Goal: Task Accomplishment & Management: Use online tool/utility

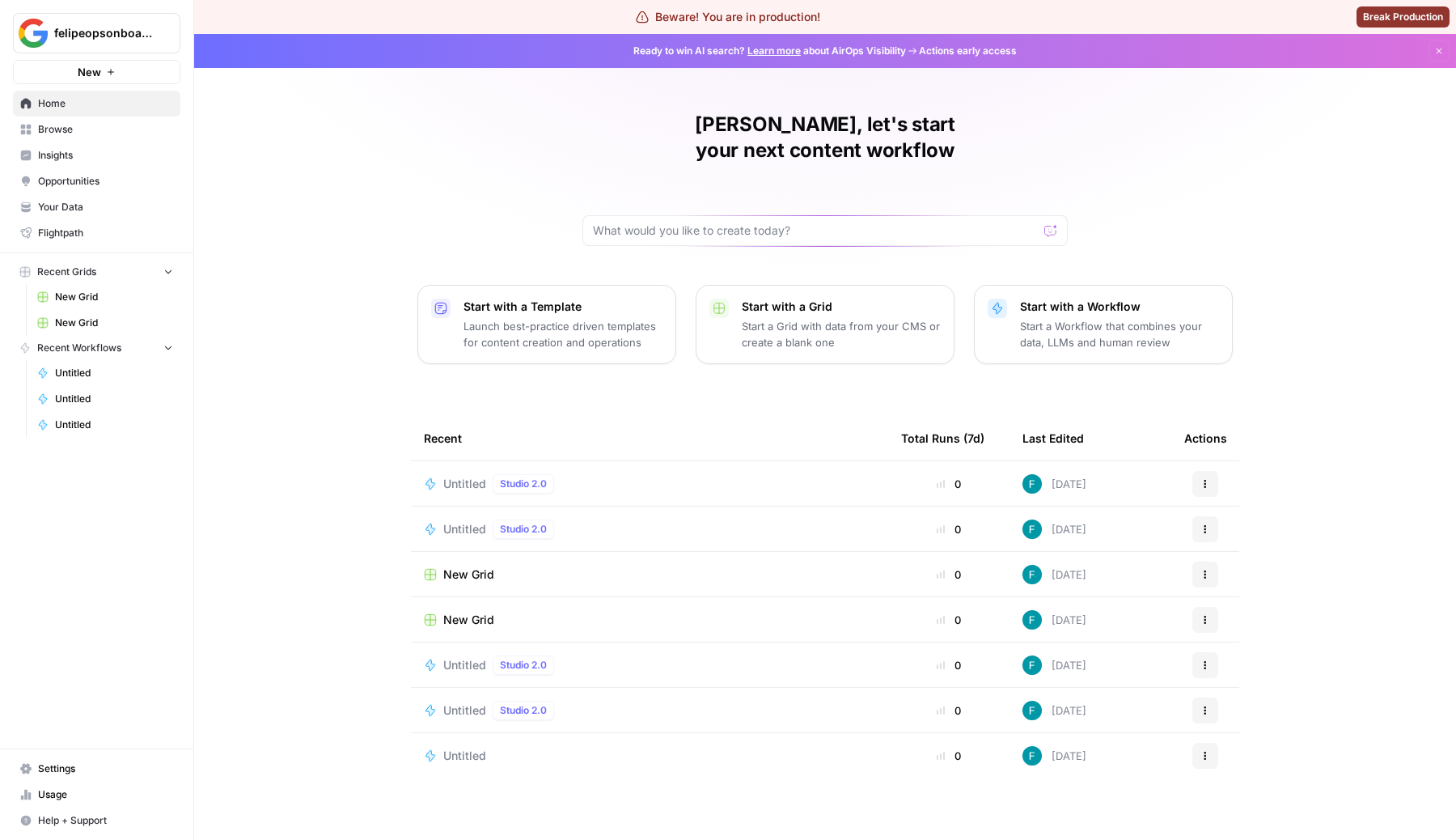
click at [97, 102] on span "Home" at bounding box center [105, 103] width 135 height 14
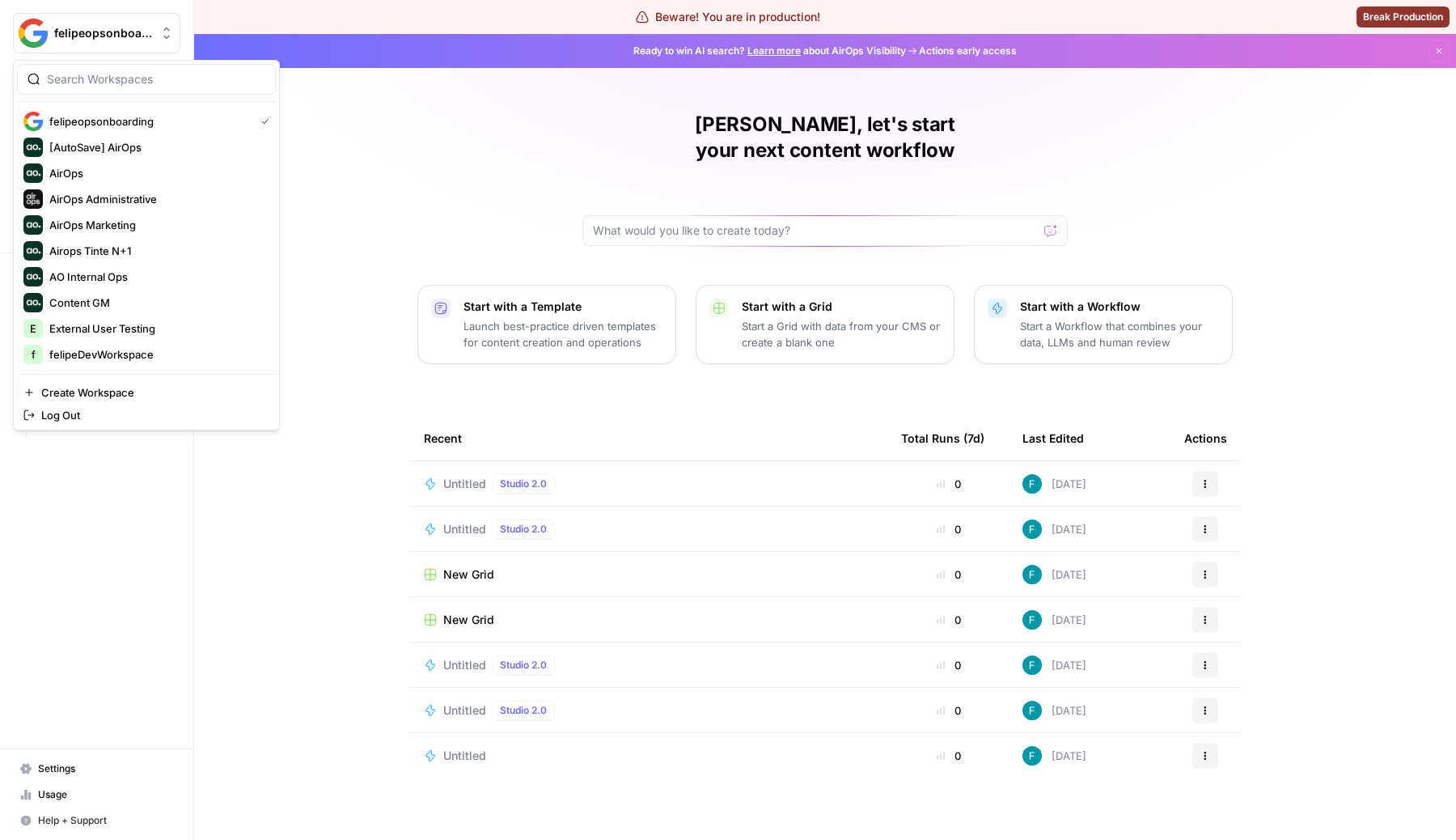
click at [121, 31] on span "felipeopsonboarding" at bounding box center [103, 33] width 98 height 16
click at [95, 195] on span "AirOps Administrative" at bounding box center [156, 199] width 214 height 16
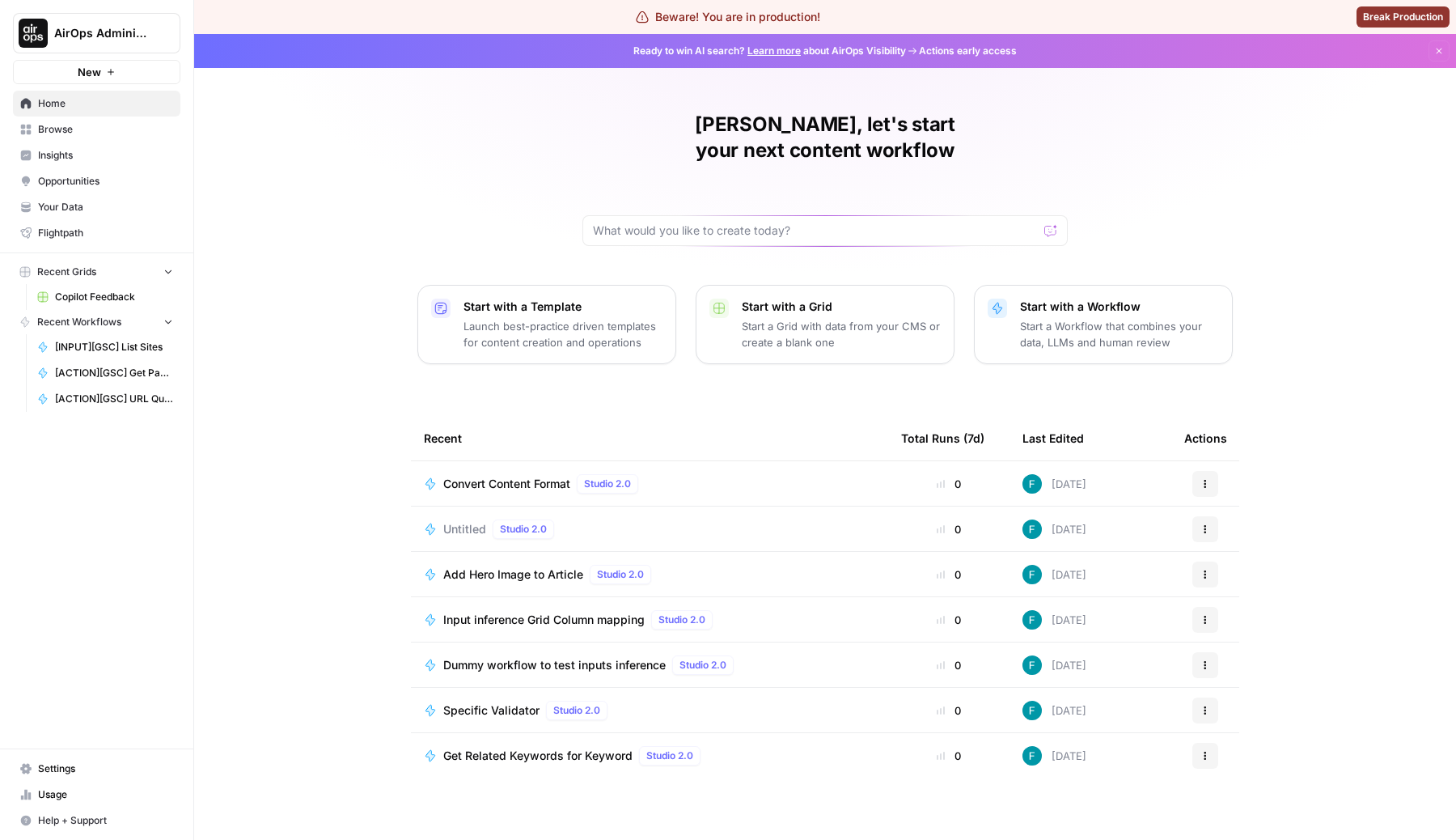
click at [64, 130] on span "Browse" at bounding box center [105, 129] width 135 height 14
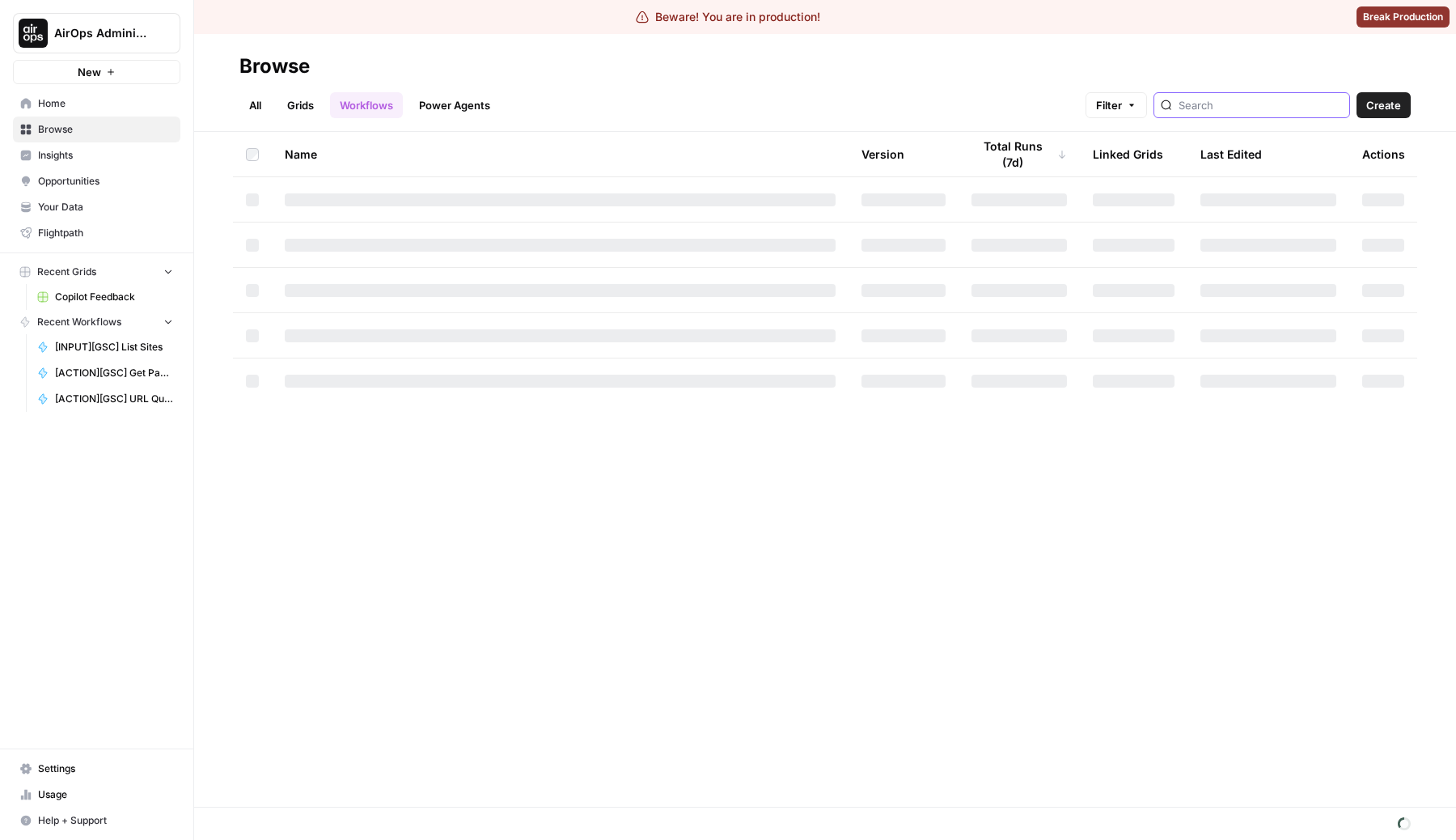
click at [1283, 107] on input "search" at bounding box center [1261, 104] width 165 height 16
type input "GSC"
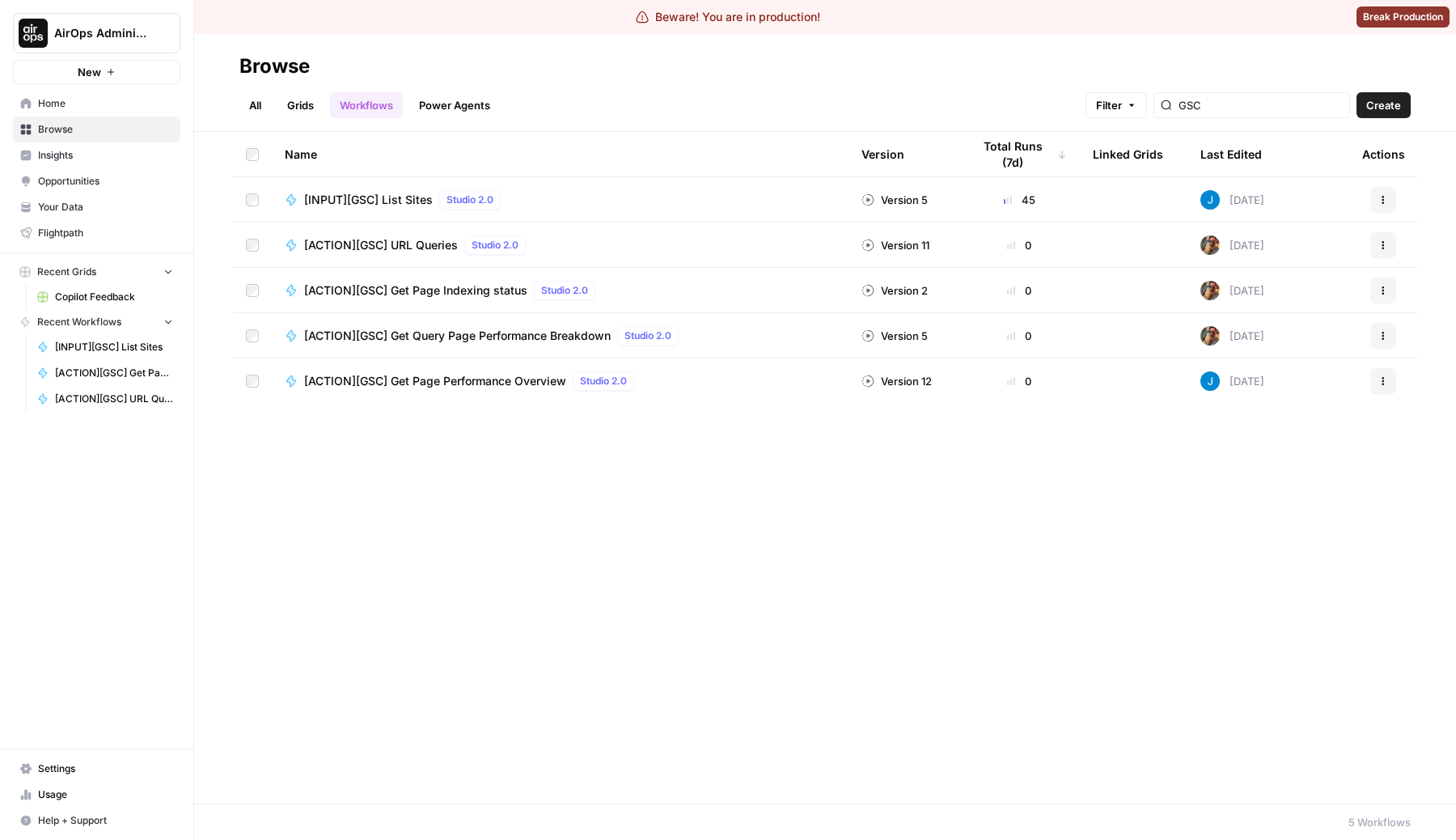
click at [404, 255] on td "[ACTION][GSC] URL Queries Studio 2.0" at bounding box center [560, 244] width 577 height 44
click at [403, 247] on span "[ACTION][GSC] URL Queries" at bounding box center [381, 244] width 153 height 16
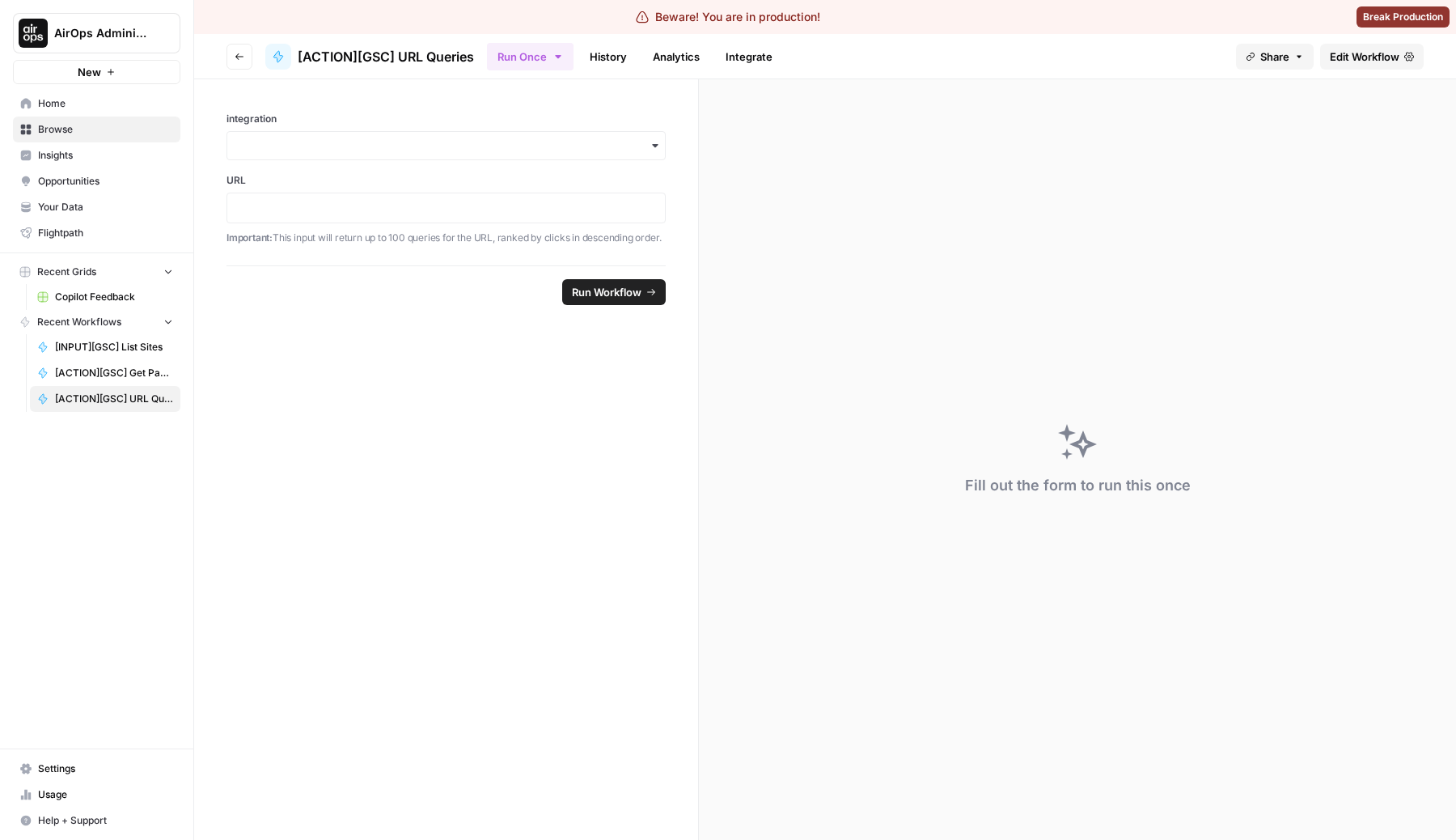
click at [1382, 55] on span "Edit Workflow" at bounding box center [1364, 56] width 70 height 16
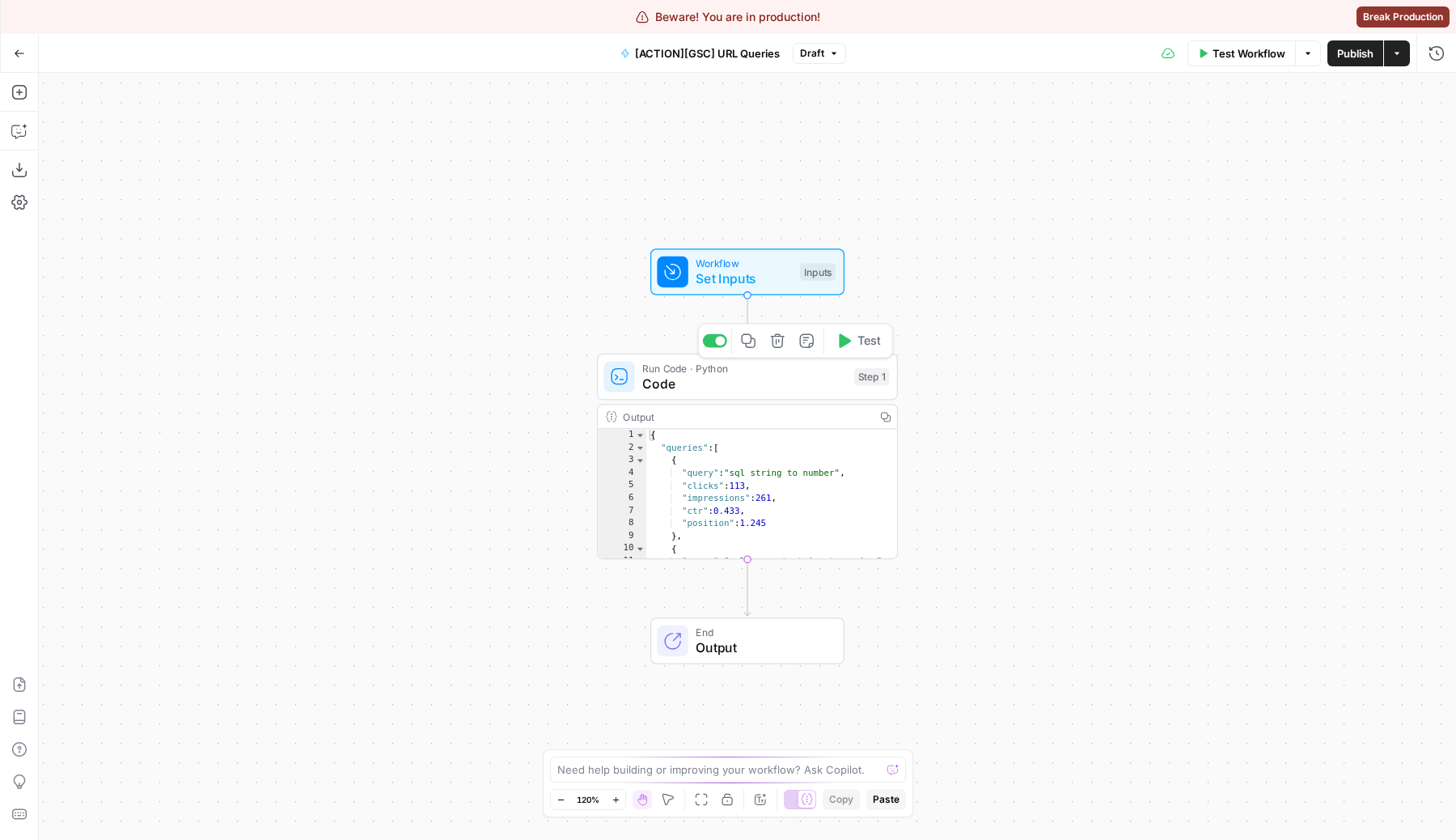
click at [663, 372] on span "Run Code · Python" at bounding box center [744, 367] width 204 height 15
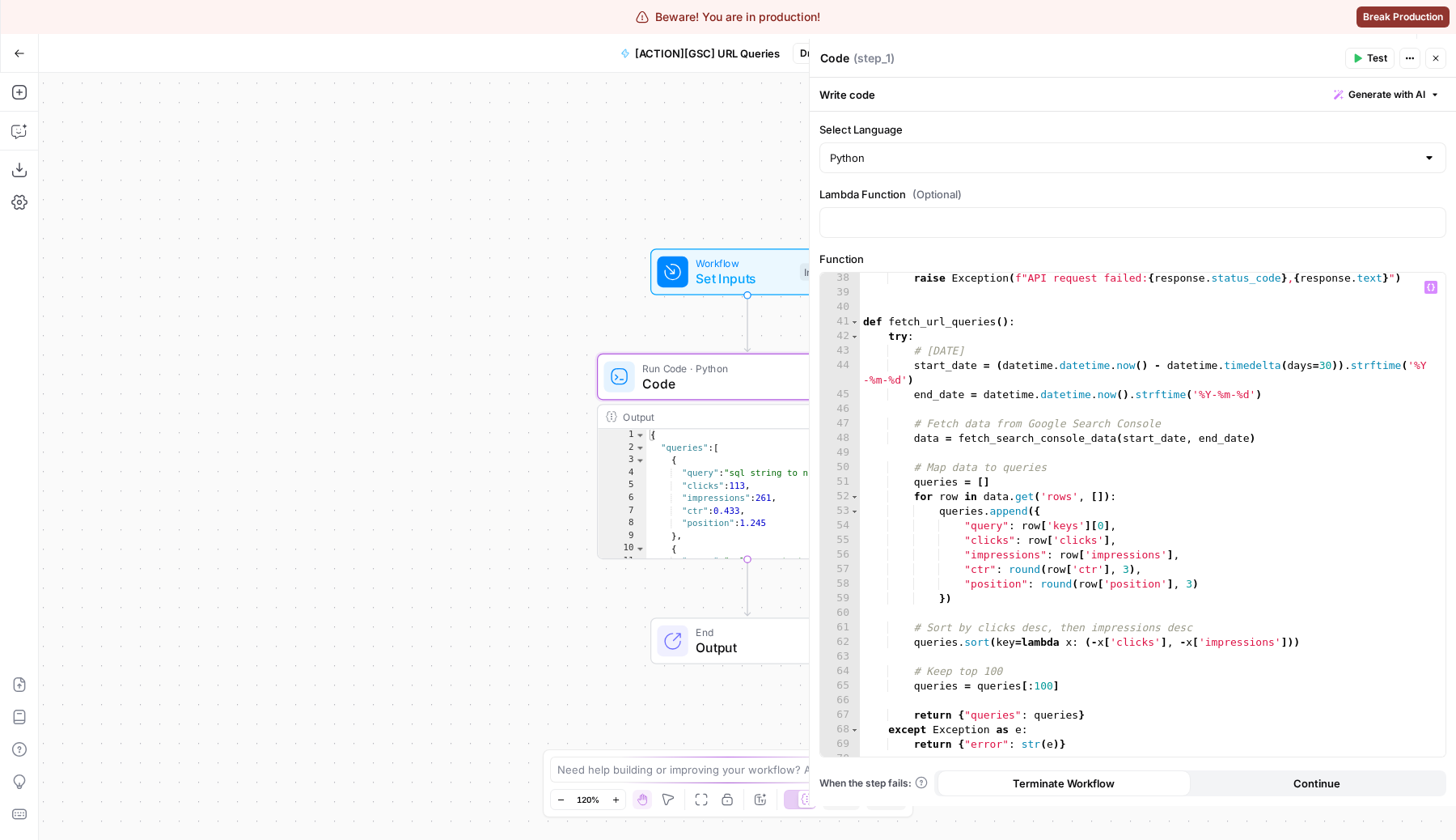
scroll to position [608, 0]
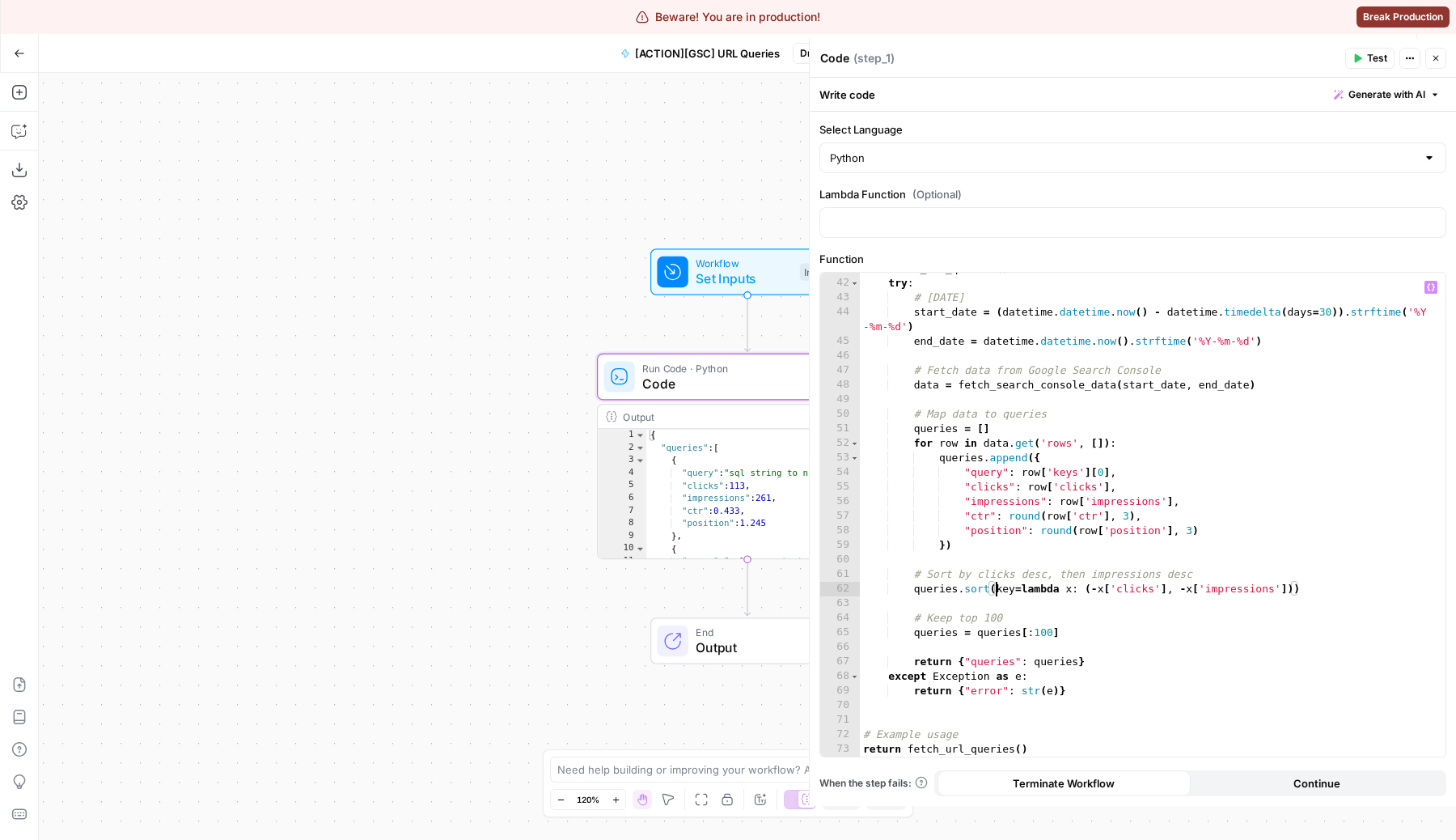
click at [998, 585] on div "def fetch_url_queries ( ) : try : # 30 days ago start_date = ( datetime . datet…" at bounding box center [1152, 518] width 585 height 513
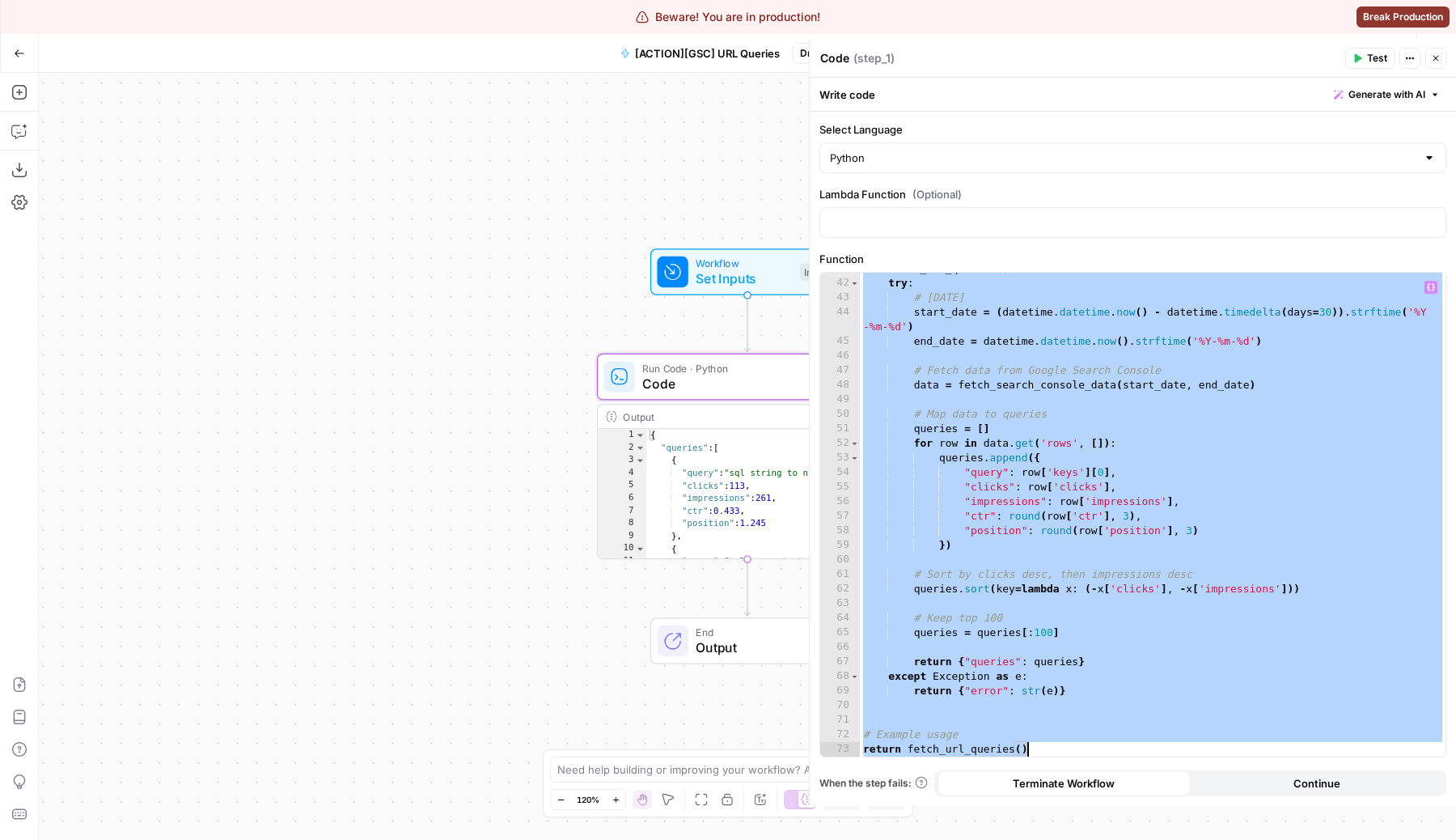
paste textarea
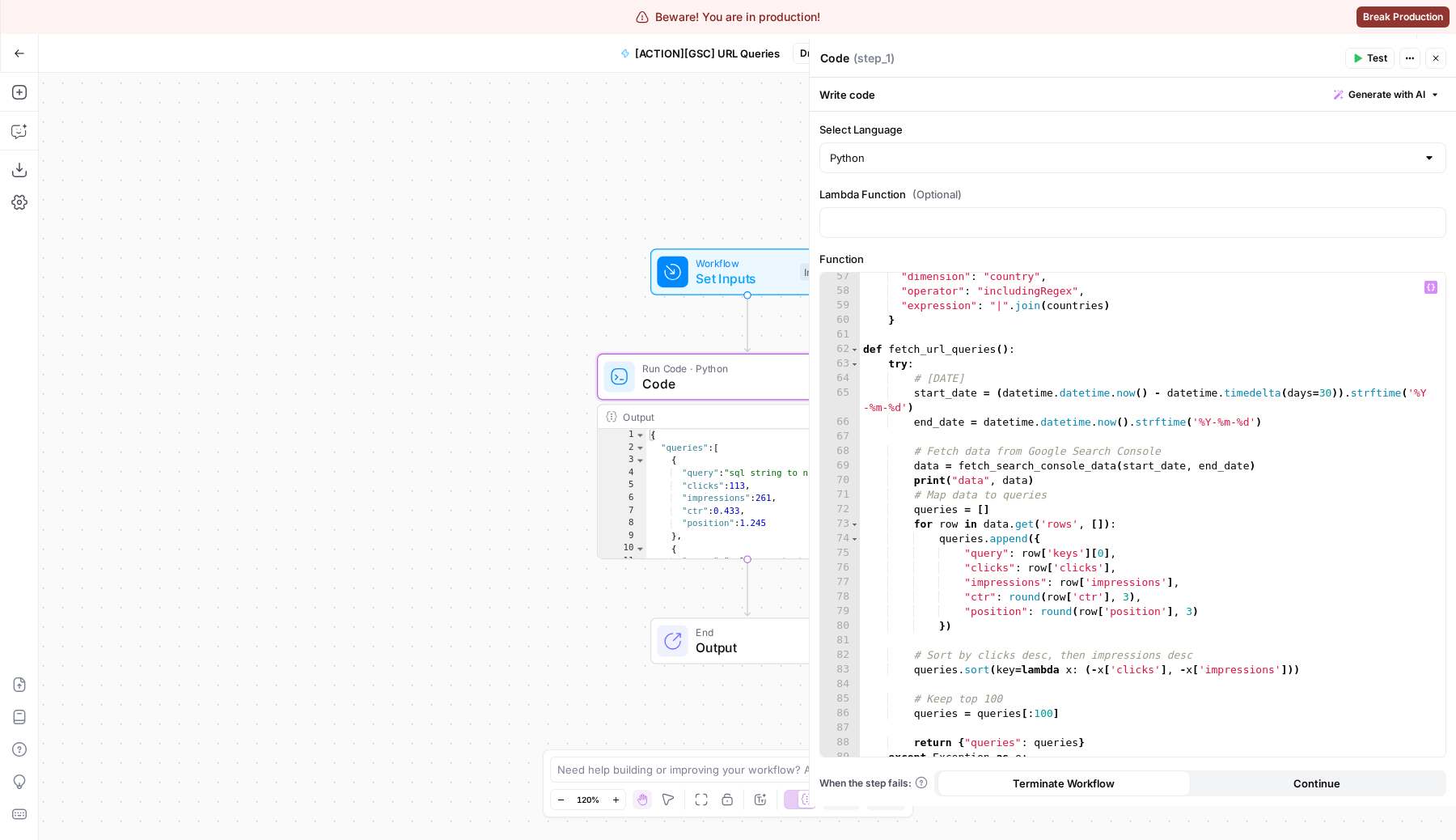
scroll to position [872, 0]
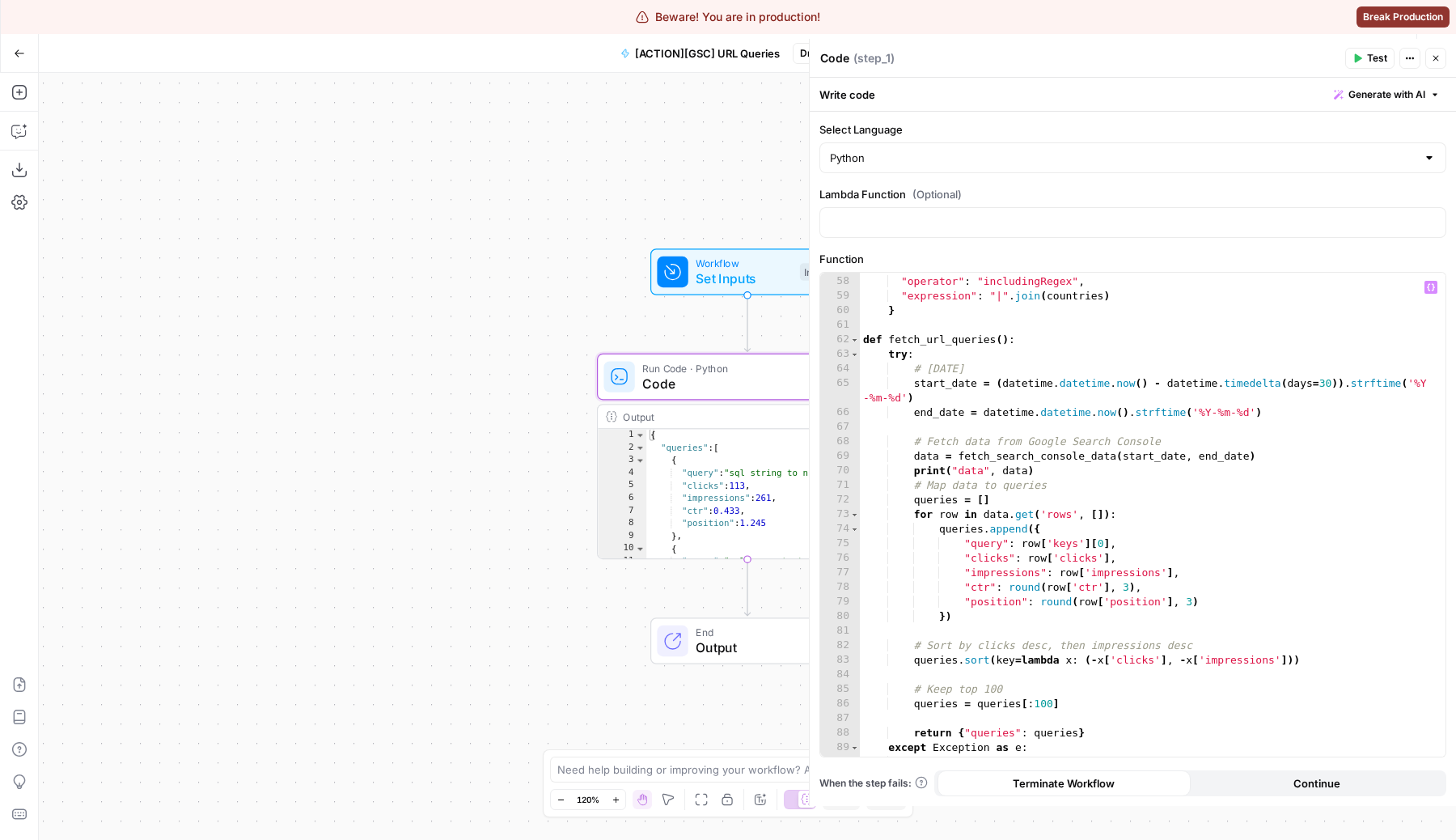
click at [1055, 479] on div ""dimension" : "country" , "operator" : "includingRegex" , "expression" : "|" . …" at bounding box center [1152, 516] width 585 height 513
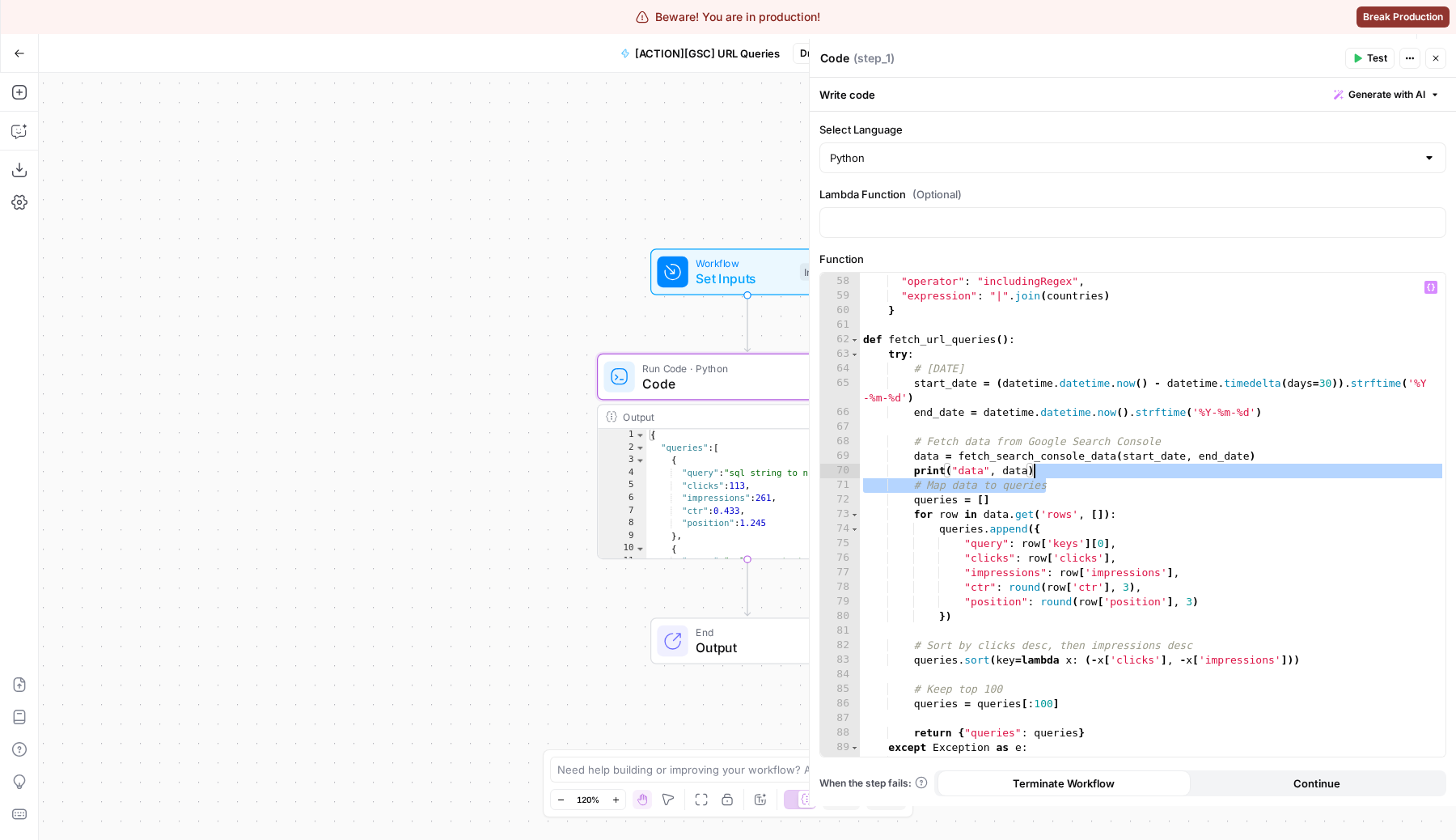
click at [1050, 475] on div ""dimension" : "country" , "operator" : "includingRegex" , "expression" : "|" . …" at bounding box center [1152, 516] width 585 height 513
type textarea "**********"
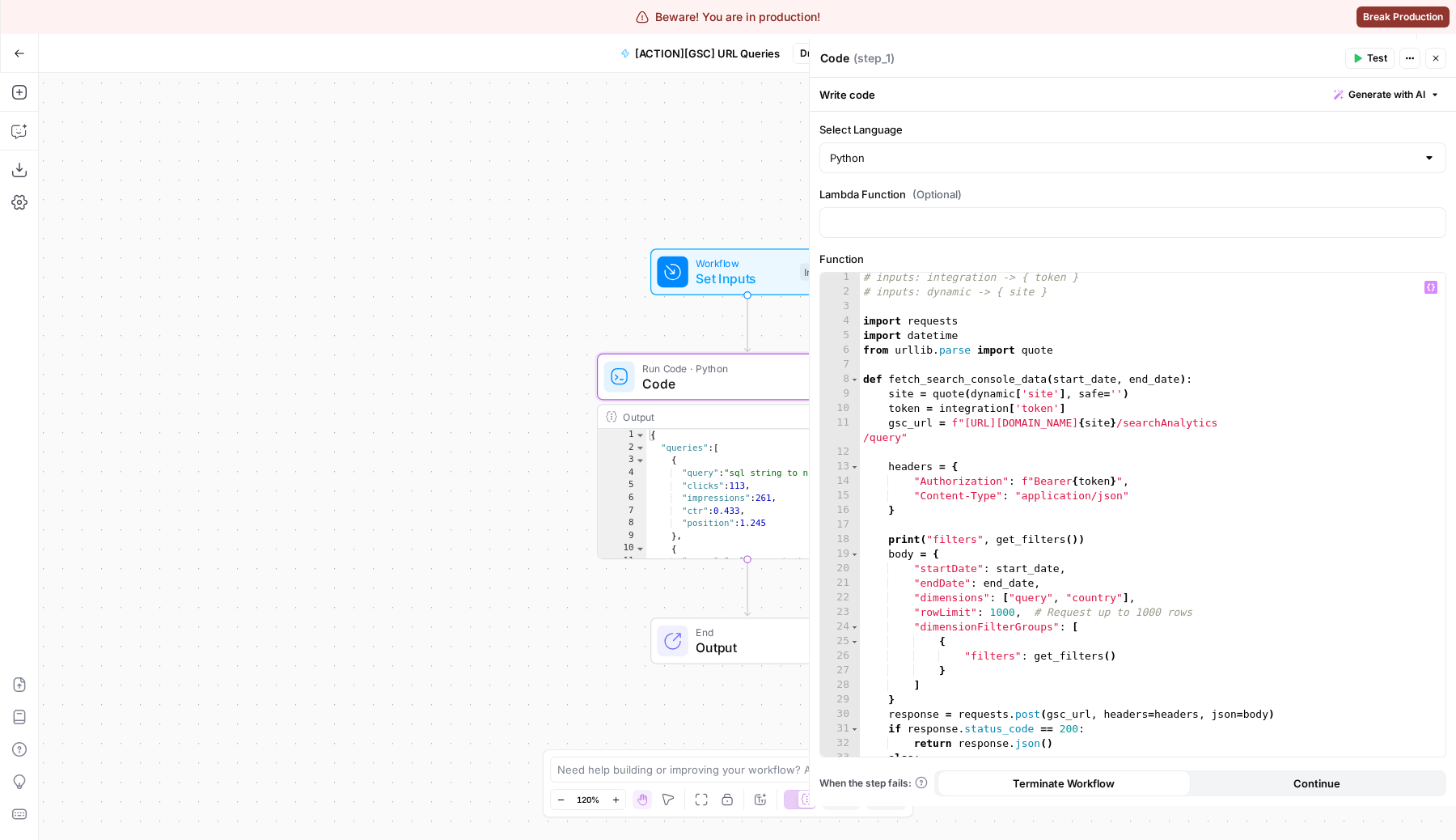
scroll to position [0, 0]
click at [1359, 57] on icon "button" at bounding box center [1358, 59] width 8 height 8
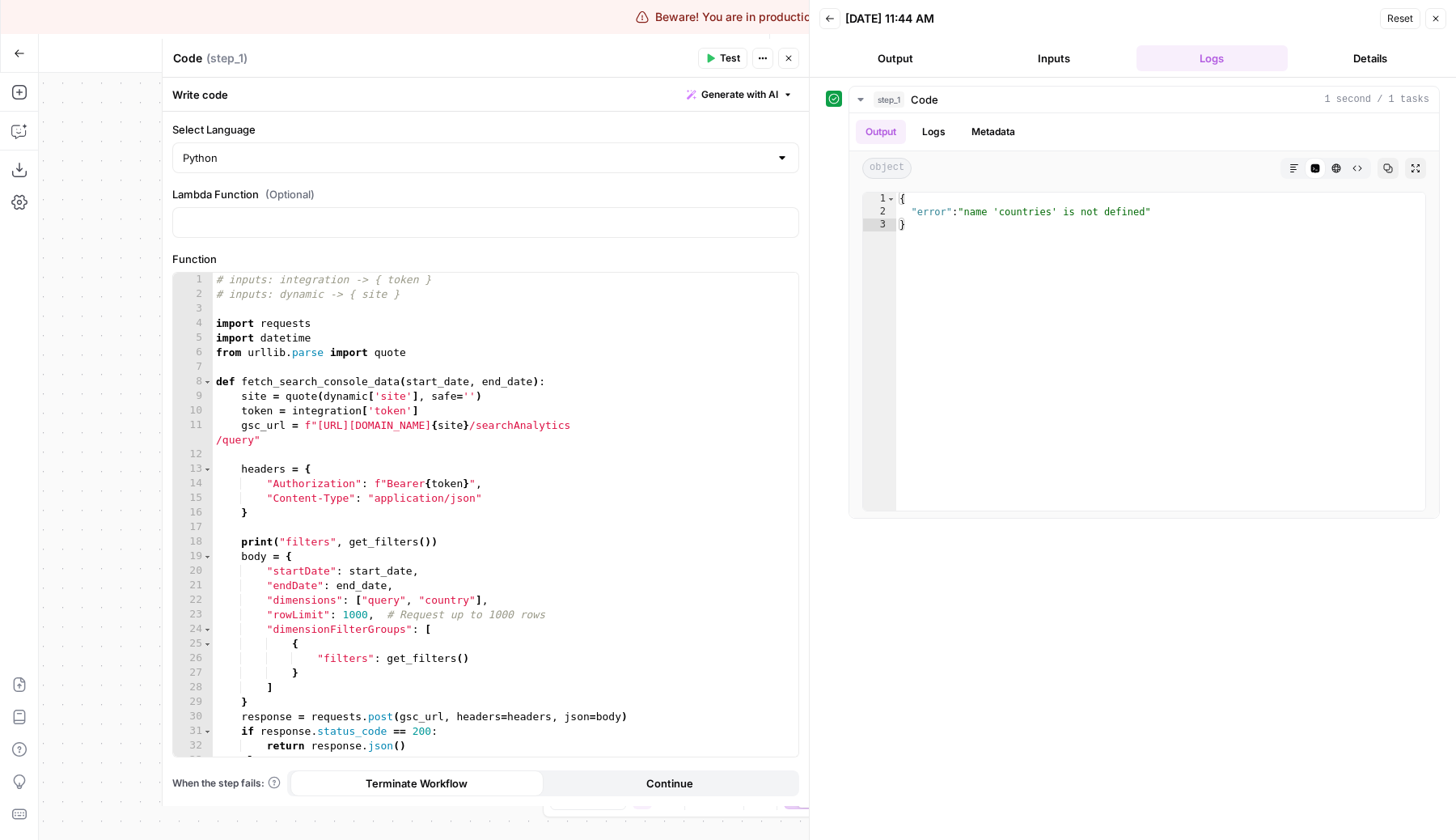
click at [791, 61] on icon "button" at bounding box center [788, 58] width 9 height 9
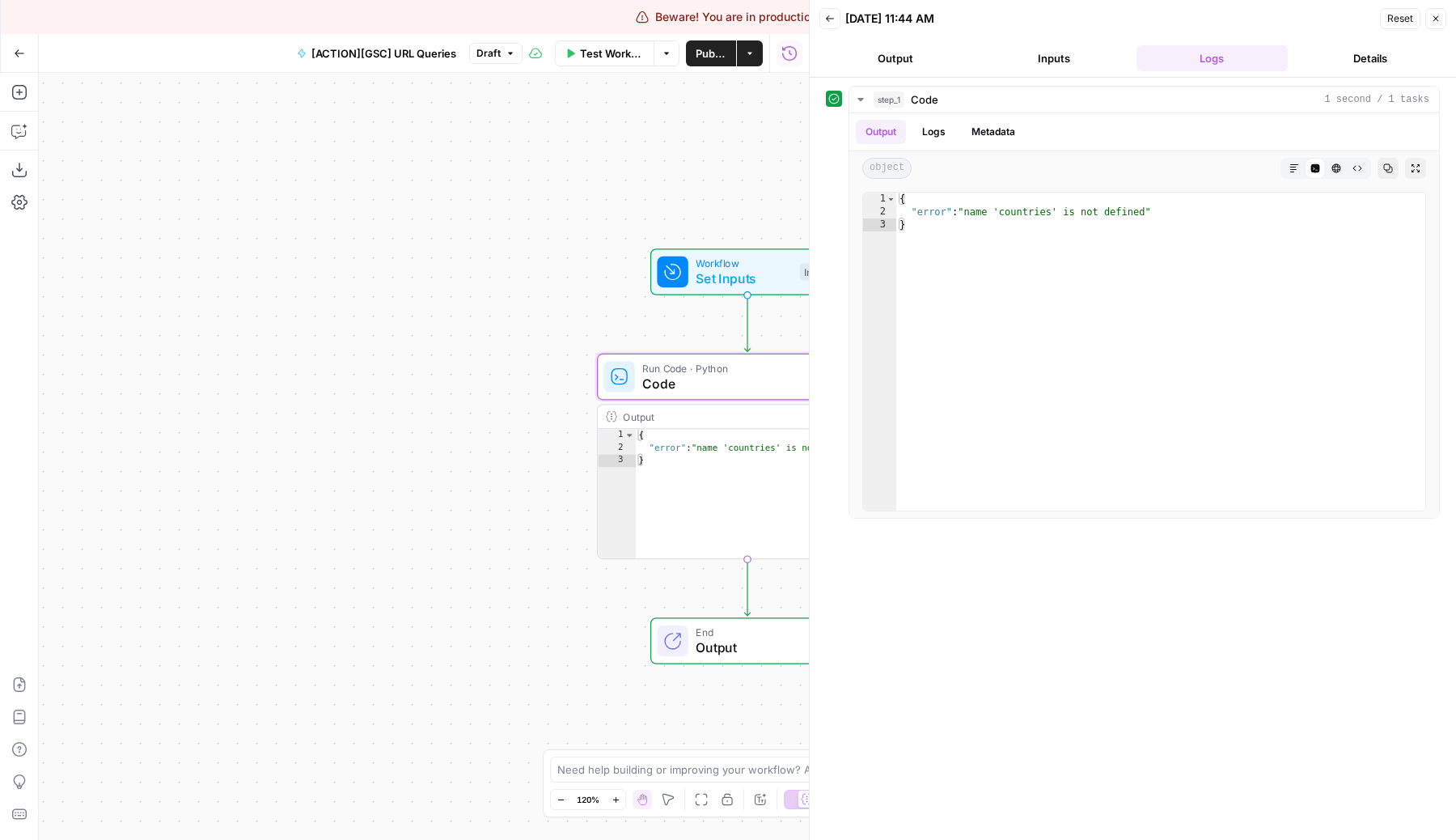
click at [683, 283] on div at bounding box center [672, 272] width 31 height 31
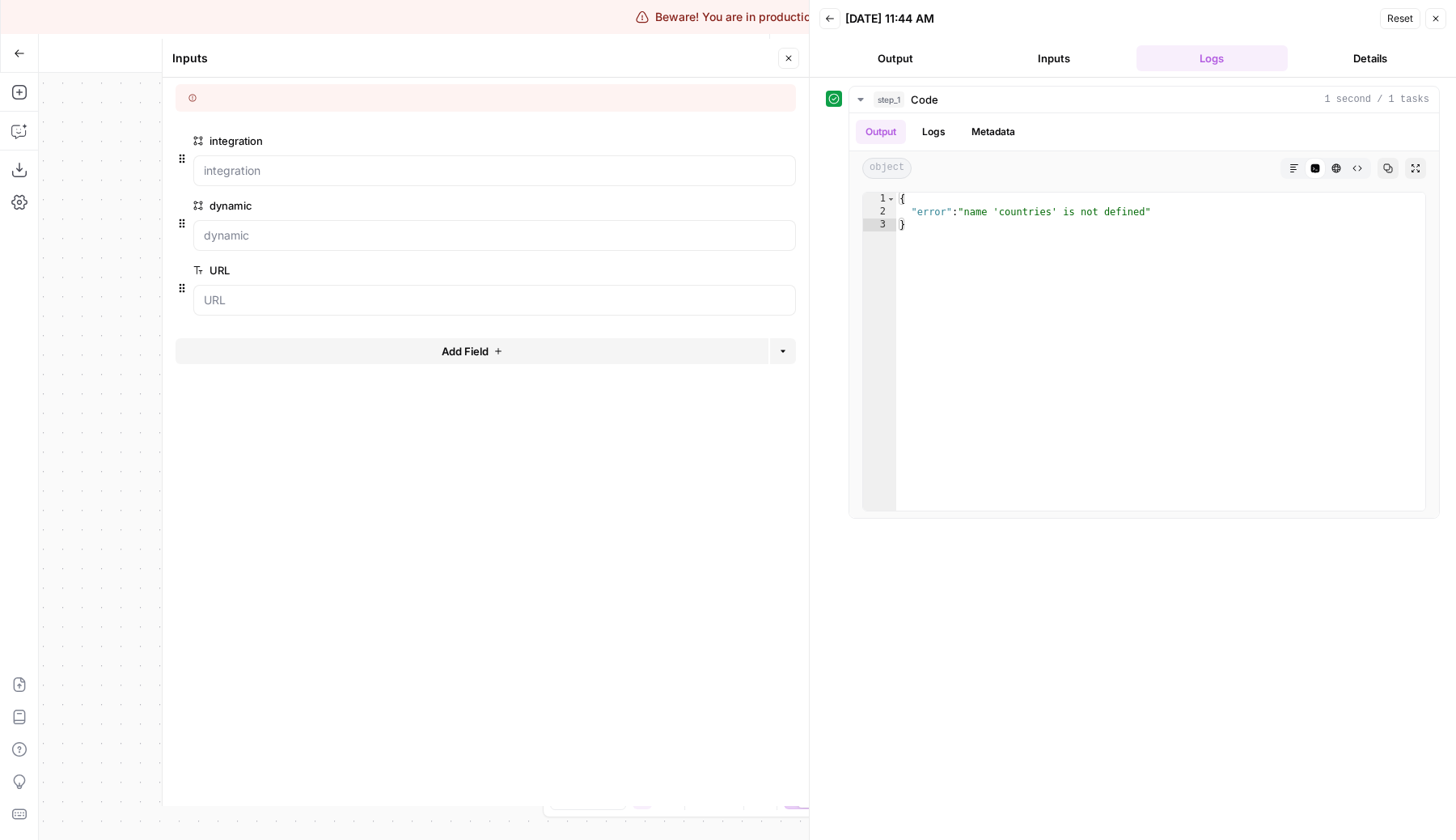
click at [455, 351] on span "Add Field" at bounding box center [465, 350] width 47 height 16
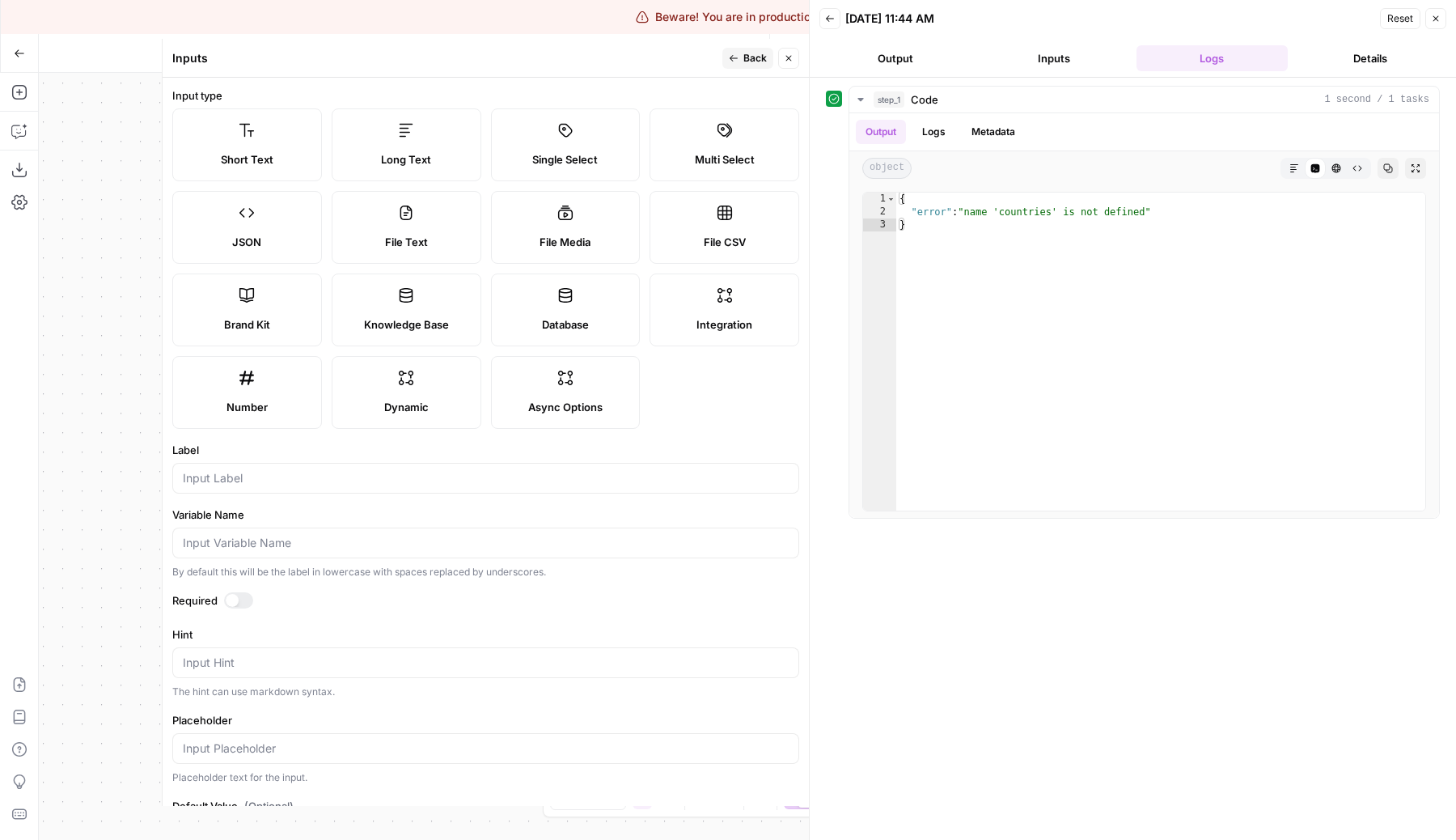
click at [287, 254] on label "JSON" at bounding box center [247, 227] width 149 height 73
click at [280, 480] on input "Label" at bounding box center [486, 478] width 605 height 16
type input "cpuntrie"
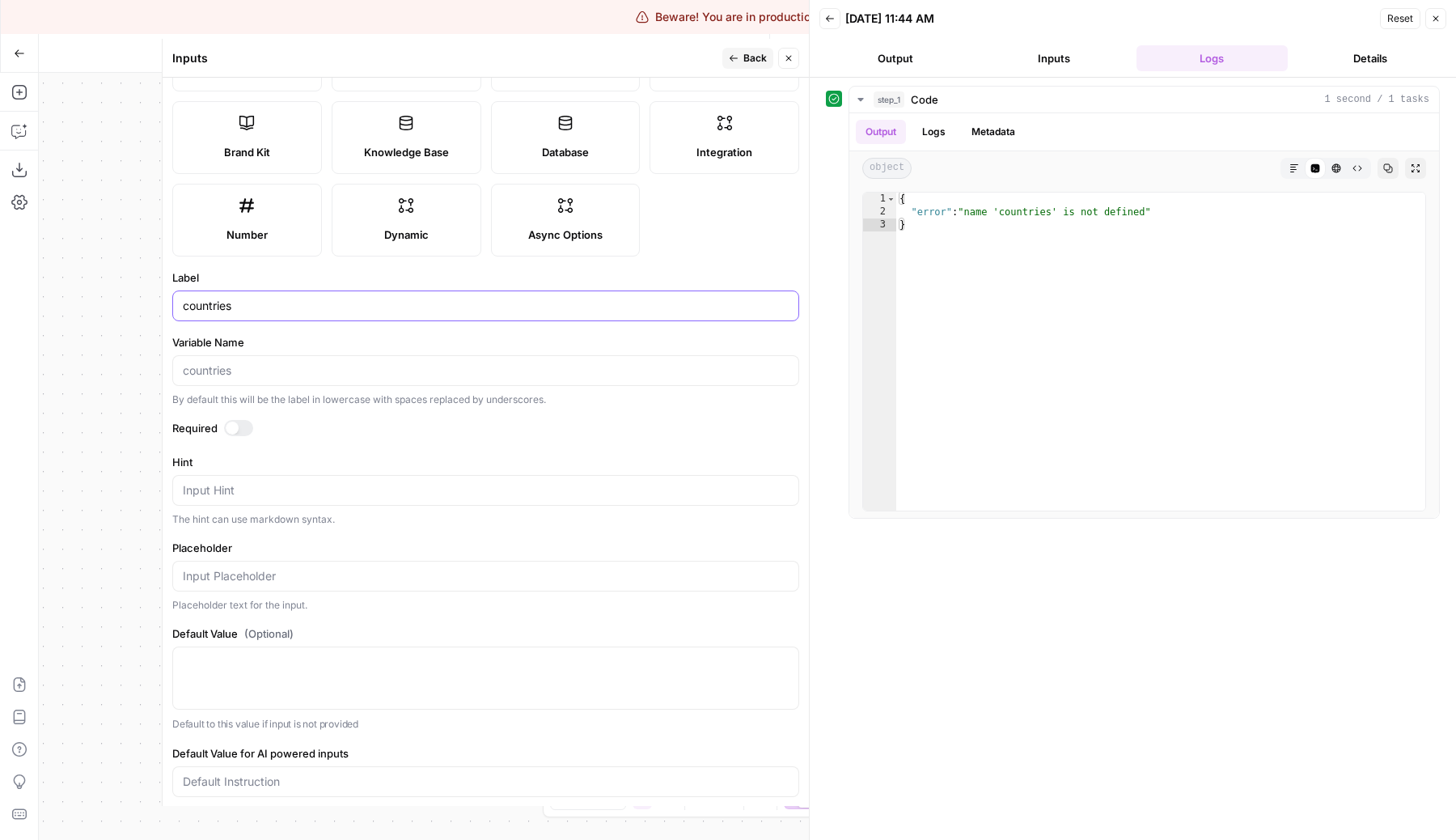
type input "countries"
click at [343, 480] on div "Input Hint" at bounding box center [485, 490] width 627 height 31
paste textarea "A list of countries separated by commas, following the [ISO 3166-1 alpha-3](htt…"
click at [513, 498] on textarea "A list of countries separated by commas, following the [ISO 3166-1 alpha-3](htt…" at bounding box center [486, 490] width 605 height 16
click at [203, 489] on textarea "A list of countries separated by commas, following the [ISO 3166-1 alpha-3](htt…" at bounding box center [486, 490] width 605 height 16
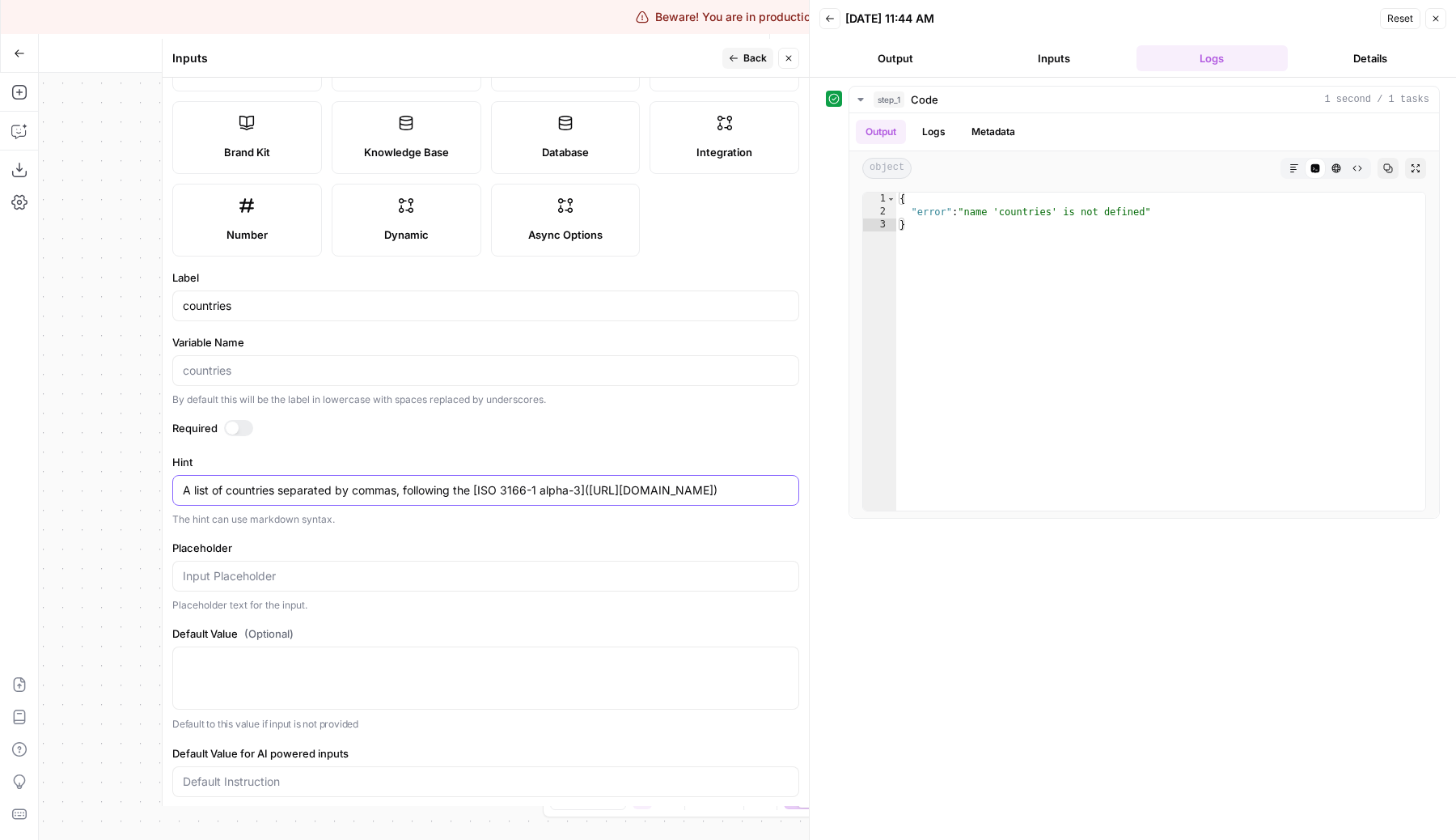
click at [203, 489] on textarea "A list of countries separated by commas, following the [ISO 3166-1 alpha-3](htt…" at bounding box center [486, 490] width 605 height 16
click at [305, 498] on textarea "A list of countries separated by commas, following the [ISO 3166-1 alpha-3](htt…" at bounding box center [486, 490] width 605 height 16
click at [746, 486] on textarea "A list of countries following the [ISO 3166-1 alpha-3](https://en.wikipedia.org…" at bounding box center [486, 490] width 605 height 16
type textarea "A list of countries following the [ISO 3166-1 alpha-3](https://en.wikipedia.org…"
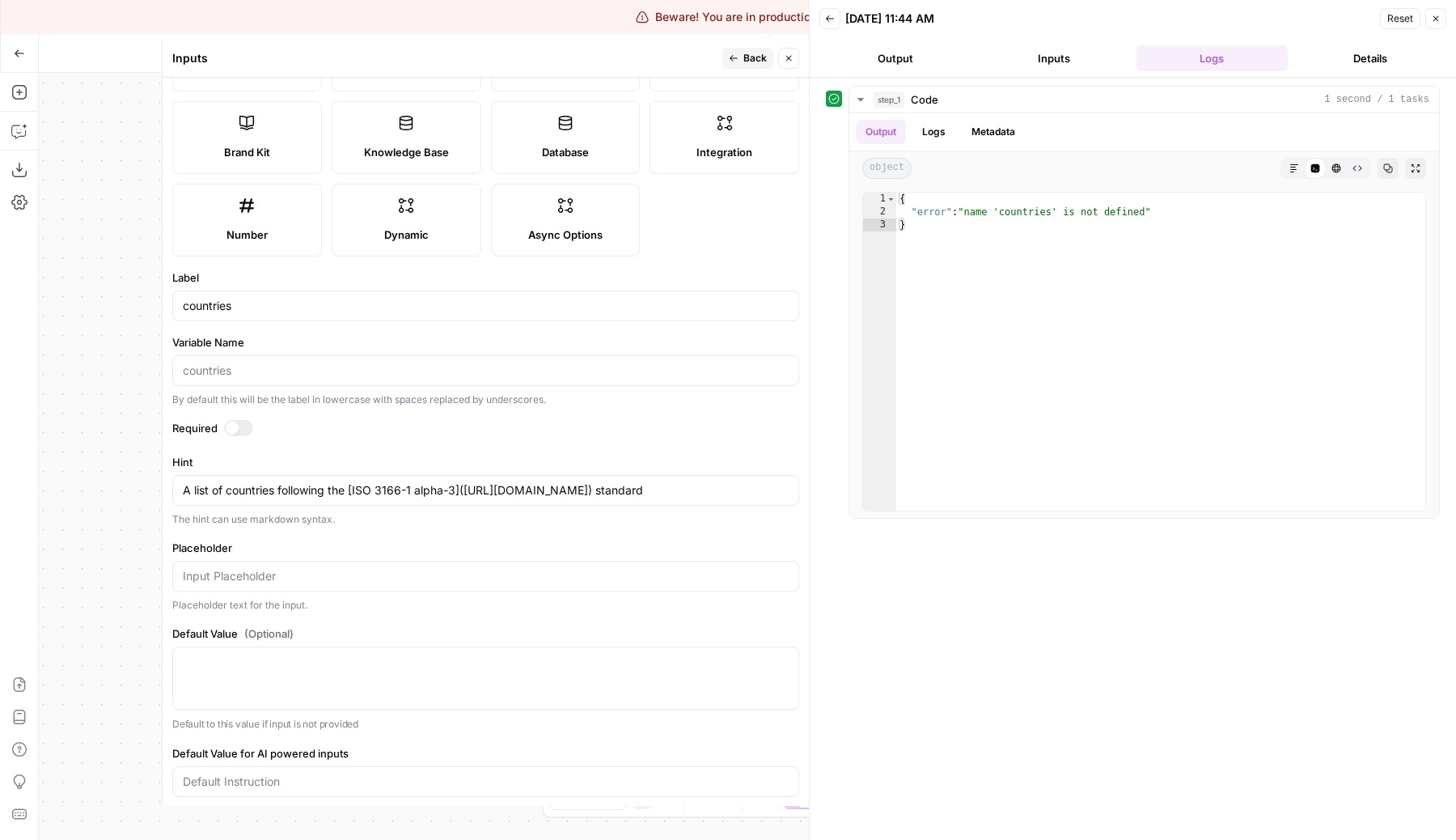
click at [698, 535] on form "Input type Short Text Long Text Single Select Multi Select JSON File Text File …" at bounding box center [486, 442] width 646 height 728
click at [749, 48] on button "Back" at bounding box center [748, 58] width 51 height 21
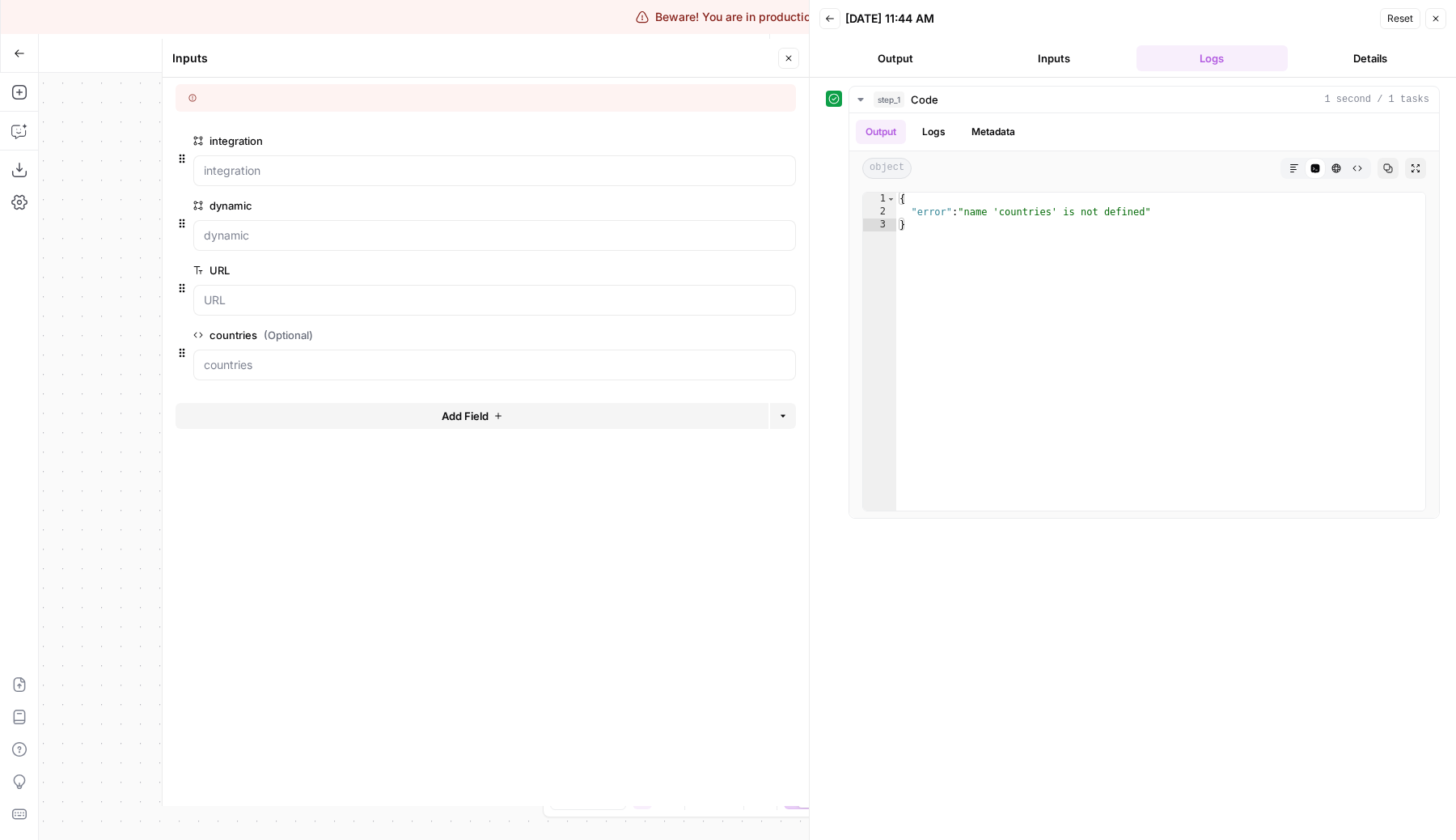
click at [781, 59] on button "Close" at bounding box center [788, 58] width 21 height 21
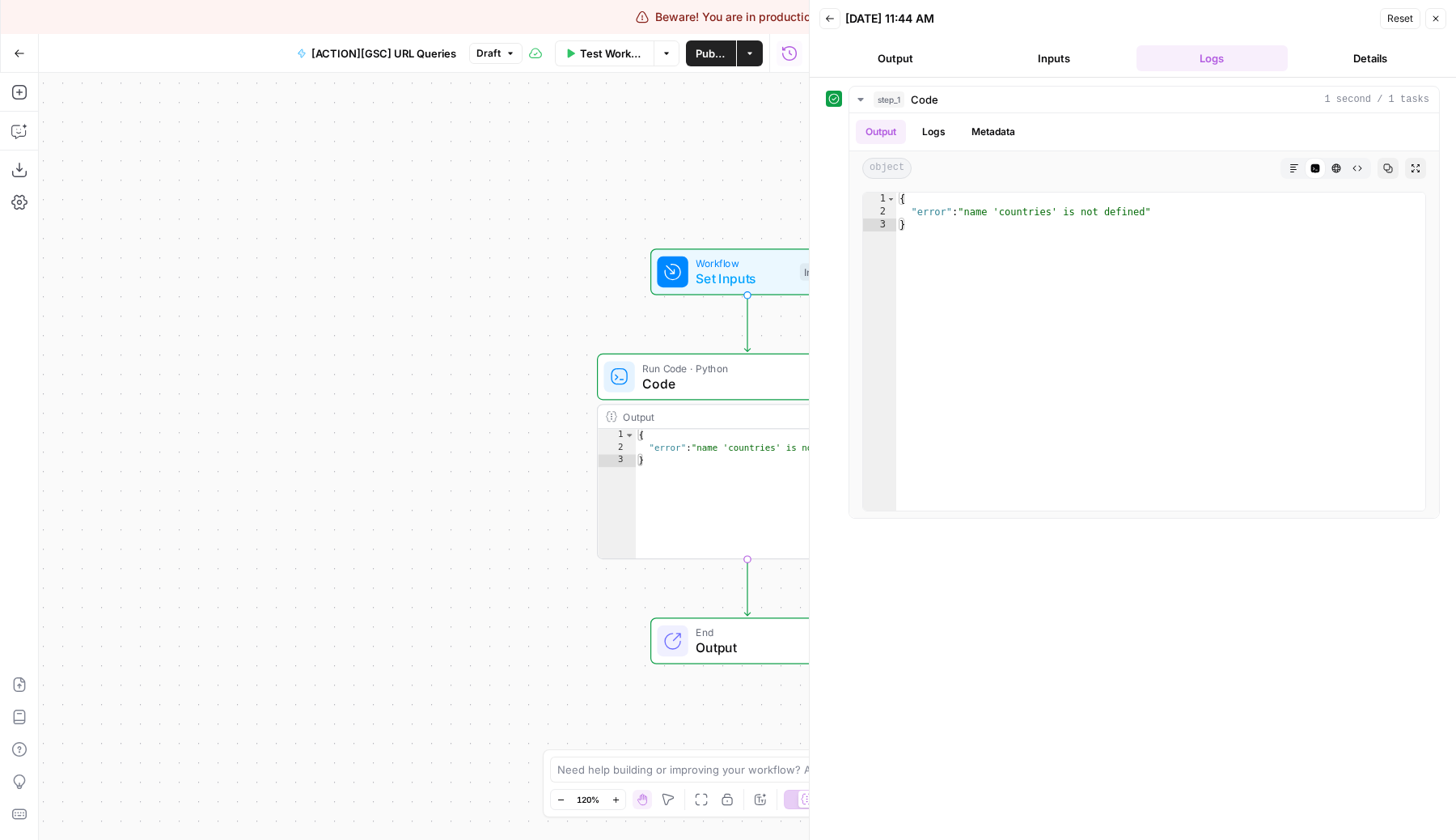
drag, startPoint x: 726, startPoint y: 124, endPoint x: 480, endPoint y: 132, distance: 246.1
click at [480, 132] on div "Workflow Set Inputs Inputs Run Code · Python Code Step 1 Output Expand Output C…" at bounding box center [424, 456] width 770 height 767
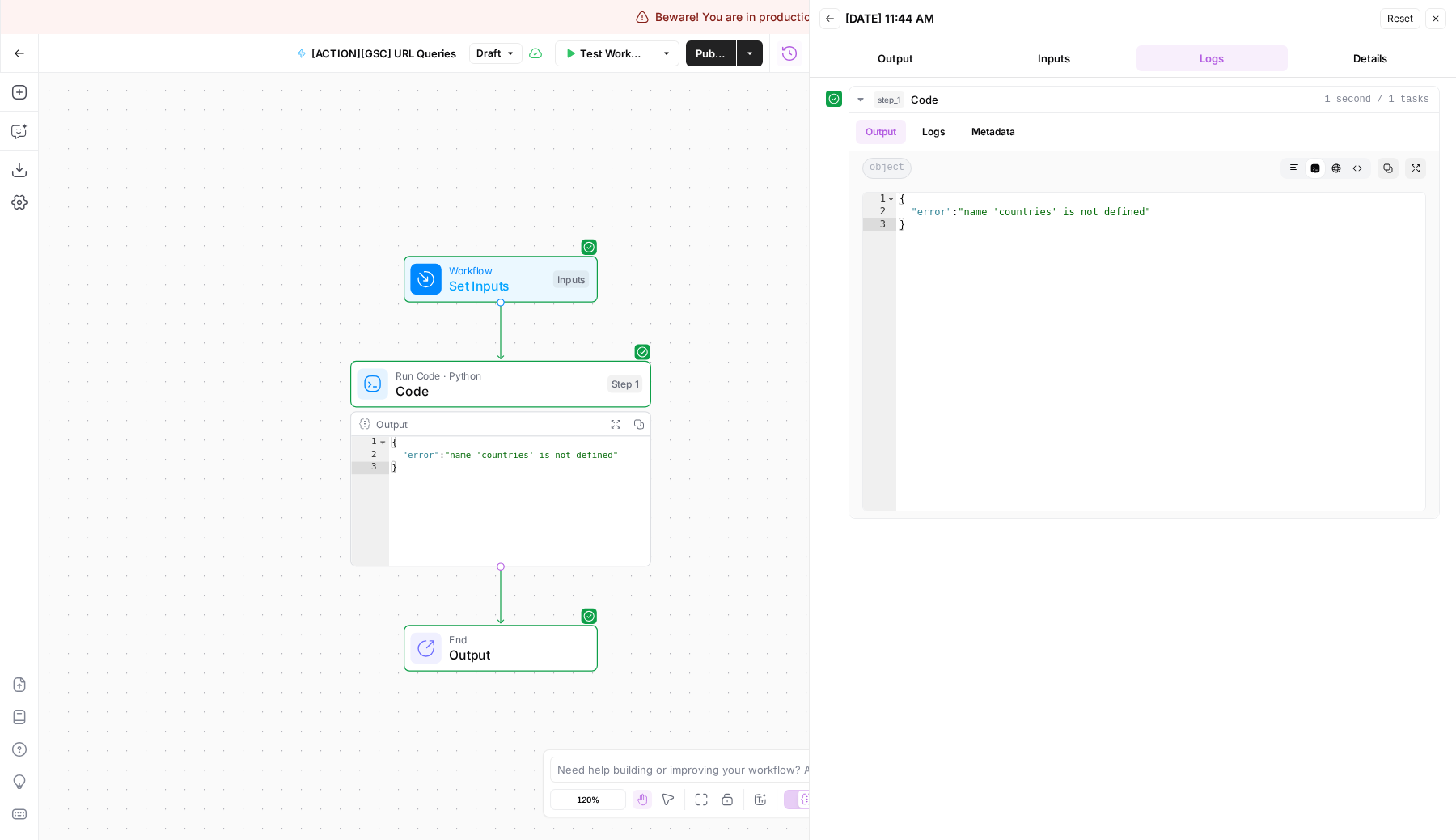
click at [586, 45] on span "Test Workflow" at bounding box center [611, 53] width 64 height 16
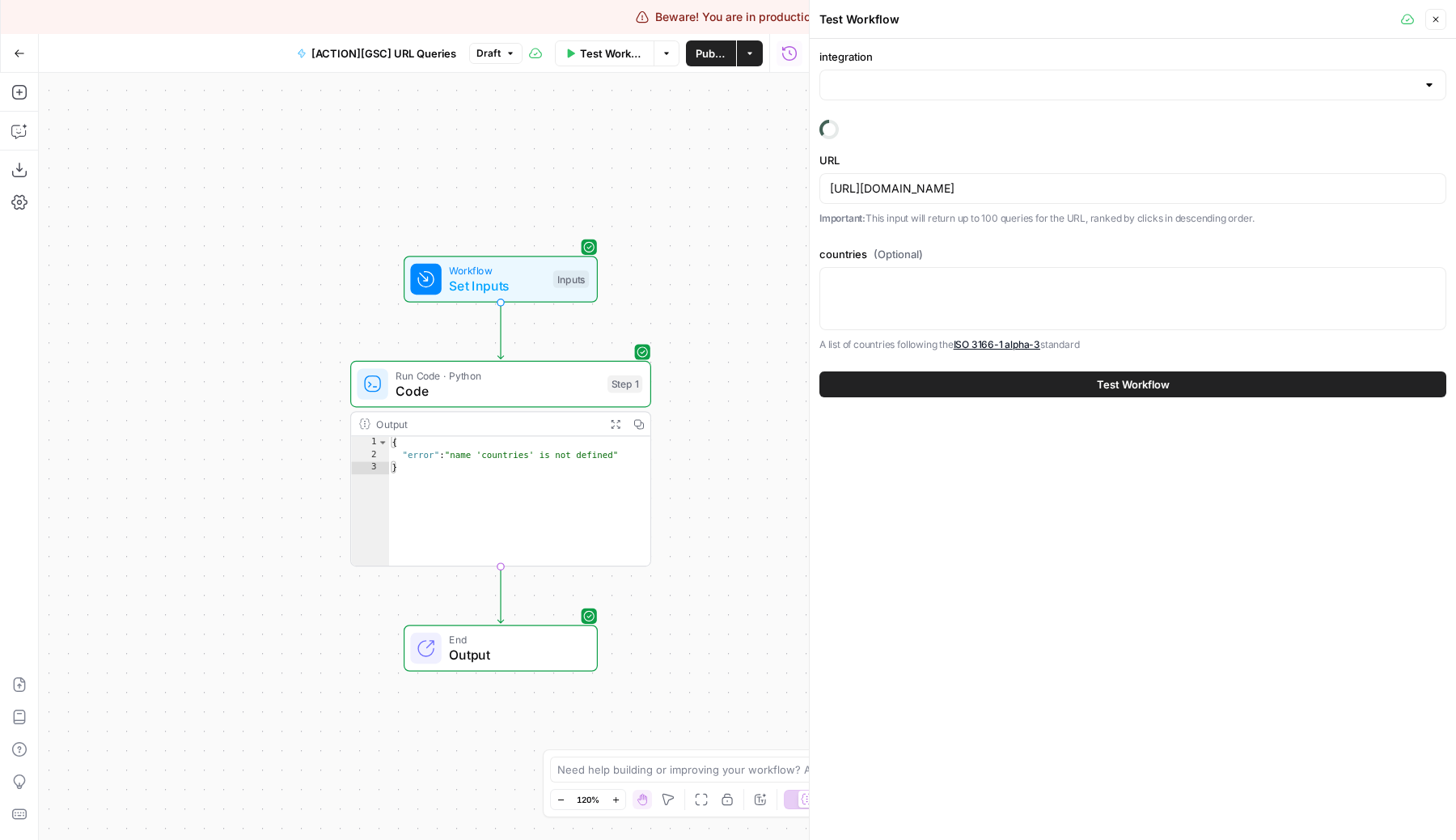
type input "Google Search Console"
click at [581, 381] on span "Code" at bounding box center [497, 390] width 204 height 20
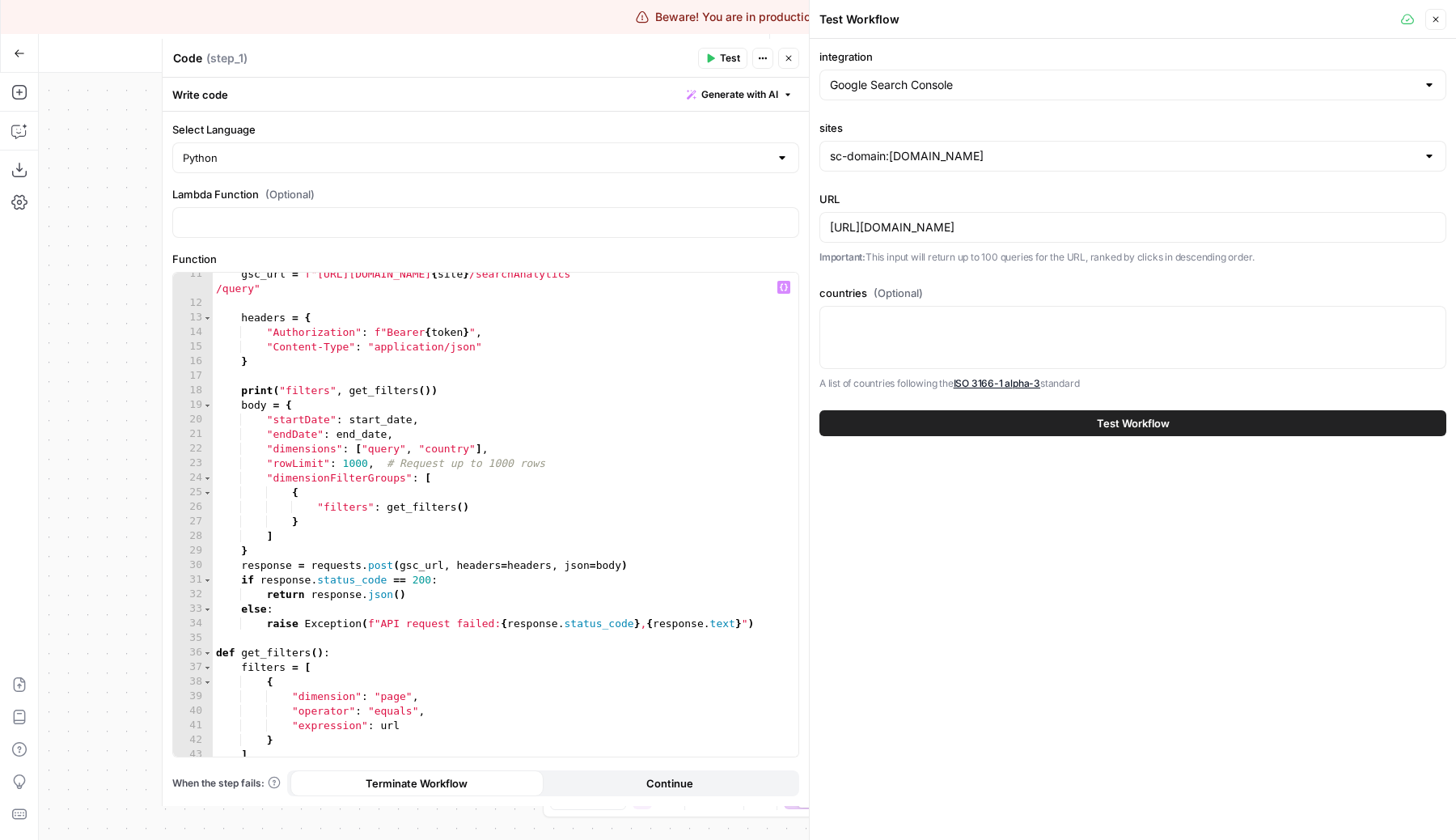
scroll to position [542, 0]
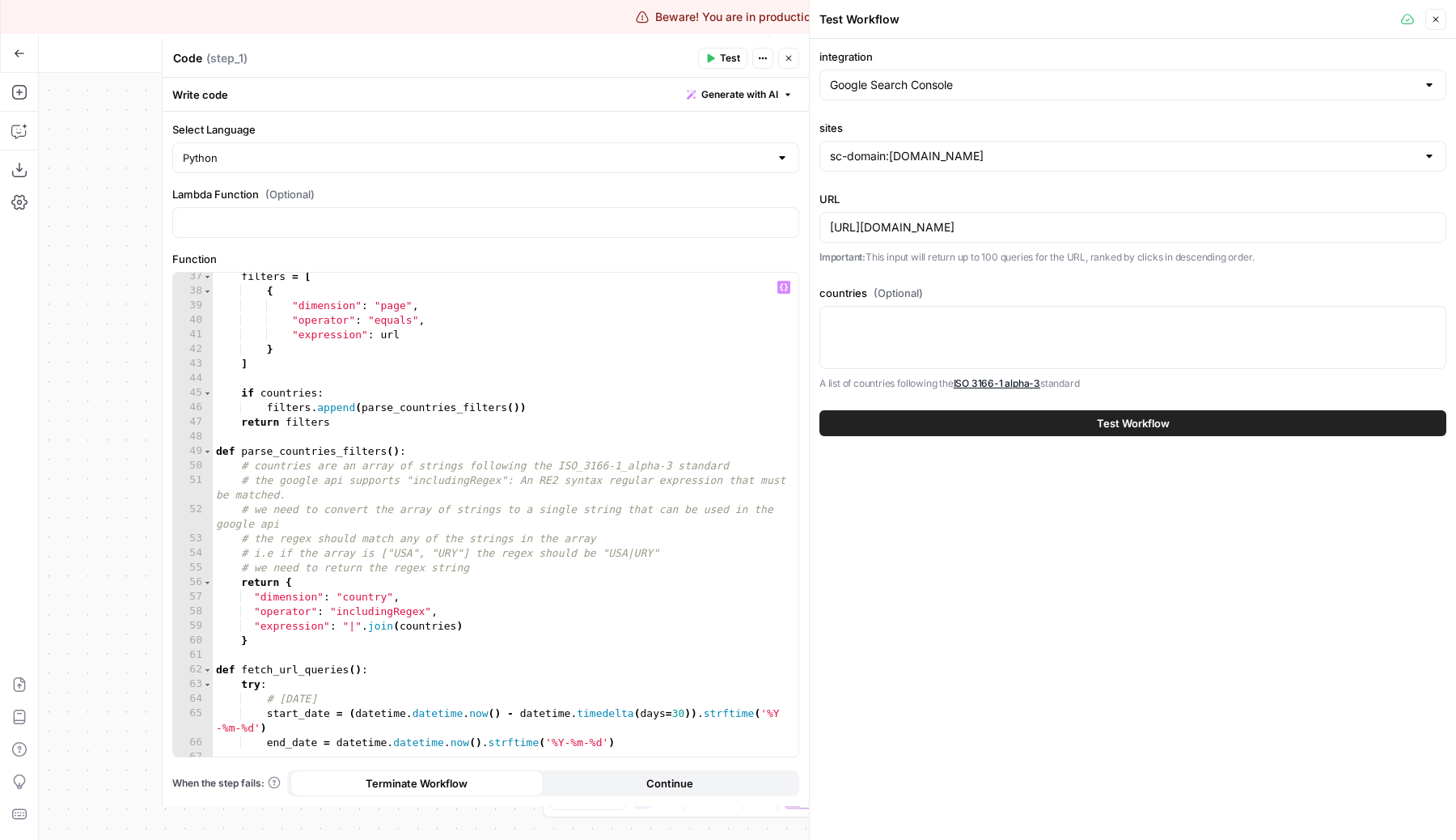
click at [103, 197] on div "Workflow Set Inputs Inputs Run Code · Python Code Step 1 Output Expand Output C…" at bounding box center [424, 456] width 770 height 767
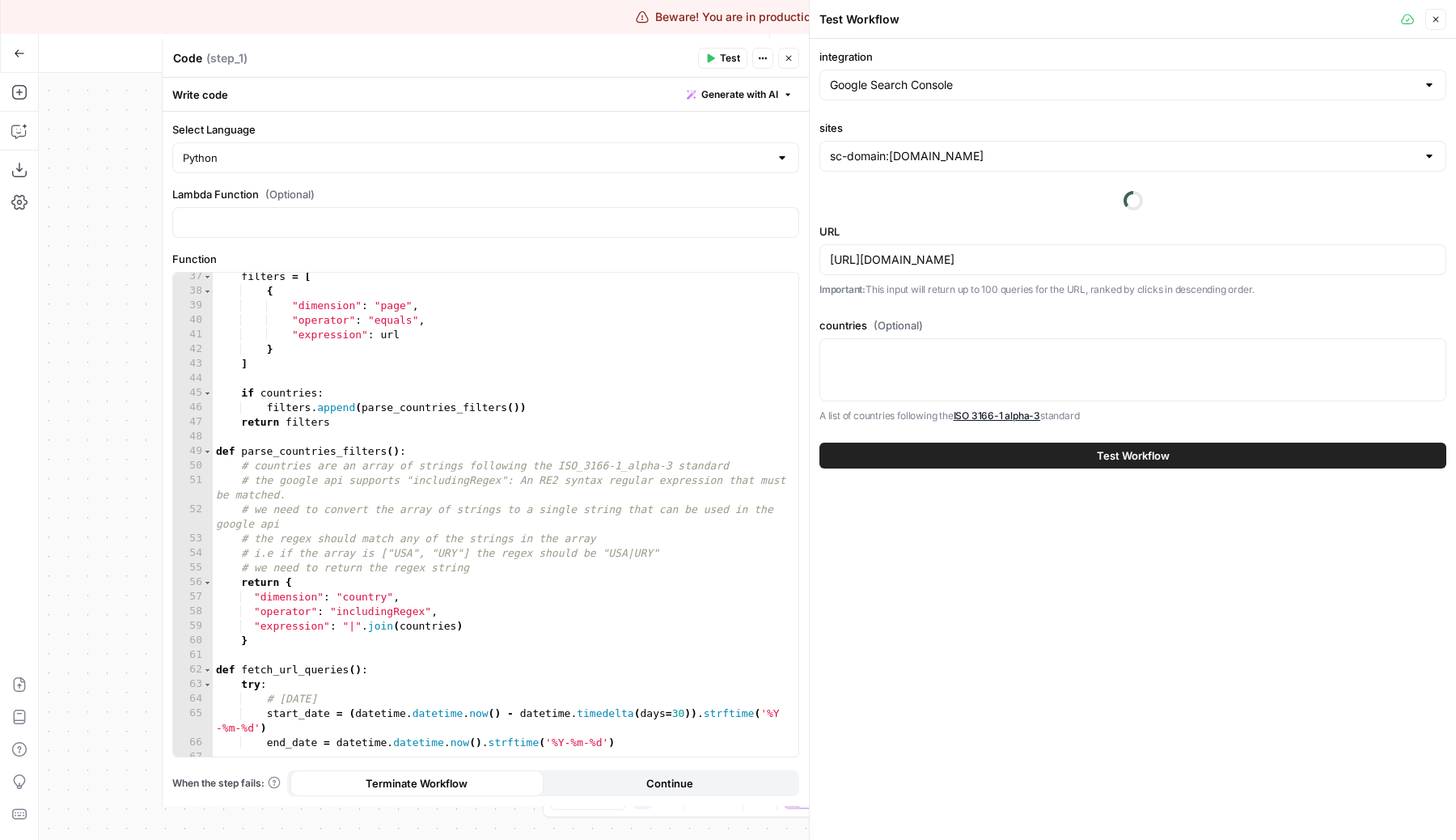
click at [794, 63] on button "Close" at bounding box center [788, 58] width 21 height 21
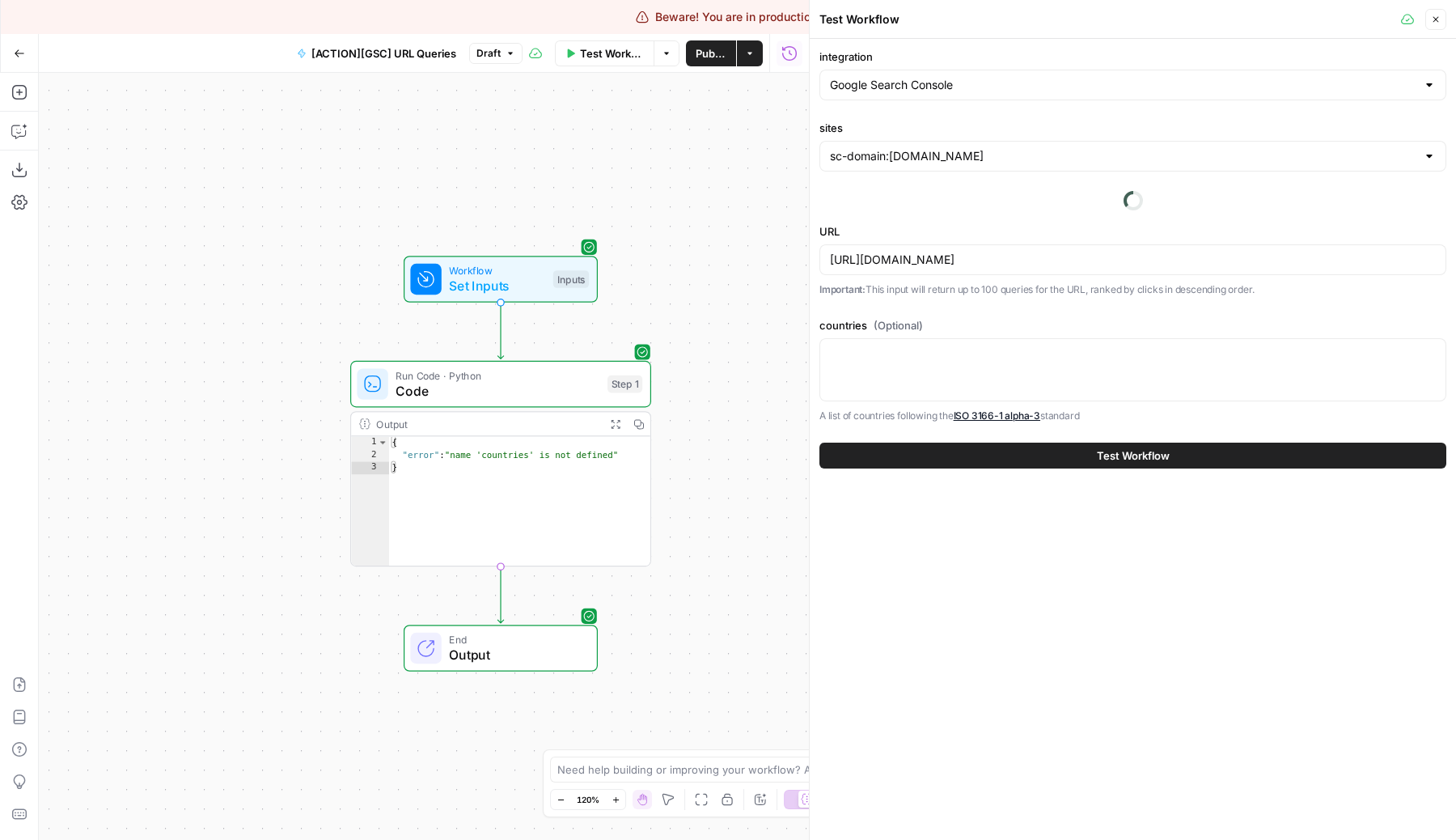
click at [538, 282] on span "Set Inputs" at bounding box center [496, 285] width 96 height 20
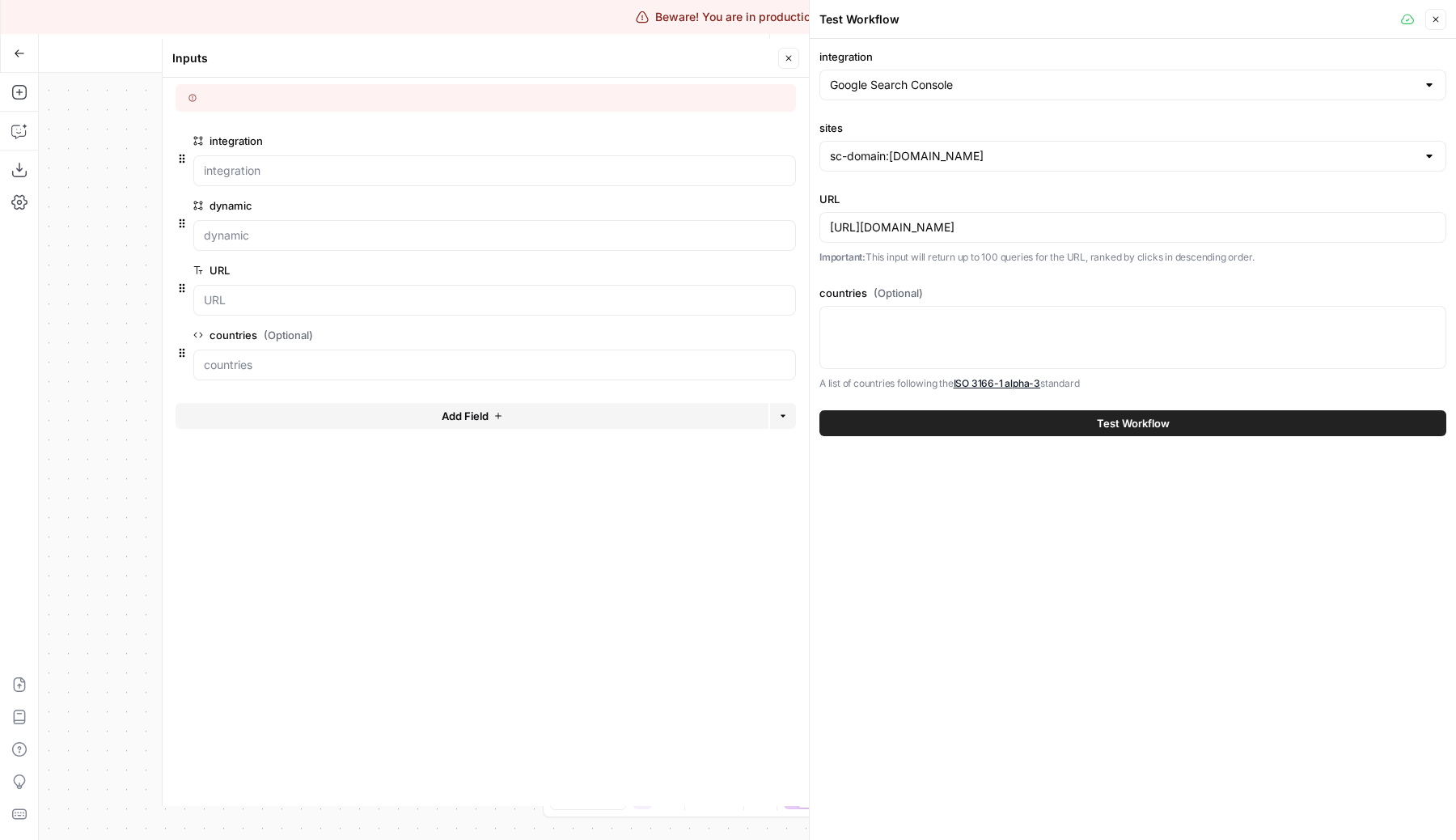
click at [746, 337] on span "edit field" at bounding box center [735, 334] width 36 height 13
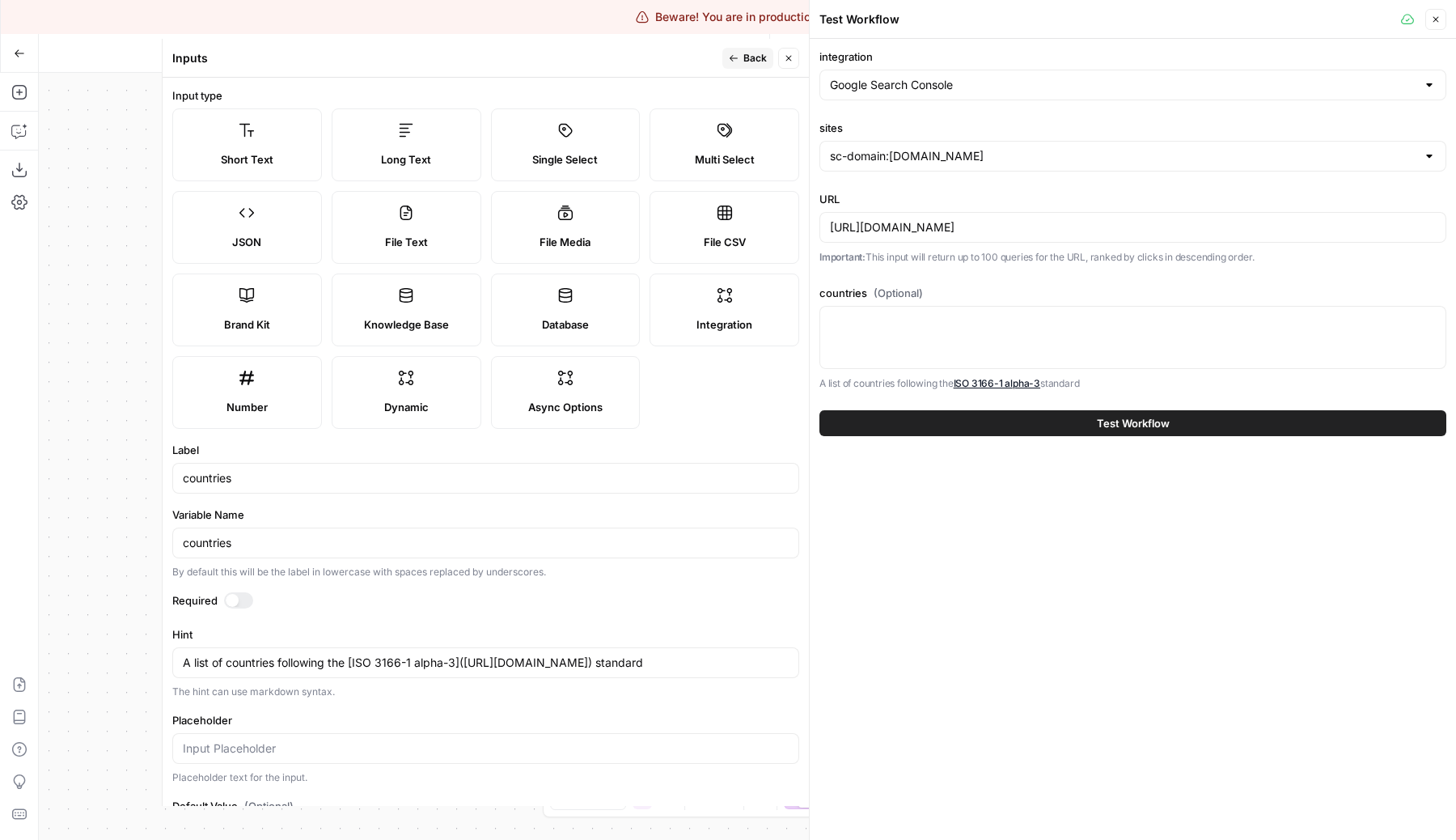
scroll to position [172, 0]
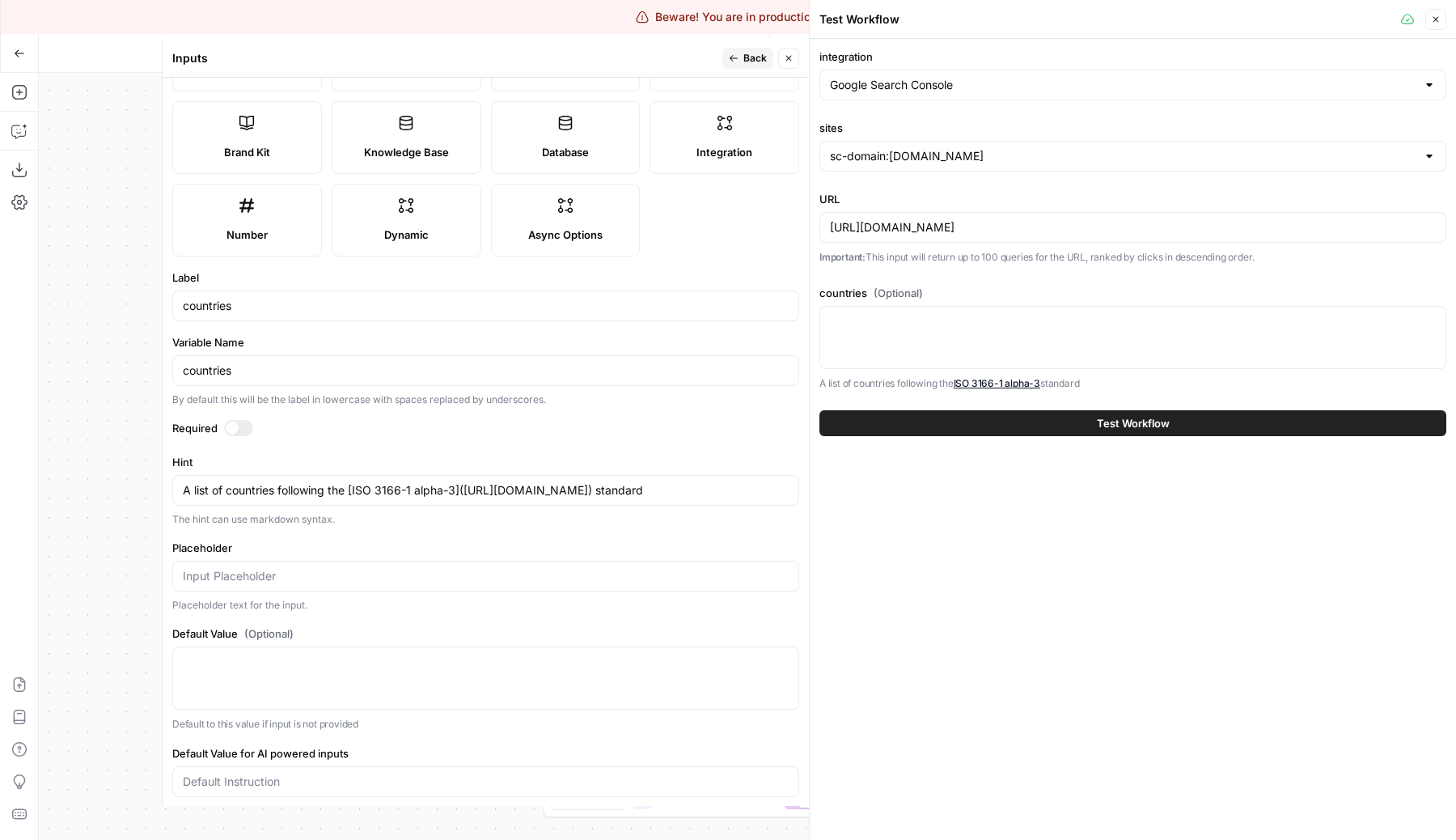
click at [341, 591] on div "Placeholder Placeholder text for the input." at bounding box center [485, 576] width 627 height 73
click at [332, 577] on input "Placeholder" at bounding box center [486, 576] width 605 height 16
paste input "["ARE", "USA"]"
type input "["ARE", "USA"]"
click at [323, 680] on div "["ARE", "USA"]" at bounding box center [485, 678] width 627 height 63
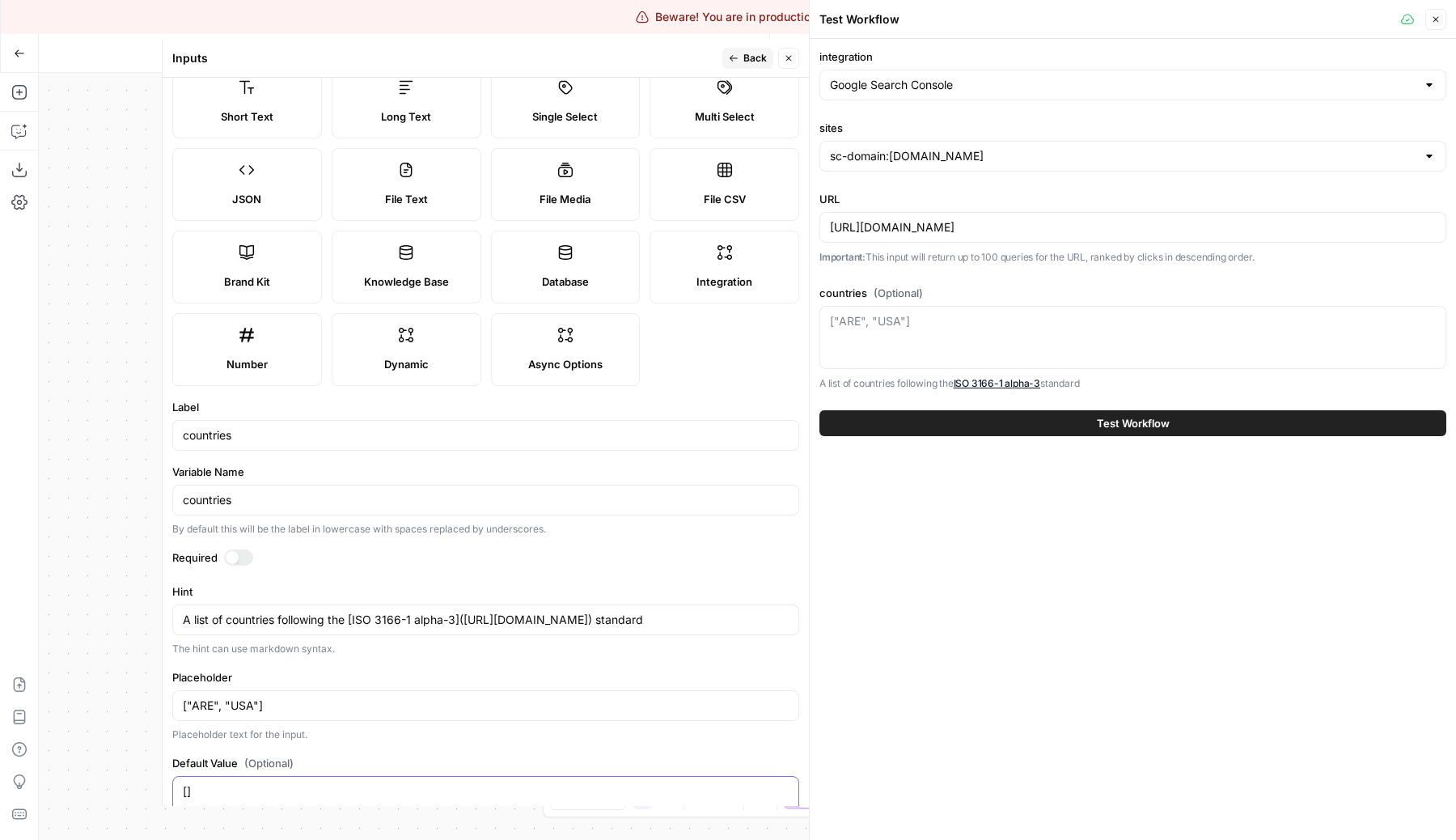
scroll to position [0, 0]
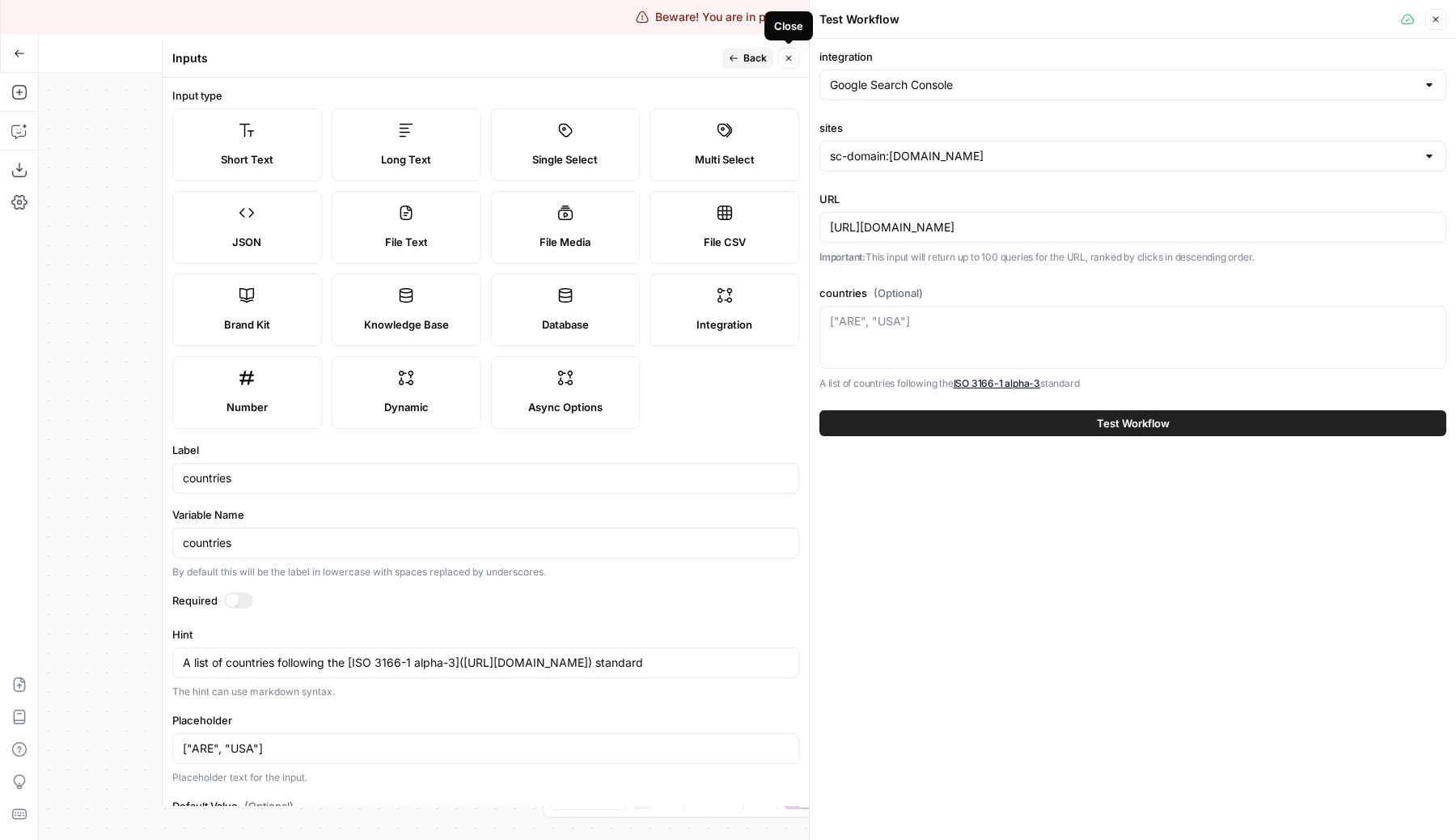
type textarea "[]"
click at [789, 63] on button "Close" at bounding box center [788, 58] width 21 height 21
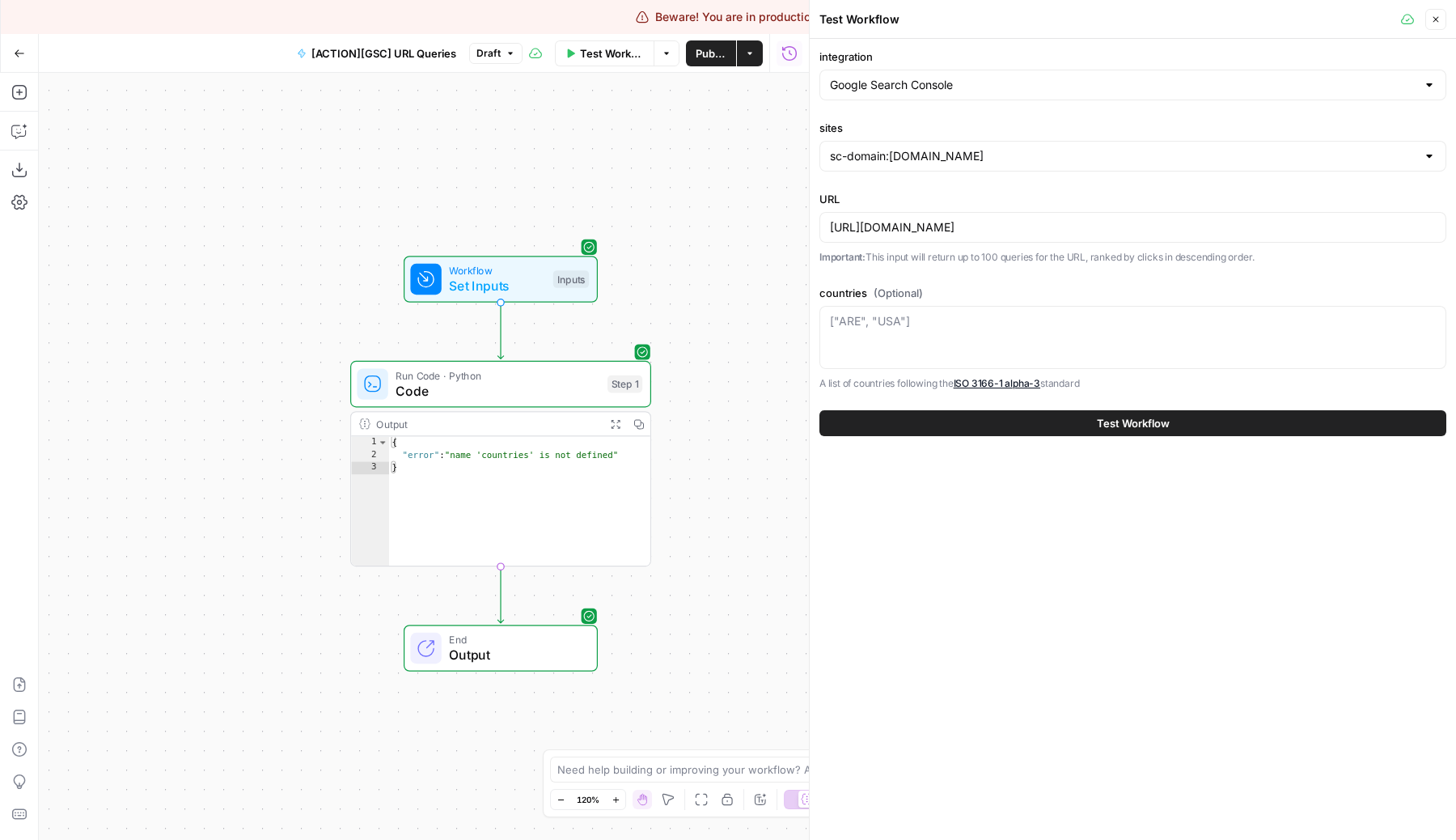
click at [970, 335] on div "["ARE", "USA"]" at bounding box center [1132, 338] width 627 height 63
click at [1068, 426] on button "Test Workflow" at bounding box center [1132, 423] width 627 height 26
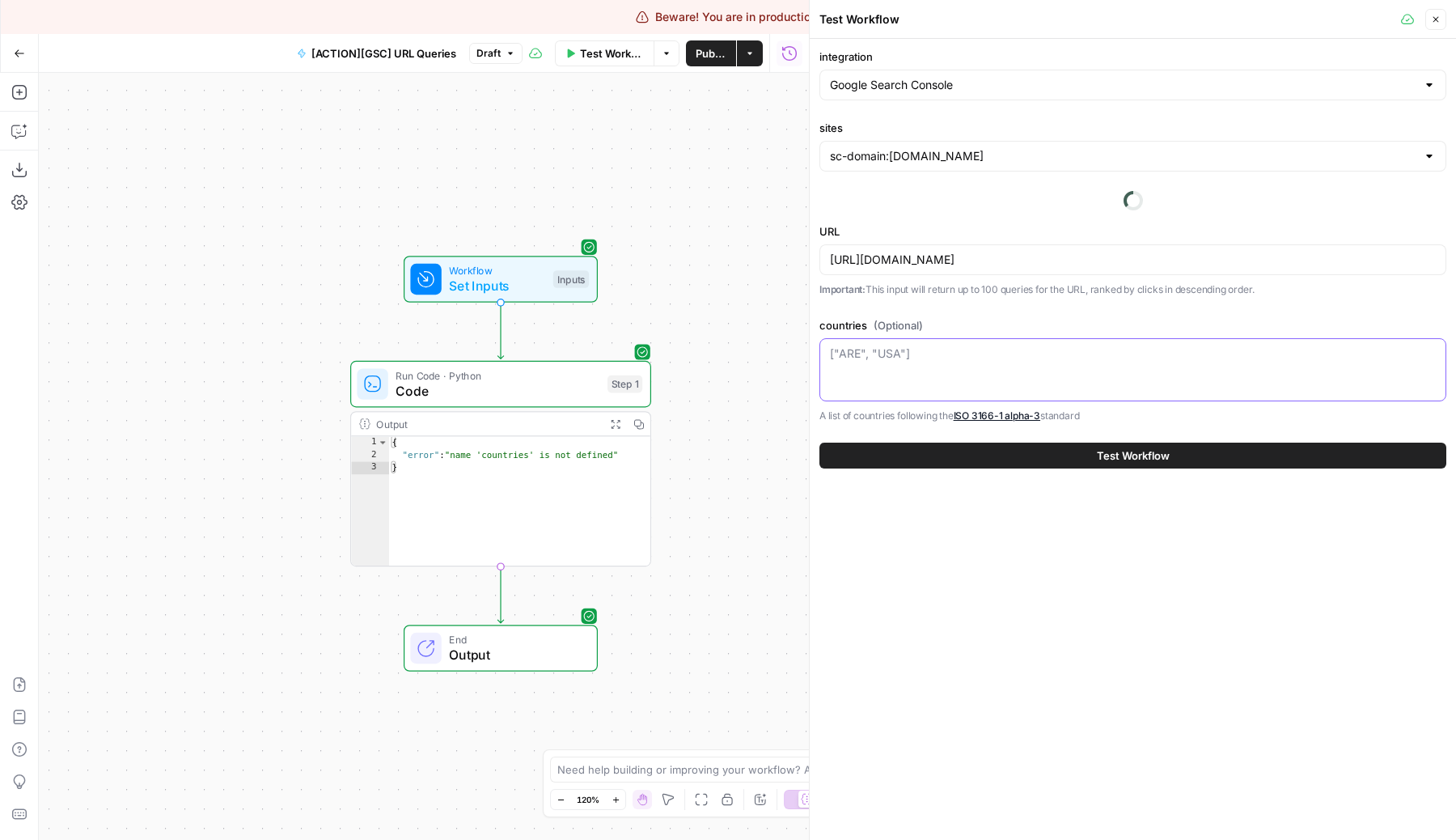
click at [1036, 351] on div "["ARE", "USA"]" at bounding box center [1132, 370] width 627 height 63
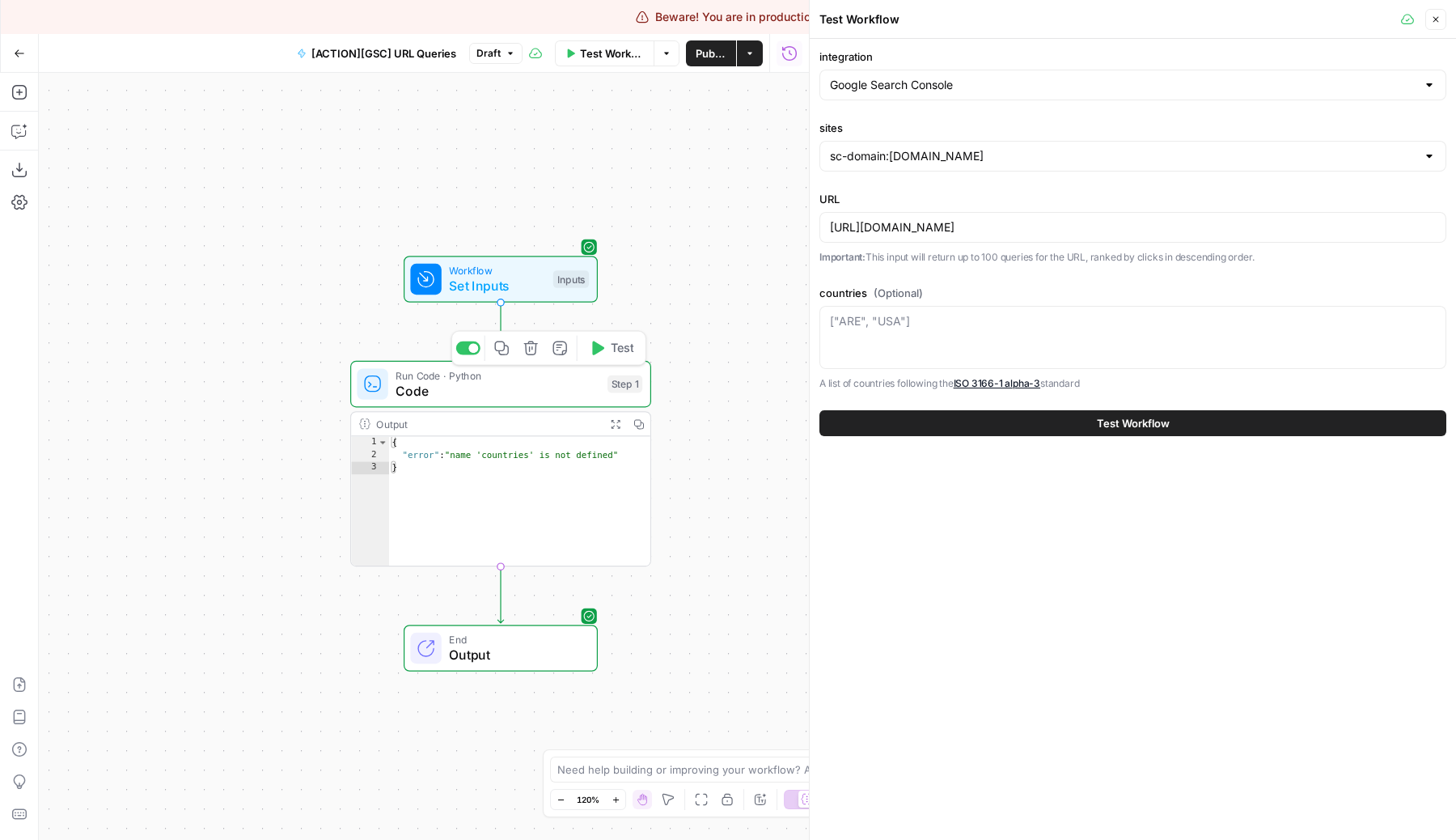
click at [619, 350] on span "Test" at bounding box center [622, 348] width 24 height 18
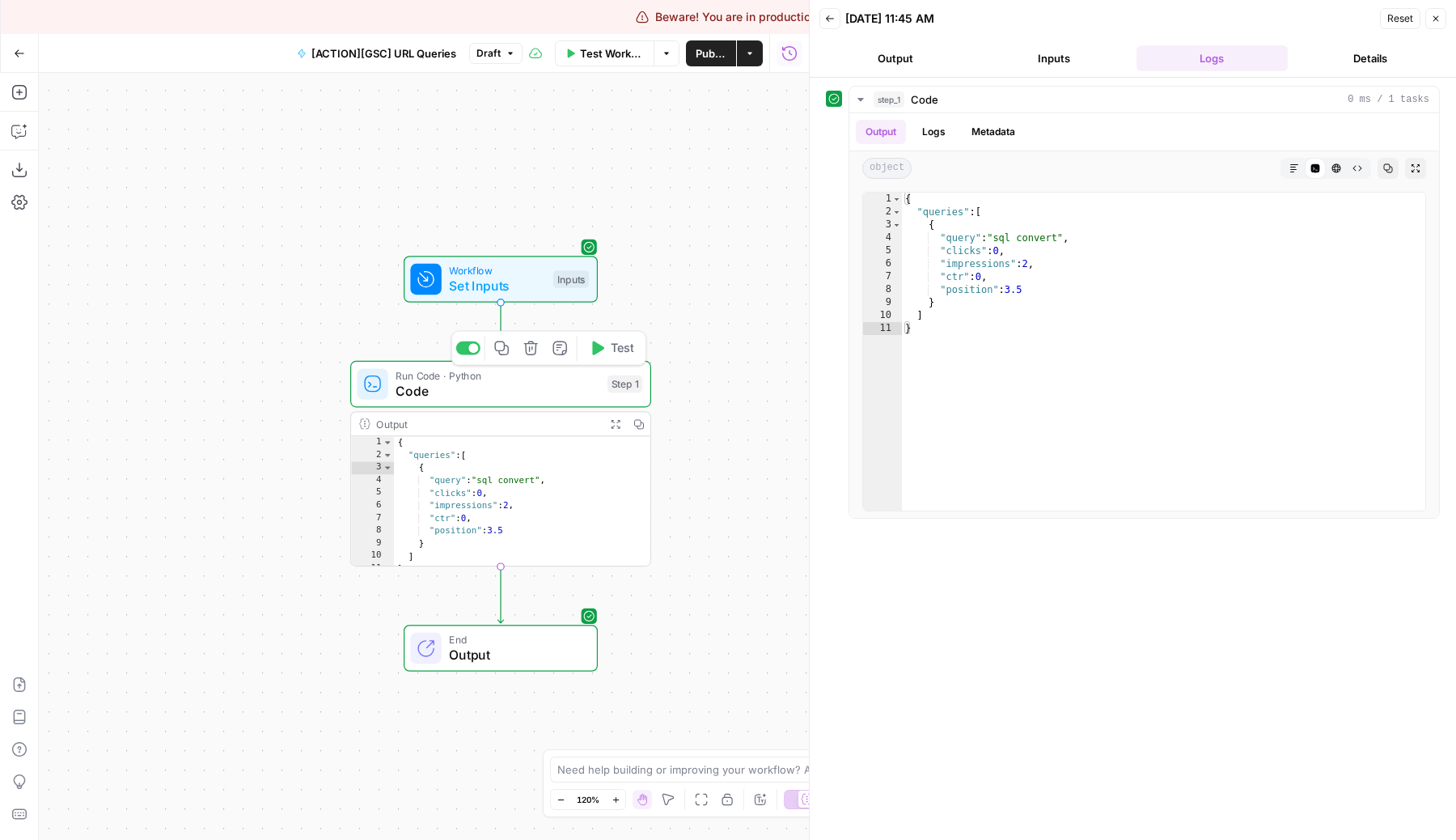
click at [602, 398] on div "Run Code · Python Code Step 1 Copy step Delete step Add Note Test" at bounding box center [499, 384] width 286 height 33
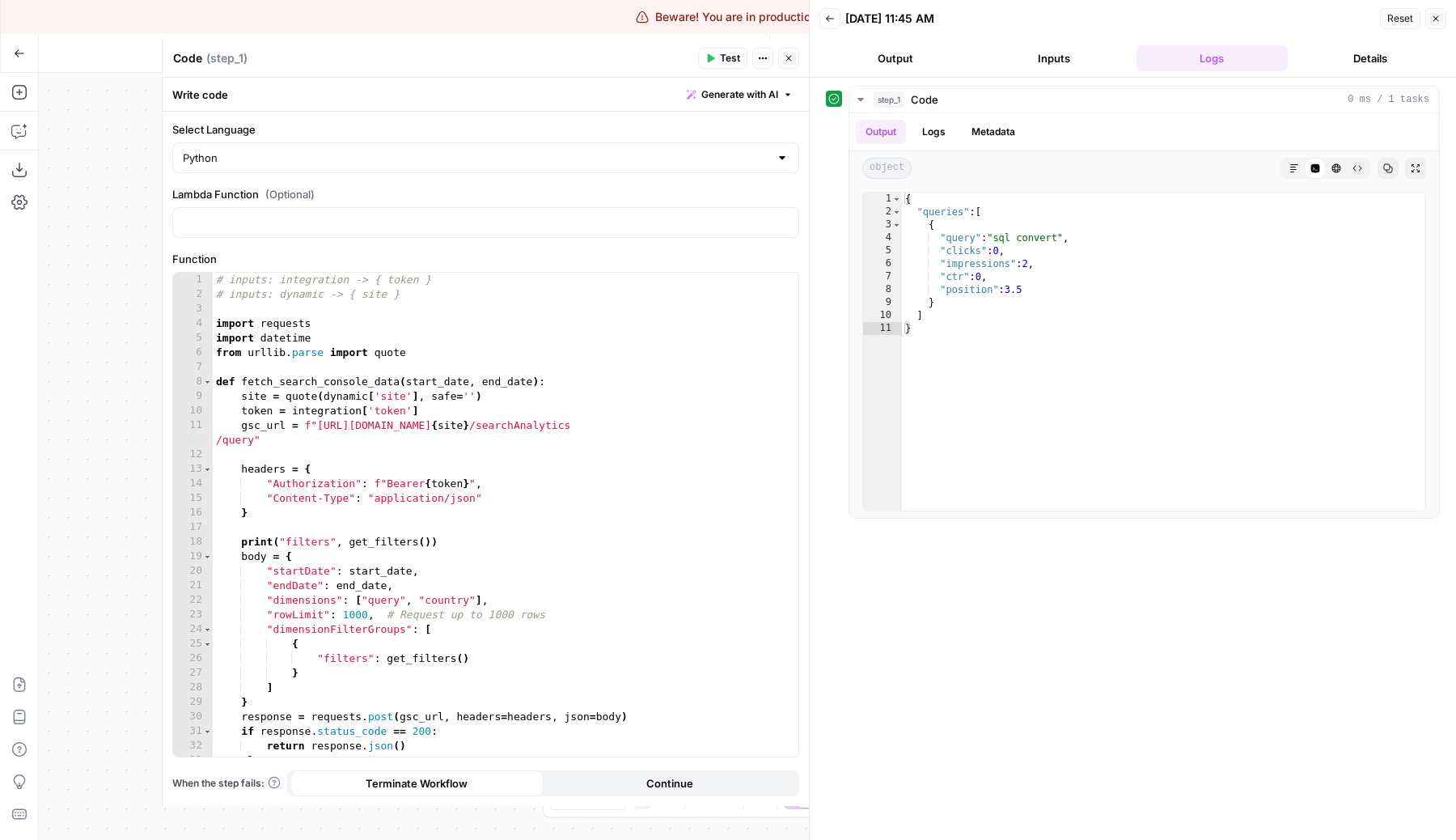
click at [786, 53] on button "Close" at bounding box center [788, 58] width 21 height 21
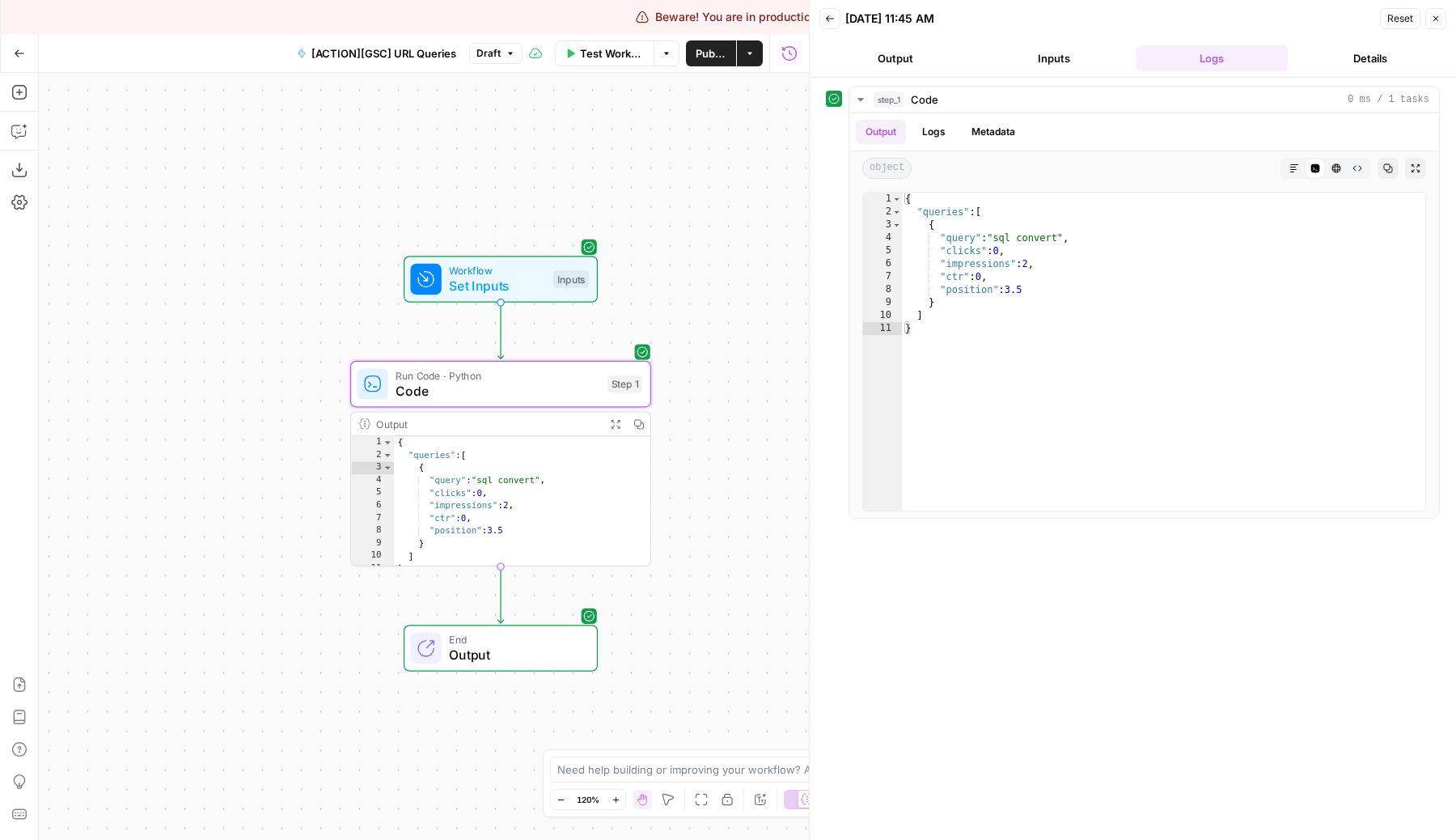
click at [466, 291] on span "Set Inputs" at bounding box center [496, 285] width 96 height 20
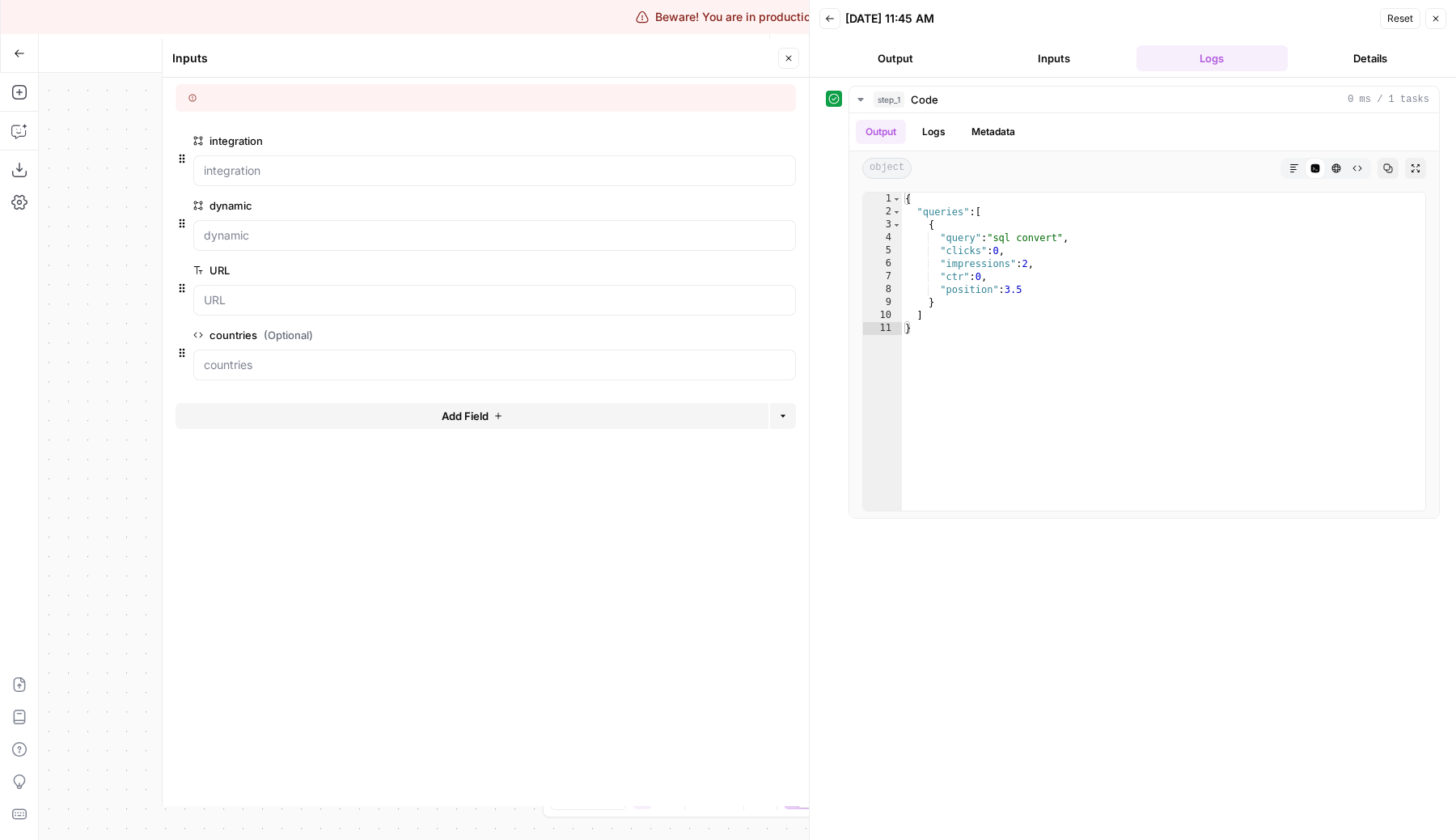
click at [786, 60] on icon "button" at bounding box center [788, 58] width 9 height 9
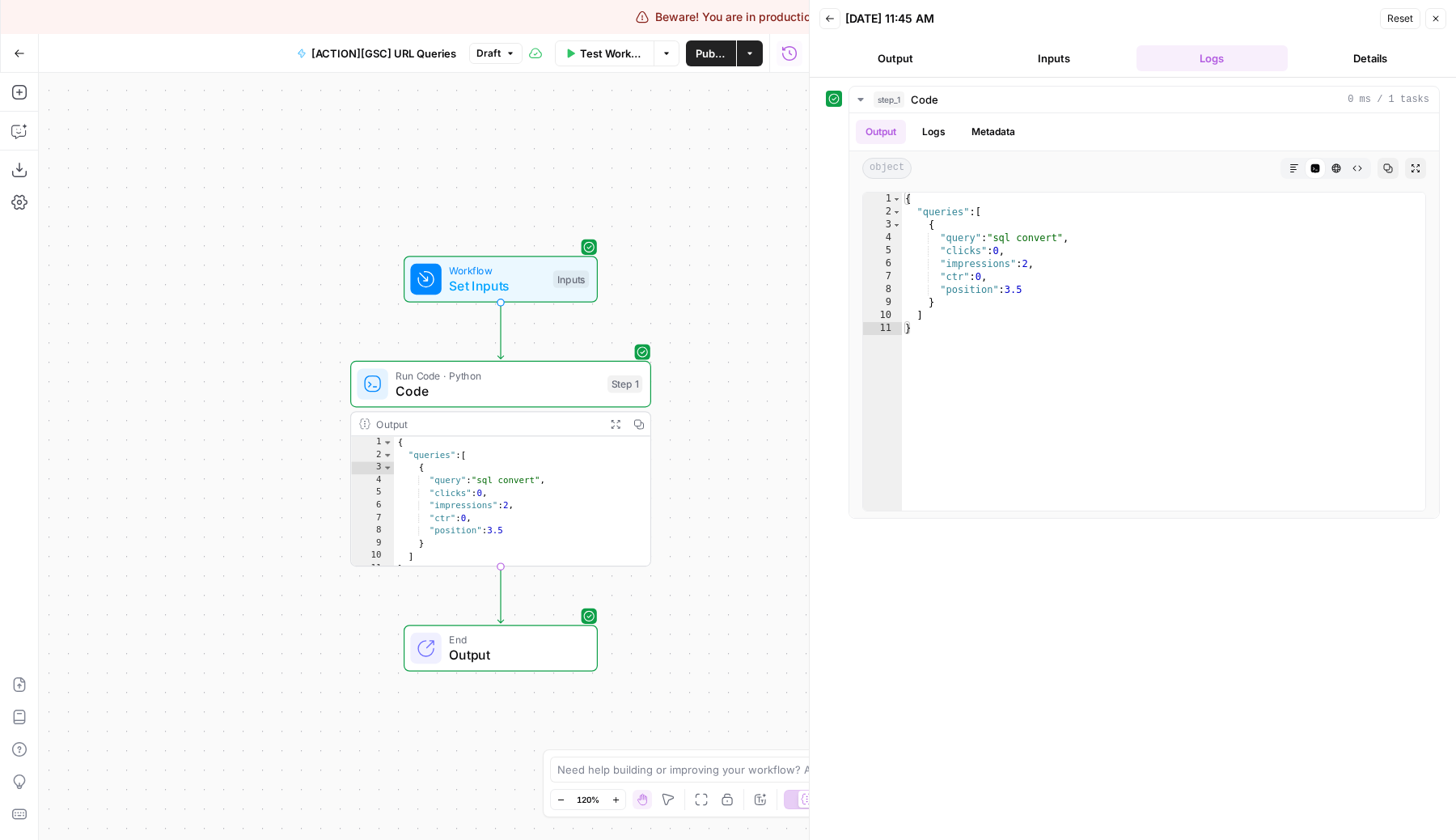
click at [617, 55] on span "Test Workflow" at bounding box center [611, 53] width 64 height 16
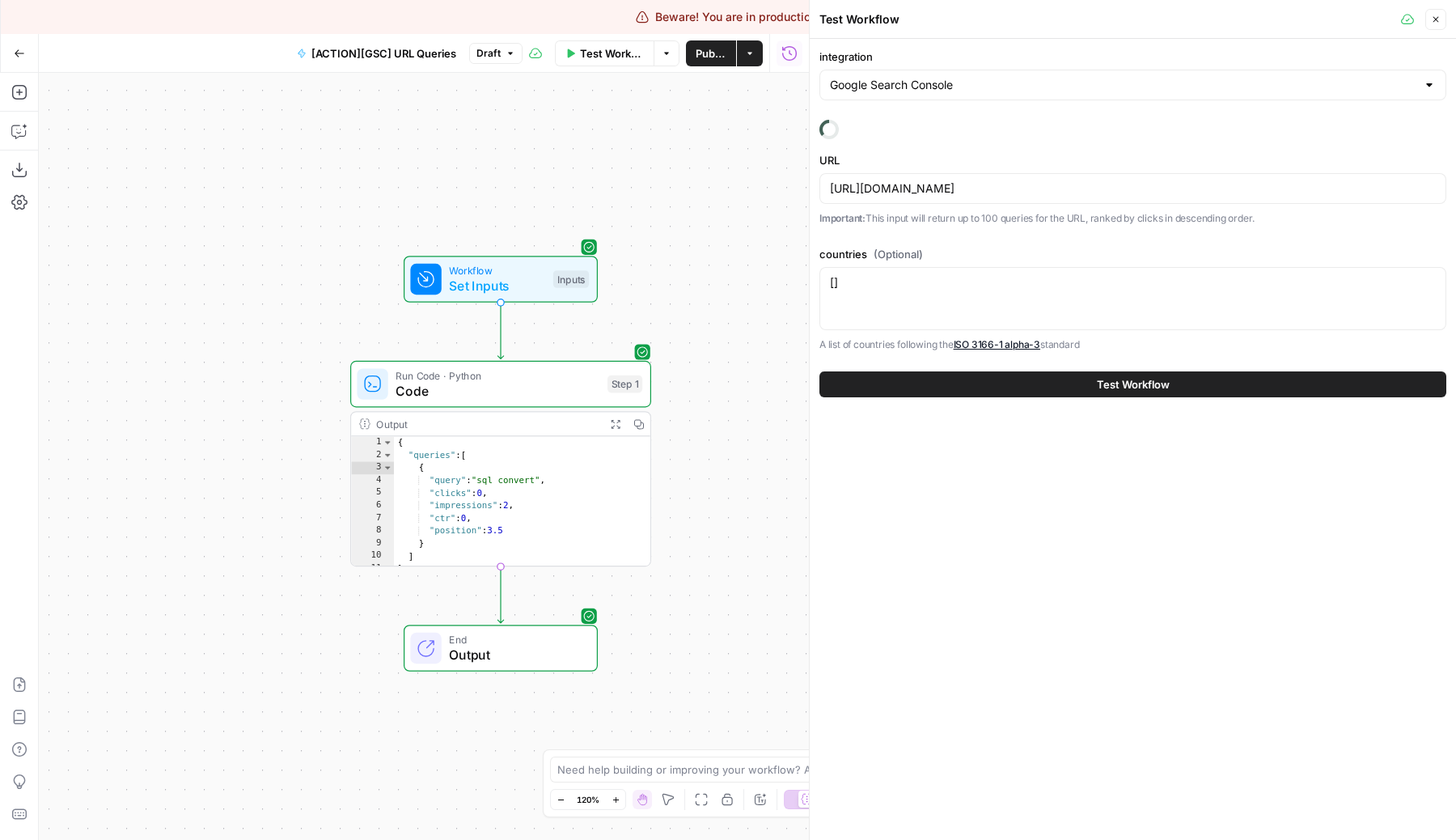
click at [975, 232] on div "integration Google Search Console URL https://www.airops.com/sql-guide/how-to-c…" at bounding box center [1132, 200] width 627 height 304
click at [1107, 165] on label "URL" at bounding box center [1132, 160] width 627 height 16
click at [1107, 181] on input "https://www.airops.com/sql-guide/how-to-convert-string-to-numeric-value-sql" at bounding box center [1133, 188] width 605 height 16
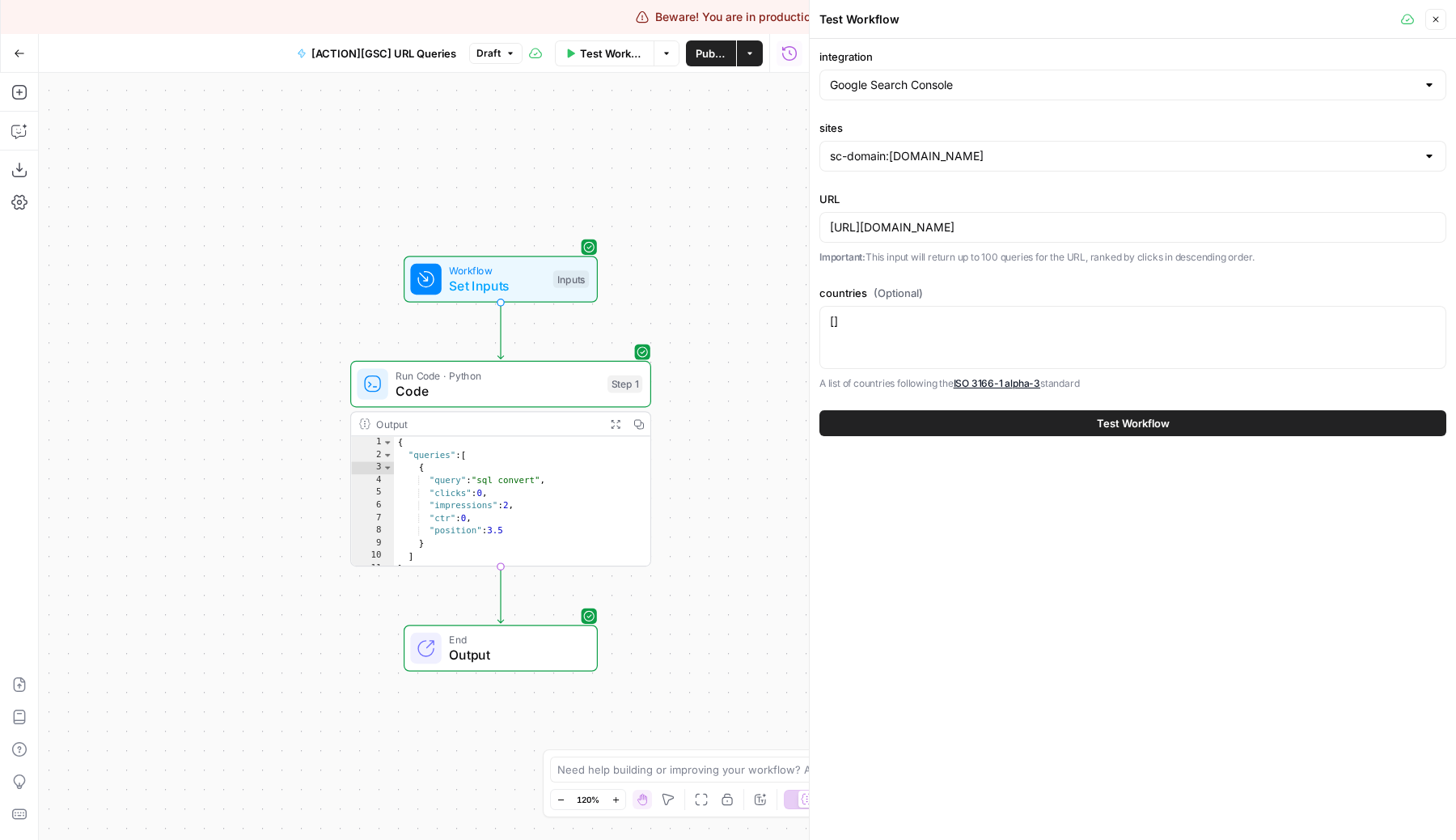
click at [1169, 212] on div "https://www.airops.com/sql-guide/how-to-convert-string-to-numeric-value-sql" at bounding box center [1132, 227] width 627 height 31
click at [1191, 228] on input "https://www.airops.com/sql-guide/how-to-convert-string-to-numeric-value-sql" at bounding box center [1133, 227] width 605 height 16
click at [1004, 223] on input "https://www.airops.com/sql-guide/how-to-convert-string-to-numeric-value-sql" at bounding box center [1133, 227] width 605 height 16
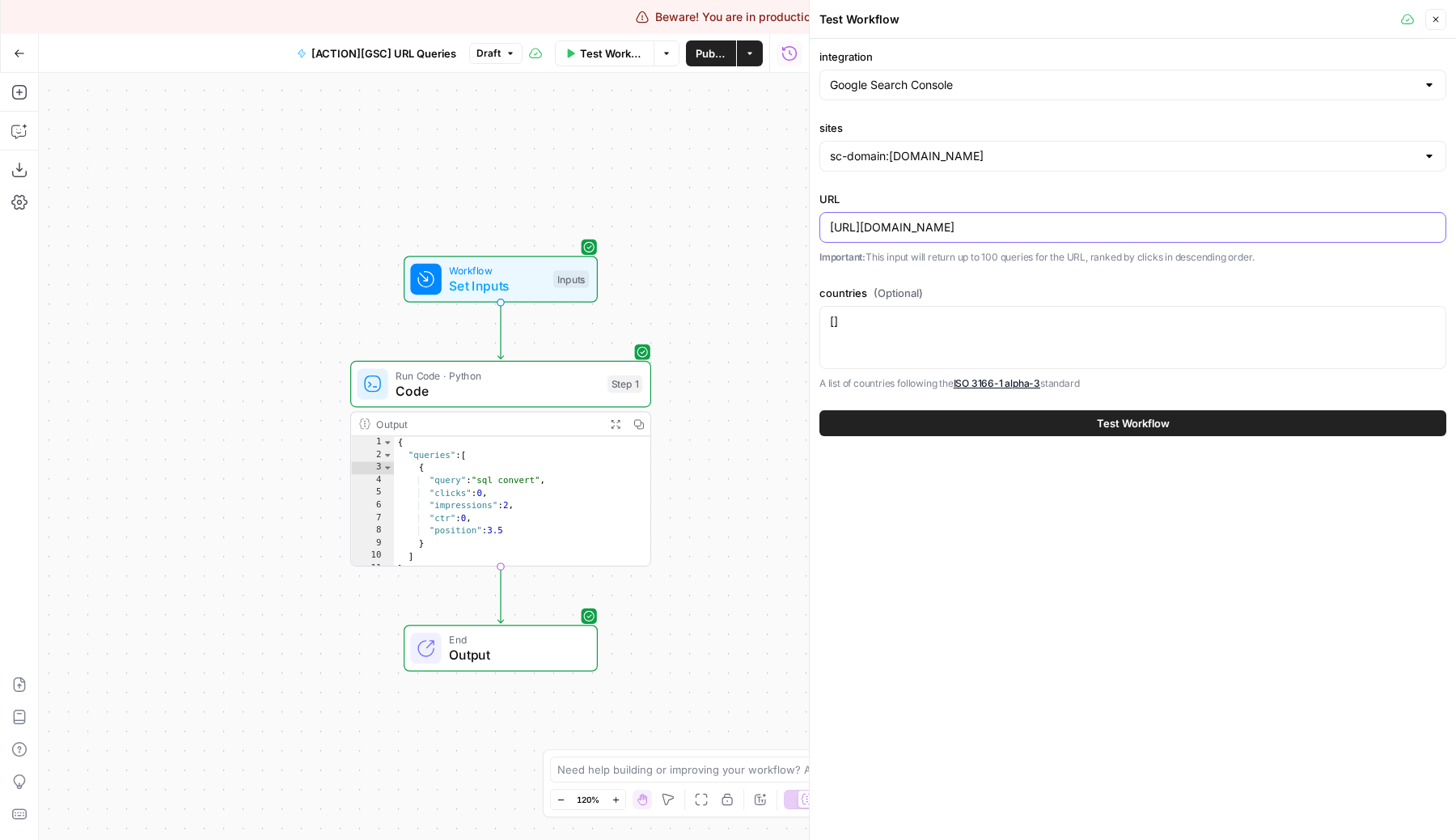
paste input "blog/how-airops-scaled-a-full-funnel-content-refresh-with-ai-workflows"
type input "https://www.airops.com/blog/how-airops-scaled-a-full-funnel-content-refresh-wit…"
click at [1076, 518] on div "integration Google Search Console sites sc-domain:airops.com URL https://www.ai…" at bounding box center [1133, 440] width 646 height 801
click at [922, 346] on div "[] []" at bounding box center [1132, 338] width 627 height 63
click at [600, 355] on icon "button" at bounding box center [596, 349] width 15 height 15
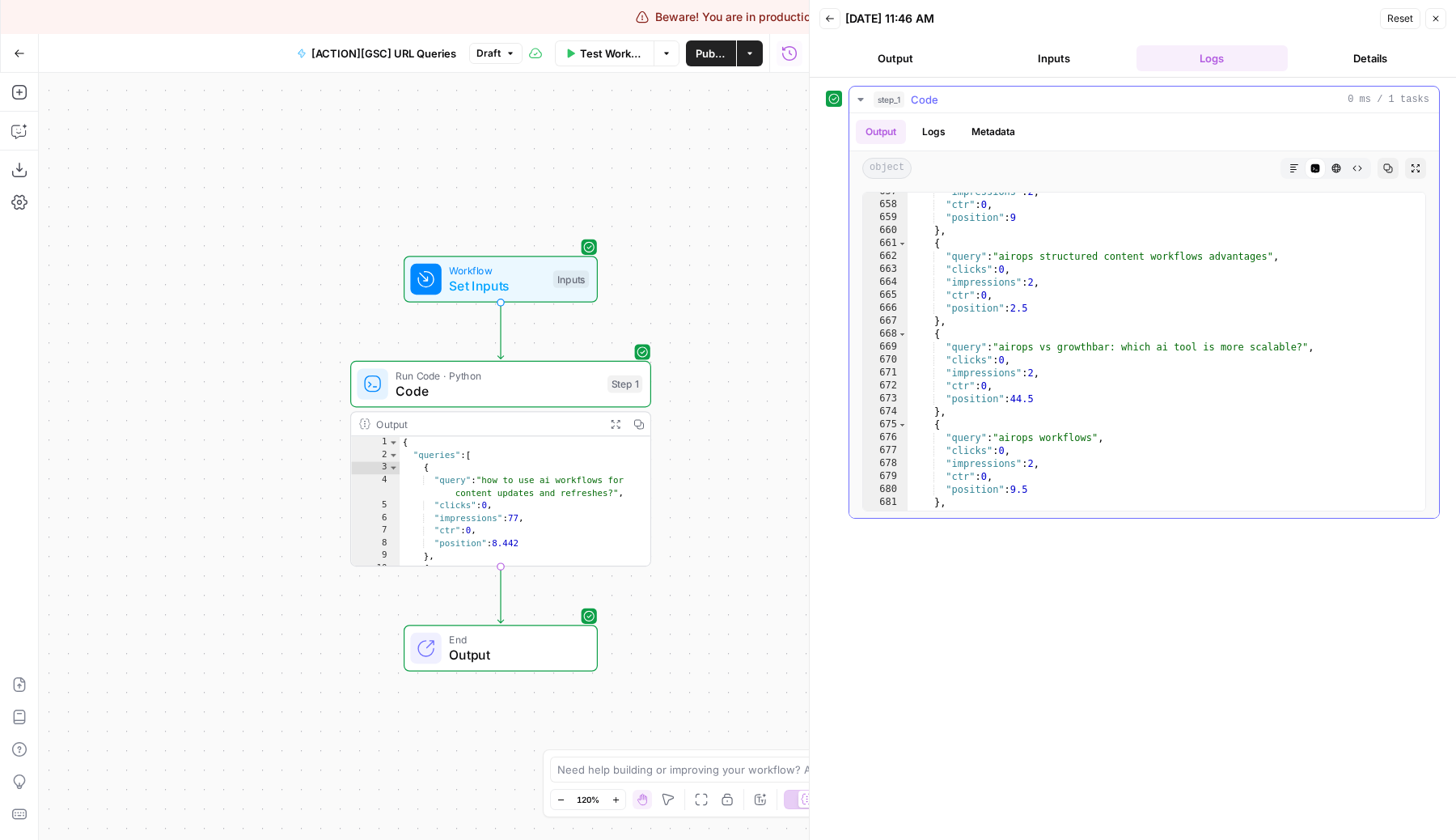
scroll to position [8952, 0]
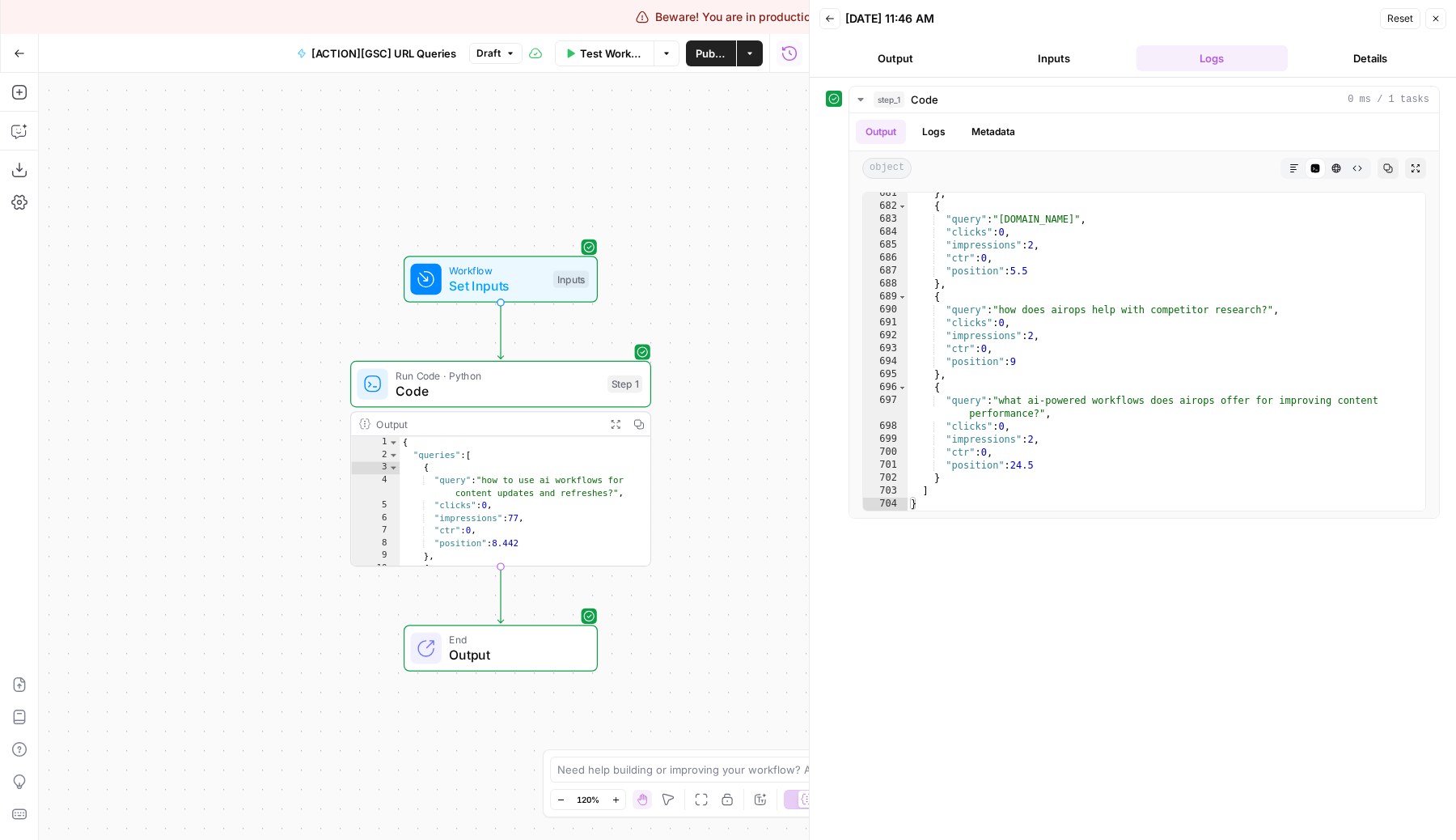
click at [594, 59] on span "Test Workflow" at bounding box center [611, 53] width 64 height 16
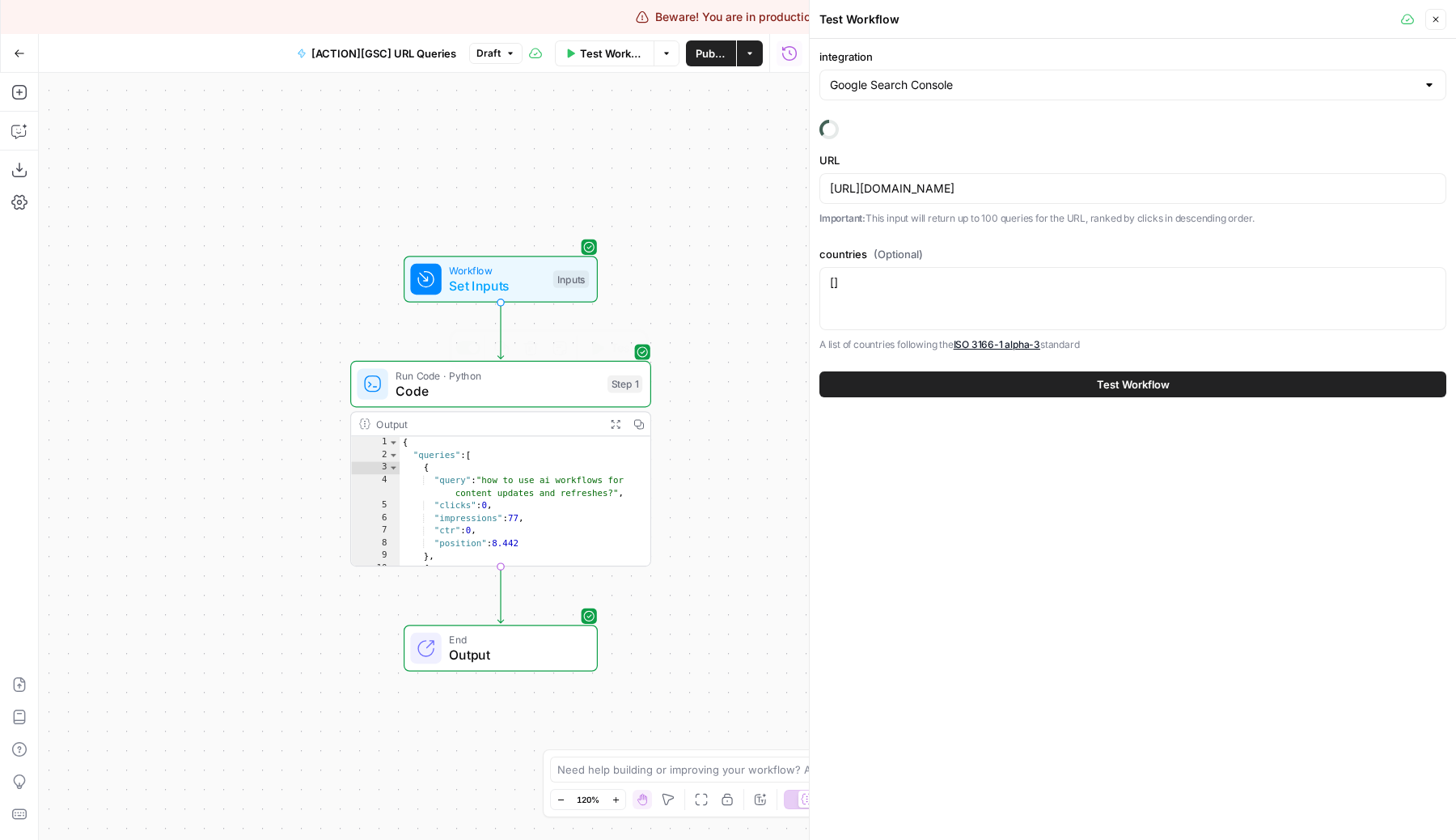
click at [505, 396] on span "Code" at bounding box center [497, 390] width 204 height 20
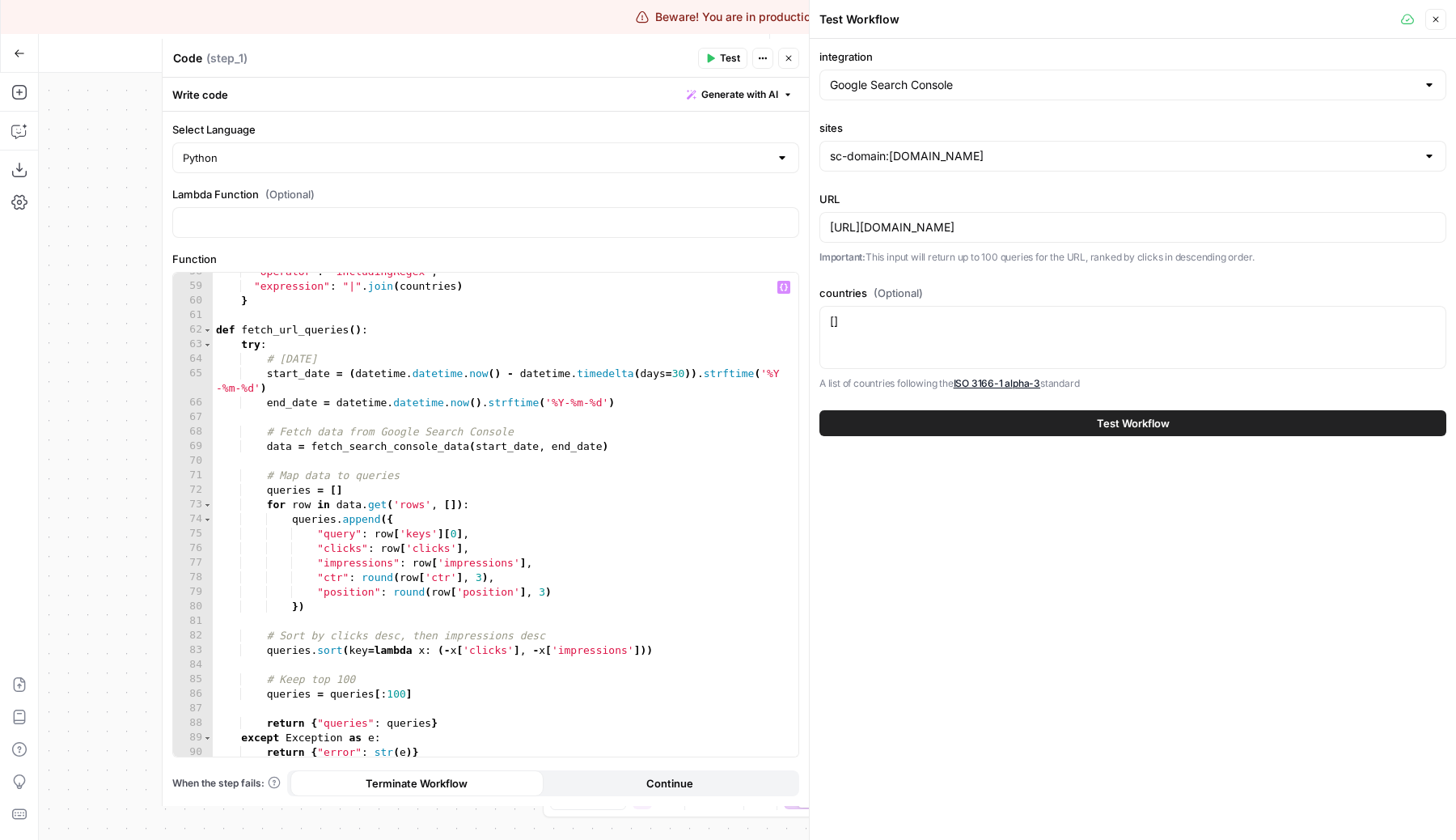
scroll to position [795, 0]
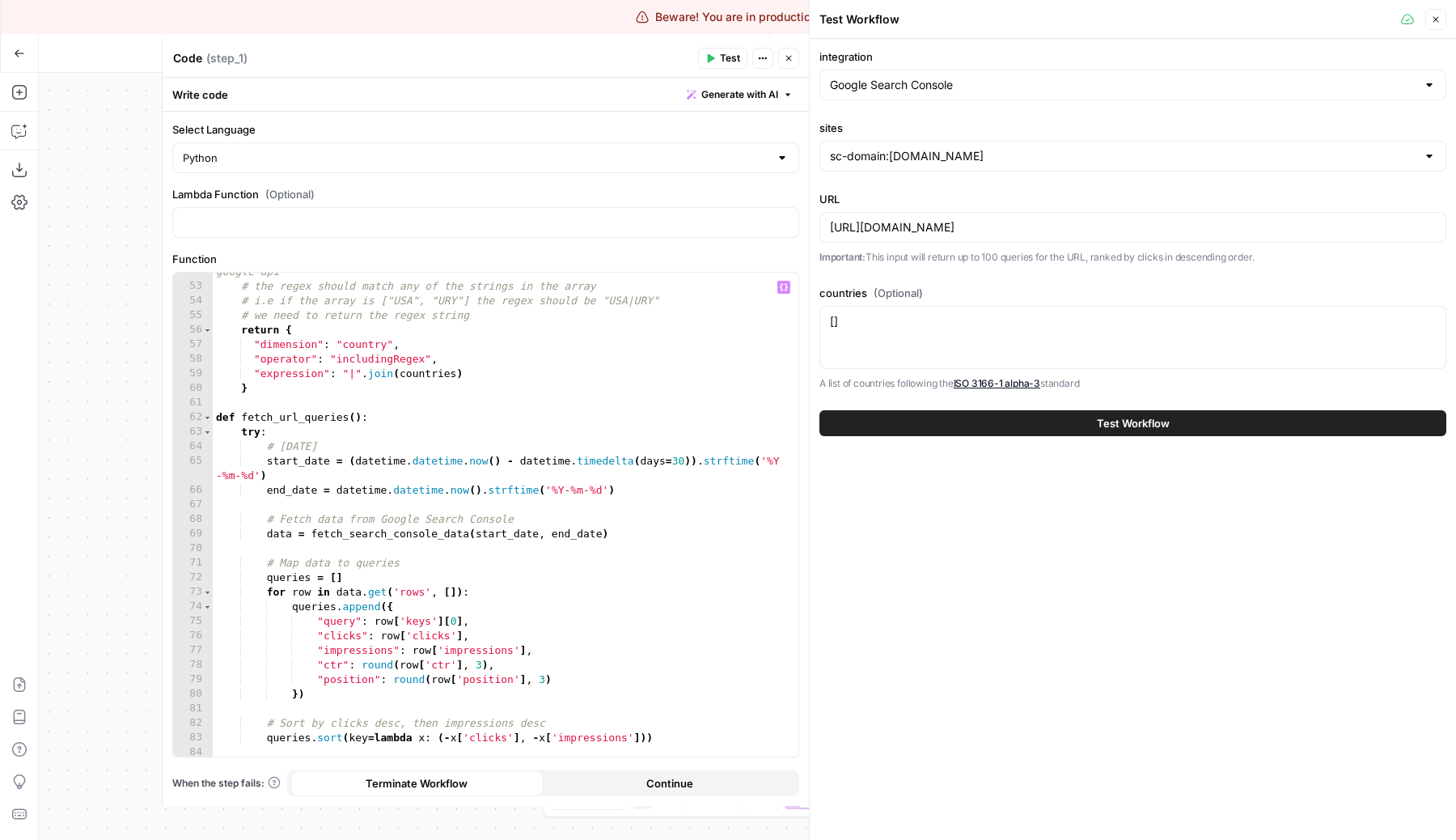
type textarea "**********"
click at [376, 539] on div "# we need to convert the array of strings to a single string that can be used i…" at bounding box center [505, 514] width 585 height 528
click at [372, 550] on div "# we need to convert the array of strings to a single string that can be used i…" at bounding box center [505, 514] width 585 height 528
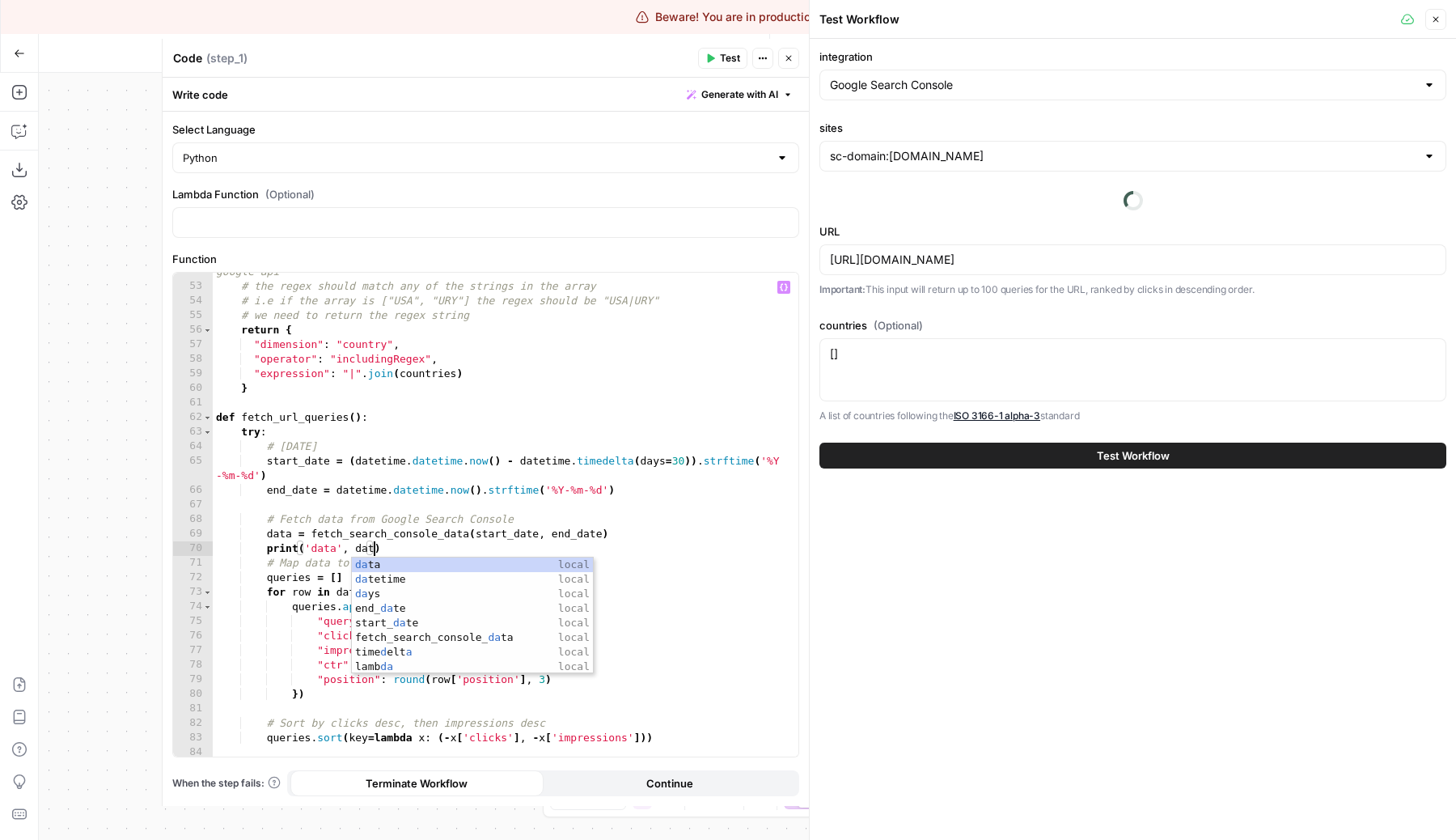
scroll to position [0, 12]
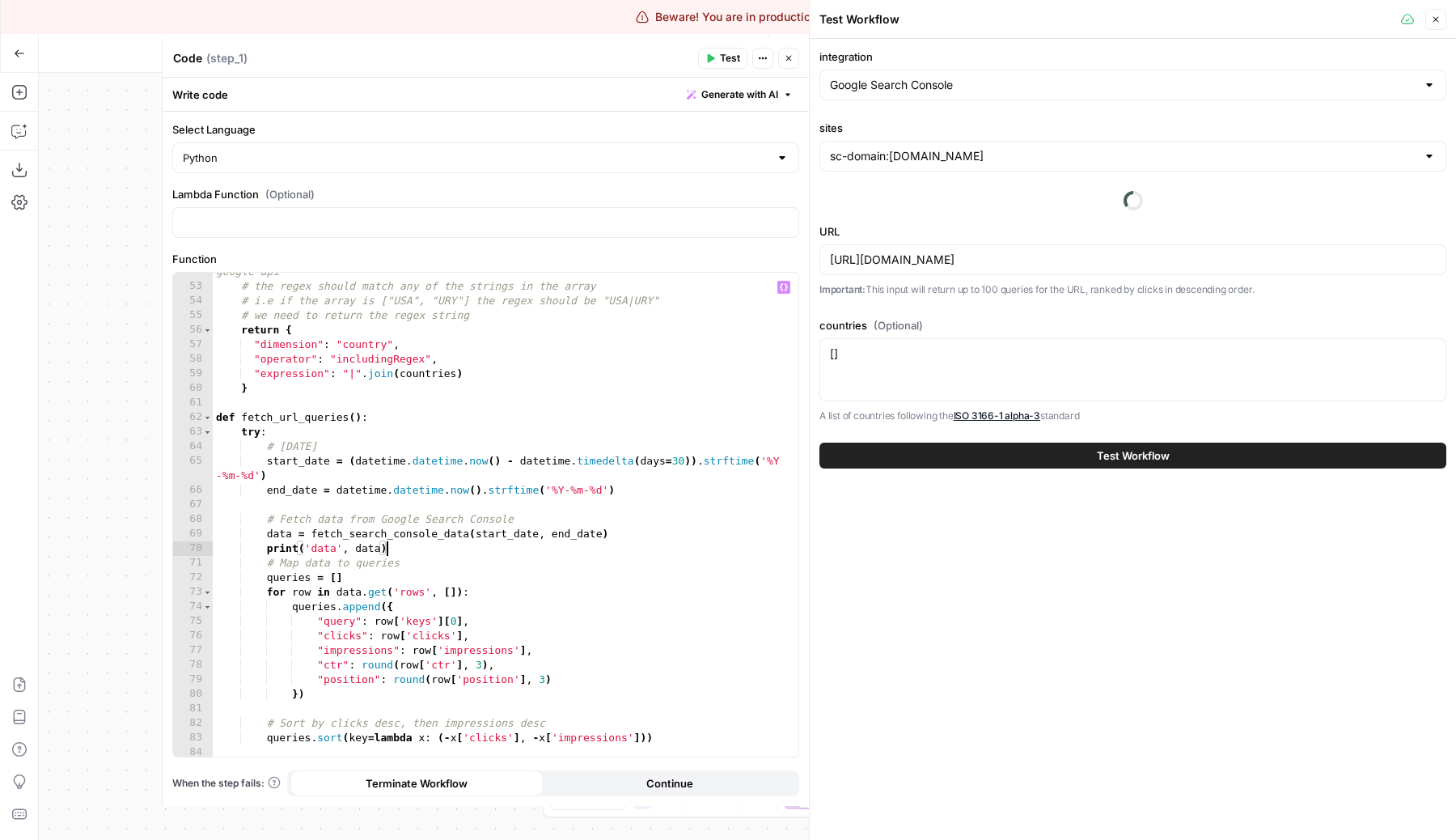
click at [447, 552] on div "# we need to convert the array of strings to a single string that can be used i…" at bounding box center [505, 514] width 585 height 528
type textarea "**********"
click at [1141, 462] on span "Test Workflow" at bounding box center [1133, 455] width 73 height 16
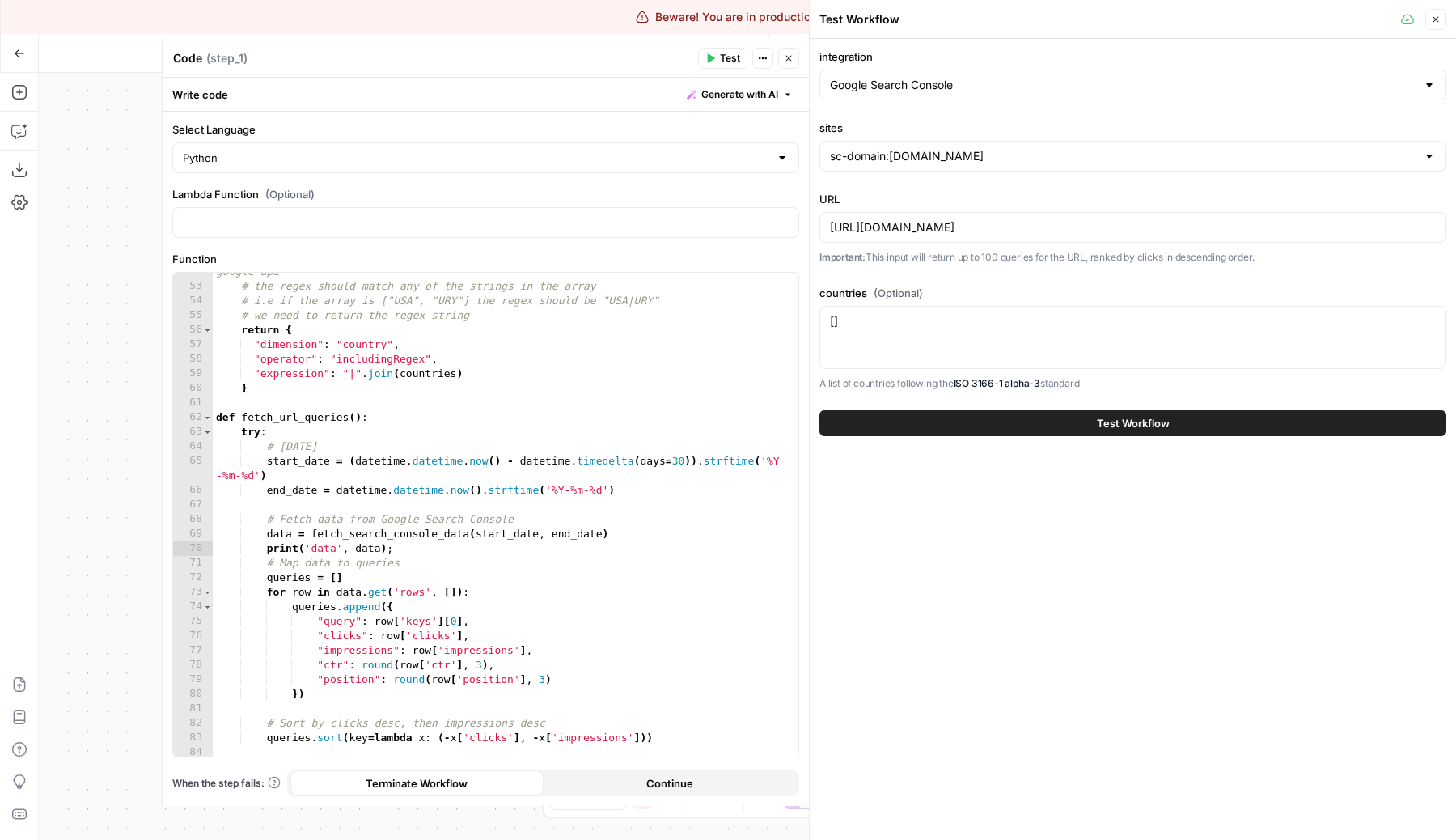
click at [711, 58] on icon "button" at bounding box center [711, 59] width 8 height 8
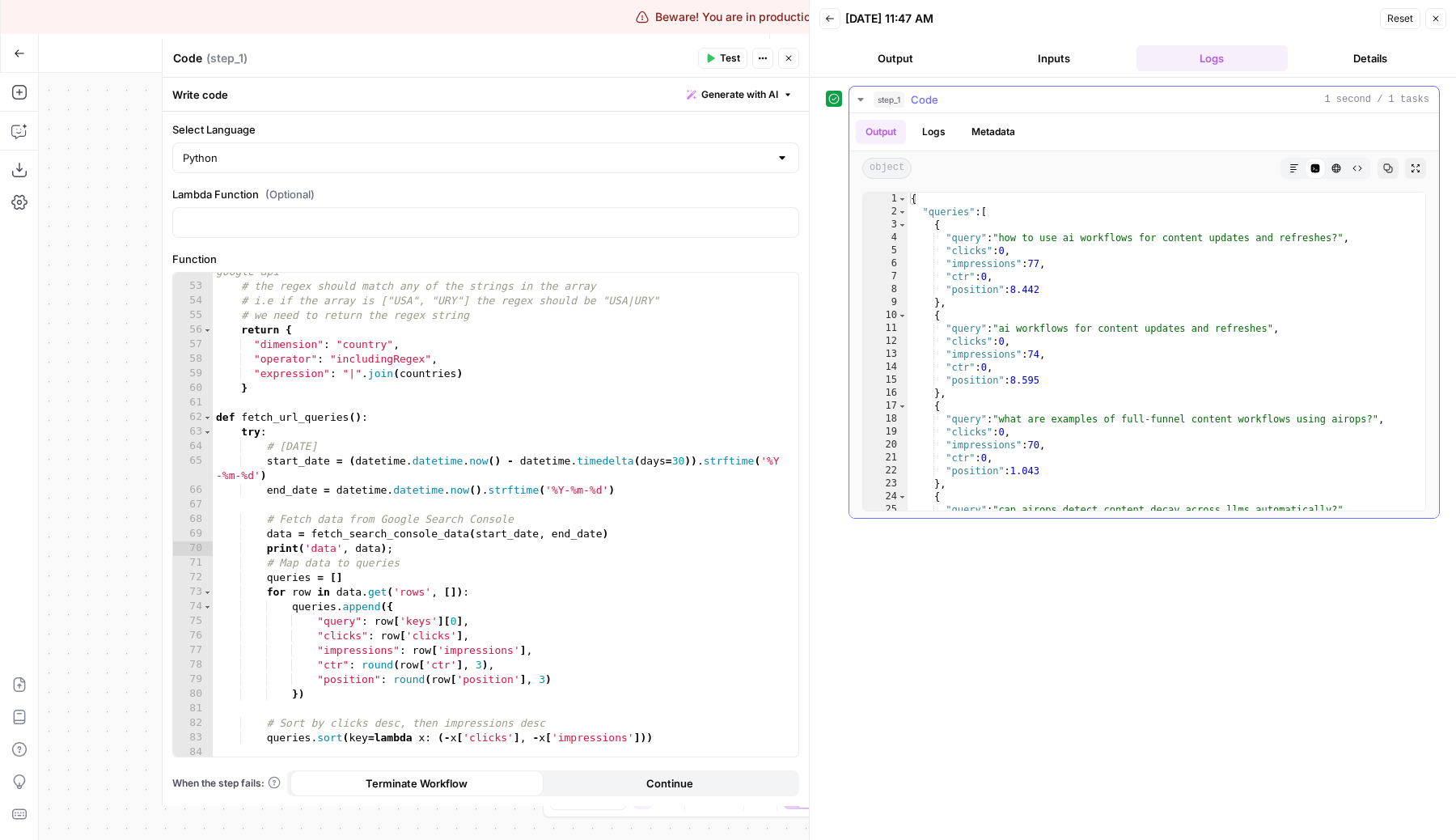
click at [939, 132] on button "Logs" at bounding box center [934, 132] width 43 height 25
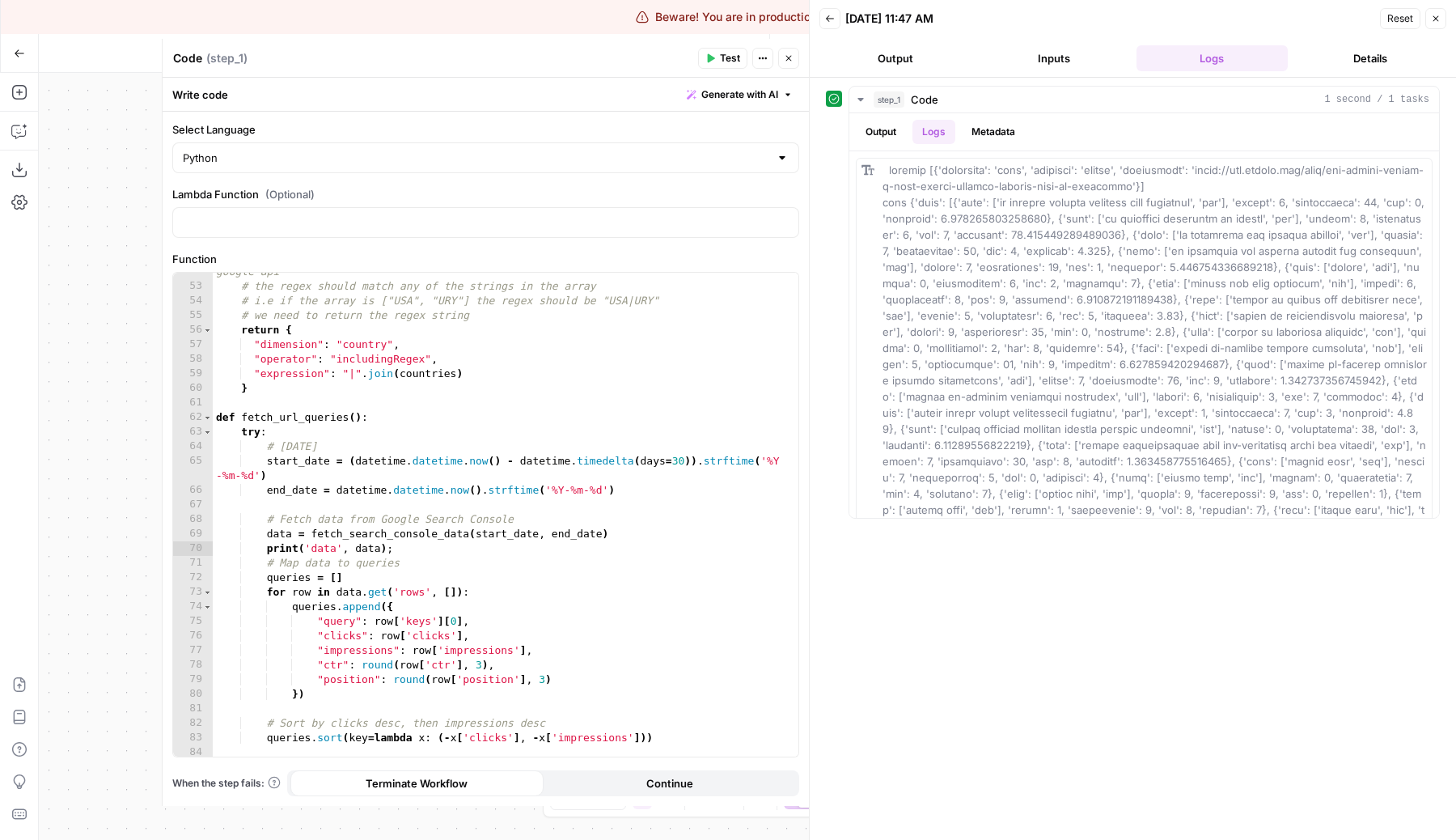
click at [1065, 40] on header "Back 09/15/25 at 11:47 AM Reset Close Output Inputs Logs Details" at bounding box center [1133, 39] width 646 height 78
click at [1068, 51] on button "Inputs" at bounding box center [1053, 58] width 152 height 26
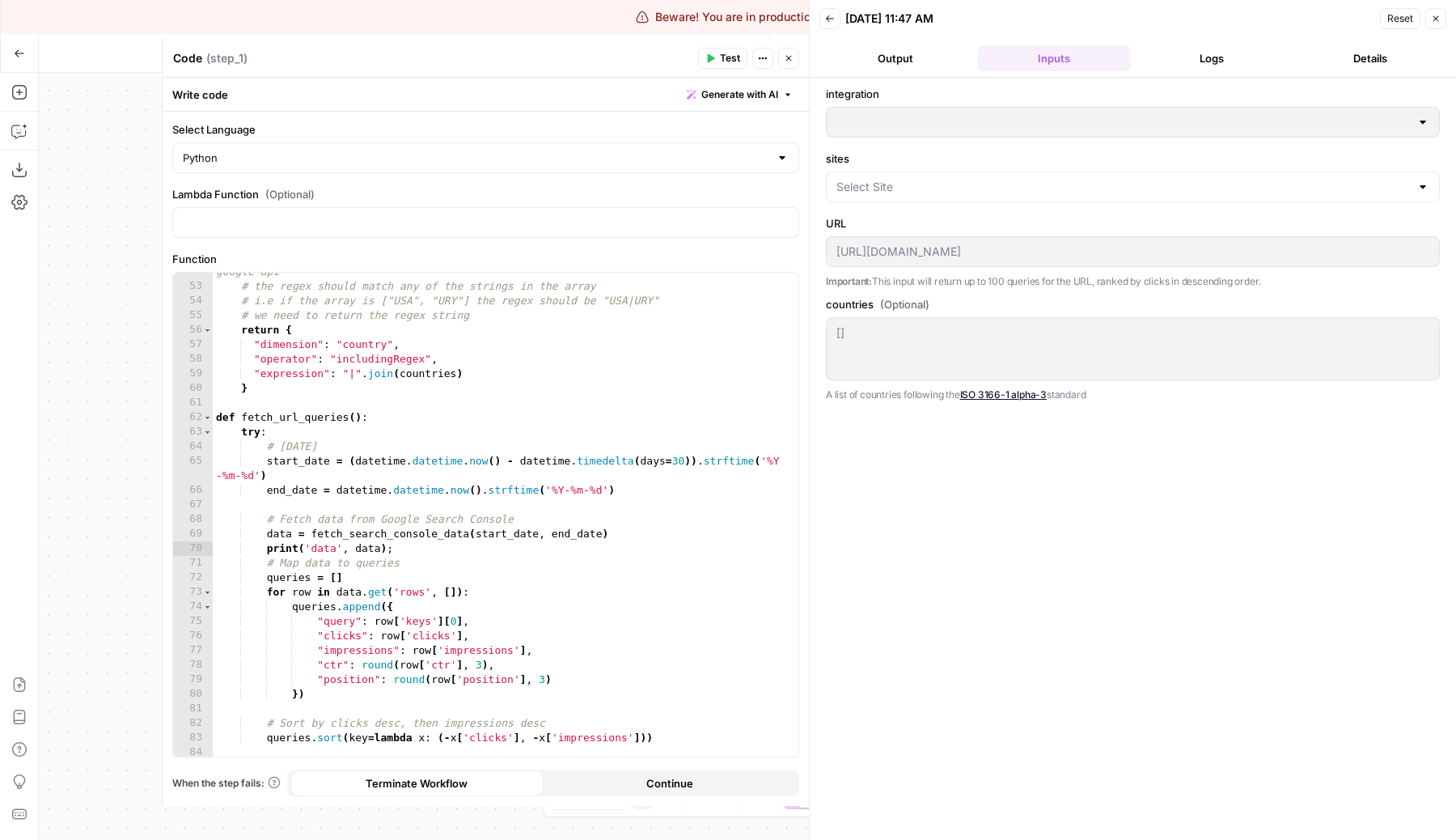
click at [781, 53] on button "Close" at bounding box center [788, 58] width 21 height 21
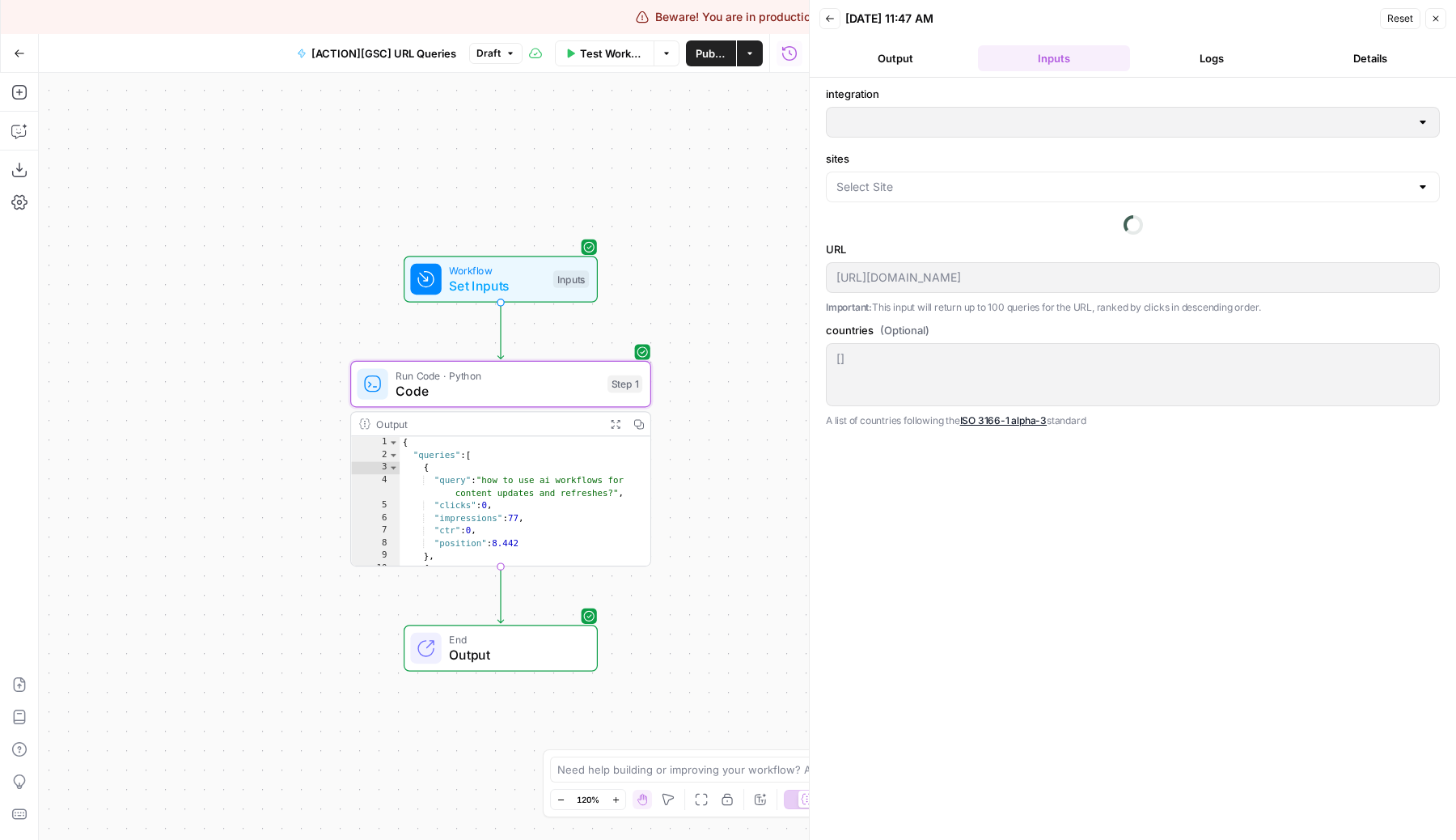
click at [598, 56] on span "Test Workflow" at bounding box center [611, 53] width 64 height 16
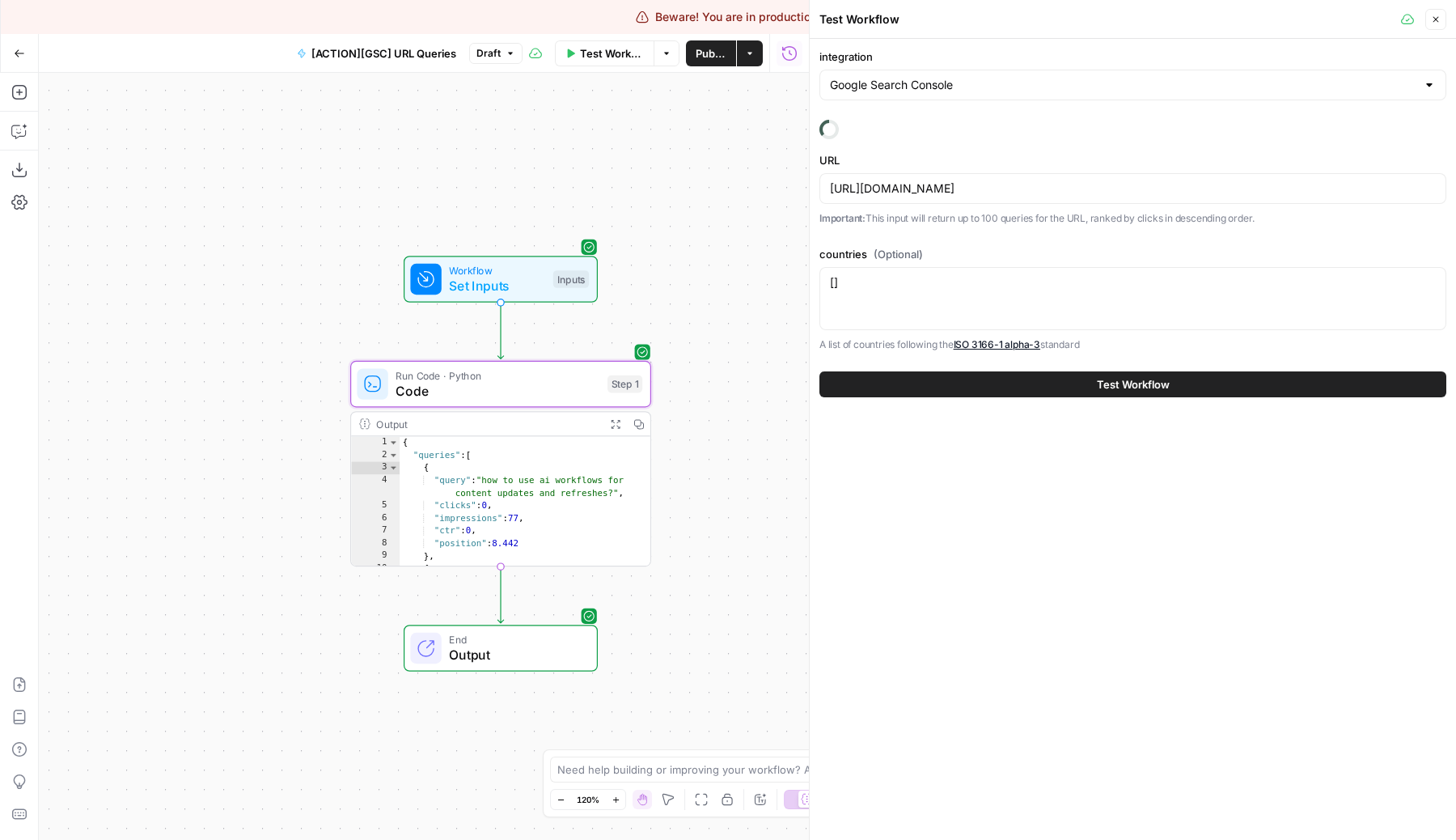
click at [916, 300] on div "[] []" at bounding box center [1132, 299] width 627 height 63
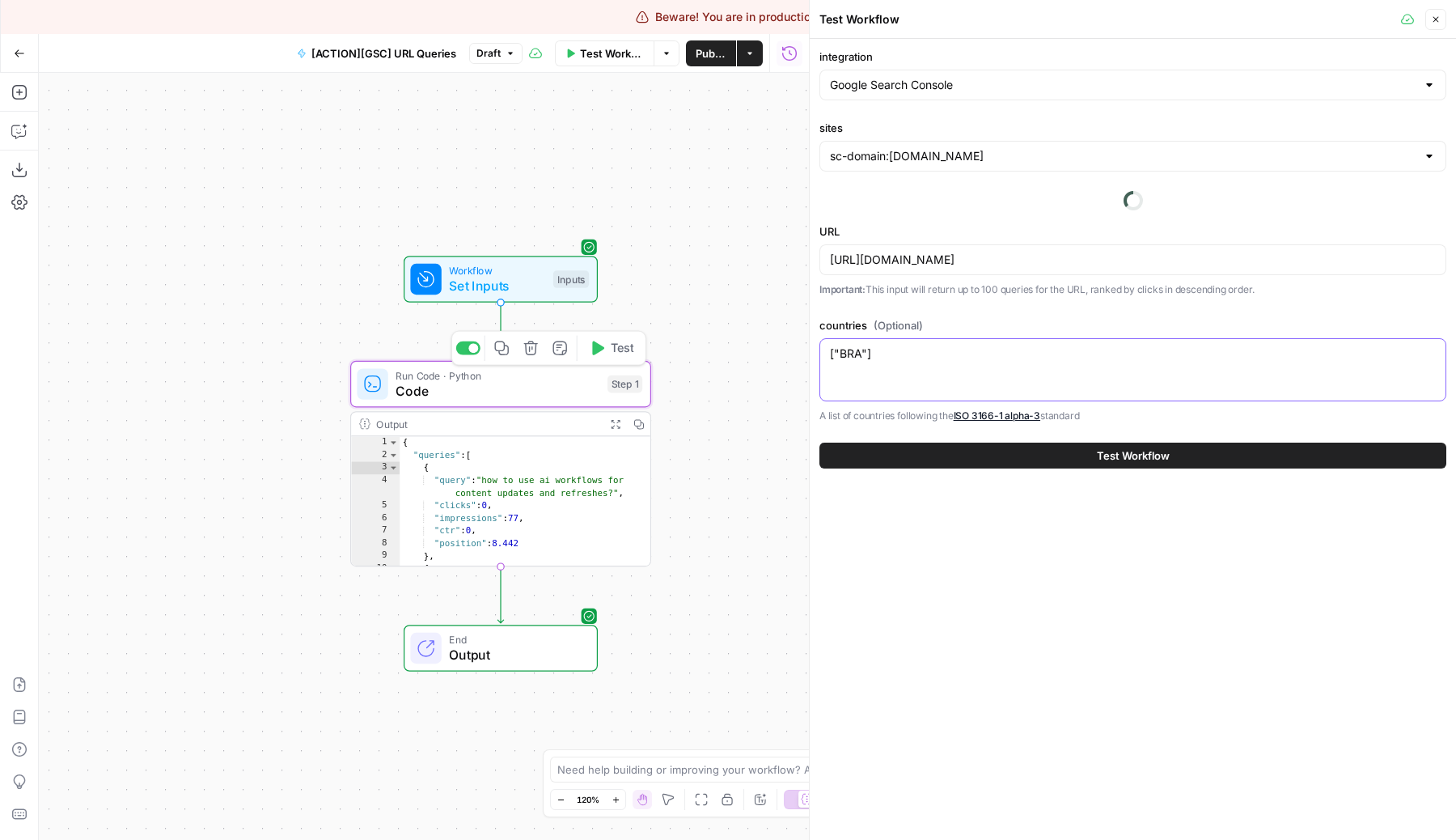
type textarea "["BRA"]"
click at [620, 358] on button "Test" at bounding box center [611, 349] width 60 height 25
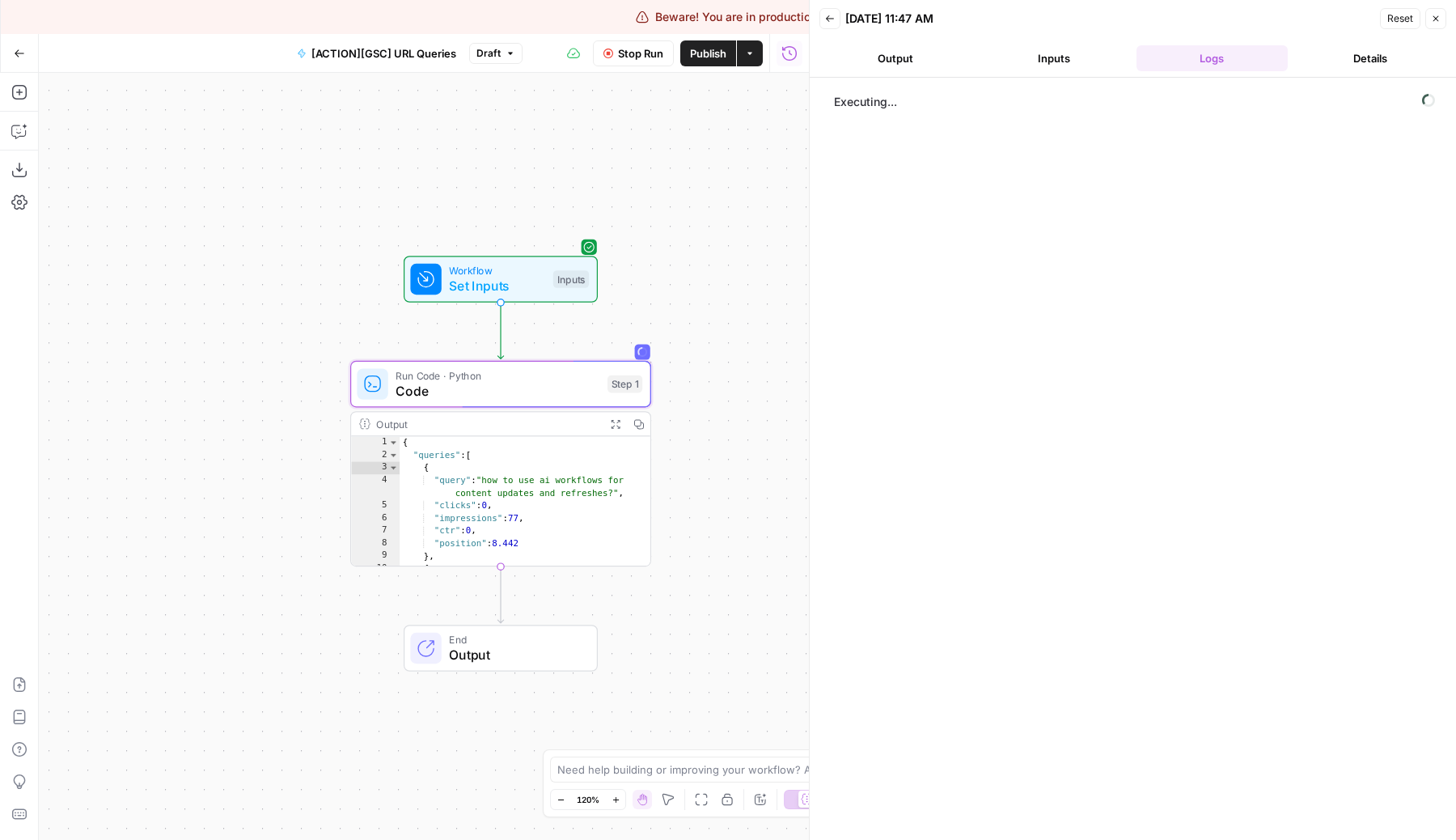
click at [1060, 58] on button "Inputs" at bounding box center [1053, 58] width 152 height 26
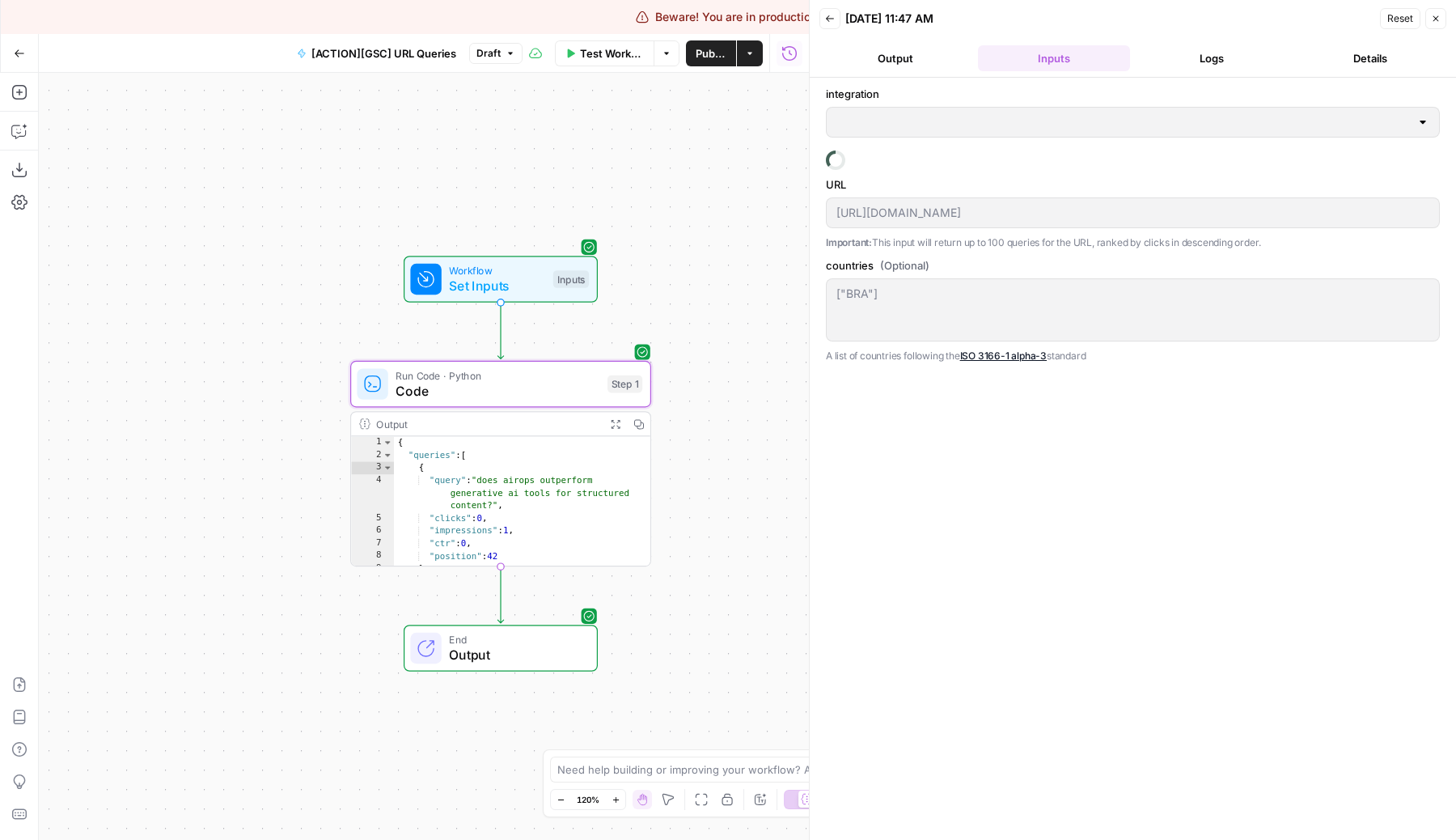
click at [1198, 67] on button "Logs" at bounding box center [1212, 58] width 152 height 26
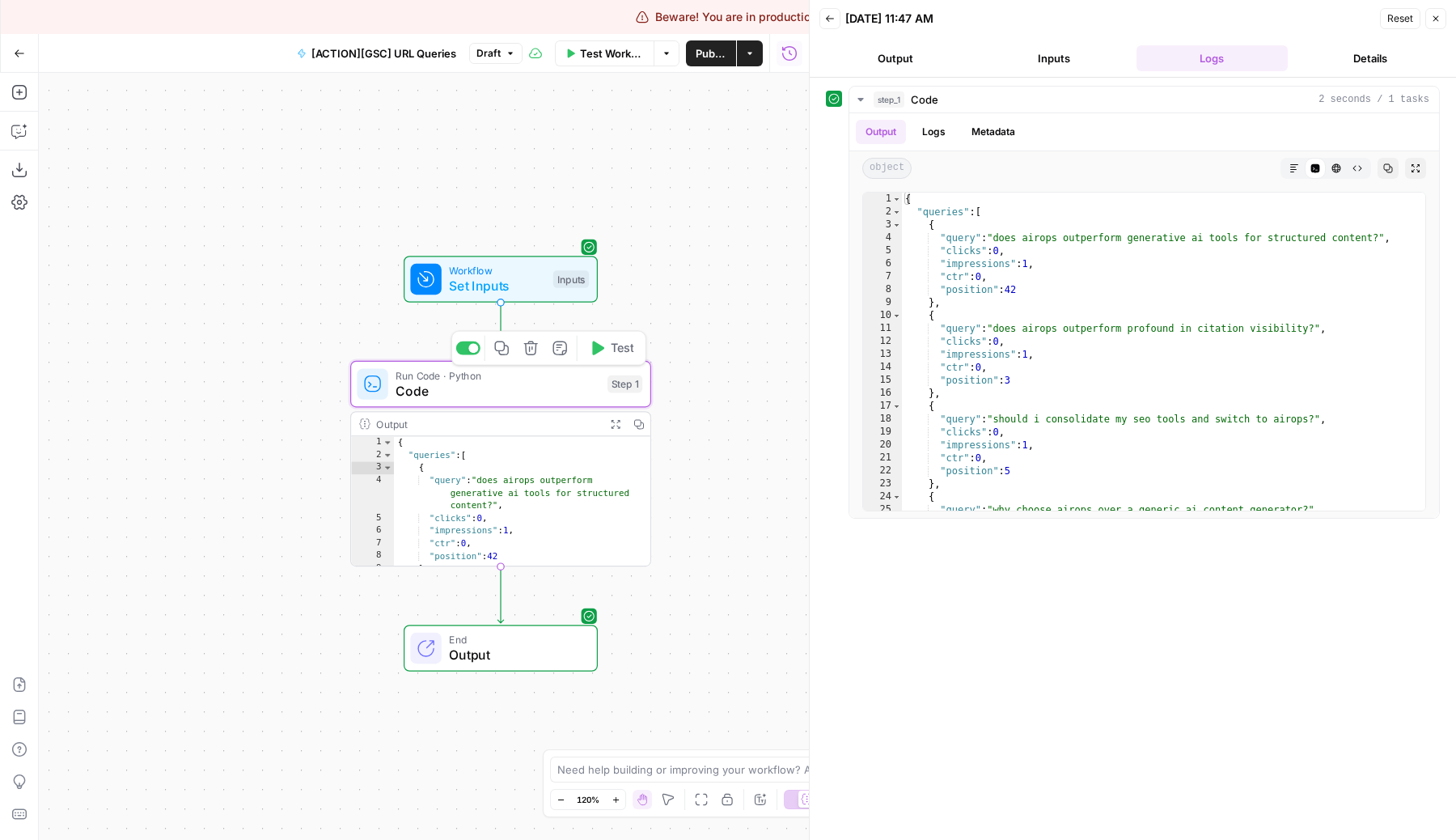
click at [561, 394] on span "Code" at bounding box center [497, 390] width 204 height 20
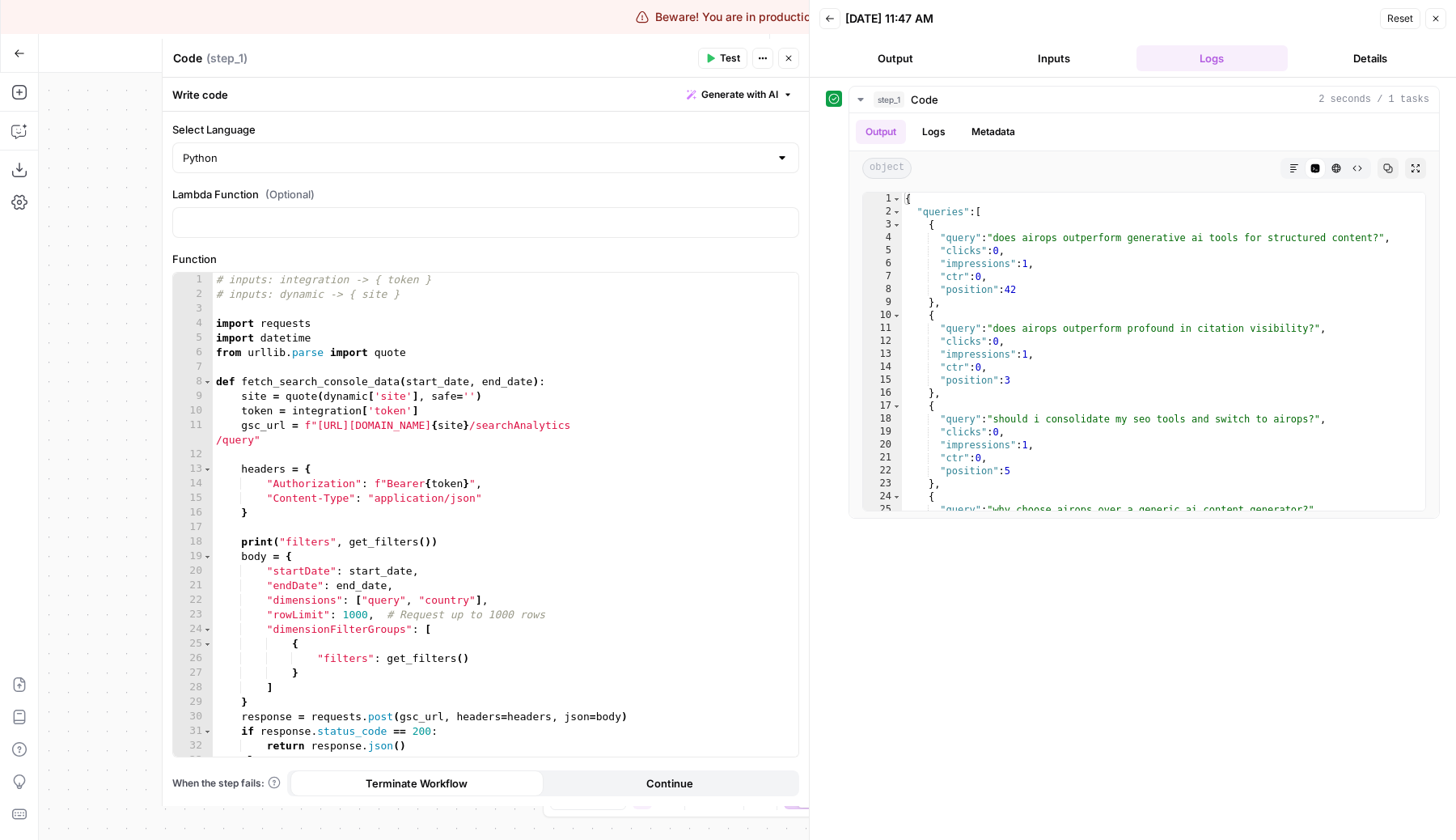
click at [779, 53] on button "Close" at bounding box center [788, 58] width 21 height 21
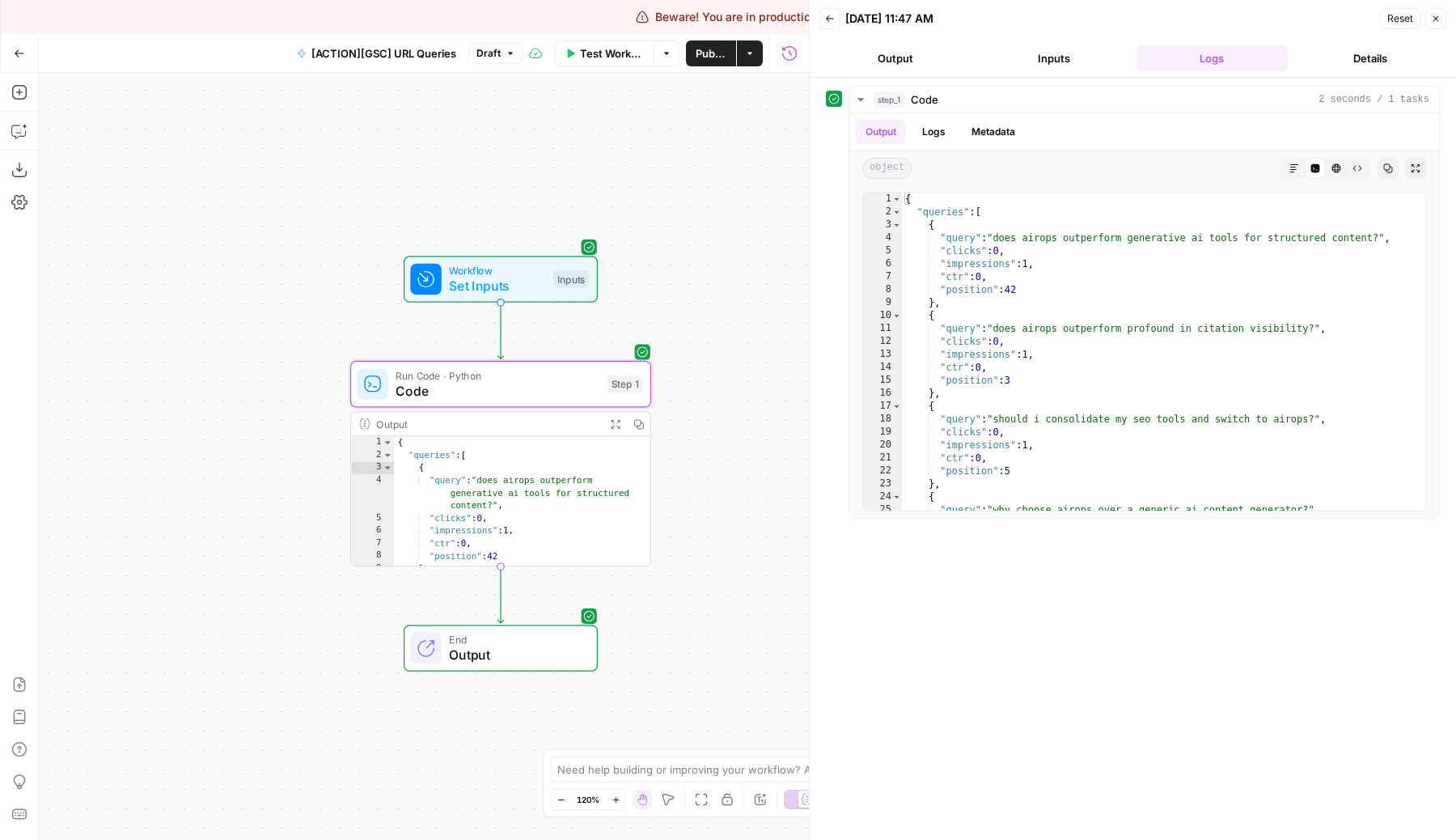
click at [605, 49] on span "Test Workflow" at bounding box center [611, 53] width 64 height 16
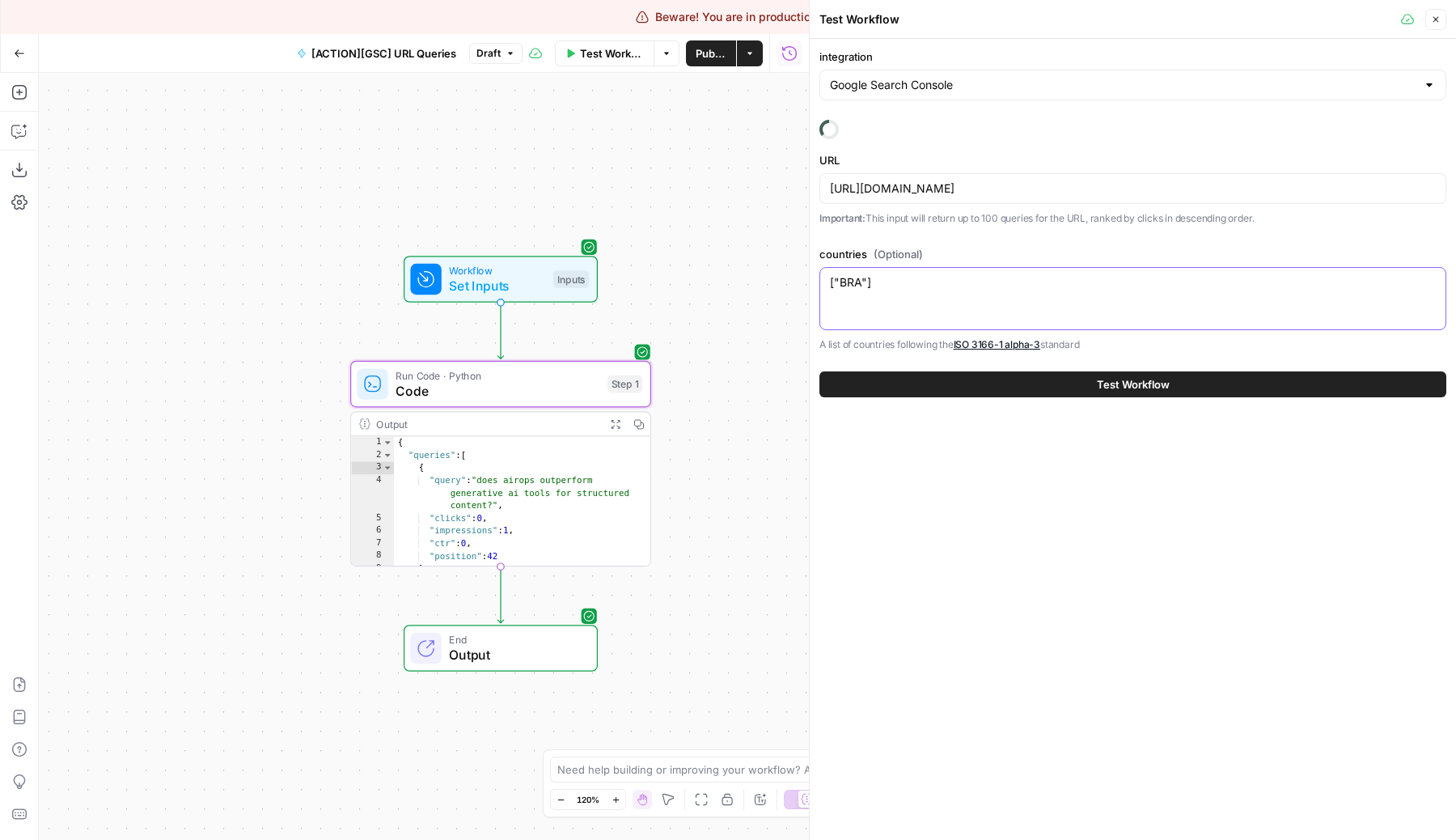
click at [865, 280] on textarea "["BRA"]" at bounding box center [1133, 282] width 605 height 16
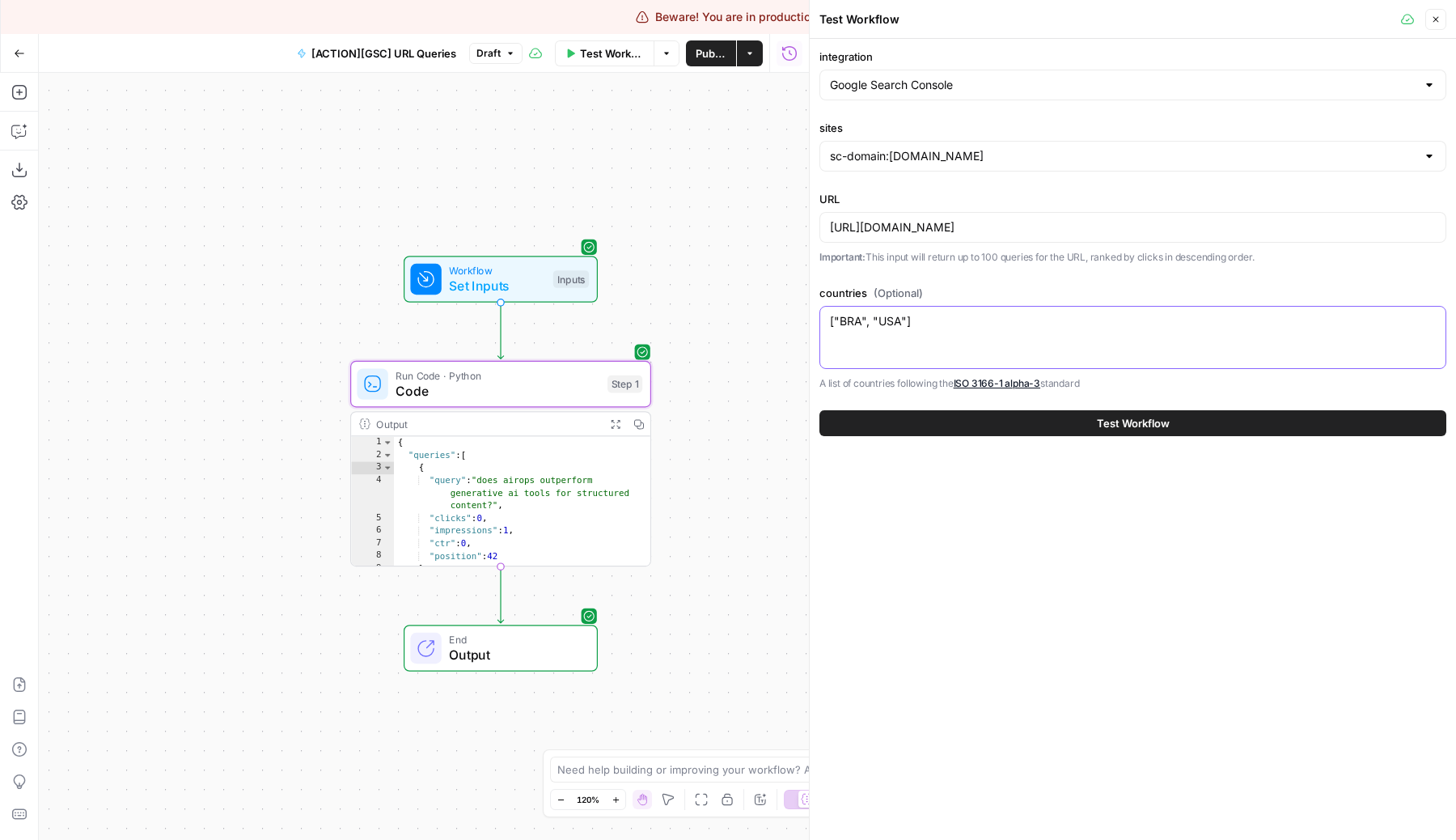
type textarea "["BRA", "USA"]"
click at [1047, 414] on button "Test Workflow" at bounding box center [1132, 423] width 627 height 26
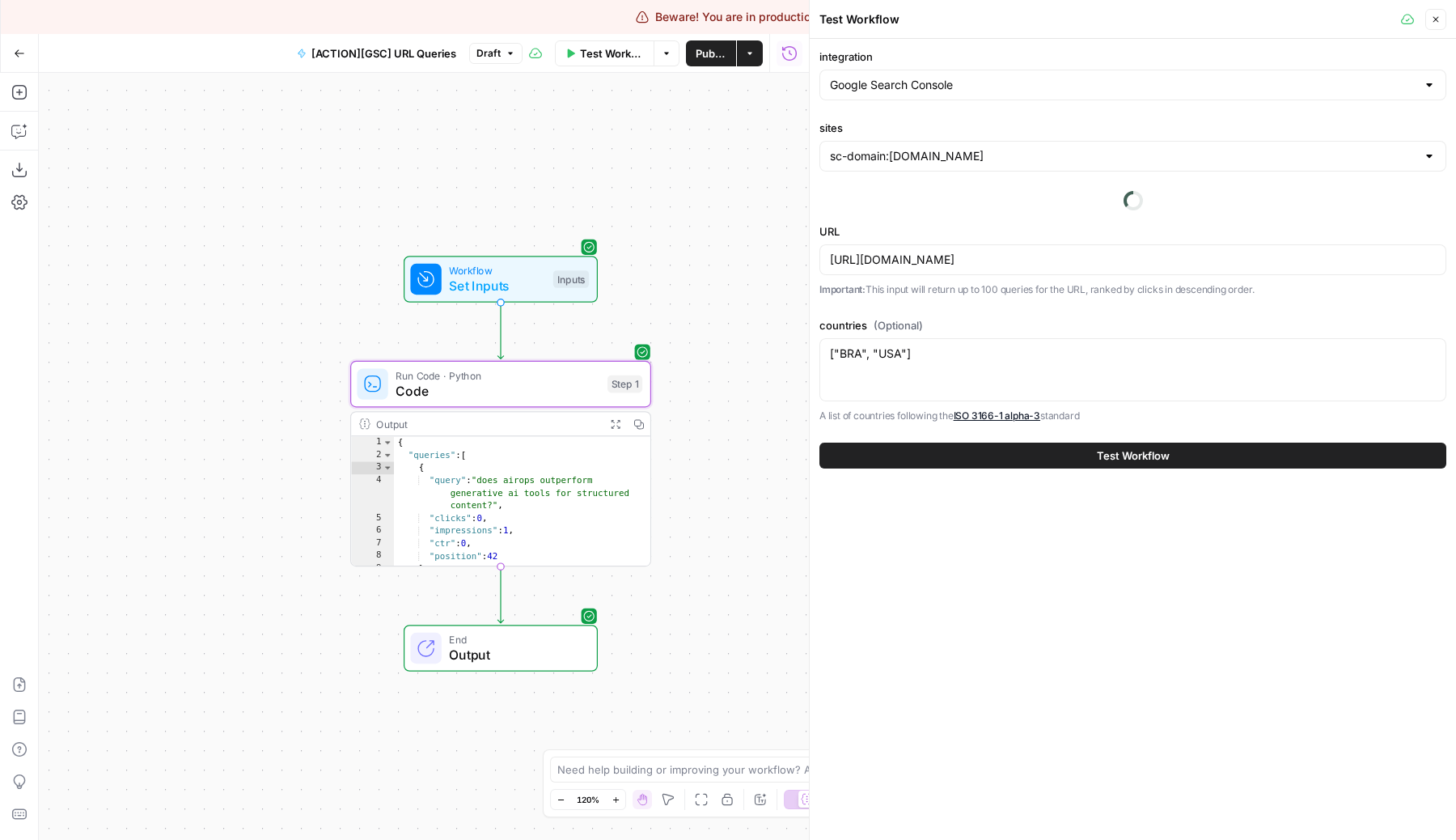
click at [584, 45] on span "Test Workflow" at bounding box center [611, 53] width 64 height 16
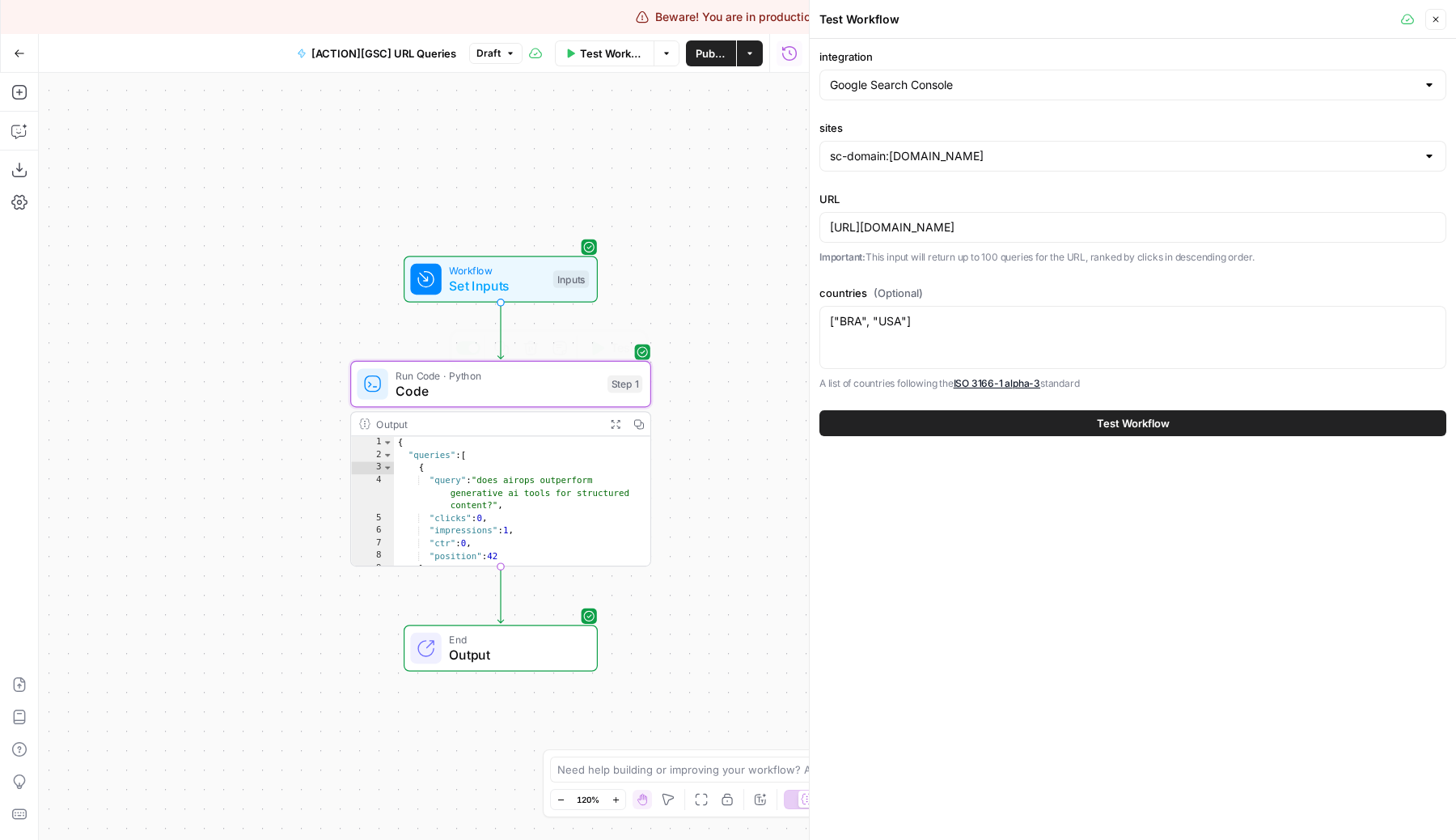
click at [621, 344] on span "Test" at bounding box center [622, 348] width 24 height 18
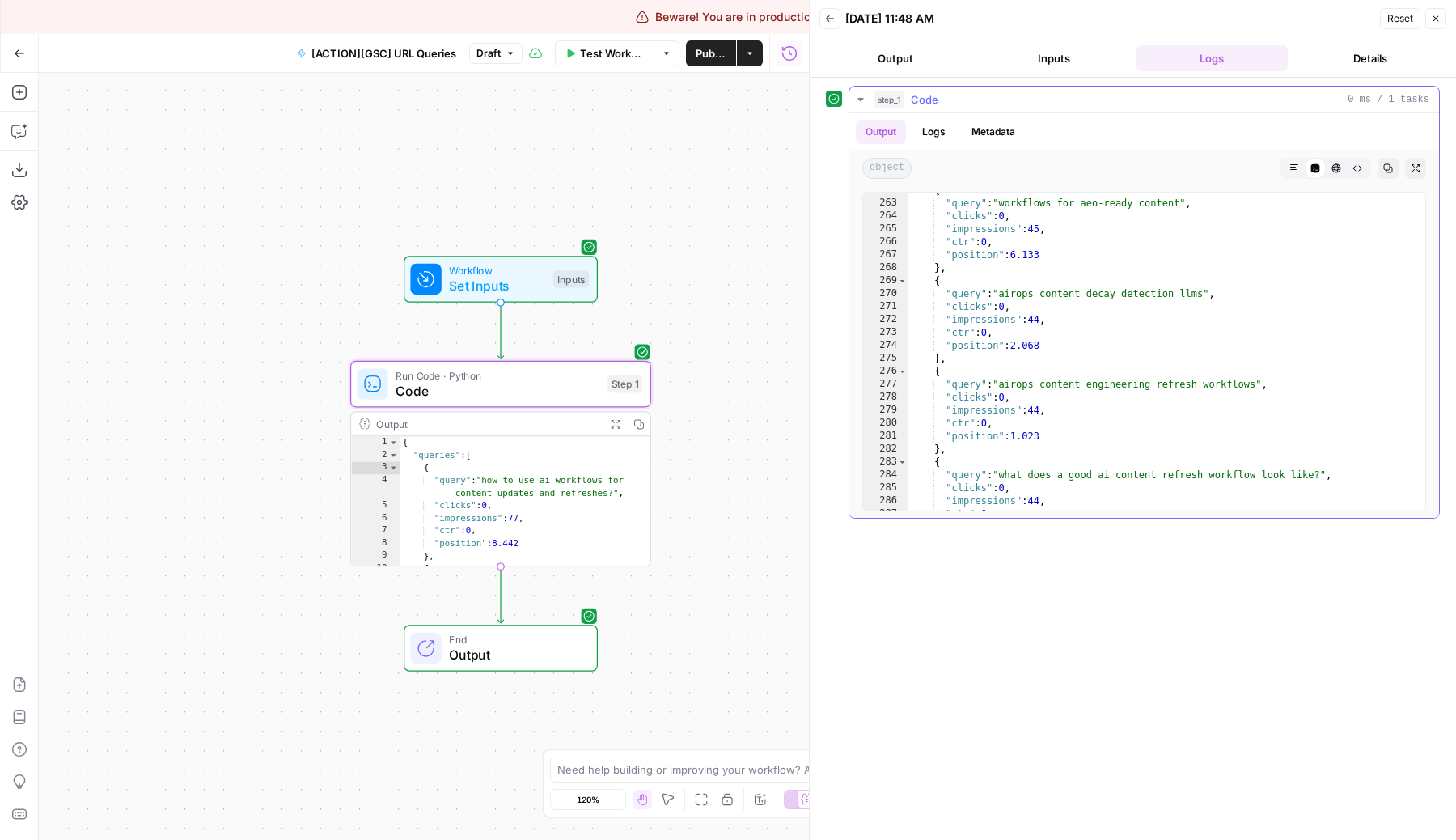
scroll to position [3735, 0]
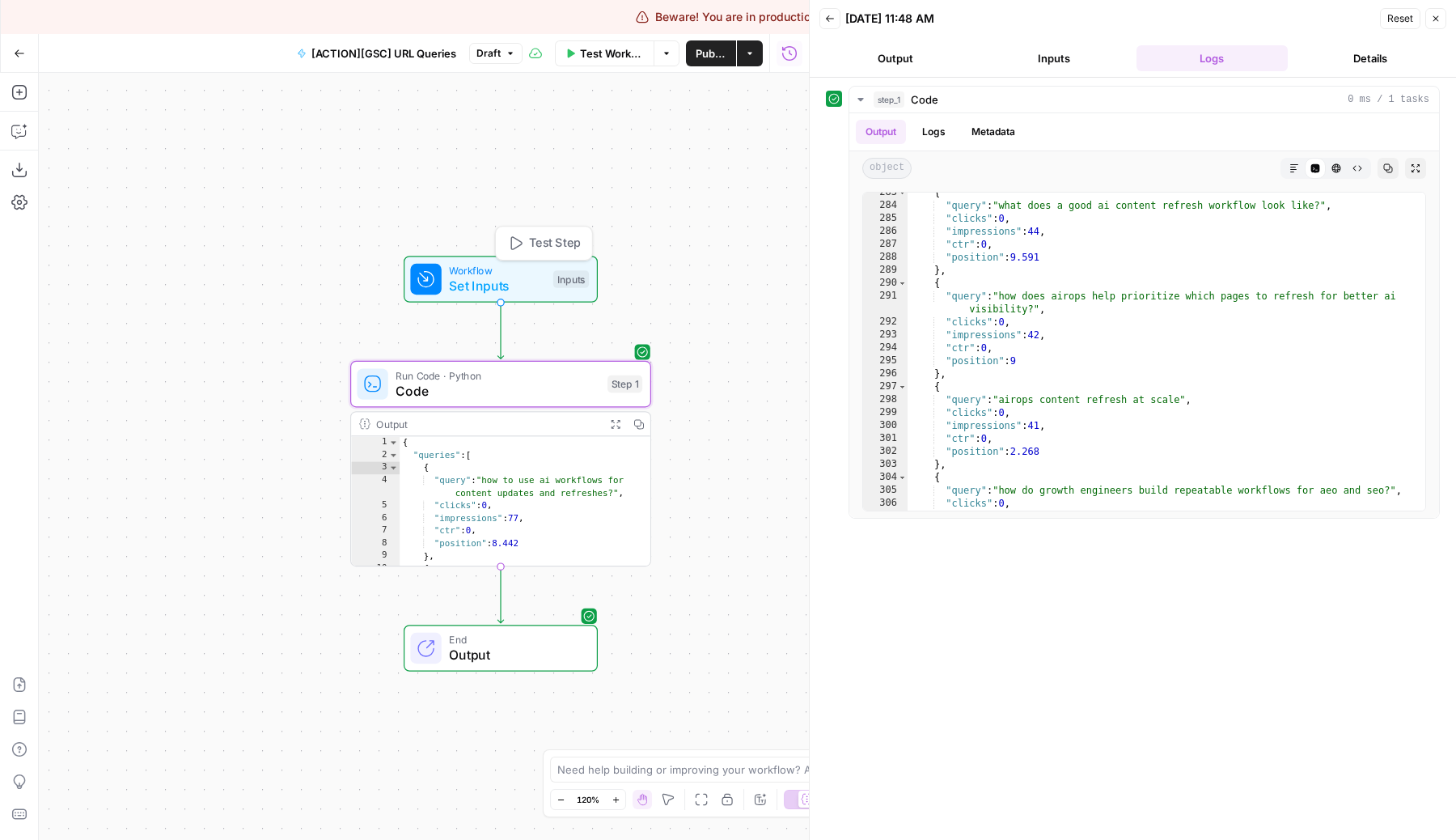
click at [533, 393] on span "Code" at bounding box center [497, 390] width 204 height 20
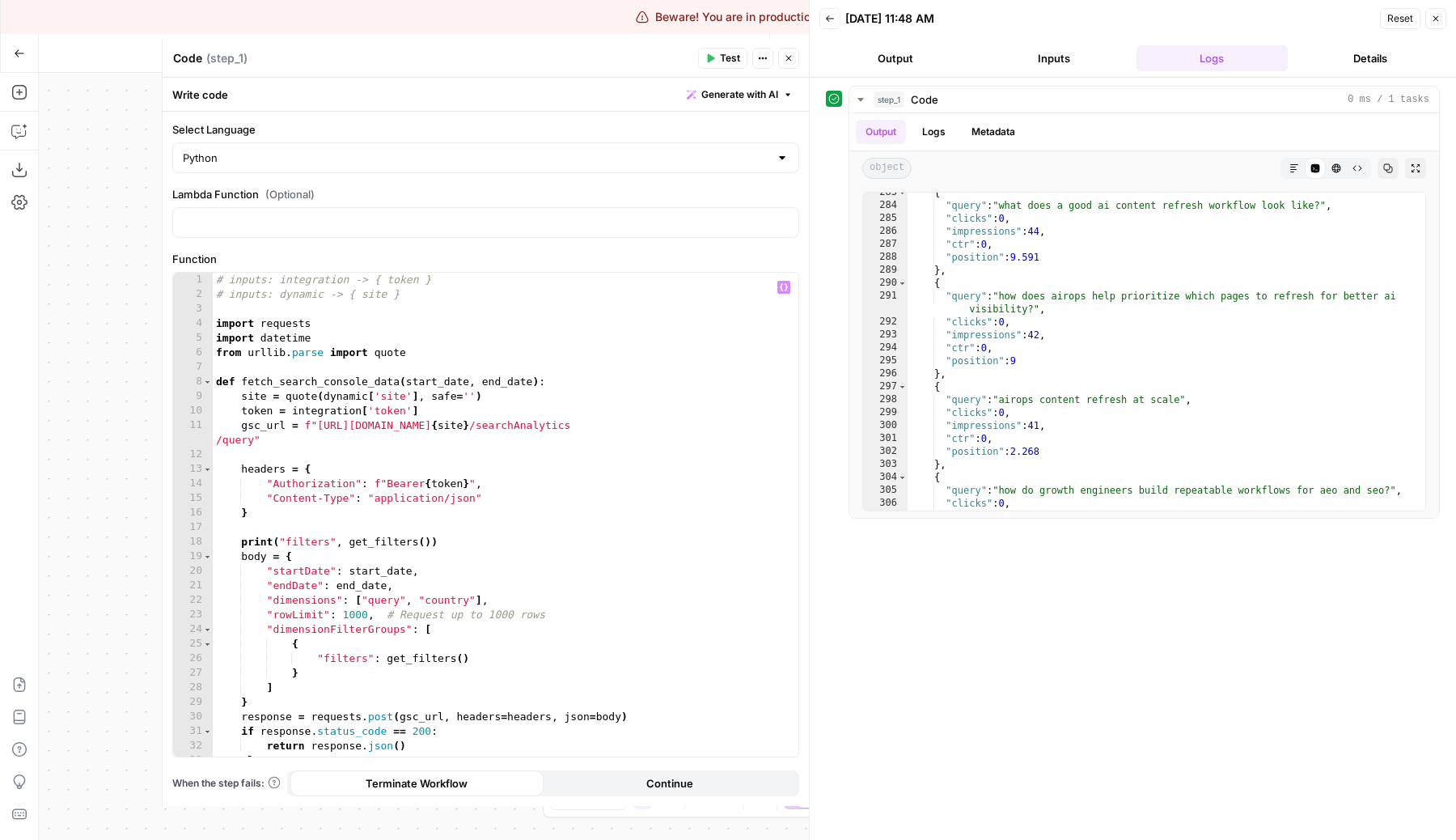
click at [449, 599] on div "# inputs: integration -> { token } # inputs: dynamic -> { site } import request…" at bounding box center [505, 529] width 585 height 513
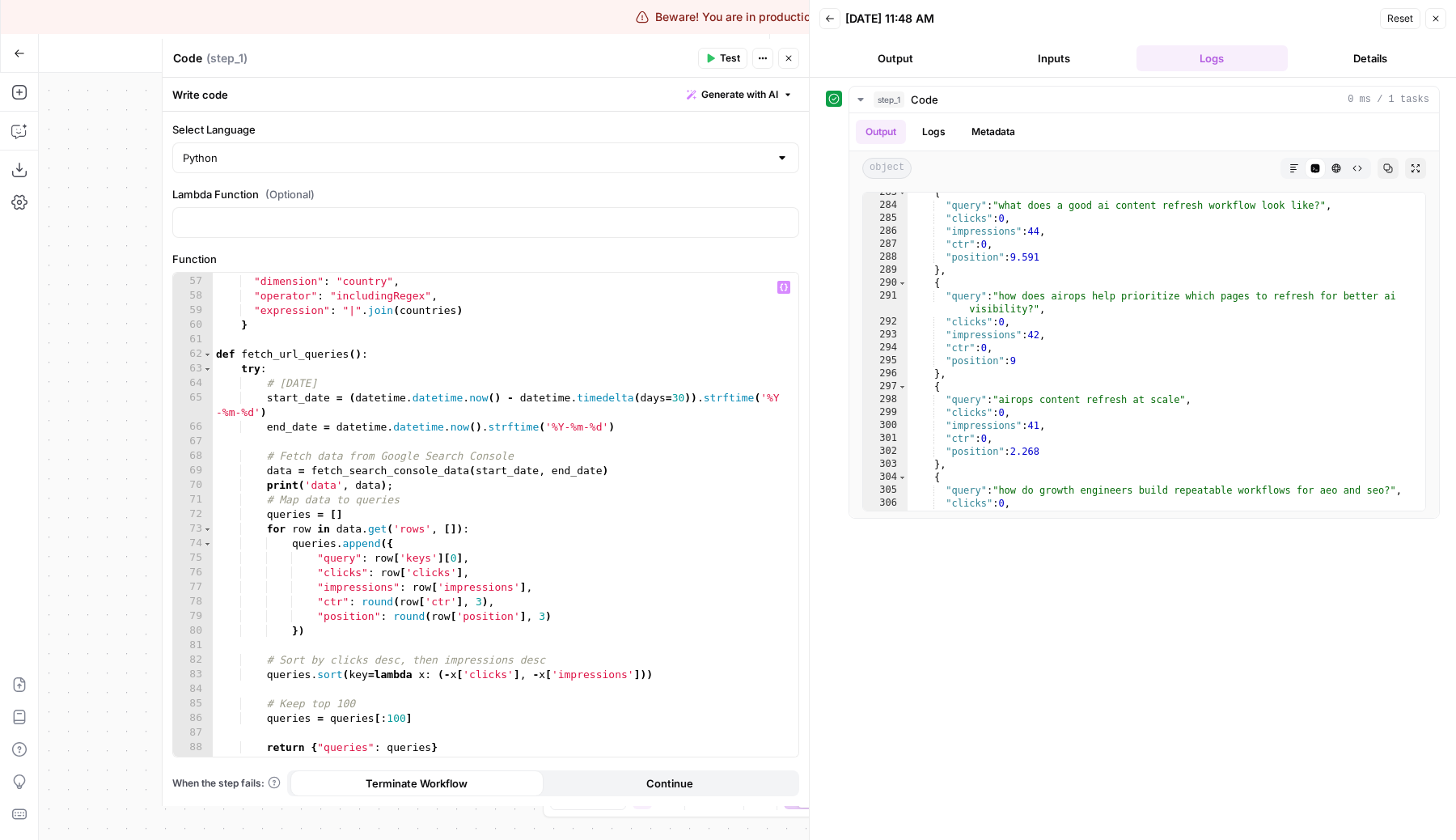
scroll to position [858, 0]
click at [427, 495] on div "return { "dimension" : "country" , "operator" : "includingRegex" , "expression"…" at bounding box center [505, 516] width 585 height 513
type textarea "**********"
click at [715, 51] on button "Test" at bounding box center [722, 58] width 49 height 21
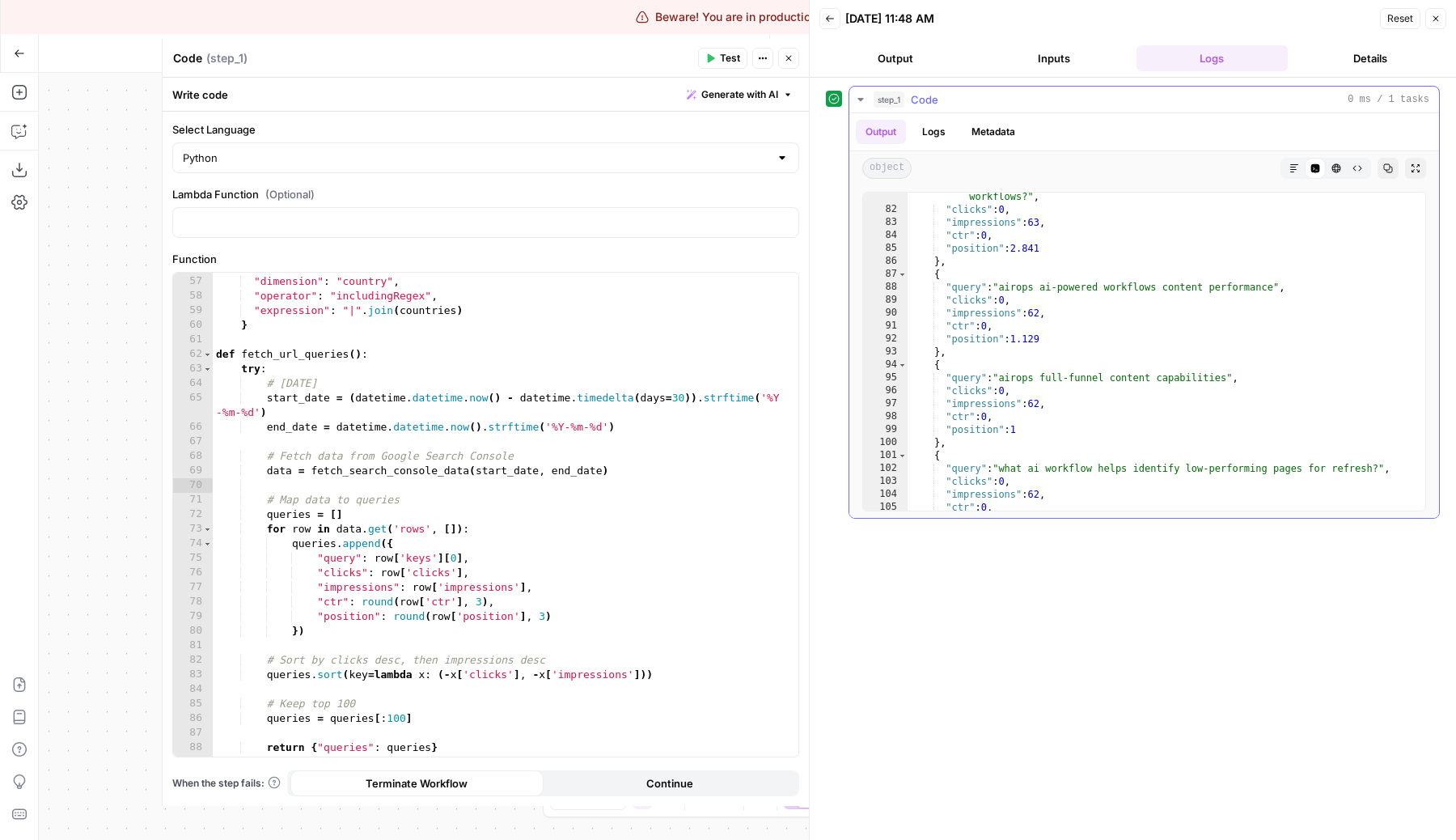
scroll to position [1486, 0]
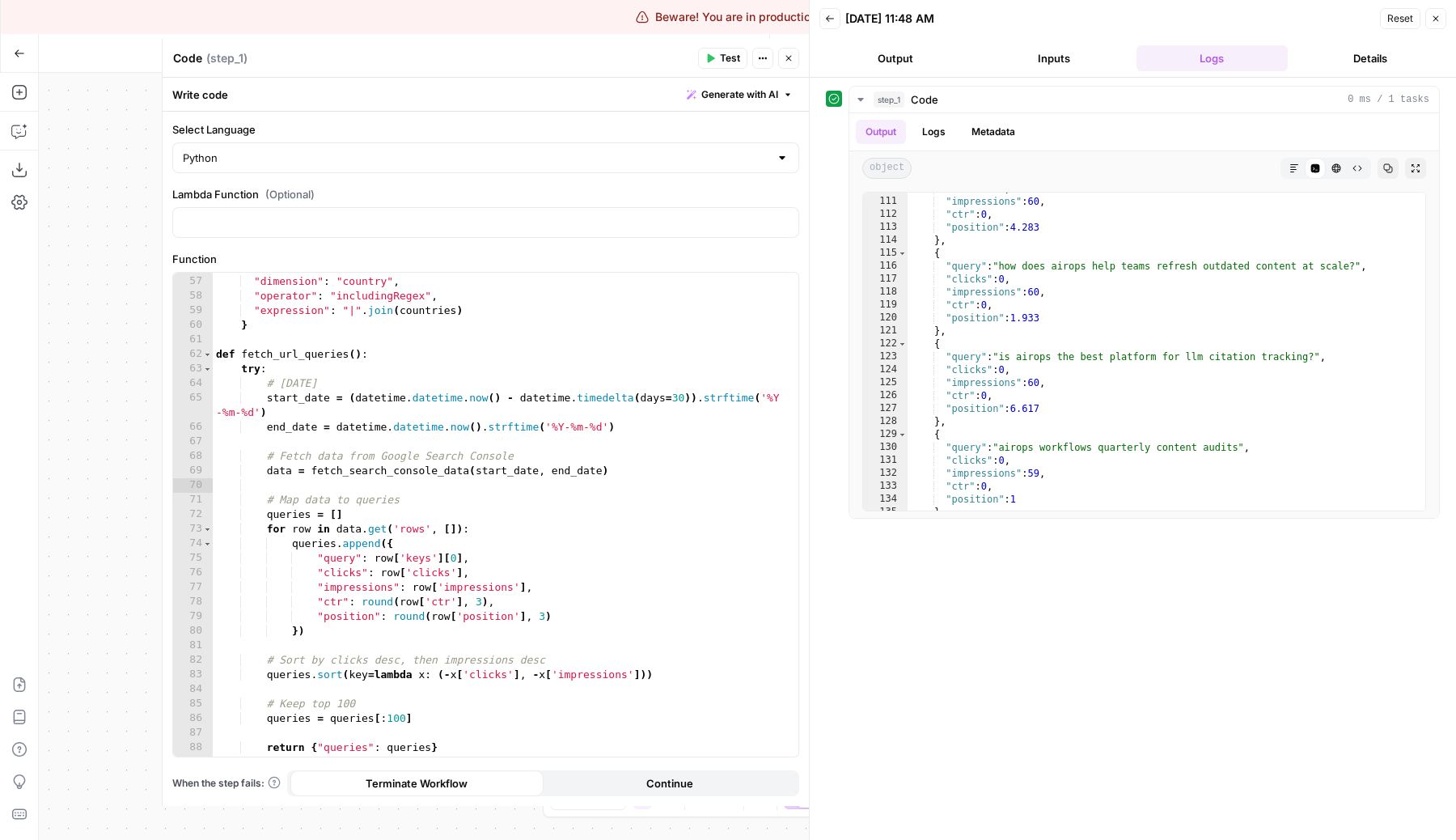
click at [795, 58] on button "Close" at bounding box center [788, 58] width 21 height 21
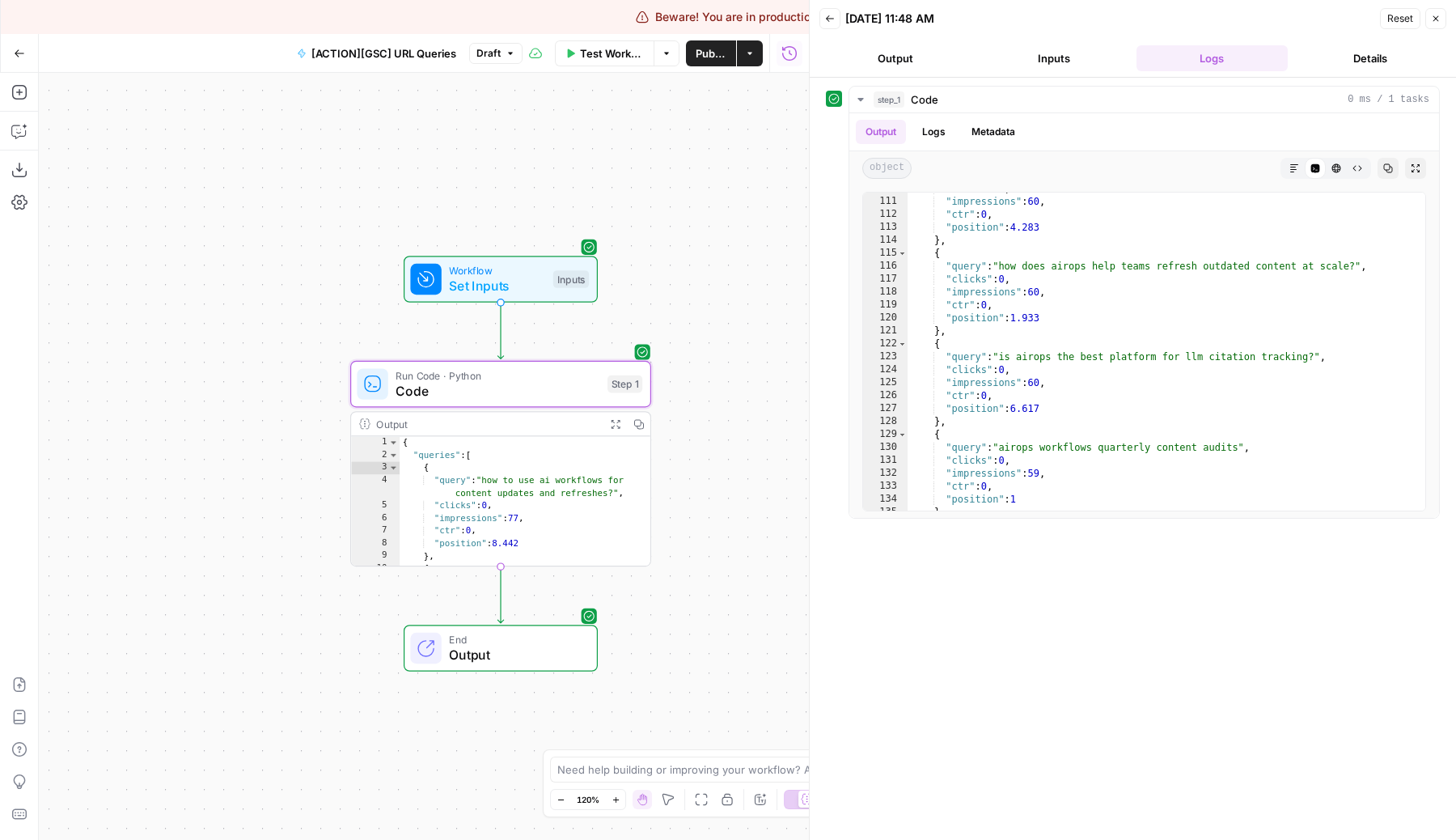
click at [510, 273] on span "Workflow" at bounding box center [496, 271] width 96 height 15
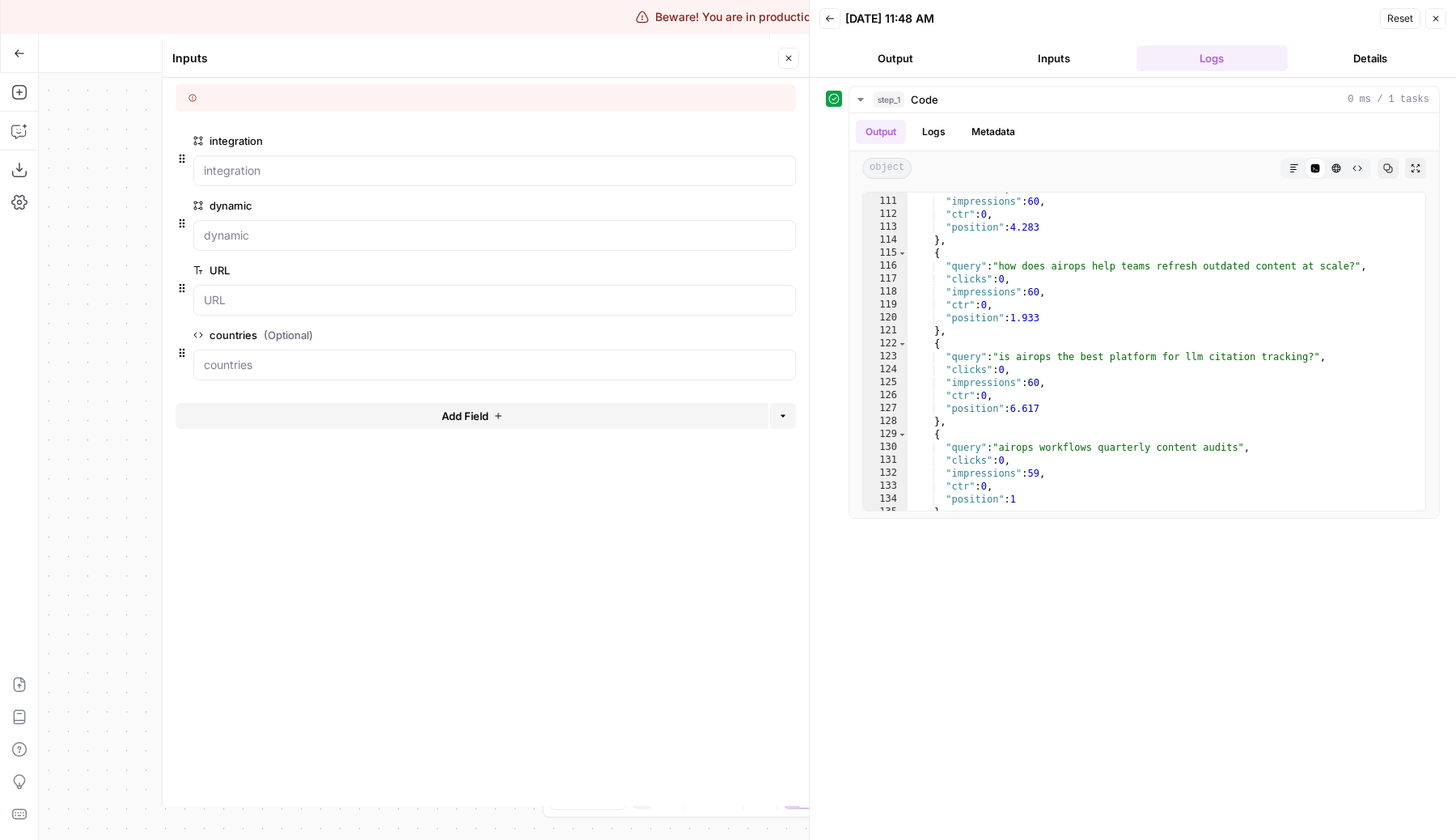
click at [778, 65] on button "Close" at bounding box center [788, 58] width 21 height 21
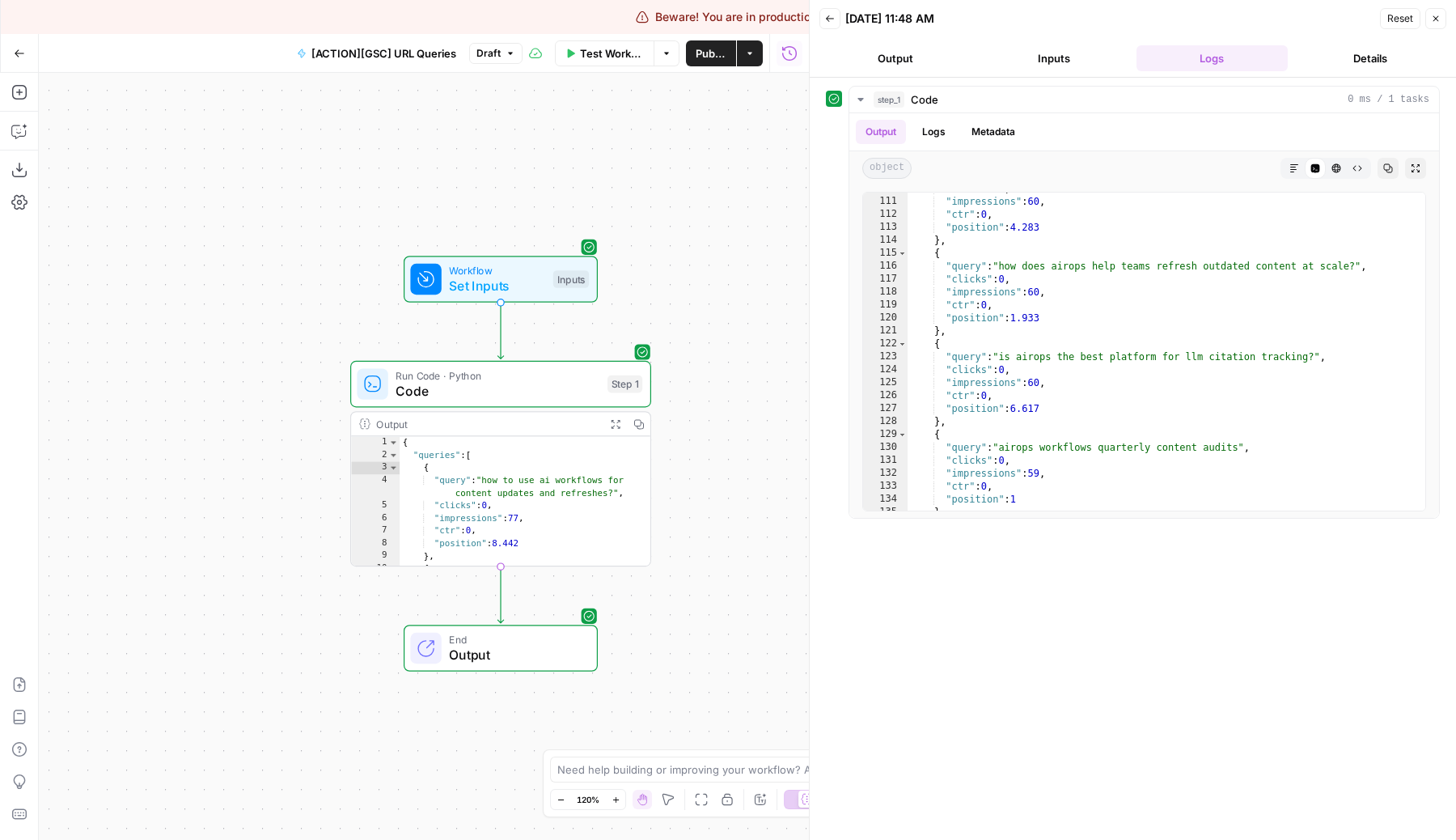
click at [622, 47] on span "Test Workflow" at bounding box center [611, 53] width 64 height 16
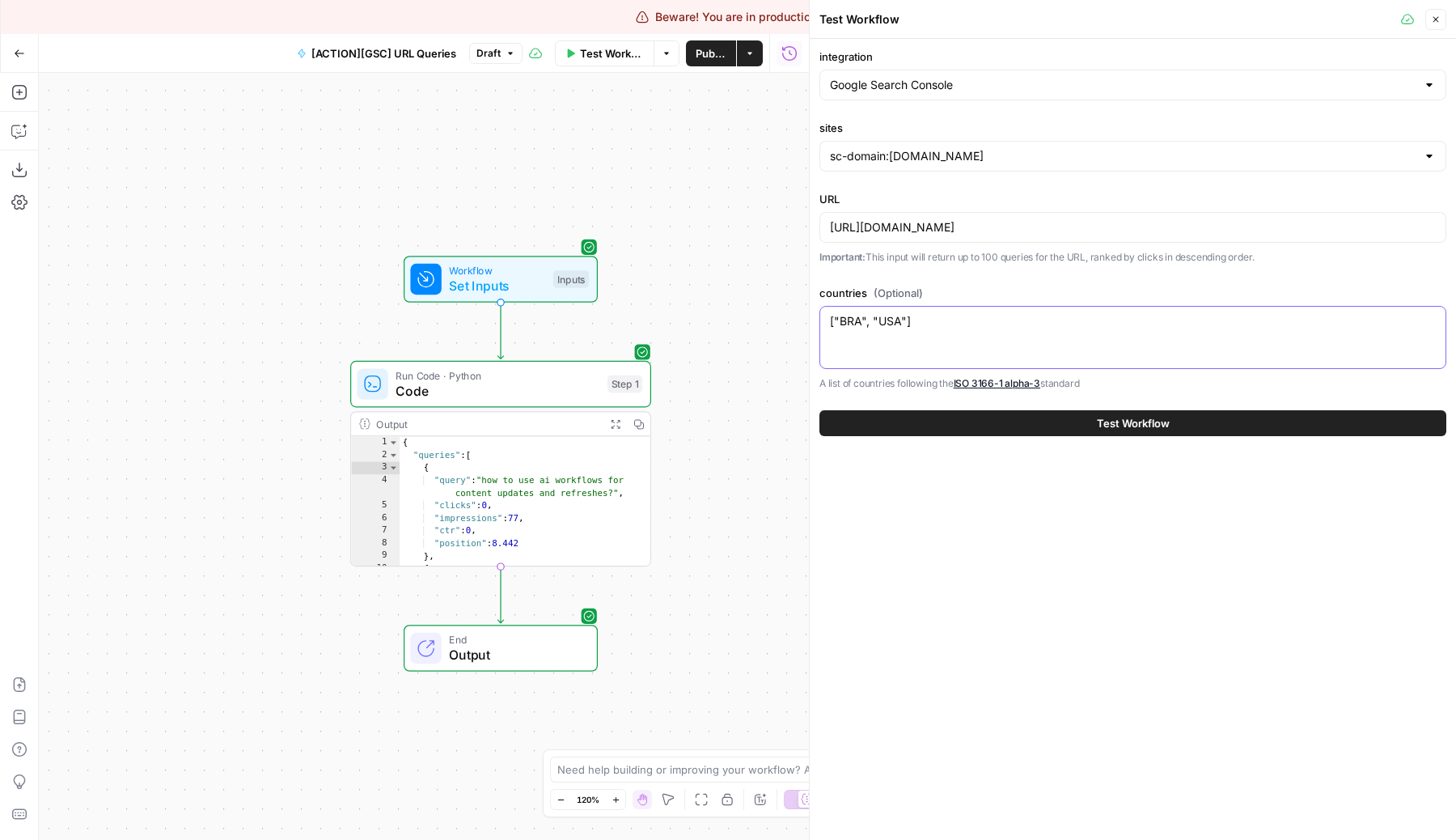
drag, startPoint x: 865, startPoint y: 323, endPoint x: 906, endPoint y: 323, distance: 41.0
click at [906, 323] on textarea "["BRA", "USA"]" at bounding box center [1133, 321] width 605 height 16
type textarea "["BRA"]"
click at [654, 194] on div "Workflow Set Inputs Inputs Test Step Run Code · Python Code Step 1 Output Expan…" at bounding box center [424, 456] width 770 height 767
click at [618, 351] on span "Test" at bounding box center [622, 348] width 24 height 18
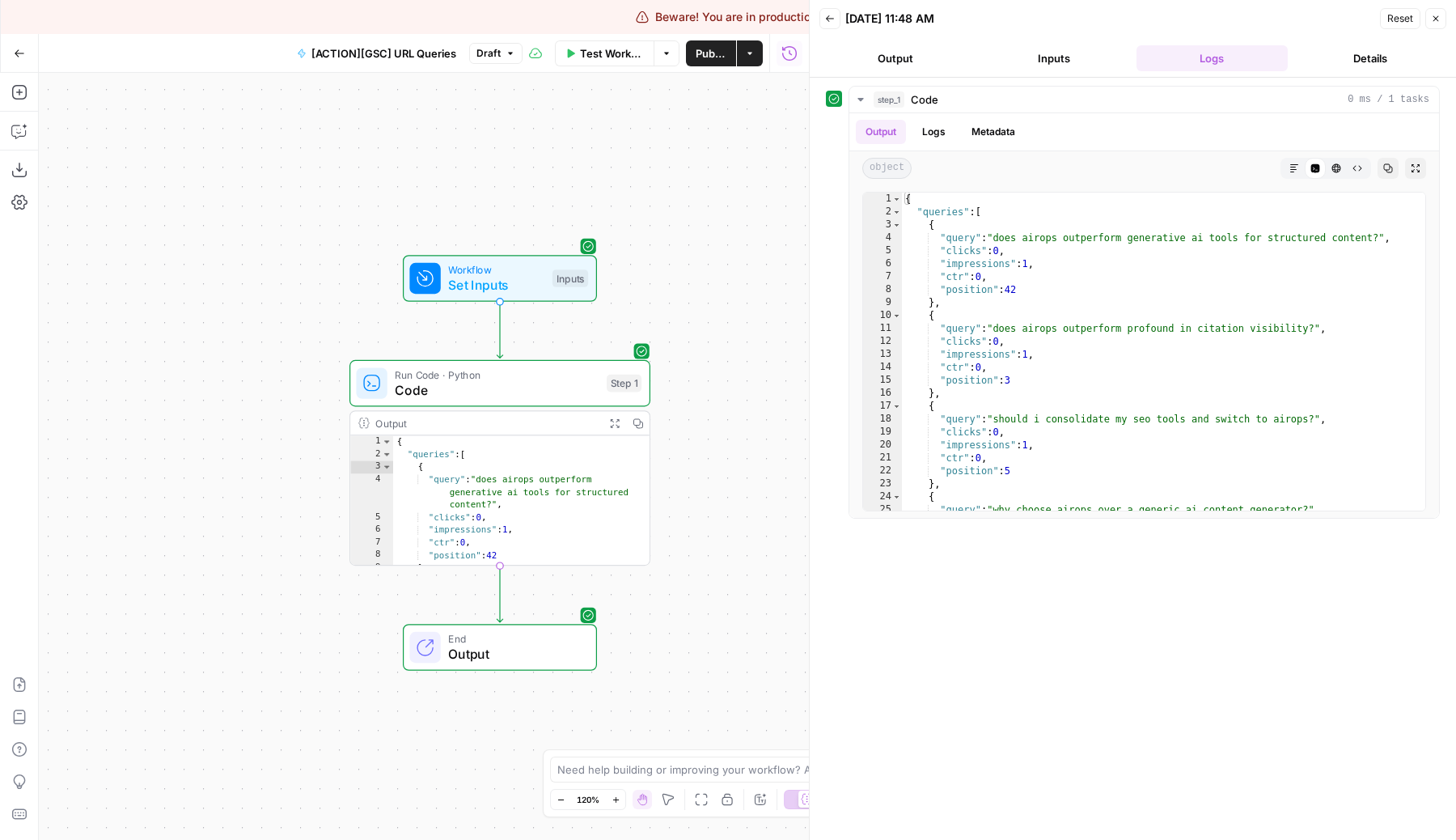
click at [742, 366] on div "Workflow Set Inputs Inputs Run Code · Python Code Step 1 Output Expand Output C…" at bounding box center [424, 456] width 770 height 767
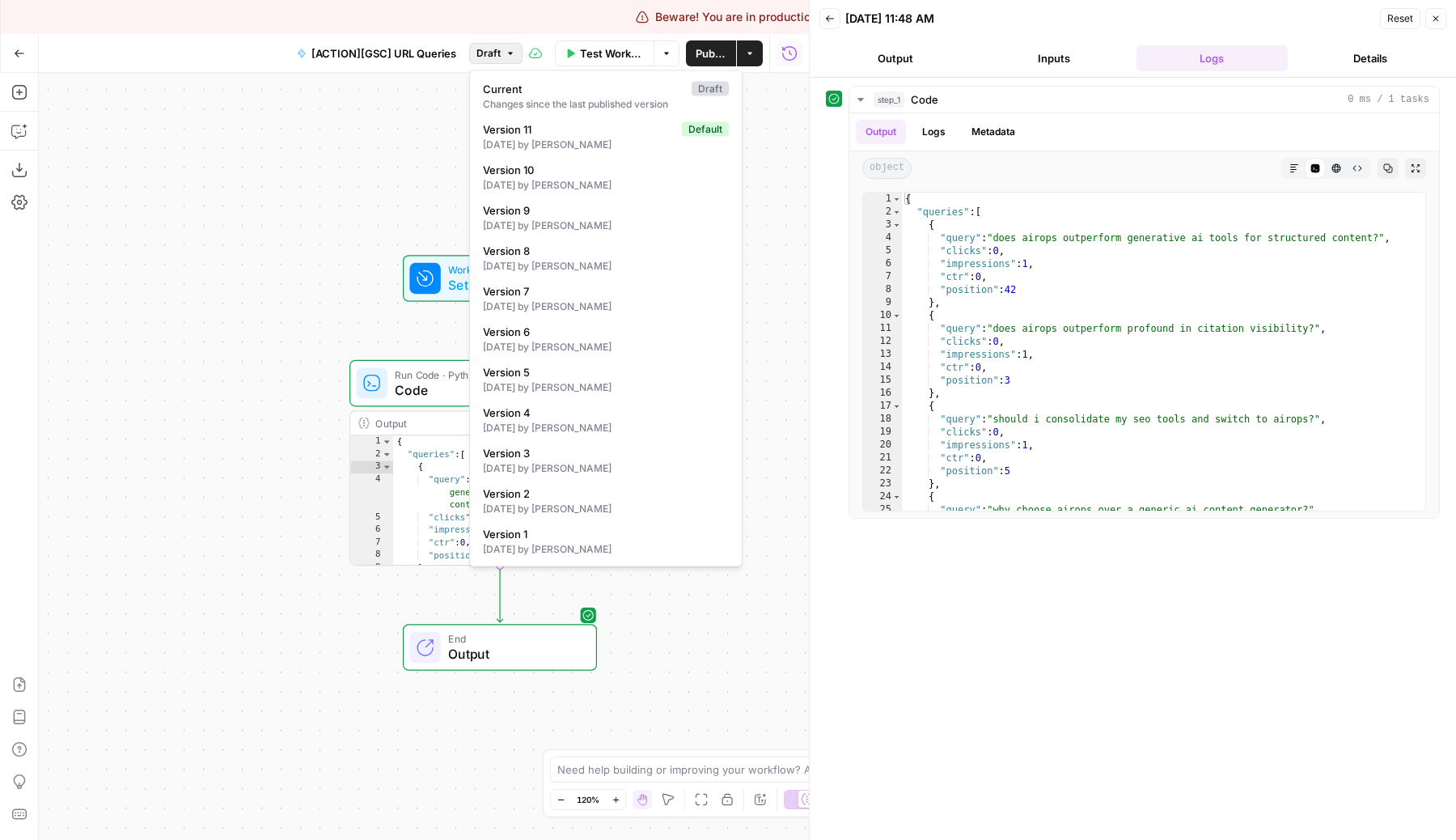
click at [480, 56] on span "Draft" at bounding box center [488, 53] width 25 height 14
click at [358, 152] on div "Workflow Set Inputs Inputs Run Code · Python Code Step 1 Output Expand Output C…" at bounding box center [424, 456] width 770 height 767
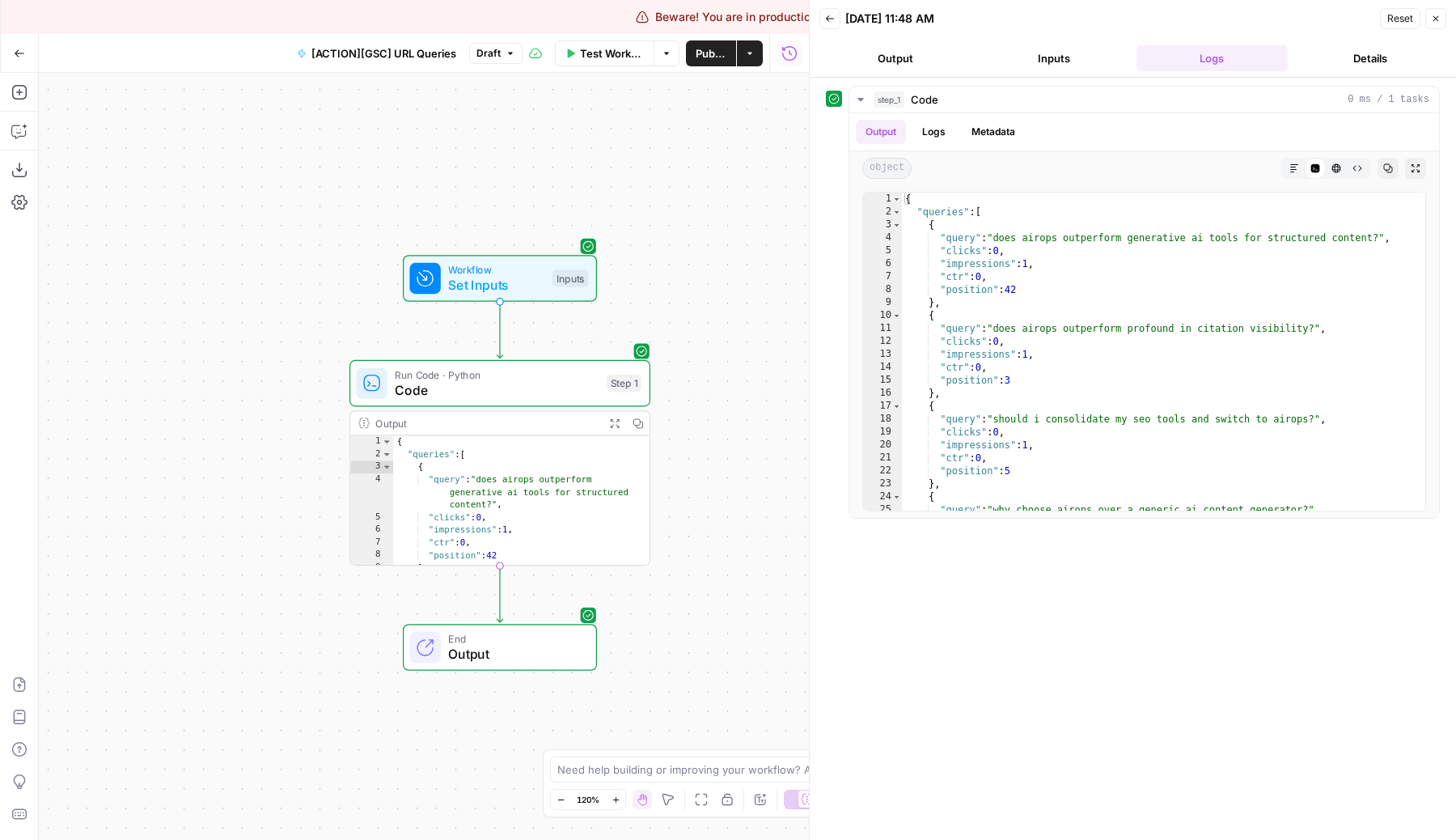
click at [1433, 22] on icon "button" at bounding box center [1435, 18] width 9 height 9
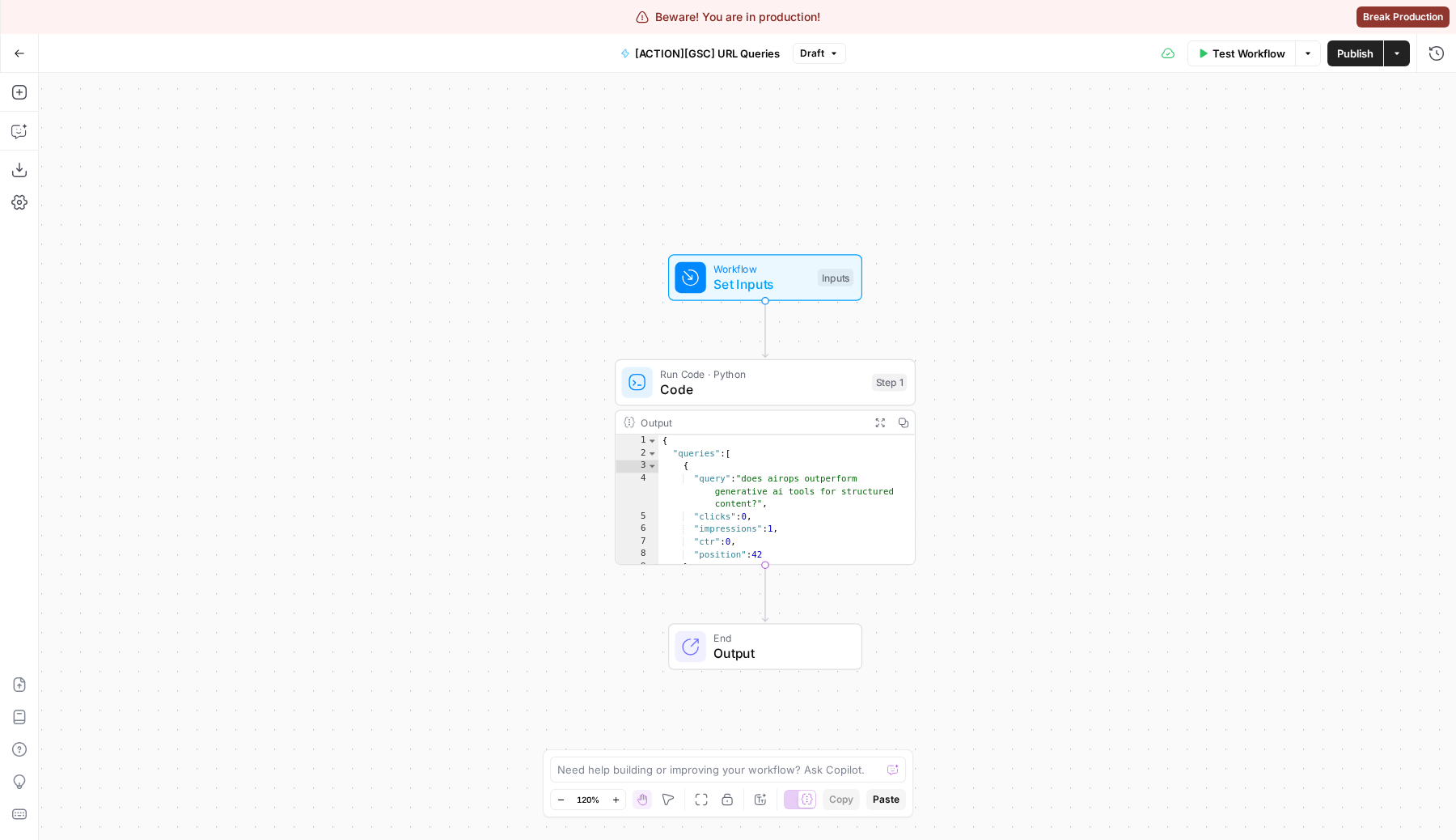
drag, startPoint x: 982, startPoint y: 389, endPoint x: 1247, endPoint y: 383, distance: 265.1
click at [1247, 383] on div "Workflow Set Inputs Inputs Run Code · Python Code Step 1 Output Expand Output C…" at bounding box center [747, 456] width 1417 height 767
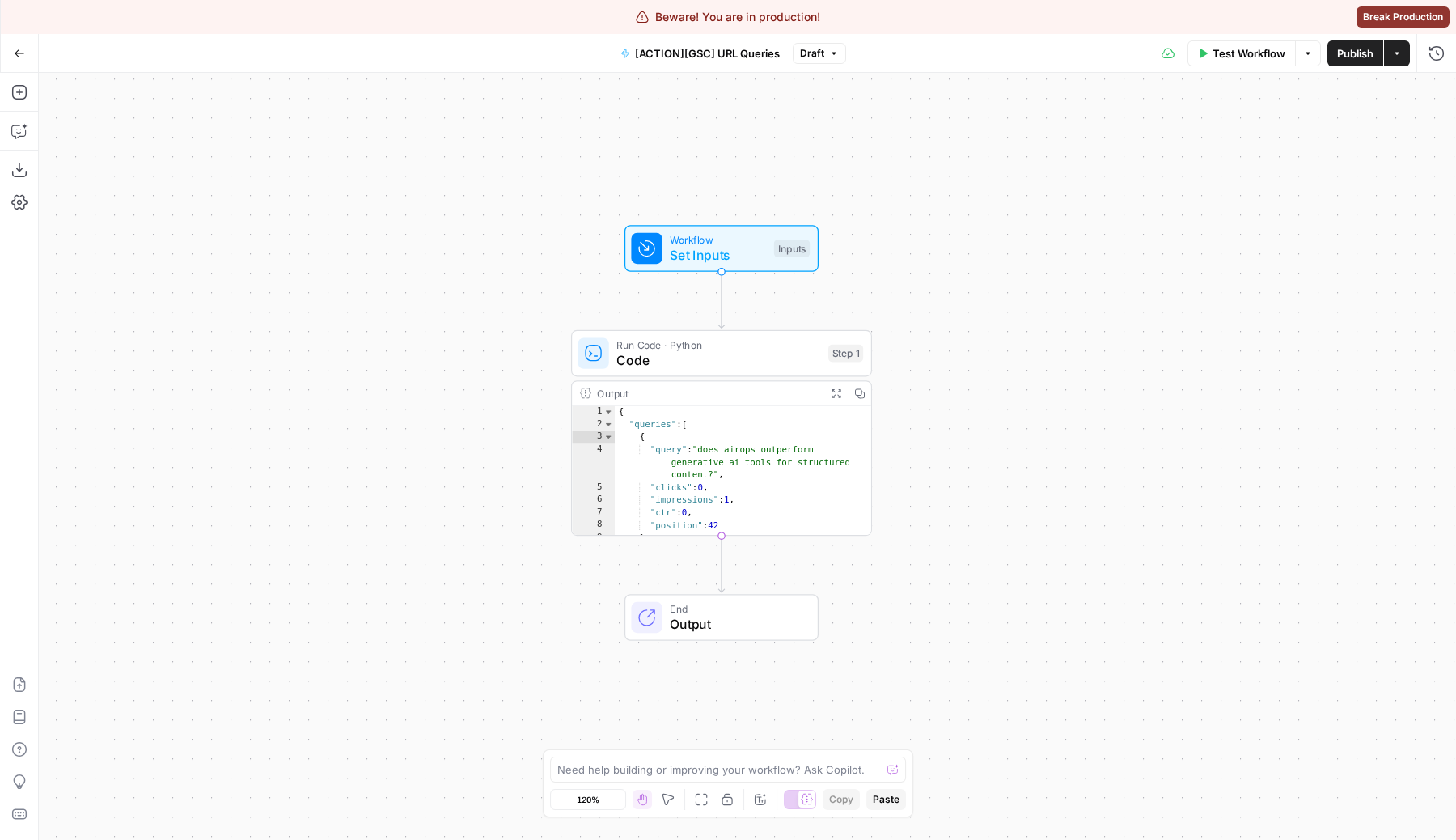
drag, startPoint x: 1247, startPoint y: 383, endPoint x: 1194, endPoint y: 360, distance: 57.8
click at [1194, 360] on div "Workflow Set Inputs Inputs Run Code · Python Code Step 1 Output Expand Output C…" at bounding box center [747, 456] width 1417 height 767
click at [1198, 360] on div "Workflow Set Inputs Inputs Run Code · Python Code Step 1 Output Expand Output C…" at bounding box center [747, 456] width 1417 height 767
click at [776, 341] on span "Run Code · Python" at bounding box center [723, 345] width 204 height 15
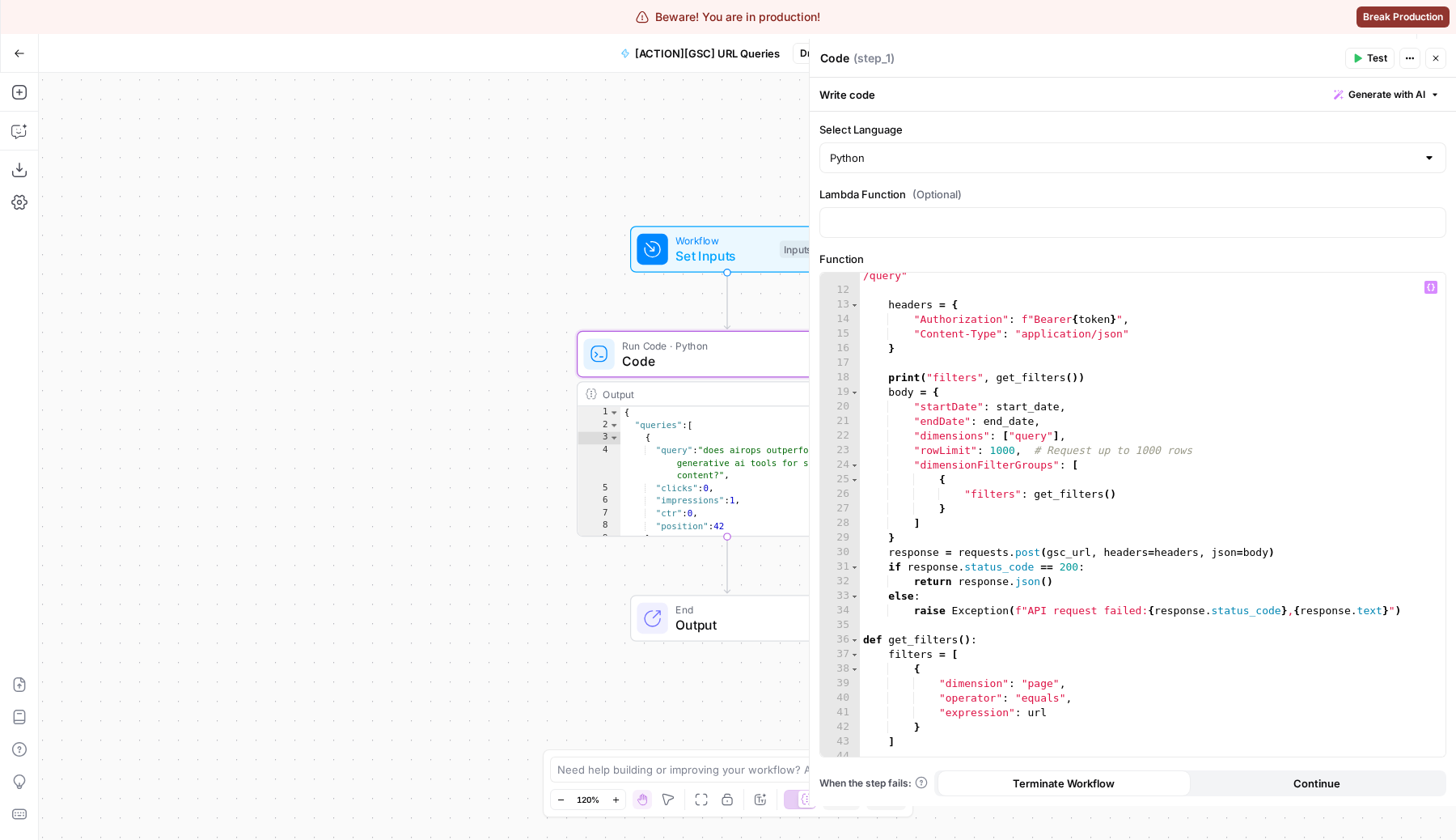
scroll to position [175, 0]
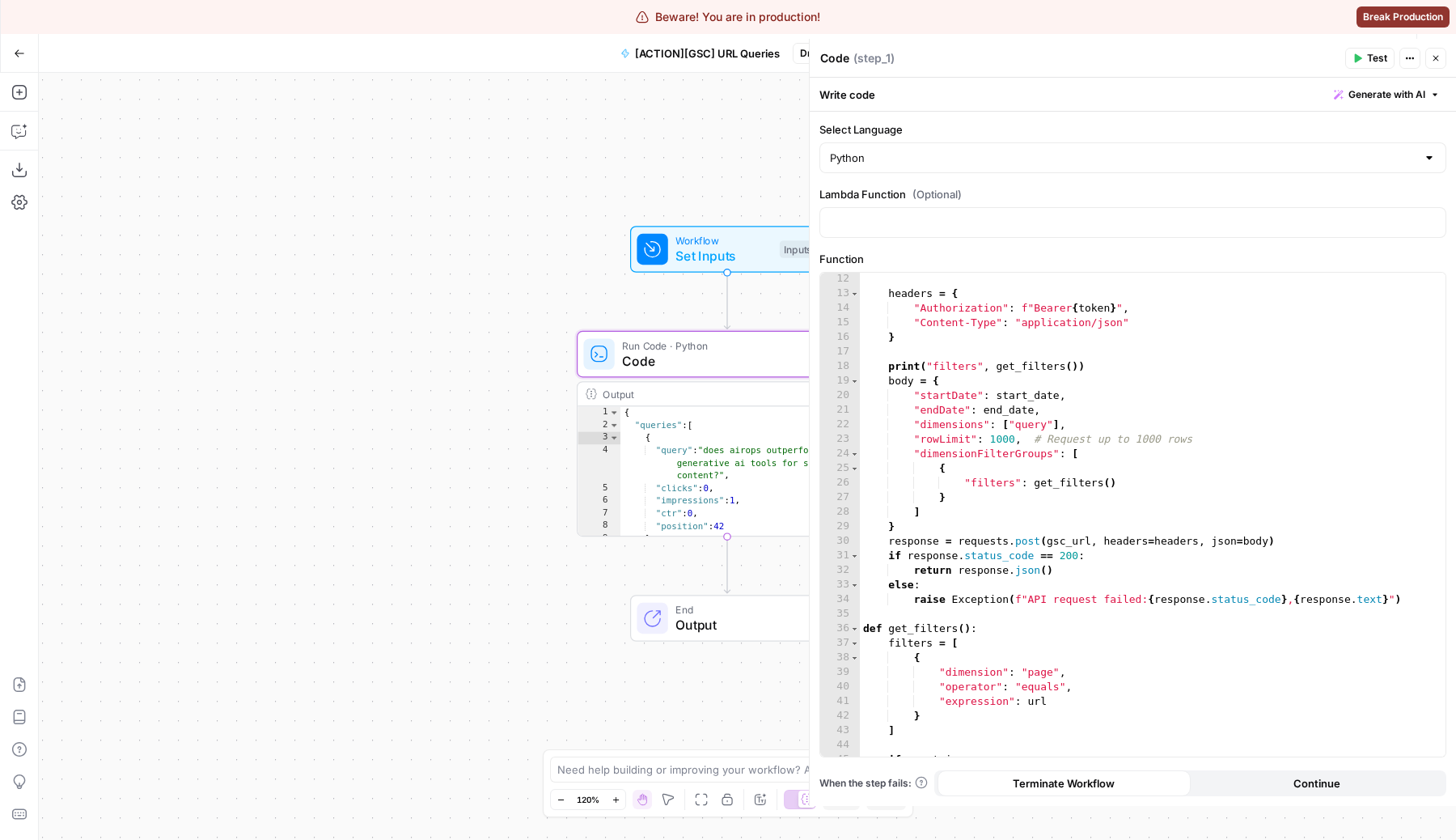
type textarea "**********"
click at [1102, 367] on div "headers = { "Authorization" : f"Bearer { token } " , "Content-Type" : "applicat…" at bounding box center [1152, 528] width 585 height 513
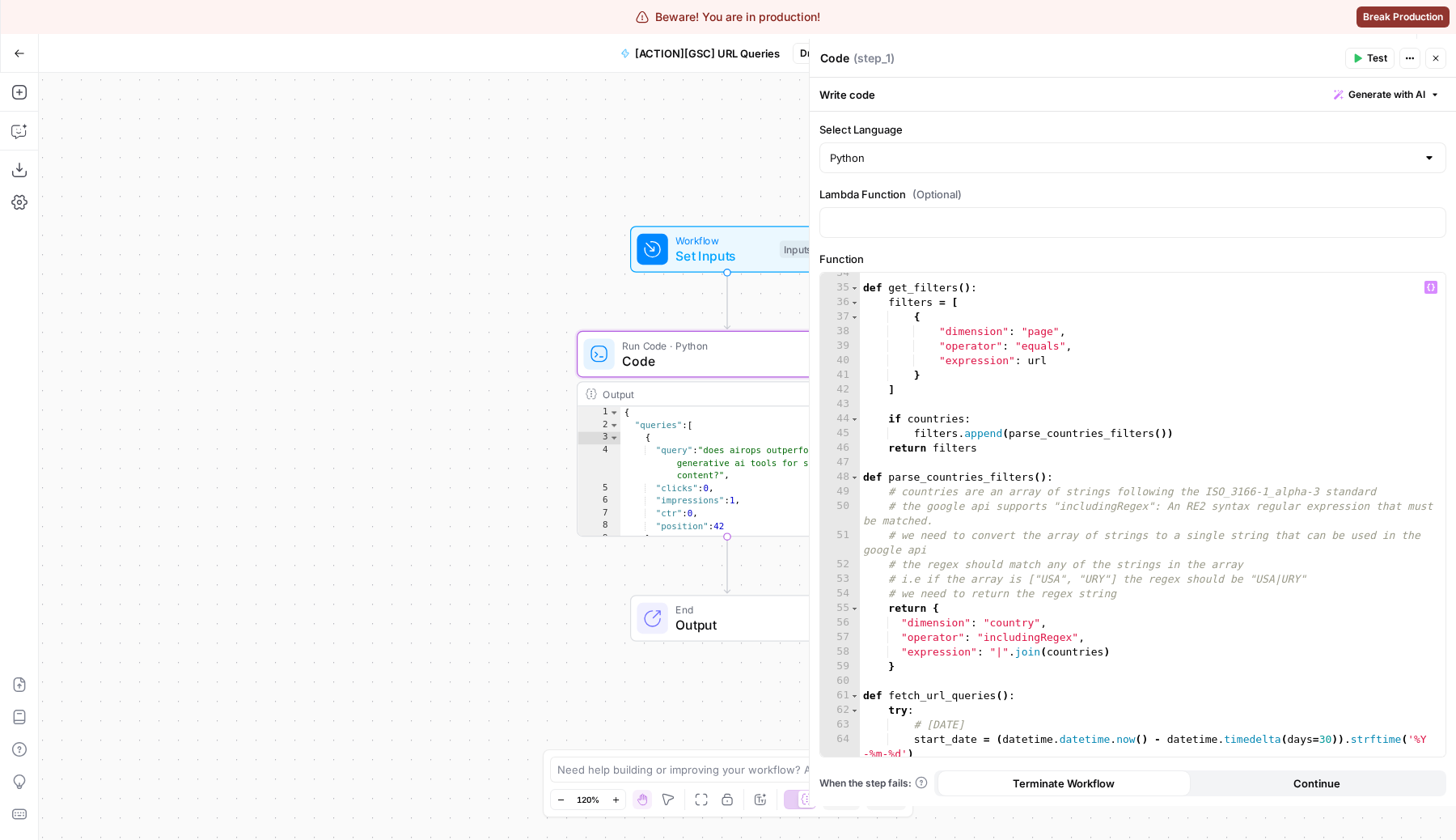
scroll to position [396, 0]
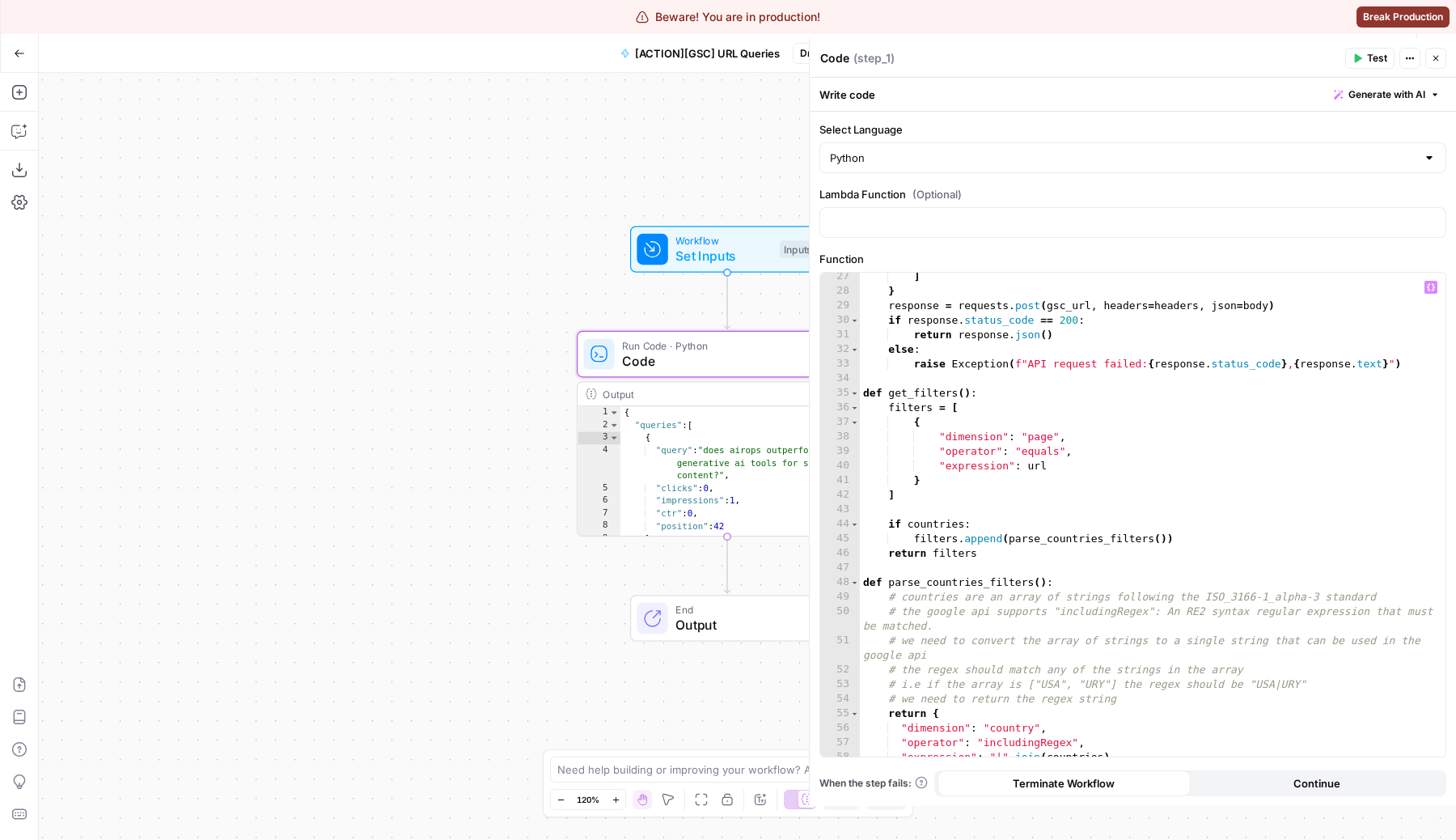
click at [1436, 66] on button "Close" at bounding box center [1435, 58] width 21 height 21
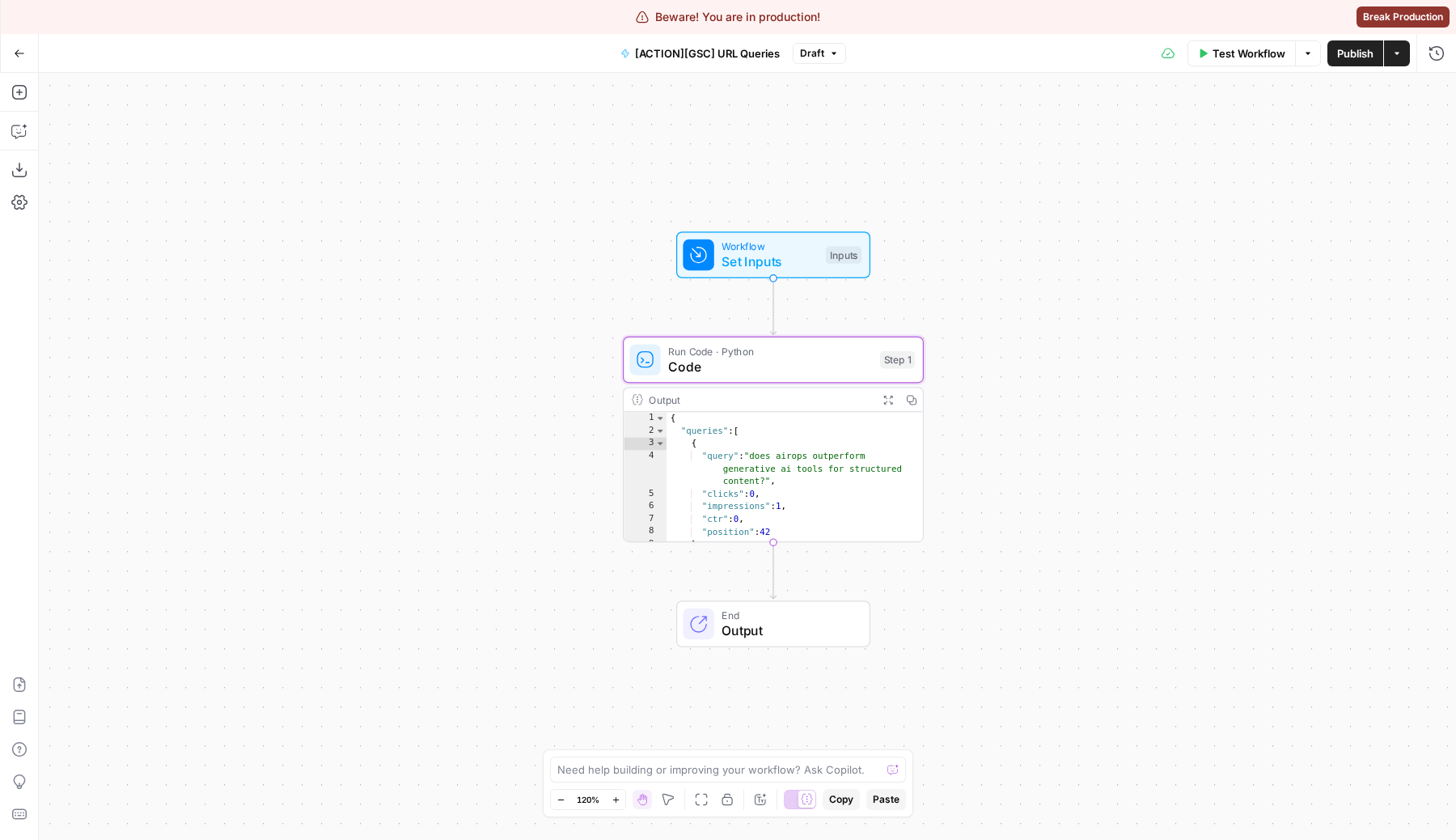
drag, startPoint x: 408, startPoint y: 204, endPoint x: 471, endPoint y: 211, distance: 63.4
click at [471, 211] on div "Workflow Set Inputs Inputs Run Code · Python Code Step 1 Output Expand Output C…" at bounding box center [747, 456] width 1417 height 767
drag, startPoint x: 471, startPoint y: 211, endPoint x: 438, endPoint y: 211, distance: 33.0
click at [438, 211] on div "Workflow Set Inputs Inputs Run Code · Python Code Step 1 Output Expand Output C…" at bounding box center [747, 456] width 1417 height 767
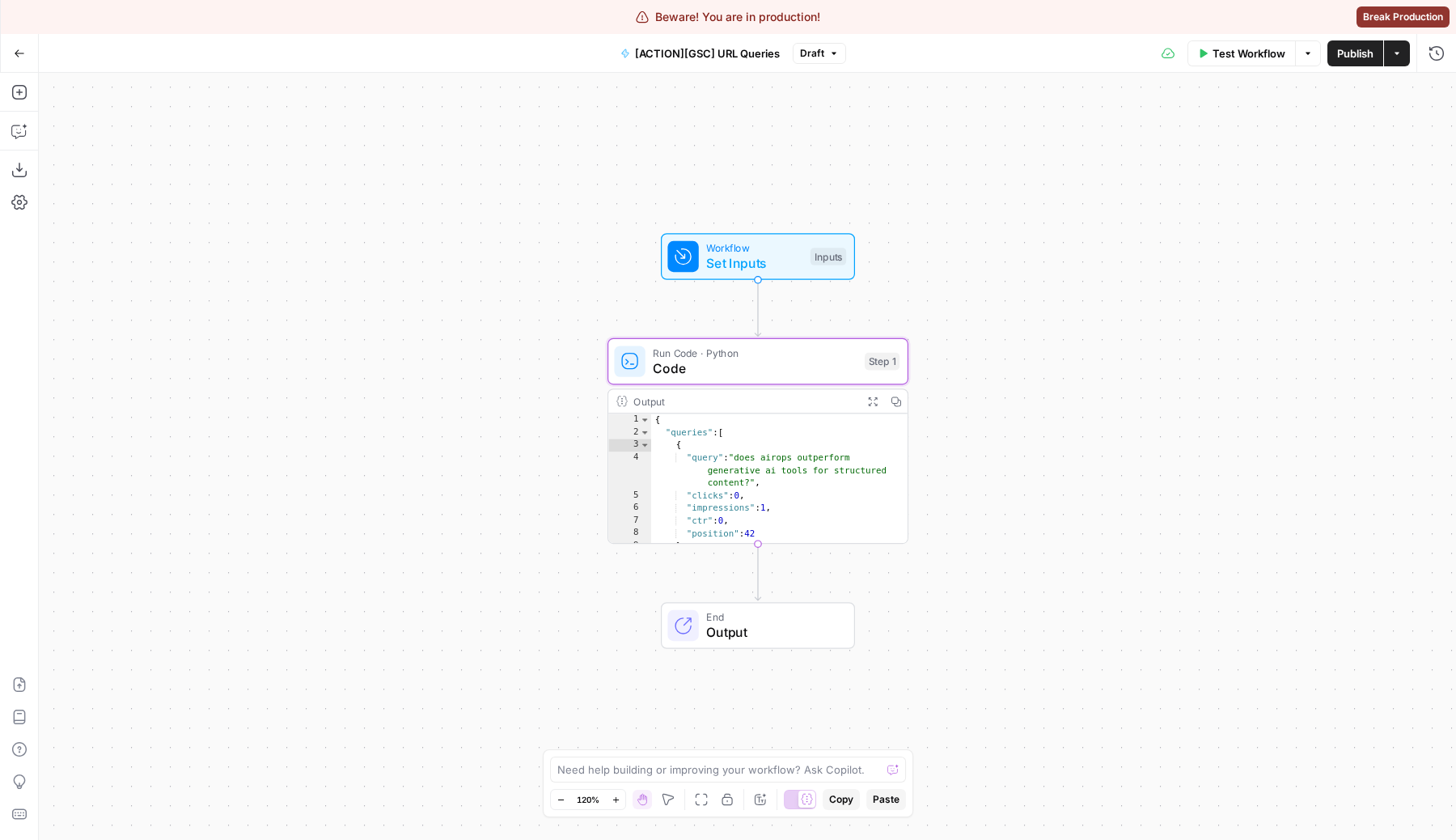
click at [769, 247] on span "Workflow" at bounding box center [754, 248] width 96 height 15
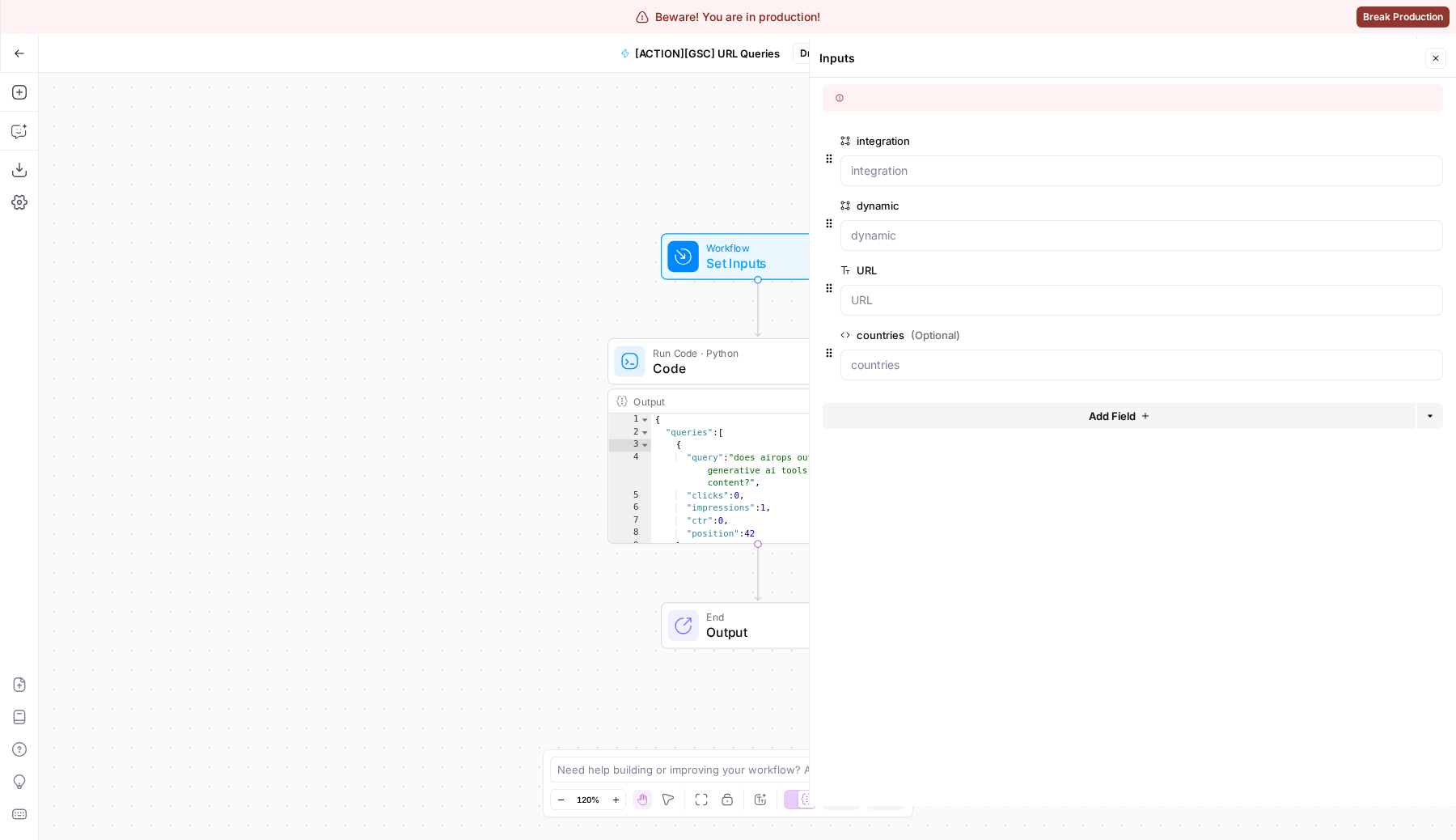
click at [1392, 334] on span "edit field" at bounding box center [1382, 334] width 36 height 13
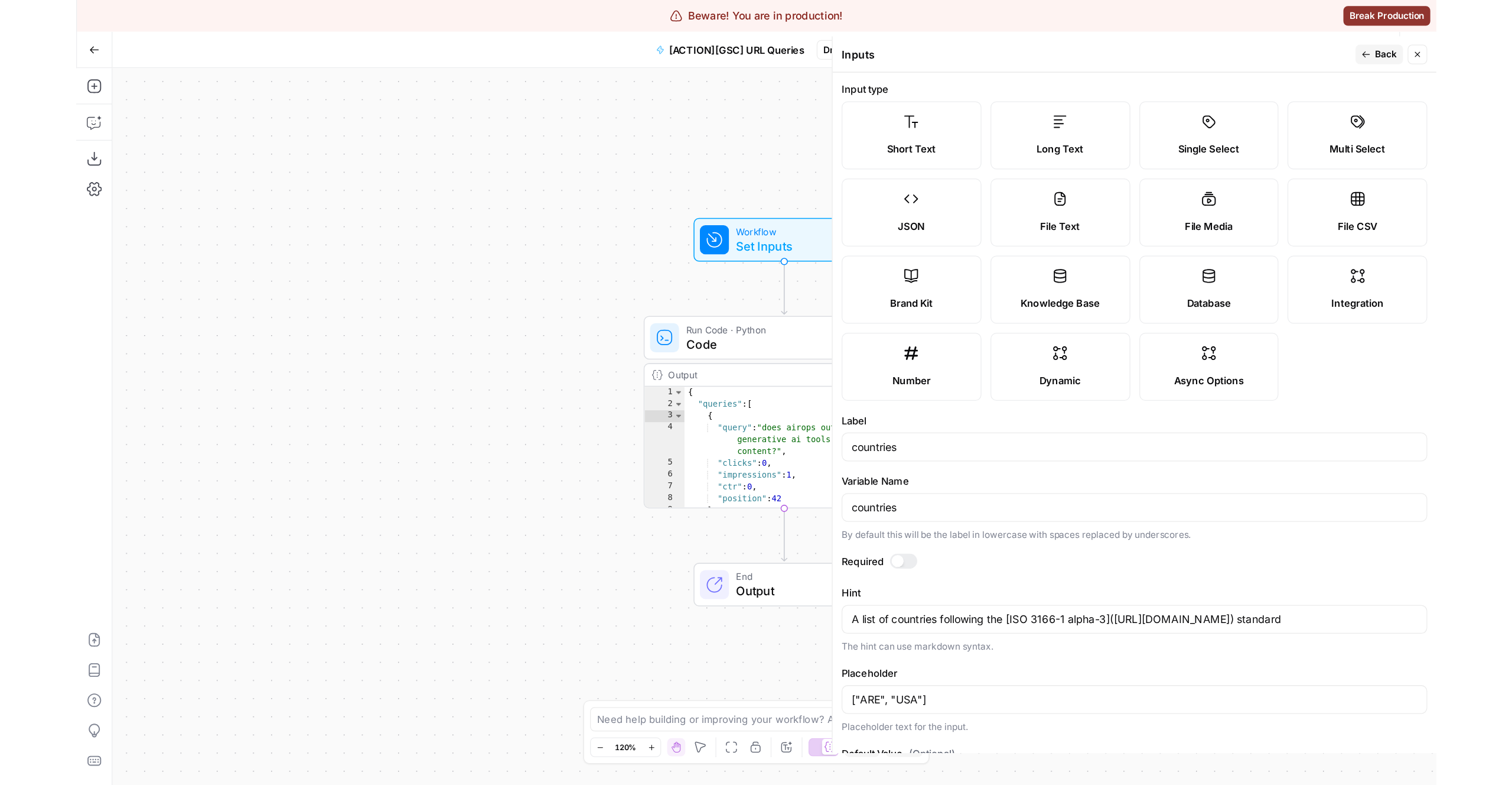
scroll to position [126, 0]
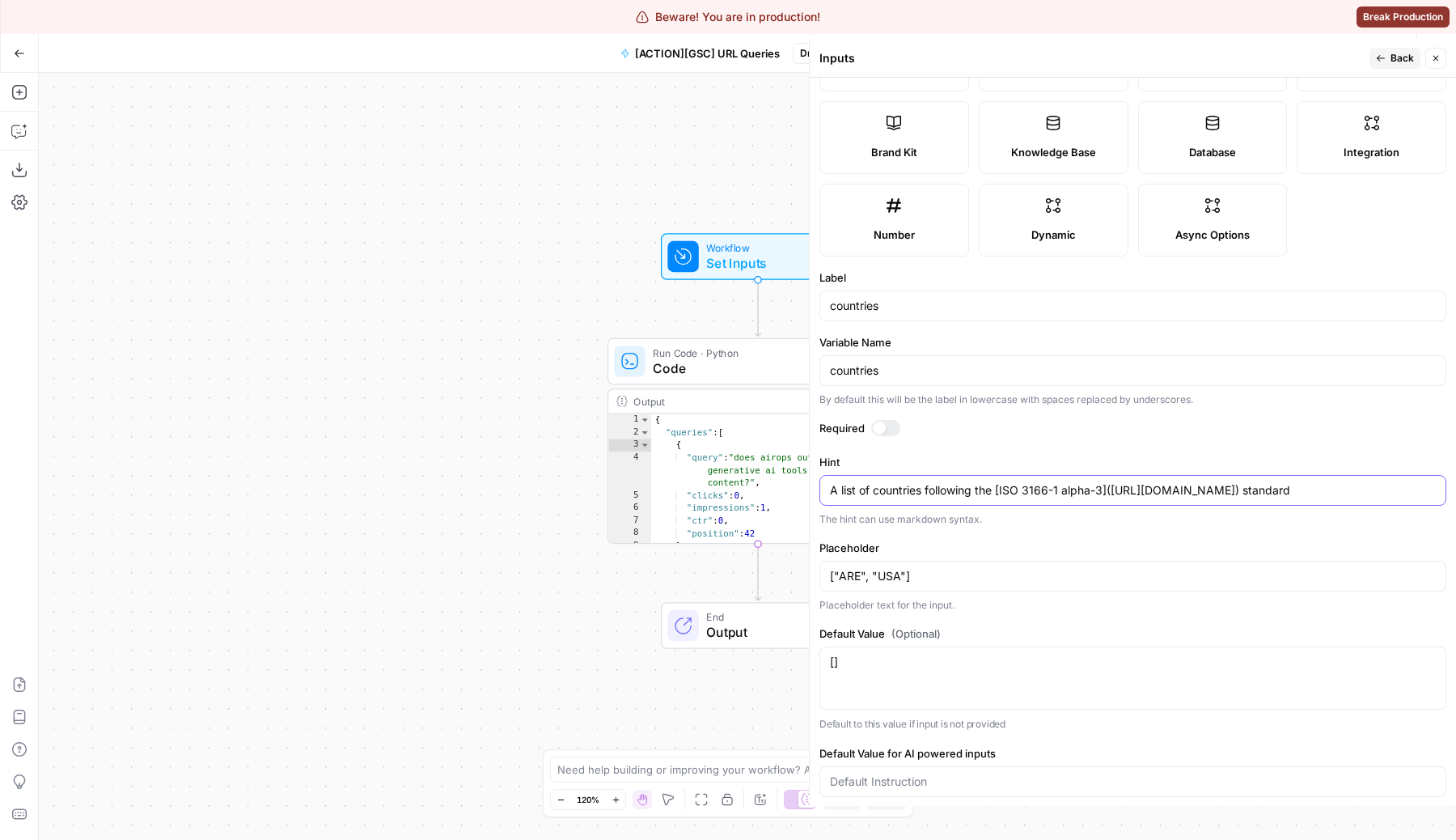
click at [1077, 490] on textarea "A list of countries following the [ISO 3166-1 alpha-3](https://en.wikipedia.org…" at bounding box center [1133, 490] width 605 height 16
click at [1437, 58] on icon "button" at bounding box center [1435, 58] width 9 height 9
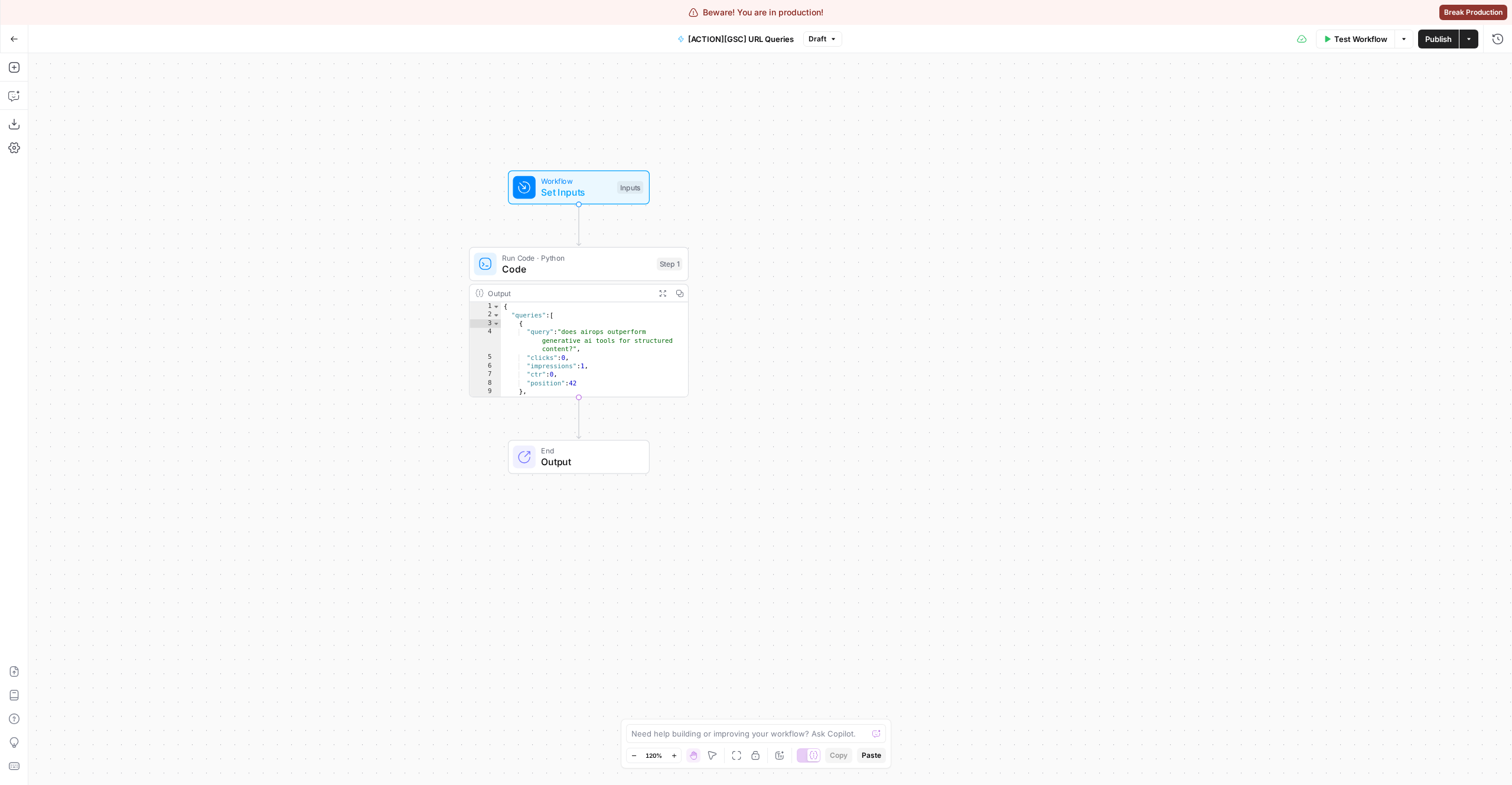
drag, startPoint x: 789, startPoint y: 397, endPoint x: 985, endPoint y: 428, distance: 198.4
click at [984, 428] on div "Workflow Set Inputs Inputs Run Code · Python Code Step 1 Output Expand Output C…" at bounding box center [771, 419] width 1484 height 732
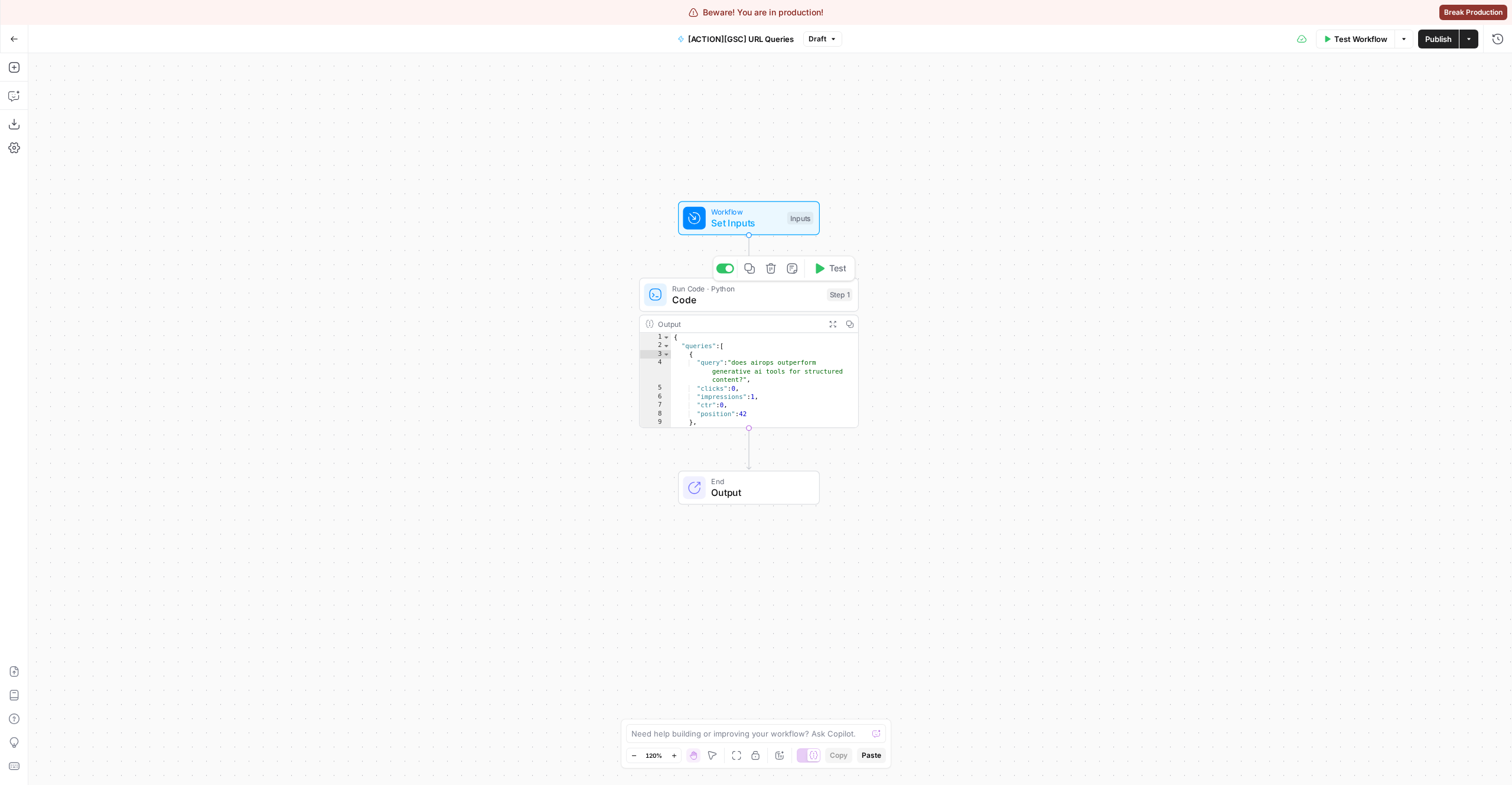
click at [700, 301] on span "Code" at bounding box center [746, 299] width 149 height 14
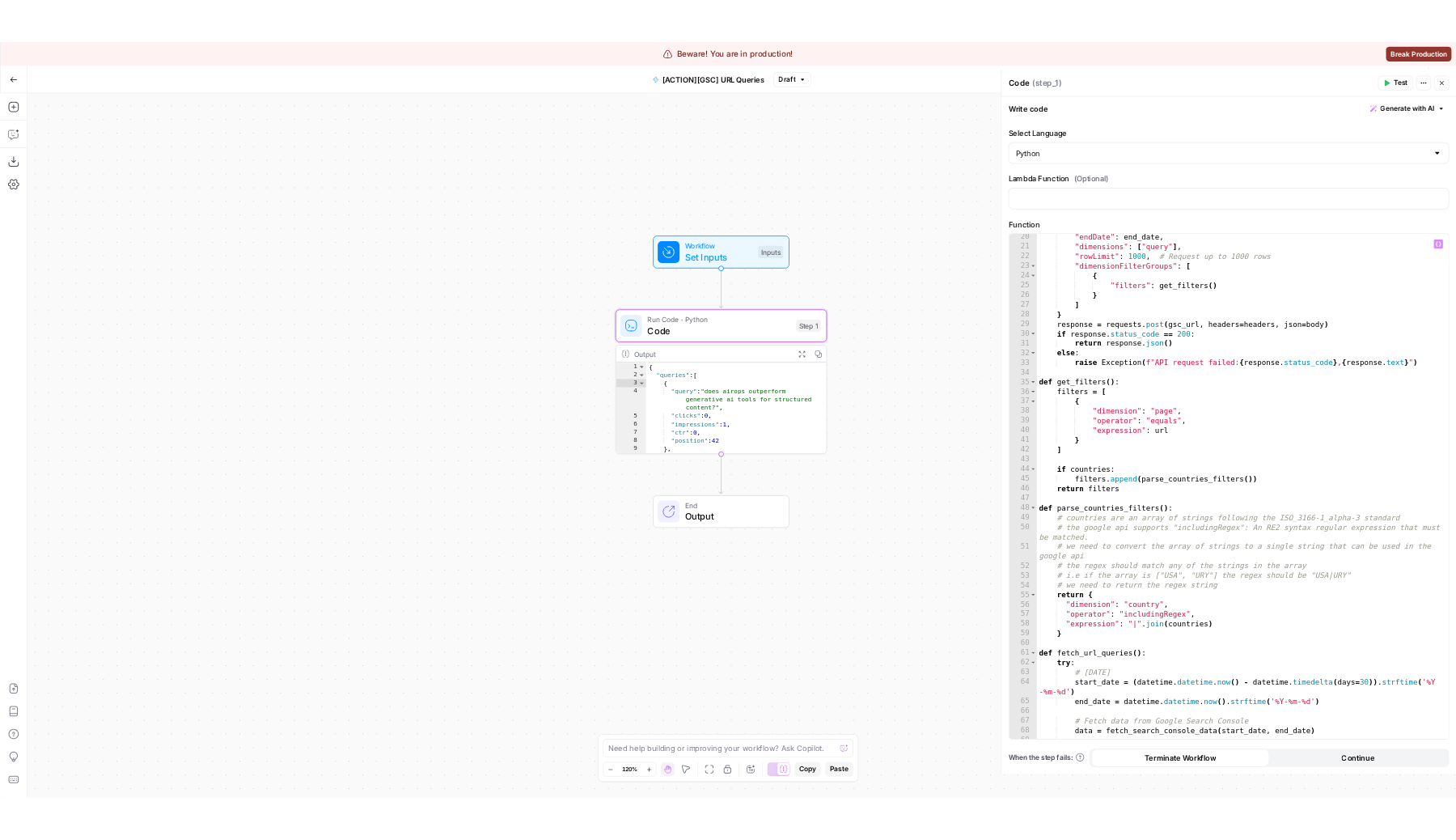
scroll to position [616, 0]
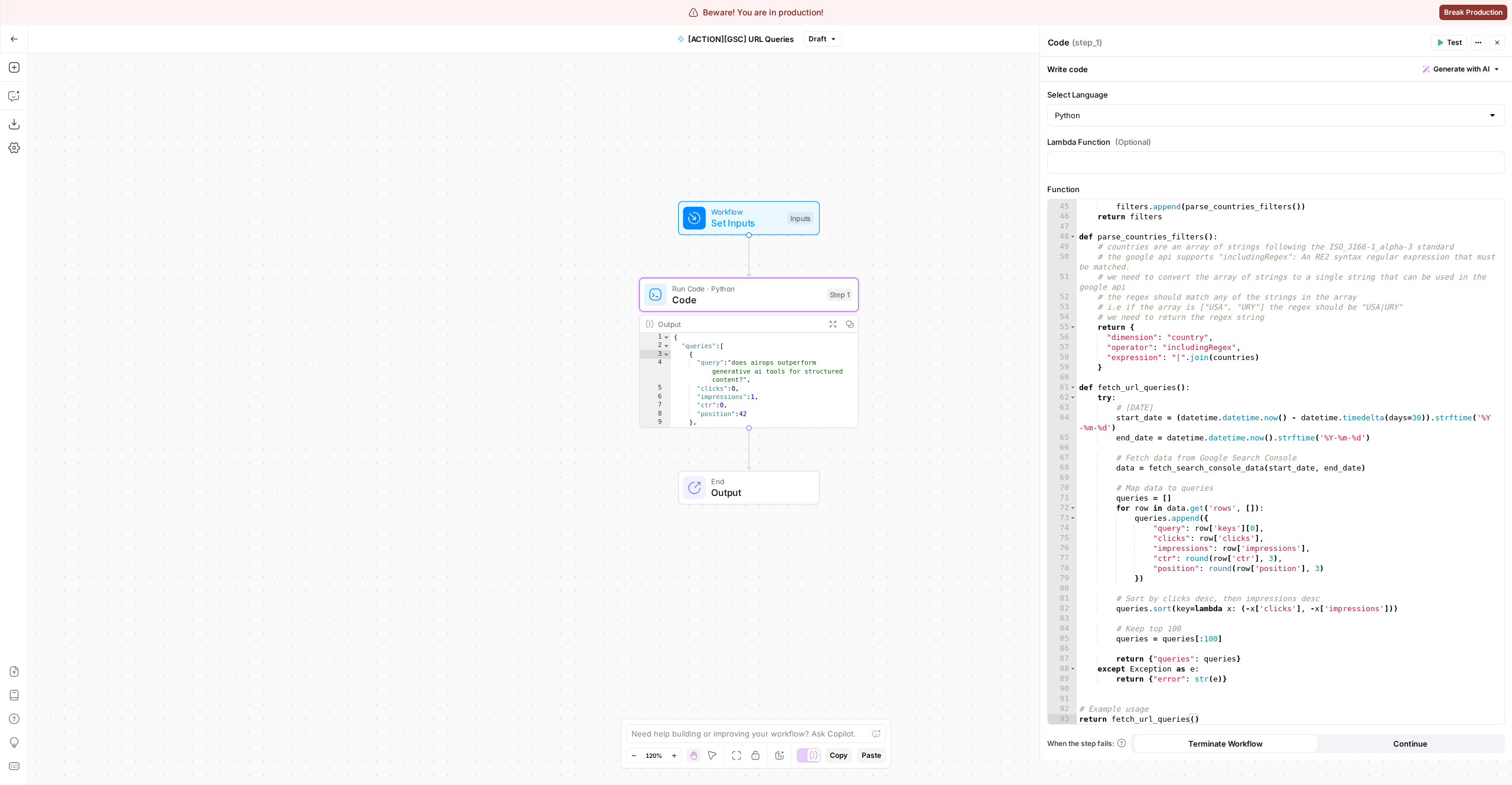
click at [944, 129] on div "Workflow Set Inputs Inputs Run Code · Python Code Step 1 Output Expand Output C…" at bounding box center [771, 419] width 1484 height 732
click at [1063, 39] on button "Close" at bounding box center [1497, 42] width 15 height 15
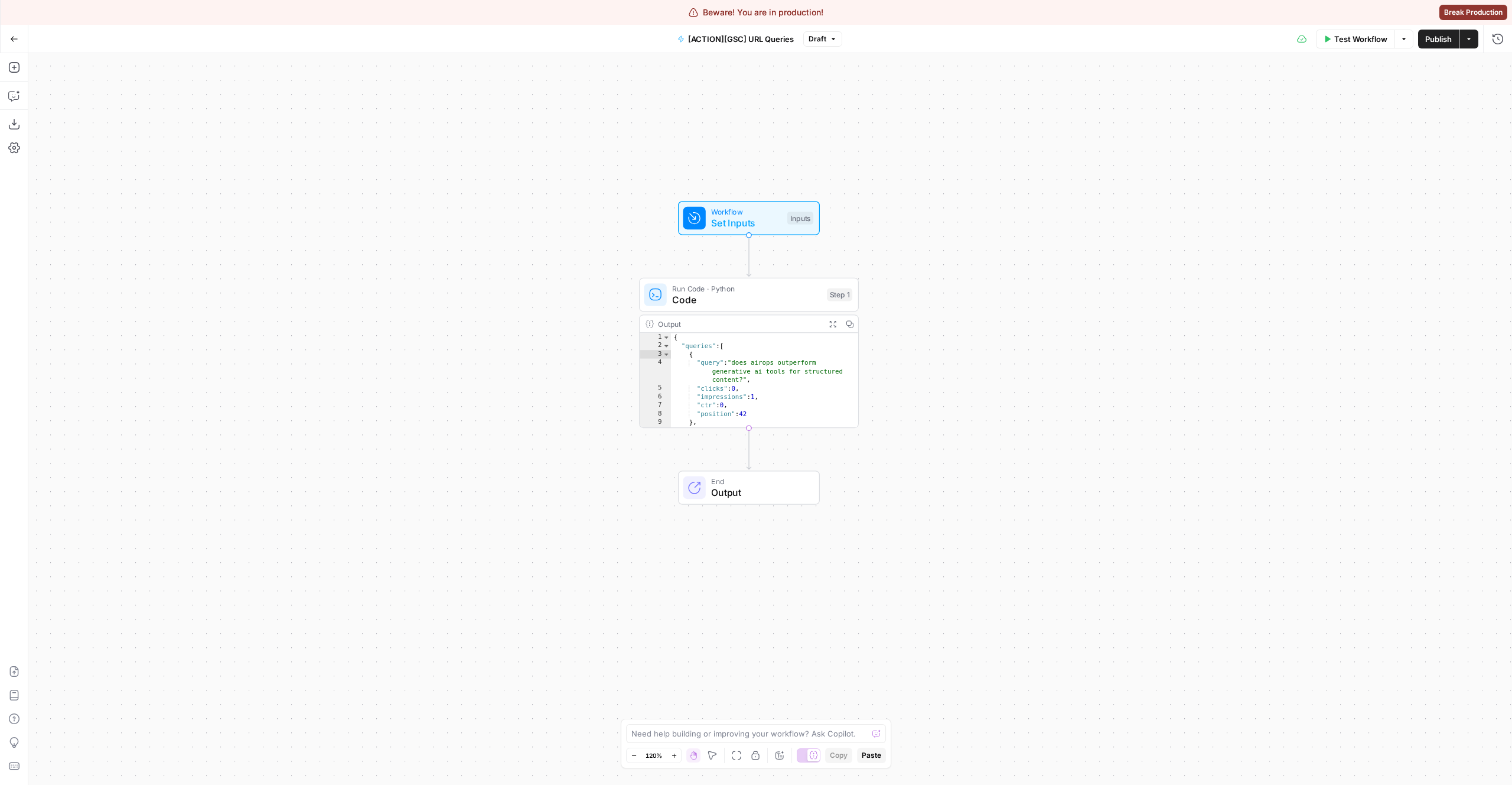
click at [553, 274] on div "Workflow Set Inputs Inputs Run Code · Python Code Step 1 Output Expand Output C…" at bounding box center [771, 419] width 1484 height 732
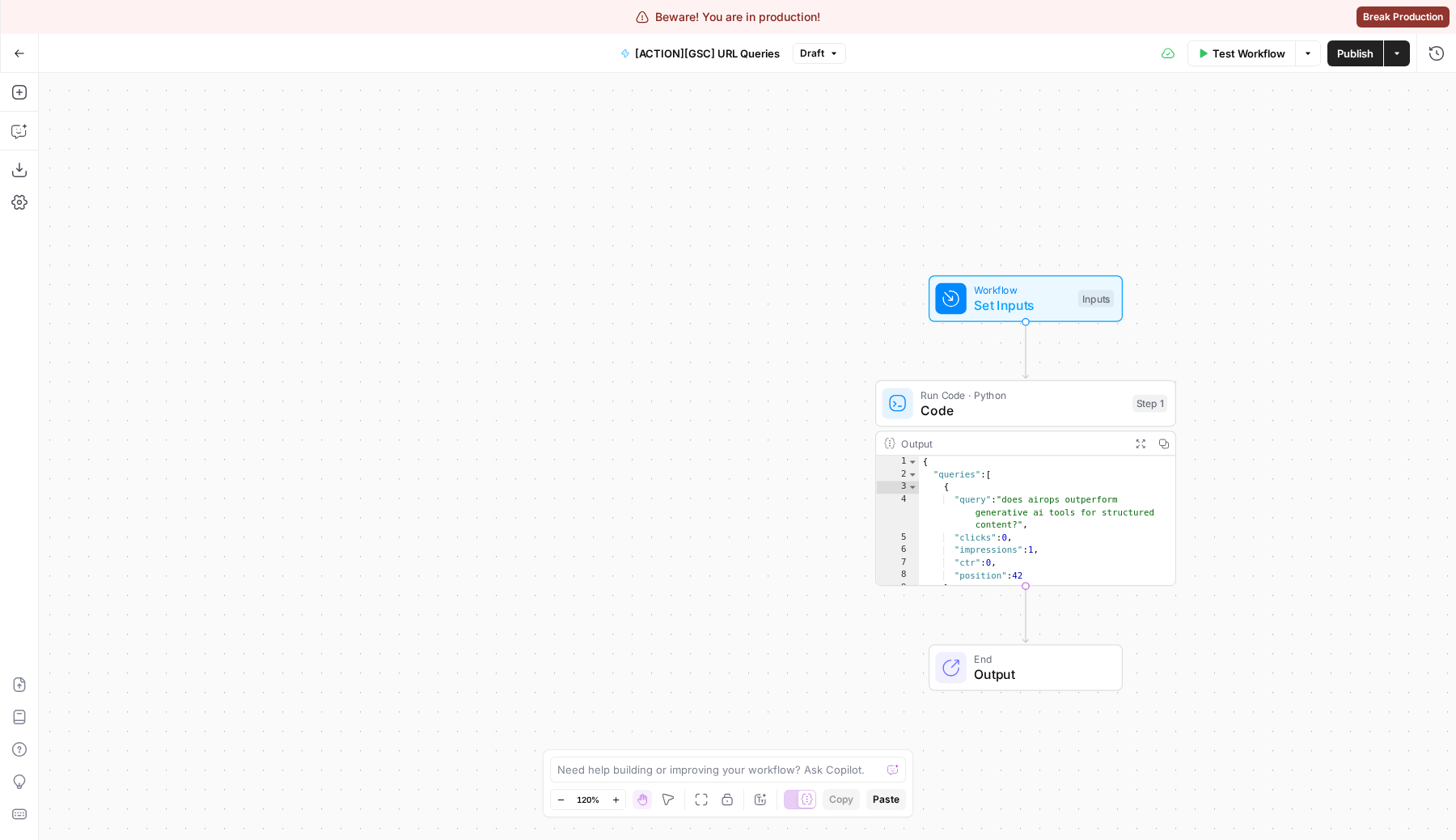
click at [14, 59] on icon "button" at bounding box center [19, 53] width 11 height 11
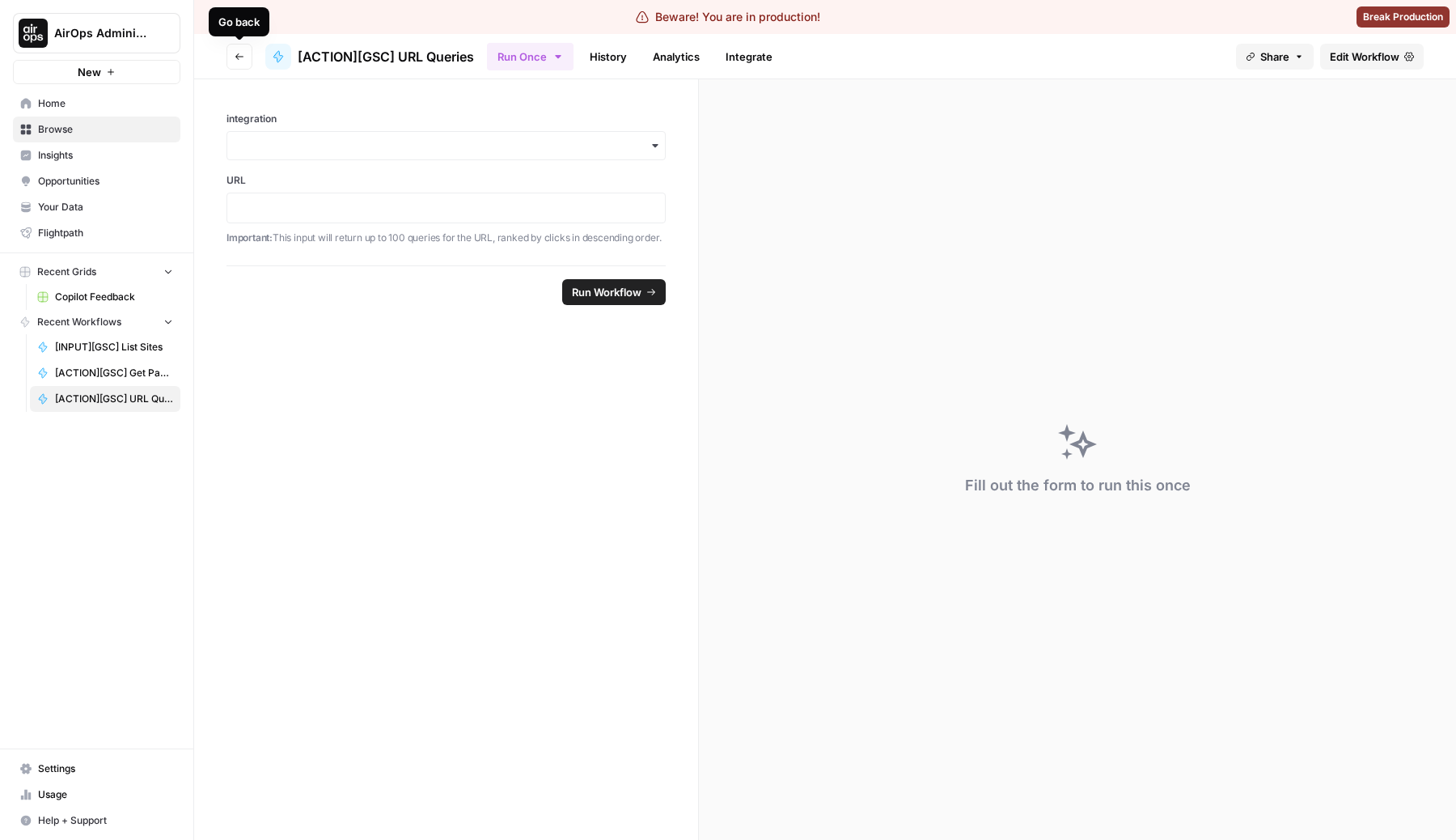
click at [237, 58] on icon "button" at bounding box center [239, 56] width 9 height 9
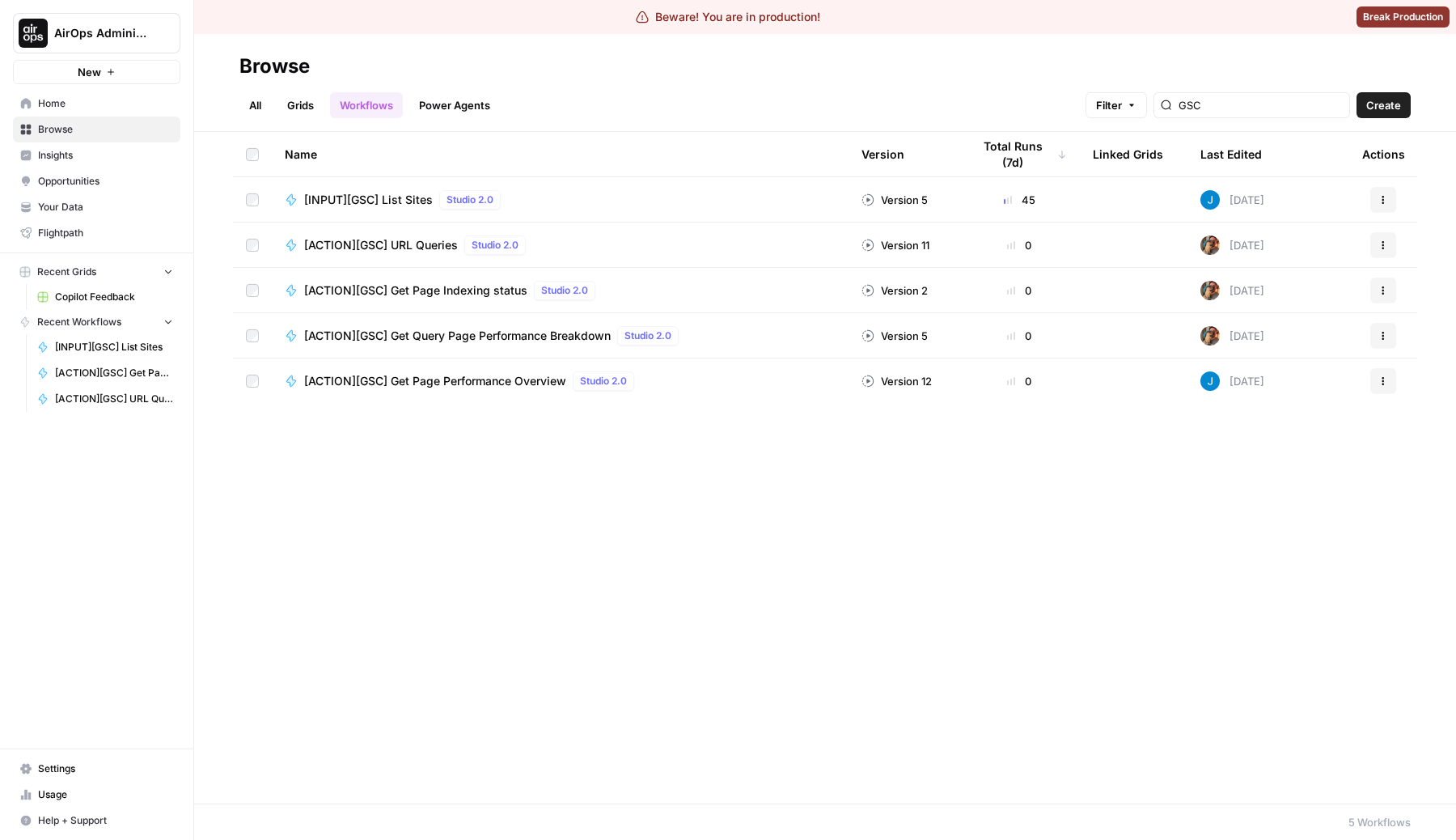
click at [500, 335] on span "[ACTION][GSC] Get Query Page Performance Breakdown" at bounding box center [457, 335] width 306 height 16
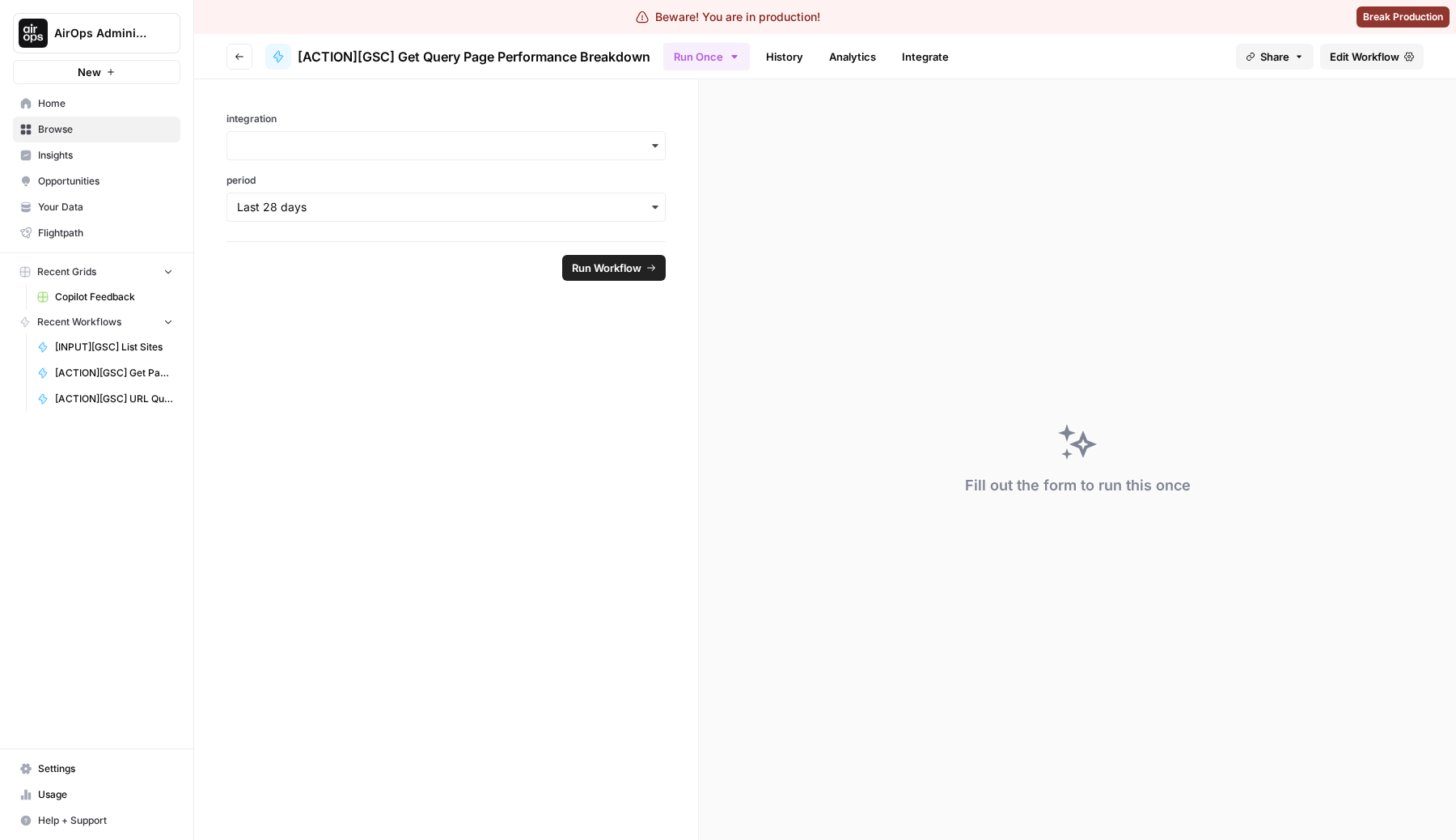
click at [1379, 55] on span "Edit Workflow" at bounding box center [1364, 56] width 70 height 16
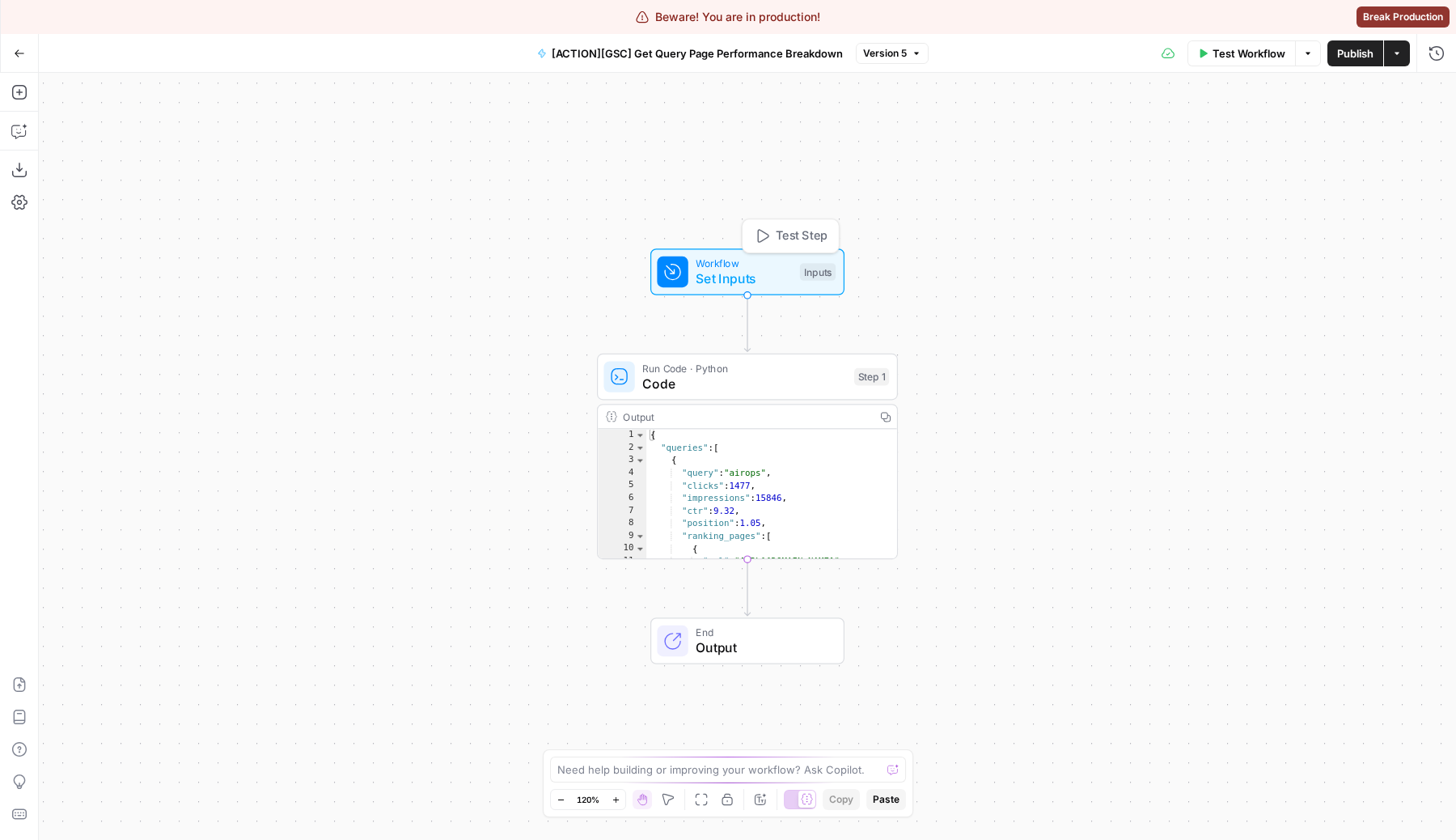
click at [721, 266] on span "Workflow" at bounding box center [743, 263] width 96 height 15
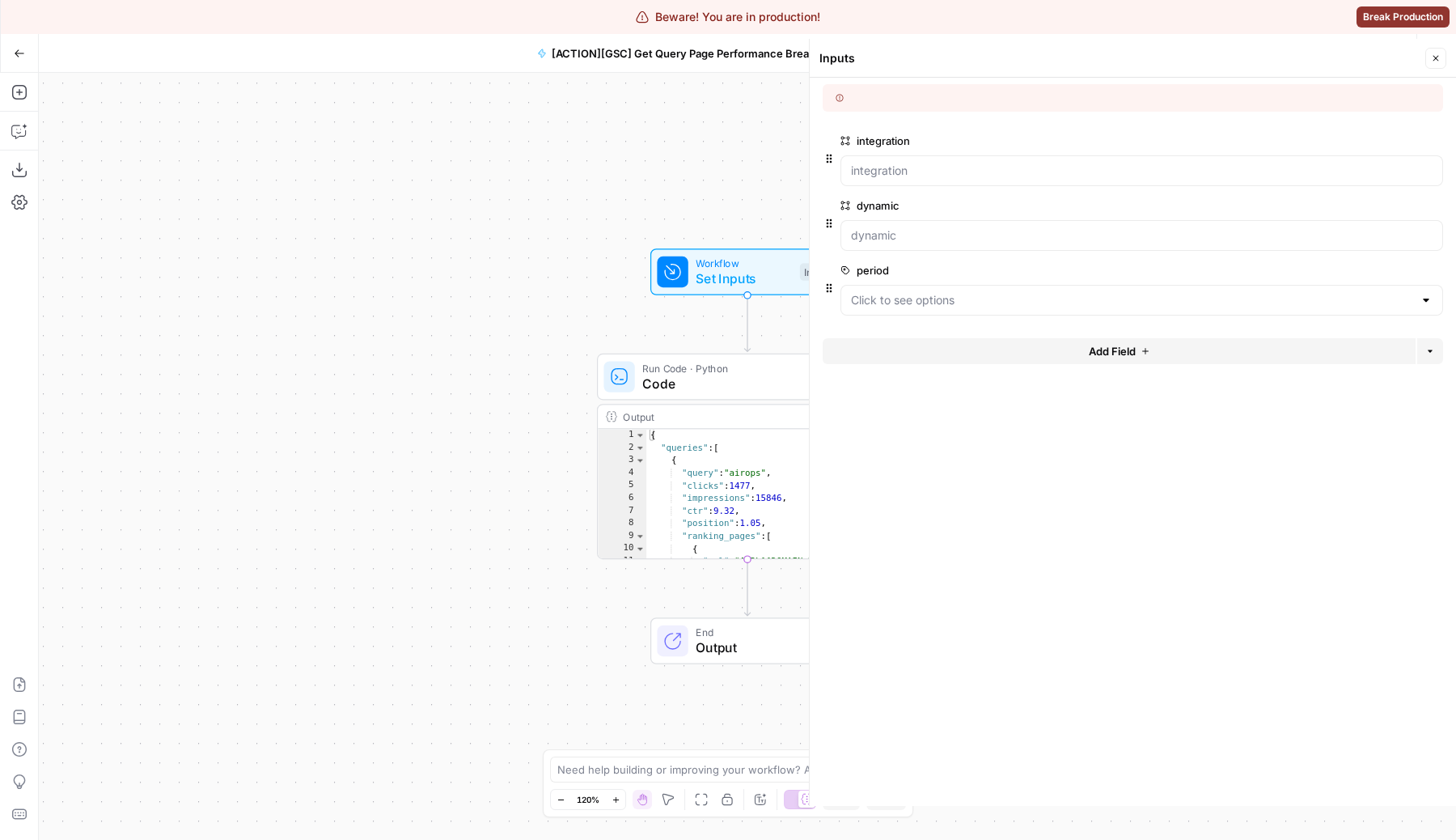
click at [978, 355] on button "Add Field" at bounding box center [1118, 351] width 593 height 26
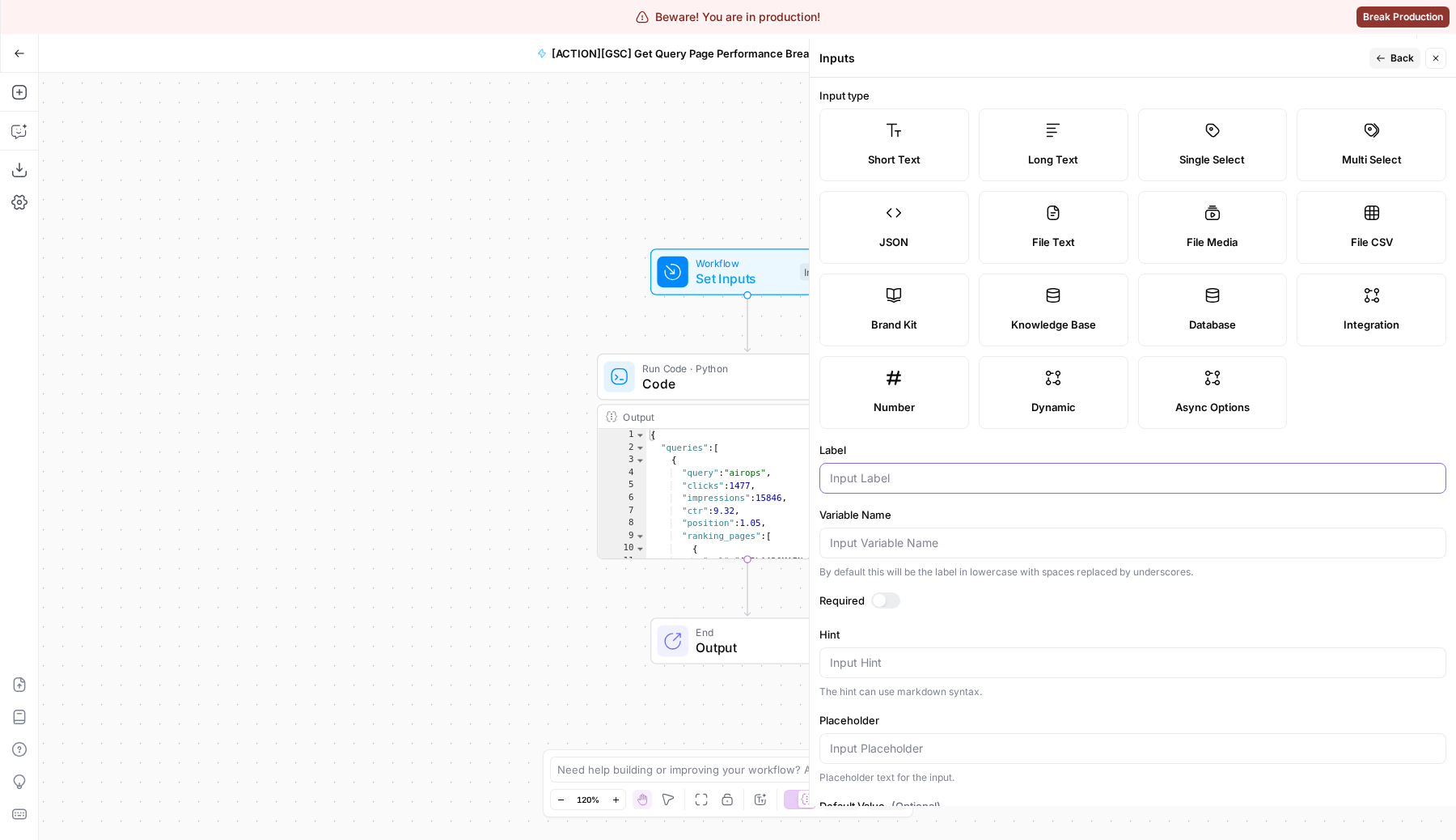
click at [911, 479] on input "Label" at bounding box center [1133, 478] width 605 height 16
type input "countries"
click at [915, 243] on div "JSON" at bounding box center [894, 242] width 122 height 16
click at [910, 551] on input "Variable Name" at bounding box center [1133, 542] width 605 height 16
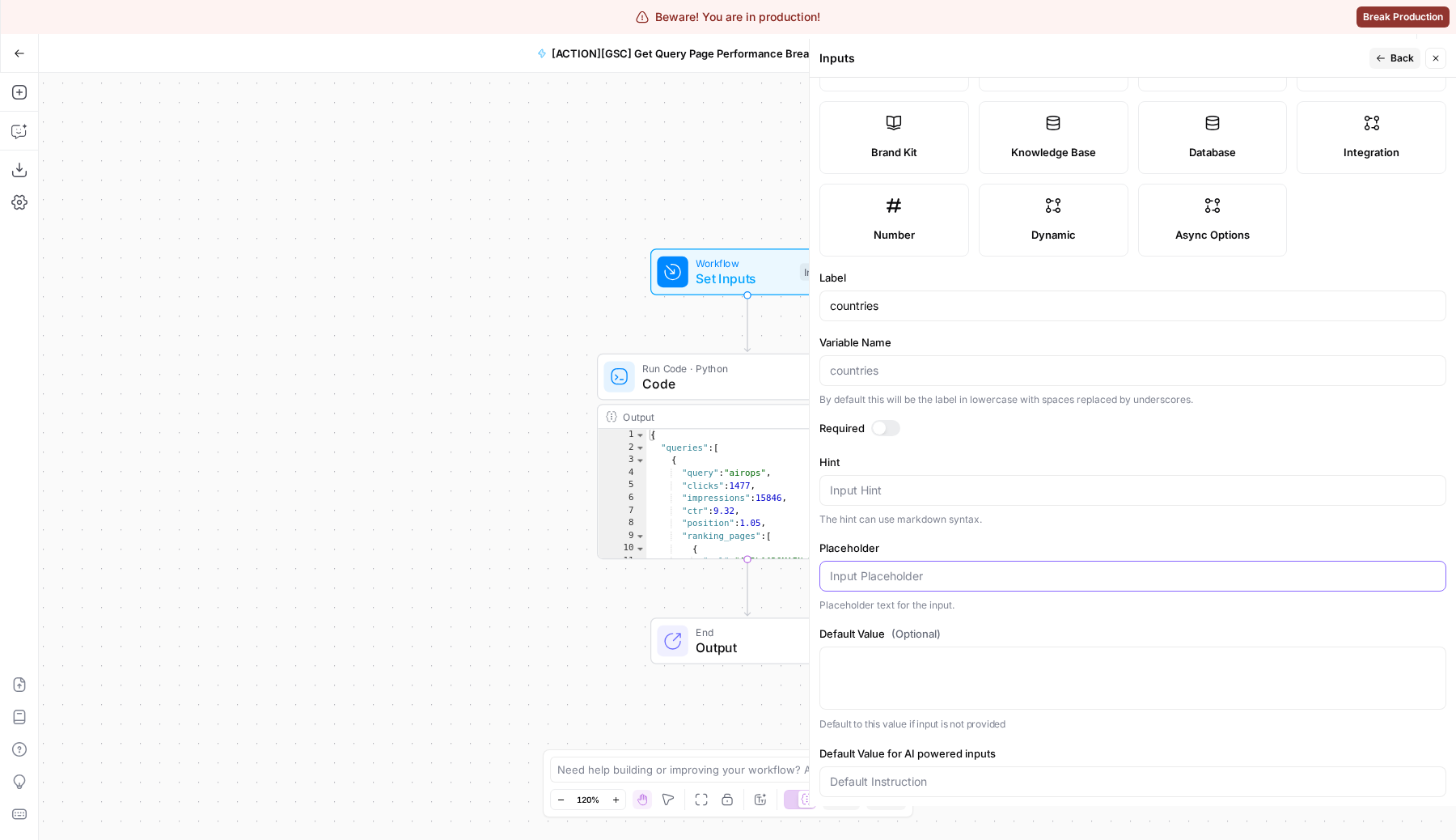
click at [902, 576] on input "Placeholder" at bounding box center [1133, 576] width 605 height 16
click at [916, 489] on textarea "Hint" at bounding box center [1133, 490] width 605 height 16
paste textarea "A list of countries following the [ISO 3166-1 alpha-3](https://en.wikipedia.org…"
type textarea "A list of countries following the [ISO 3166-1 alpha-3](https://en.wikipedia.org…"
click at [1004, 568] on input "Placeholder" at bounding box center [1133, 576] width 605 height 16
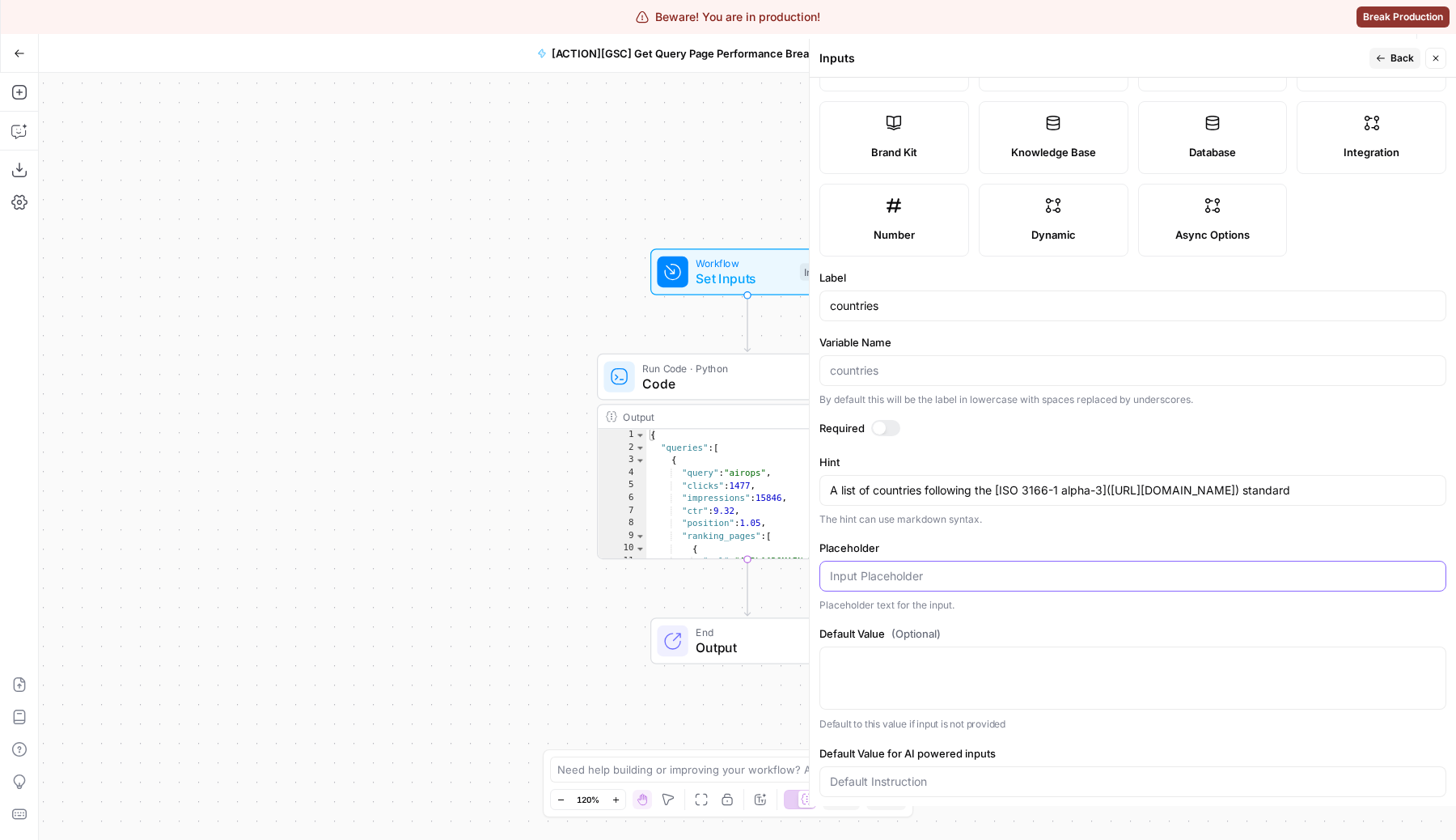
paste input "["USA", "BRA"]"
type input "["USA", "BRA"]"
click at [912, 691] on div "["USA", "BRA"]" at bounding box center [1132, 678] width 627 height 63
click at [912, 674] on div "["USA", "BRA"]" at bounding box center [1132, 678] width 627 height 63
paste textarea "[]"
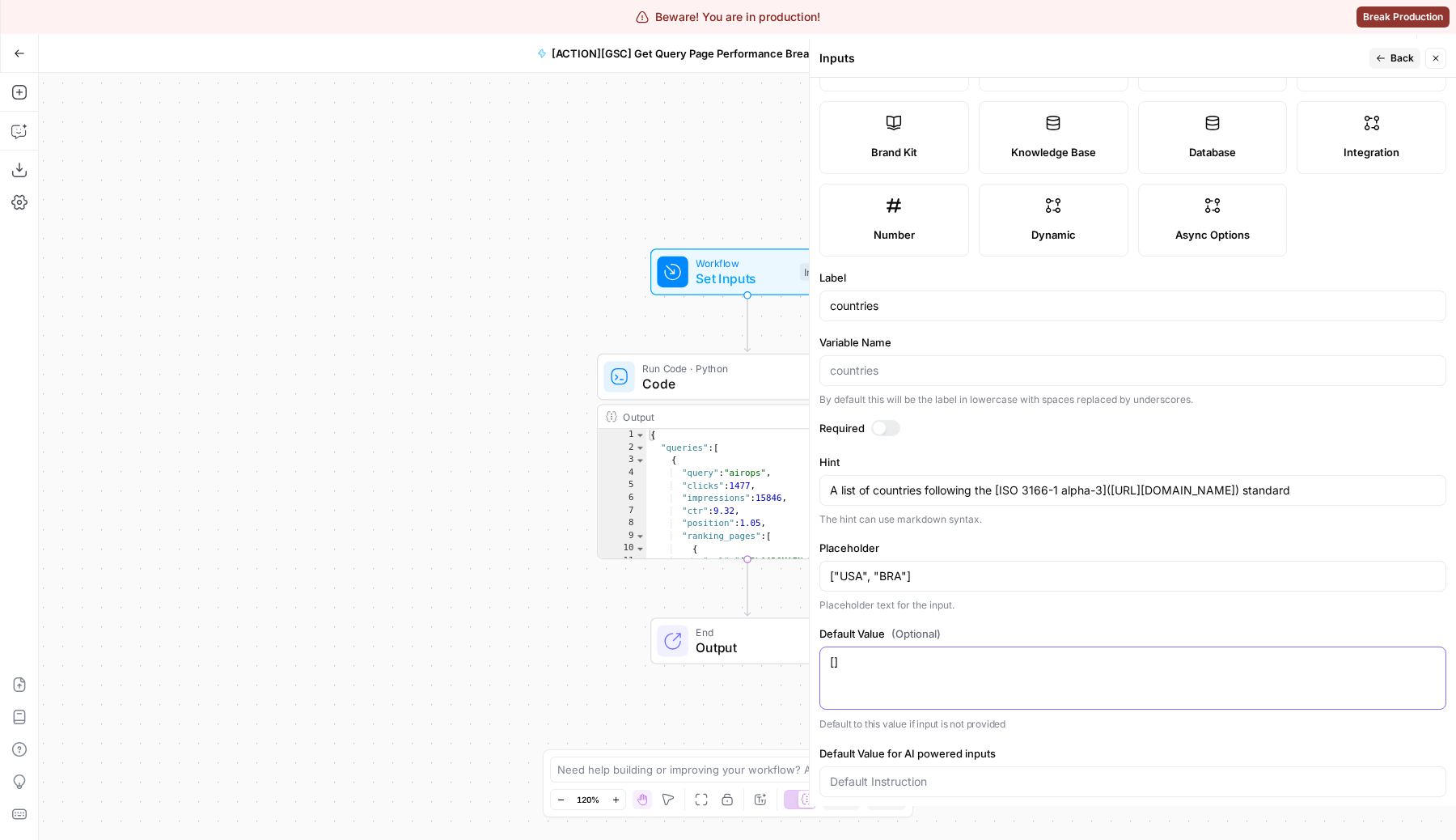
type textarea "[]"
click at [1400, 46] on header "Inputs Back Close" at bounding box center [1133, 59] width 646 height 39
click at [1384, 59] on icon "button" at bounding box center [1380, 58] width 9 height 9
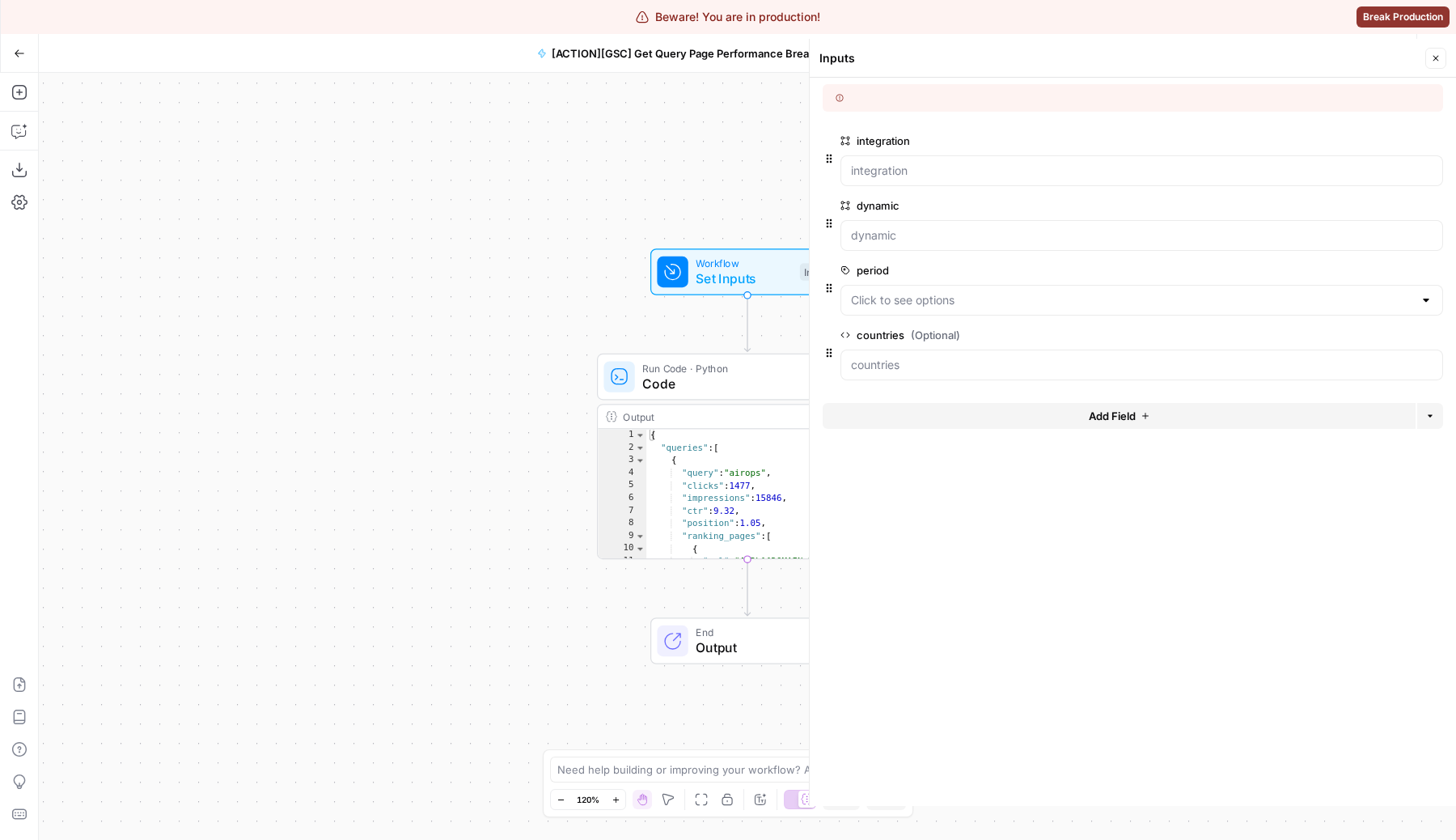
click at [1439, 48] on button "Close" at bounding box center [1435, 58] width 21 height 21
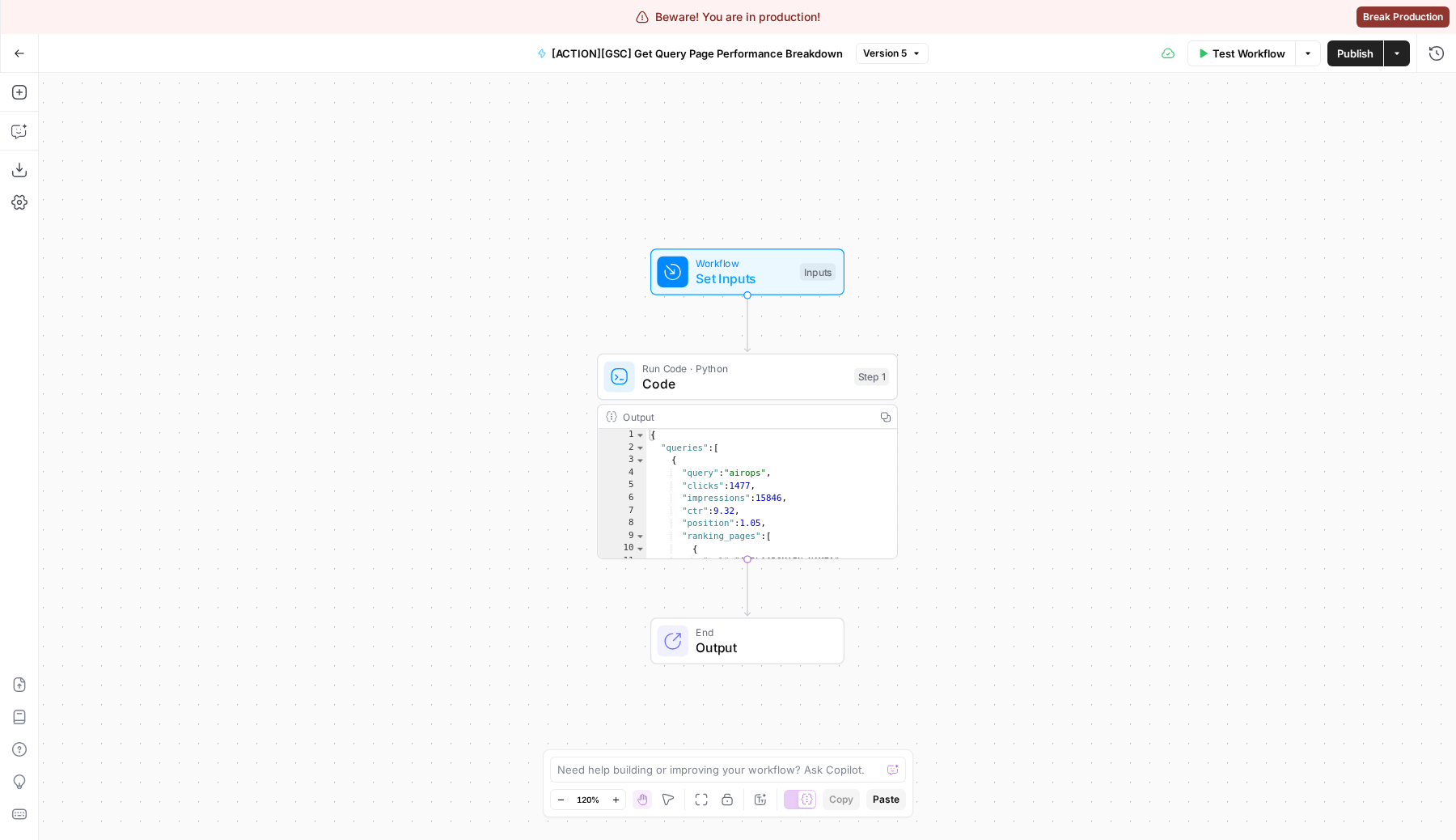
click at [732, 382] on span "Code" at bounding box center [744, 384] width 204 height 20
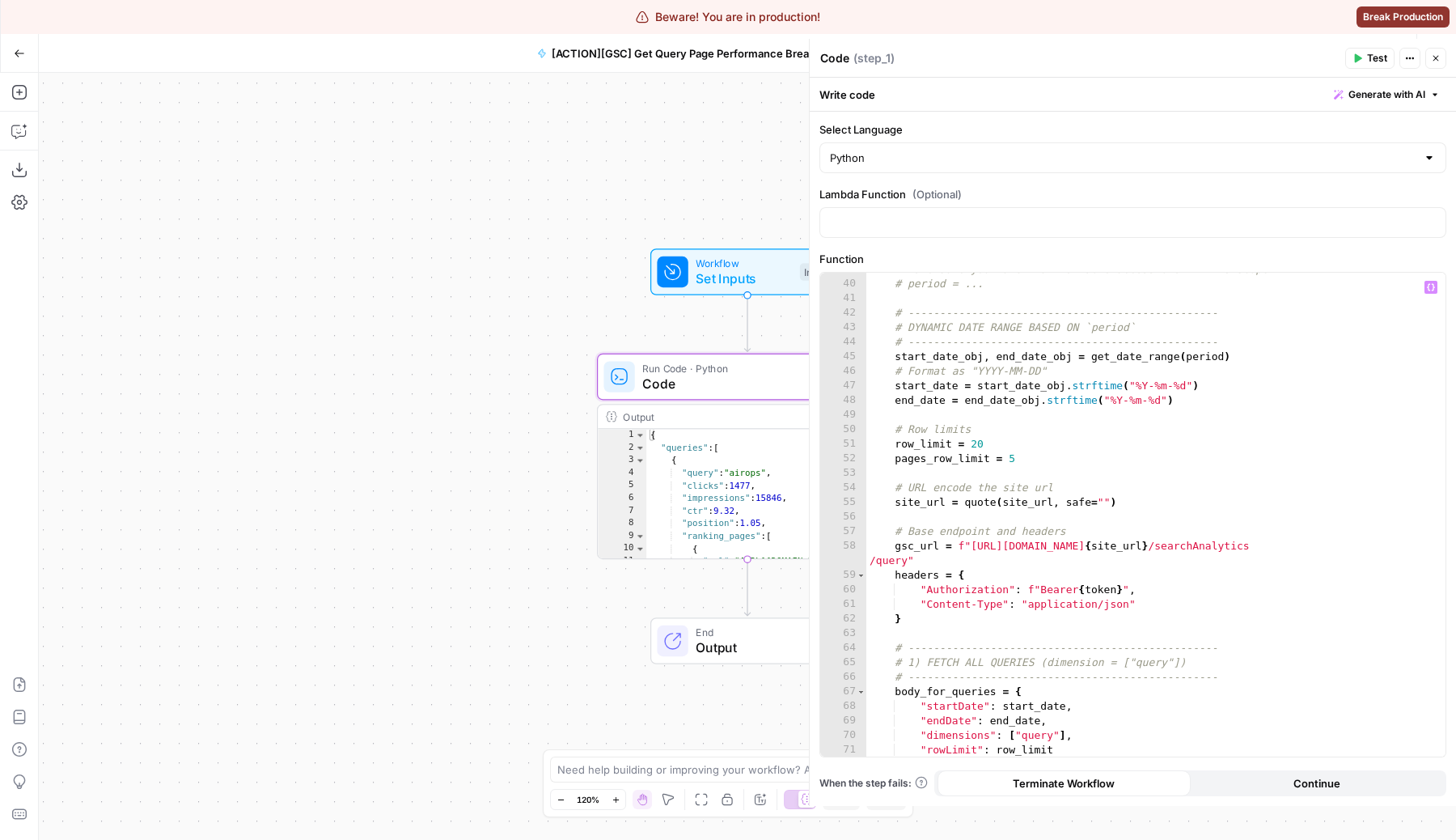
scroll to position [736, 0]
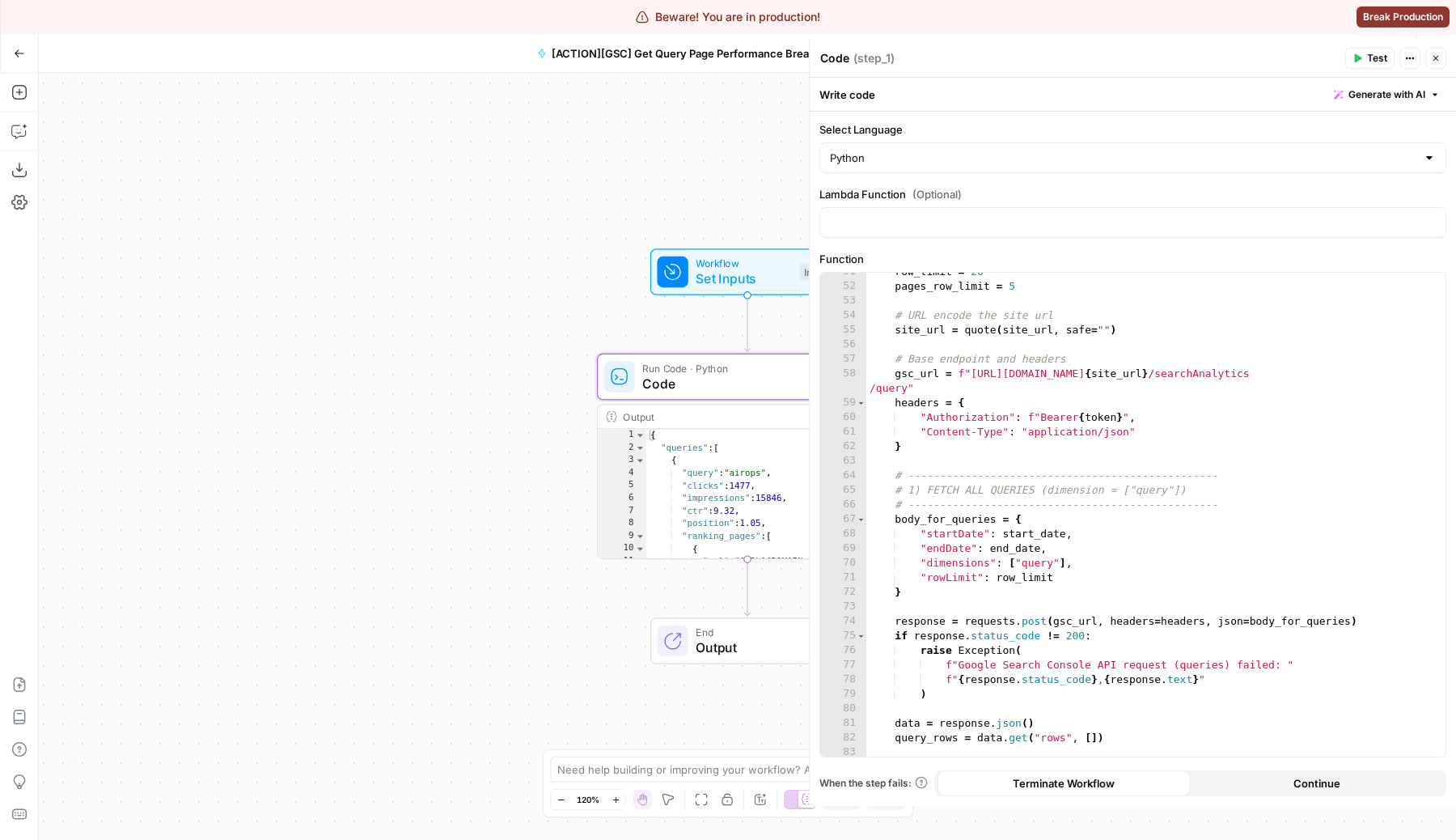
click at [959, 452] on div "row_limit = 20 pages_row_limit = 5 # URL encode the site url site_url = quote (…" at bounding box center [1155, 521] width 579 height 513
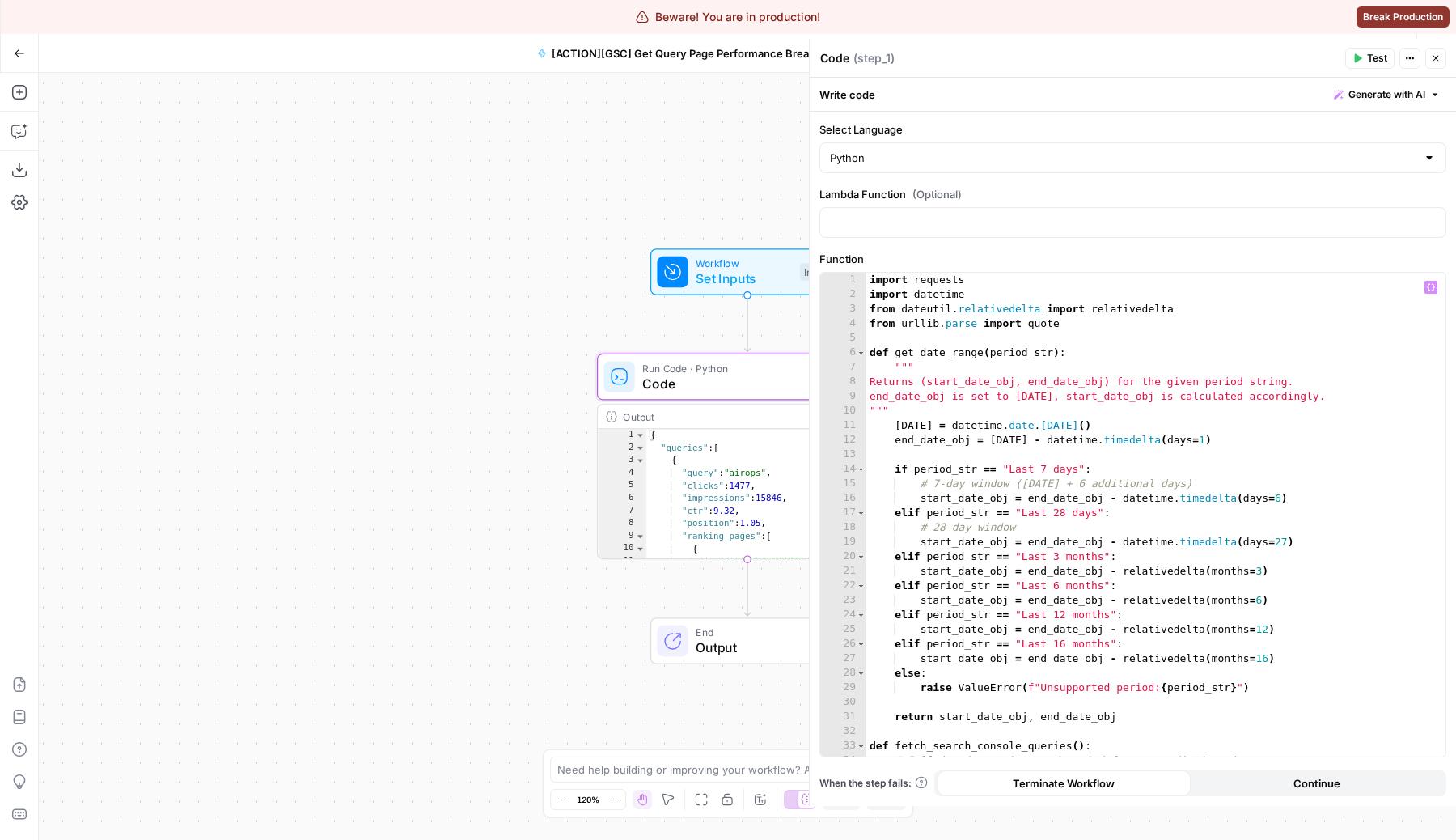
type textarea "**********"
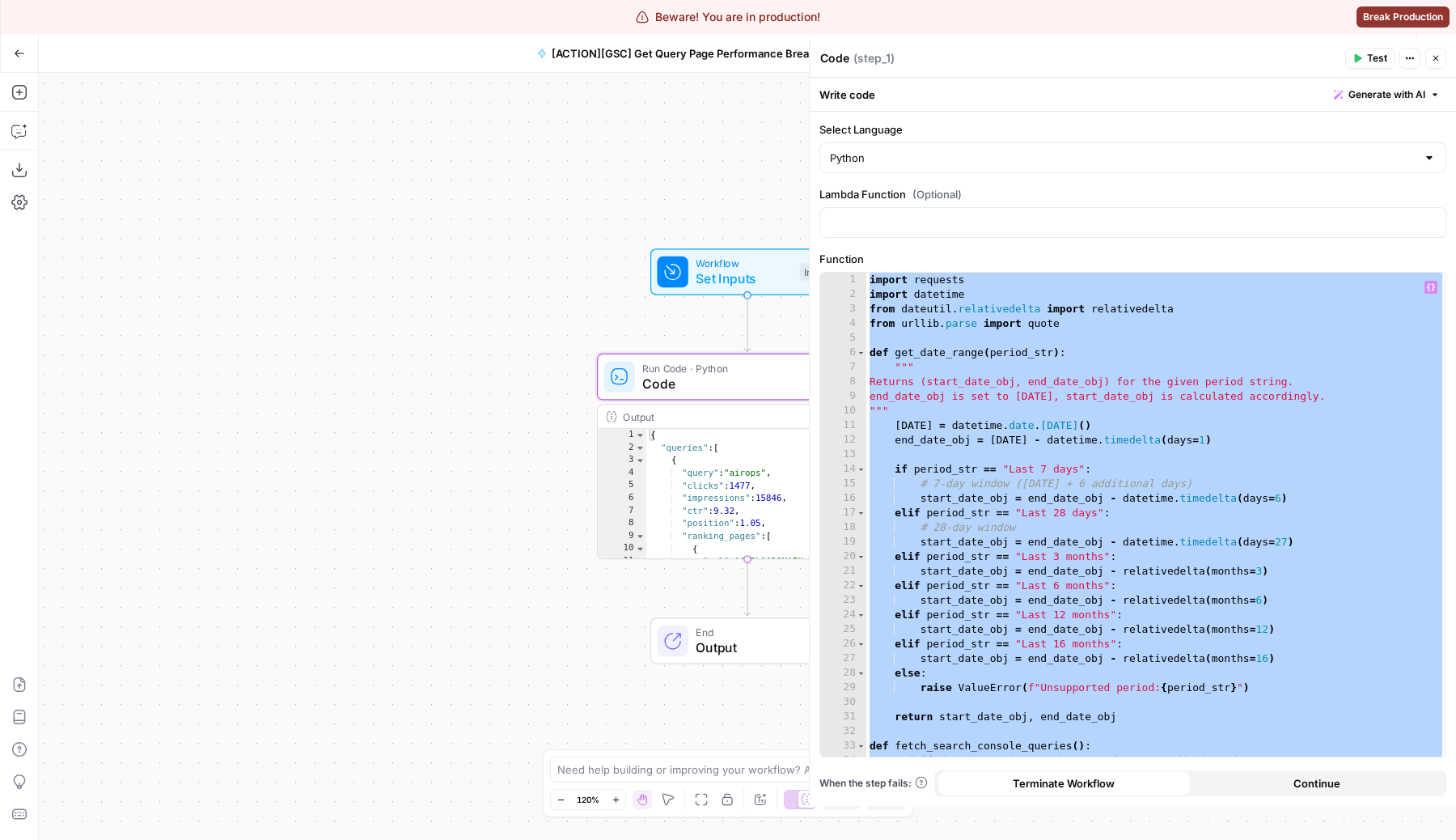
paste textarea
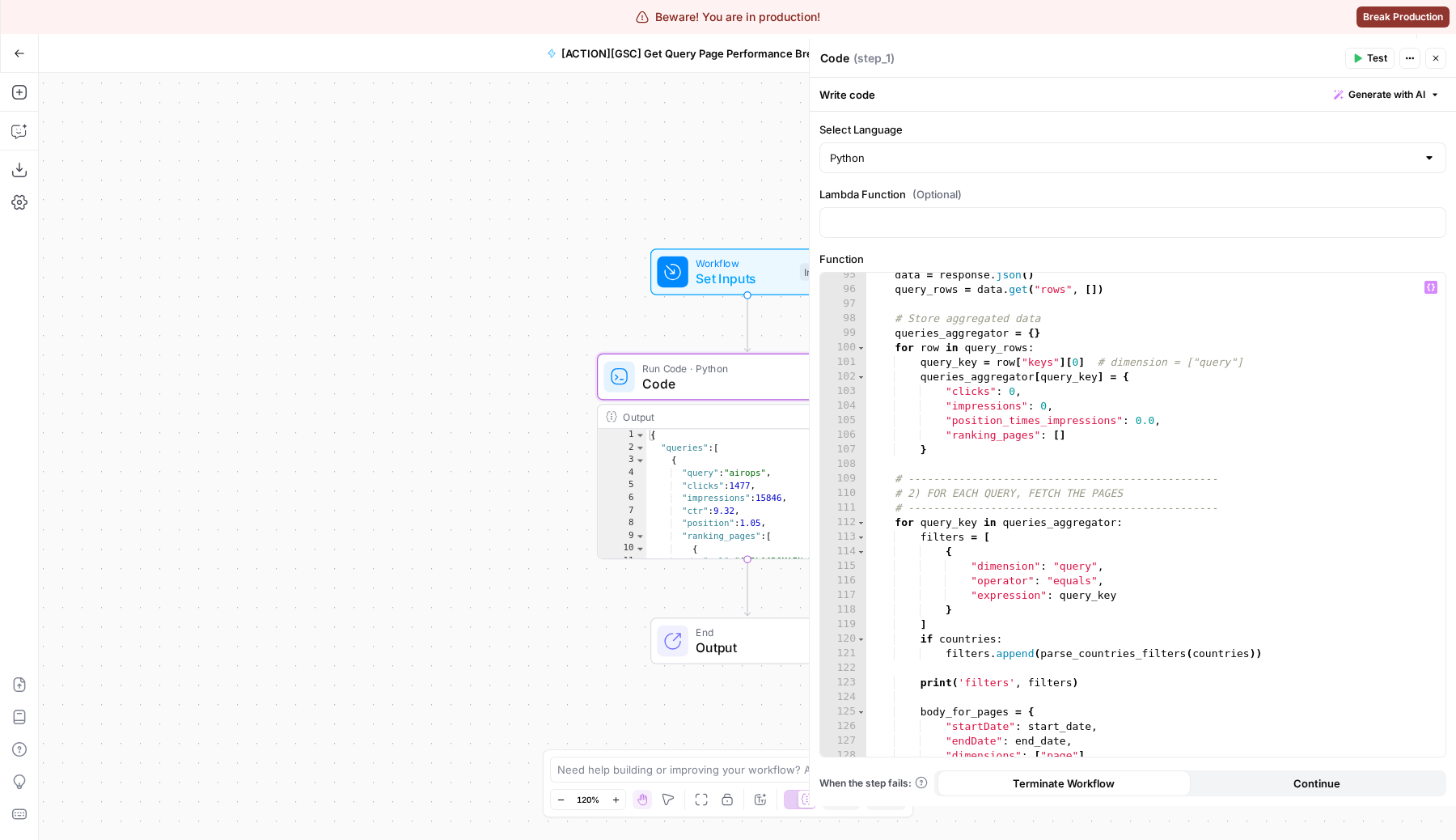
scroll to position [1039, 0]
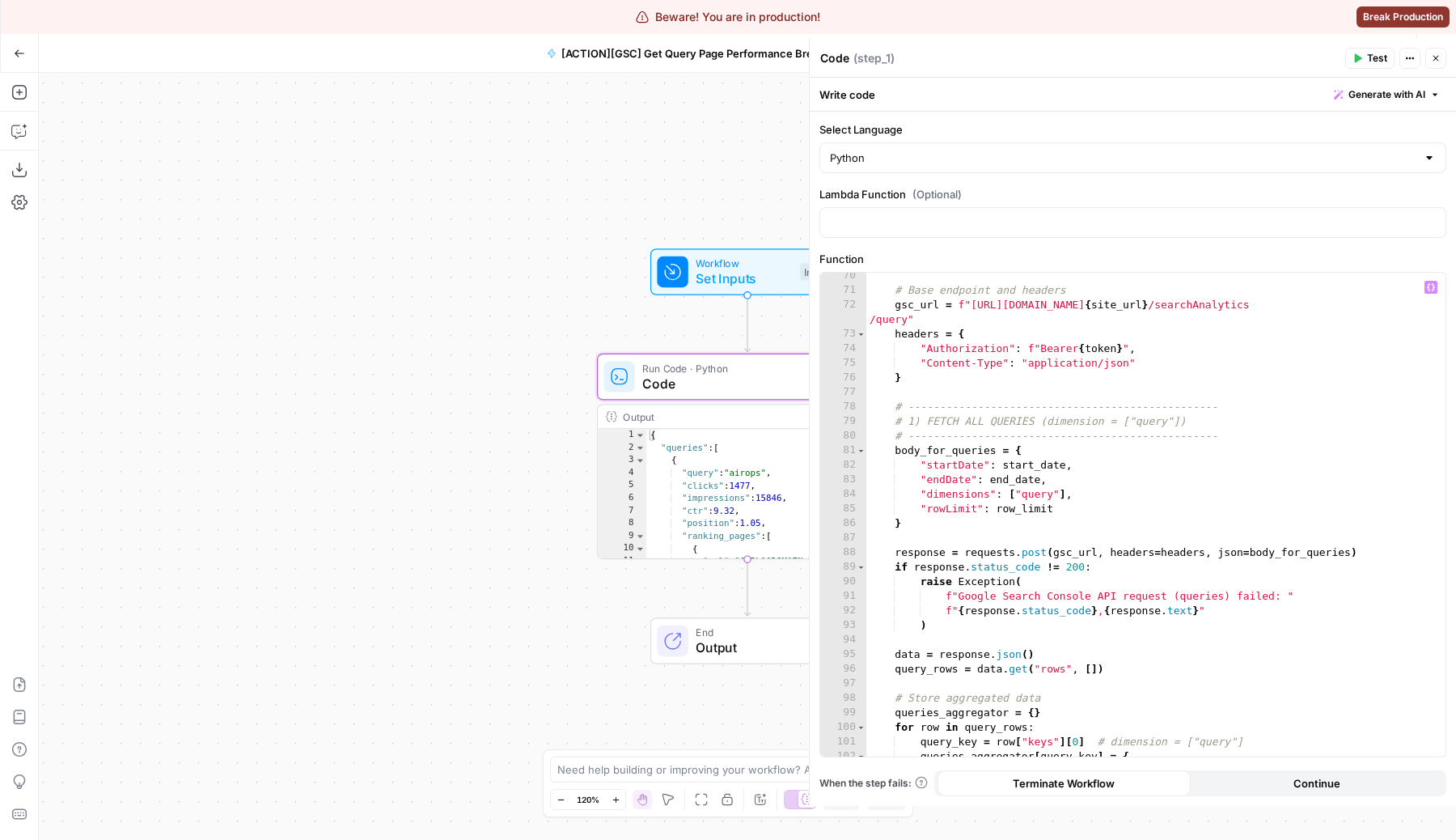
click at [1441, 57] on button "Close" at bounding box center [1435, 58] width 21 height 21
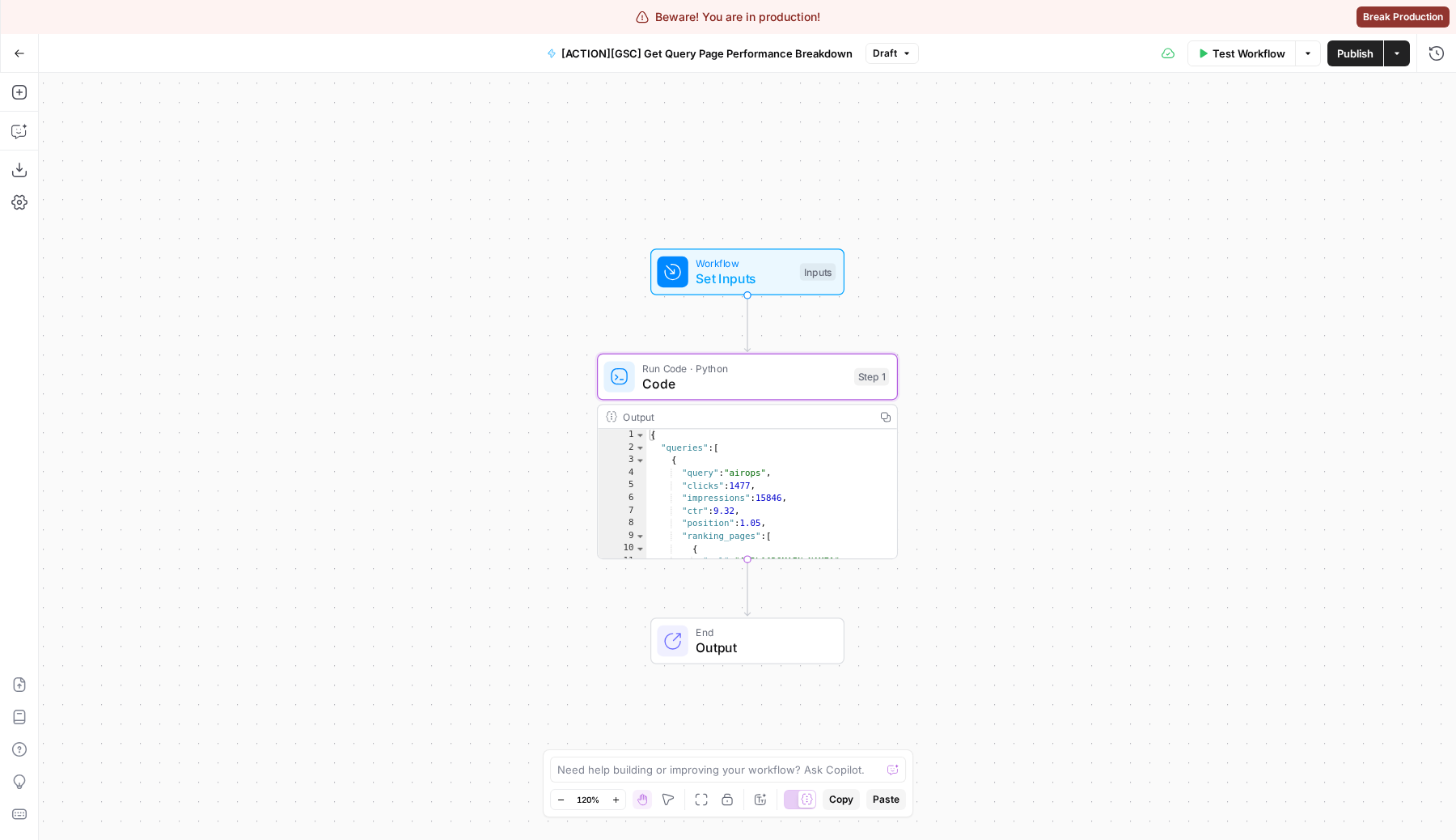
click at [1236, 59] on span "Test Workflow" at bounding box center [1249, 53] width 73 height 16
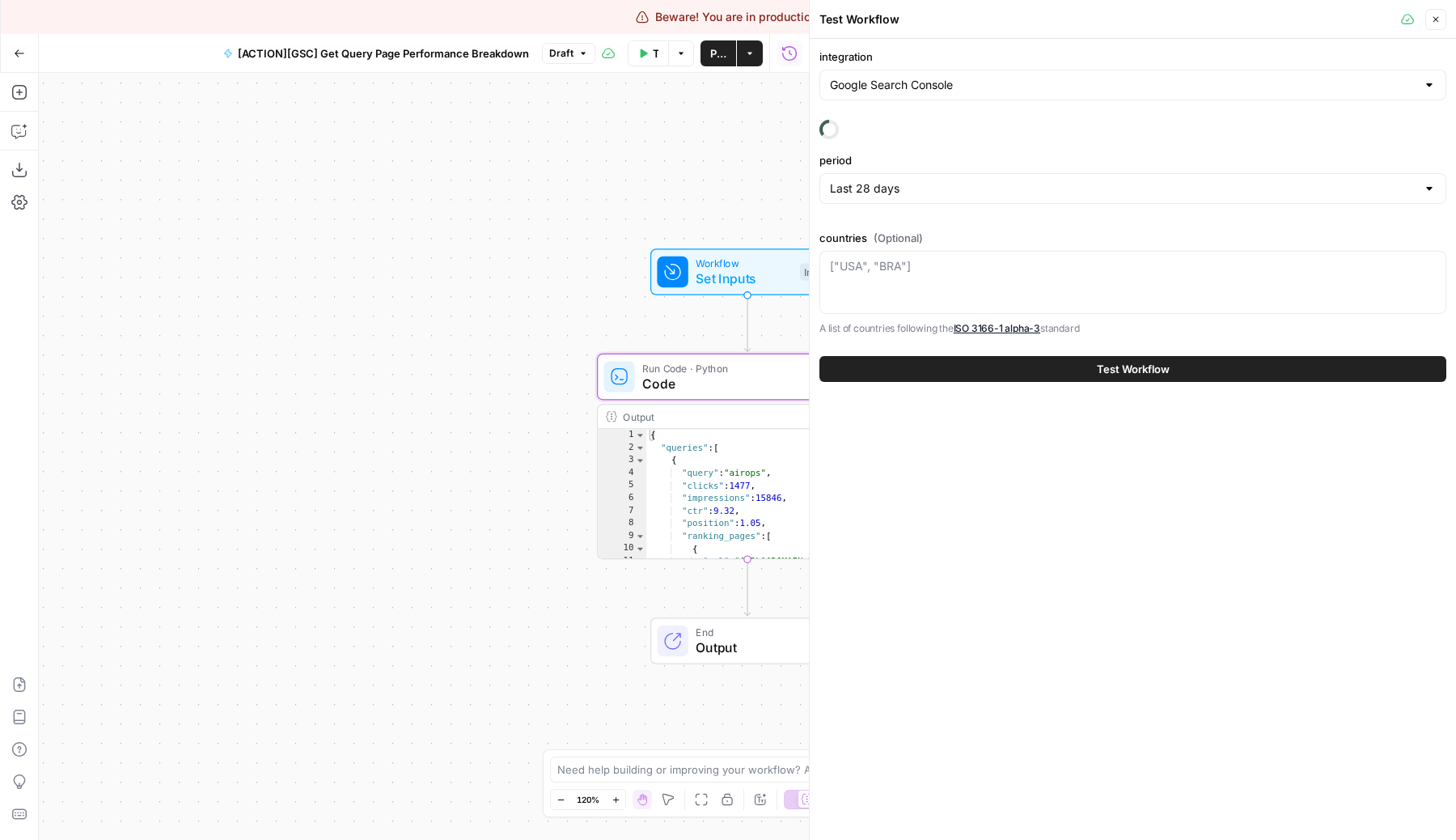
click at [1058, 288] on div "["USA", "BRA"]" at bounding box center [1132, 283] width 627 height 63
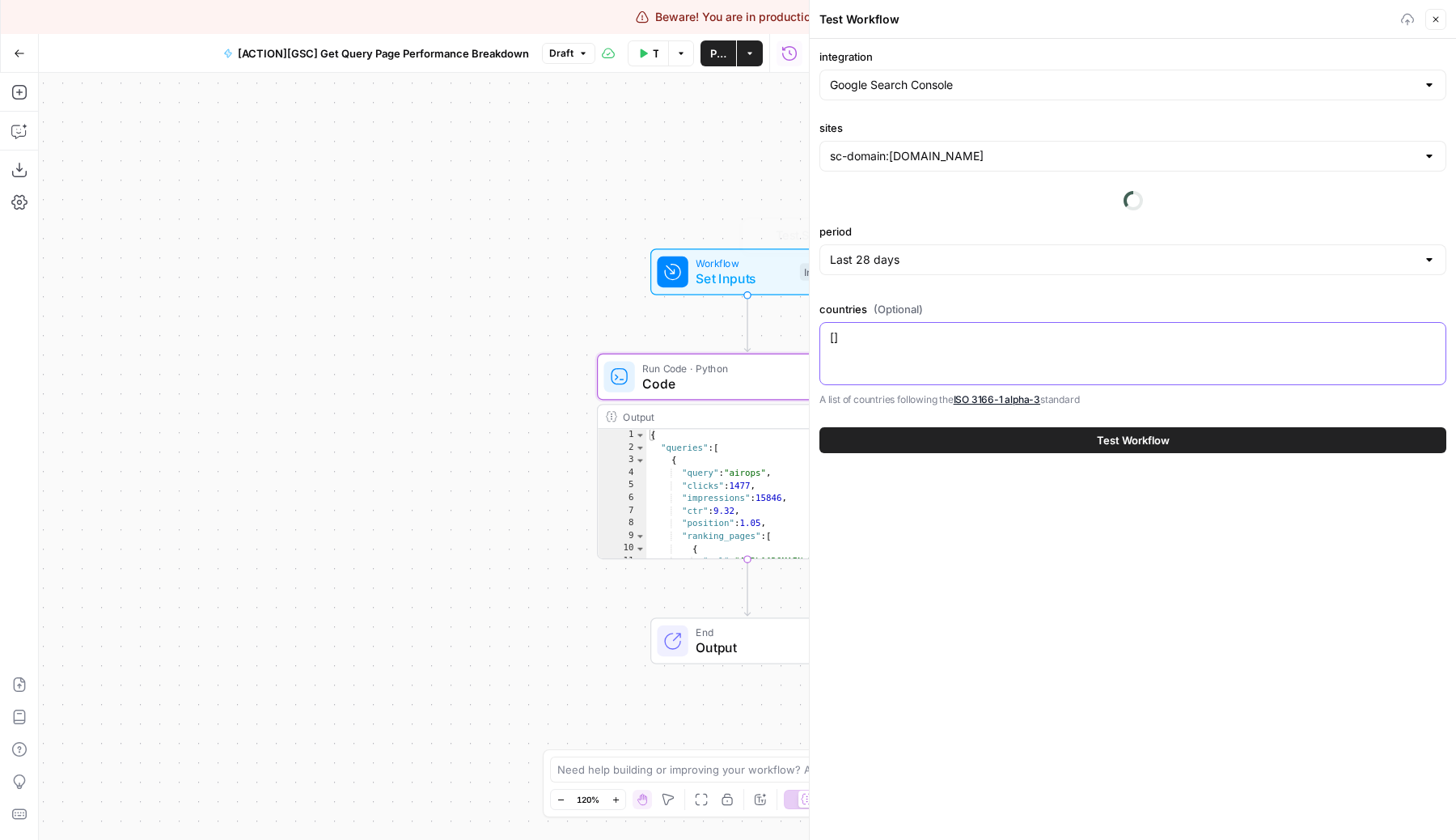
type textarea "[]"
click at [689, 155] on div "Workflow Set Inputs Inputs Test Step Run Code · Python Code Step 1 Output Copy …" at bounding box center [424, 456] width 770 height 767
click at [1428, 21] on button "Close" at bounding box center [1435, 19] width 21 height 21
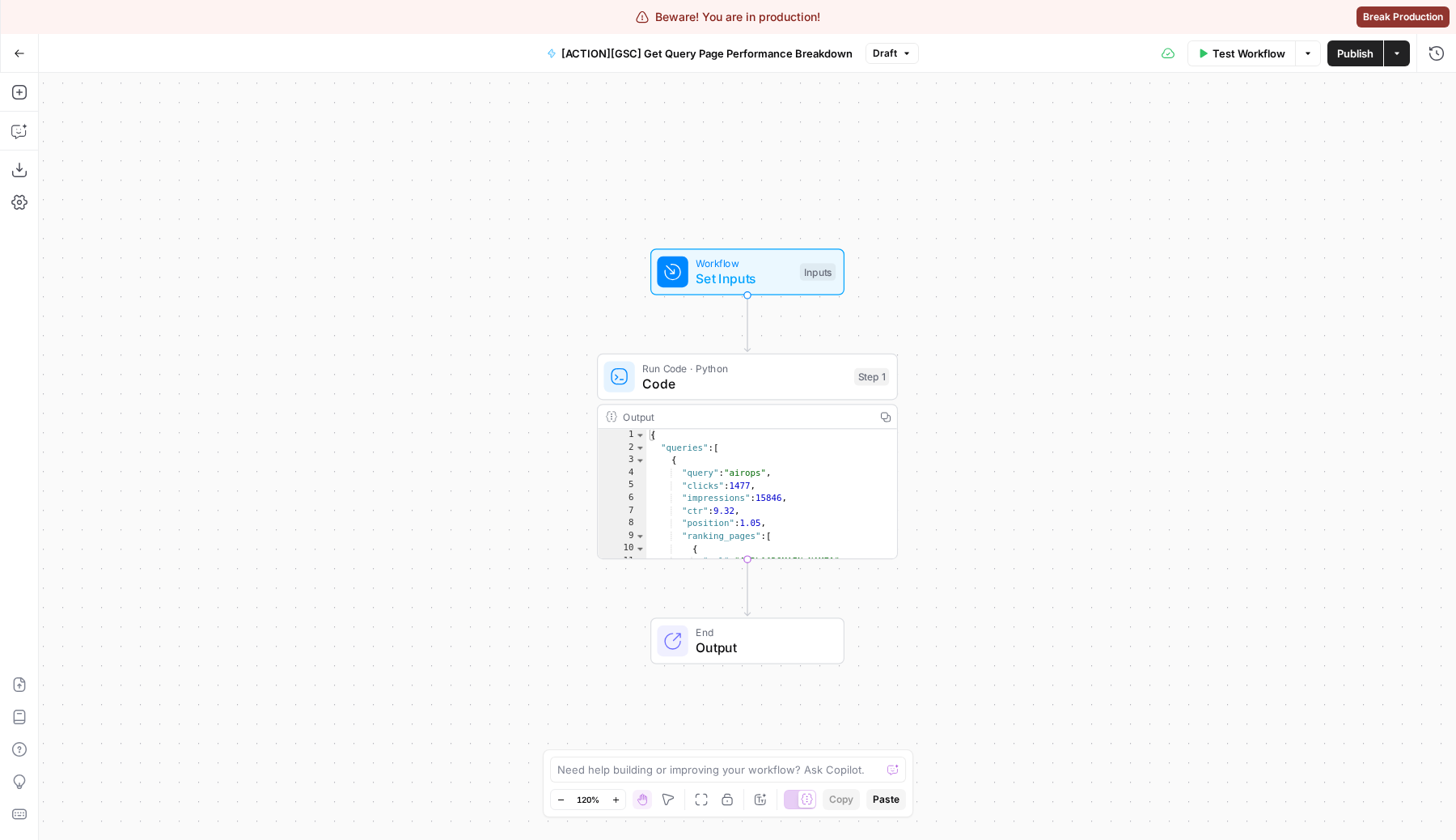
click at [868, 347] on span "Test" at bounding box center [869, 340] width 24 height 18
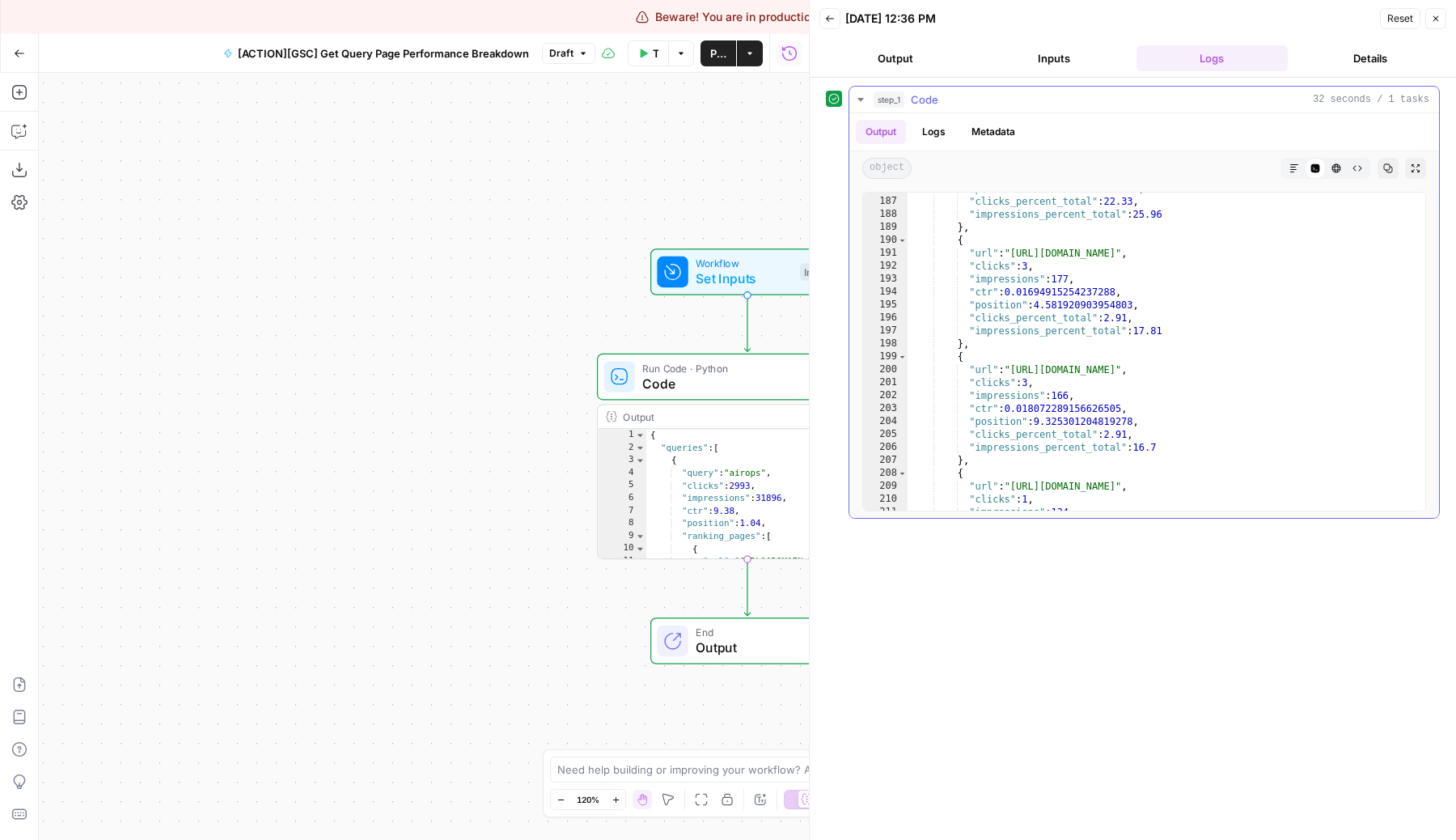
scroll to position [2512, 0]
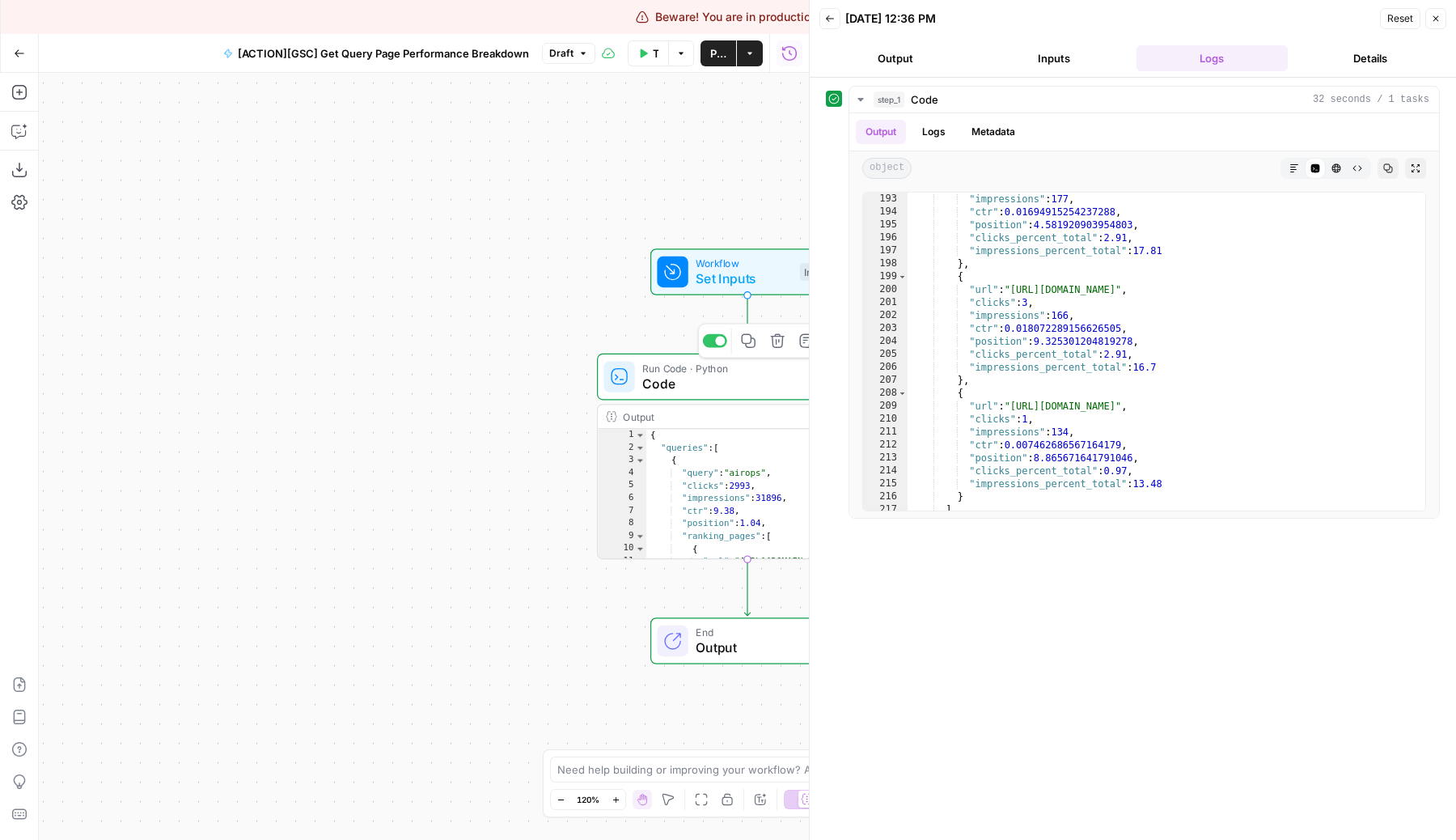
click at [671, 383] on span "Code" at bounding box center [744, 384] width 204 height 20
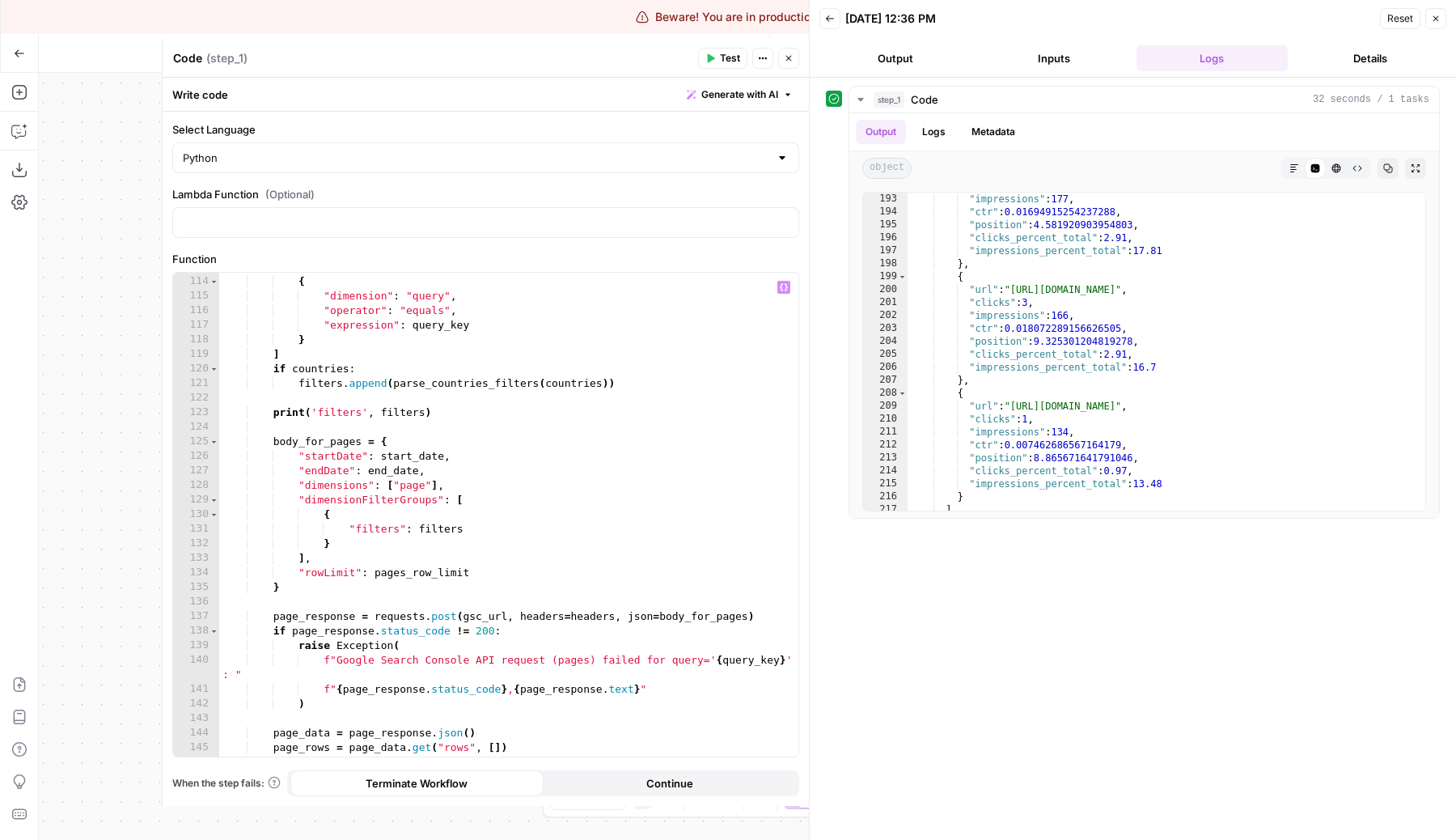
scroll to position [1678, 0]
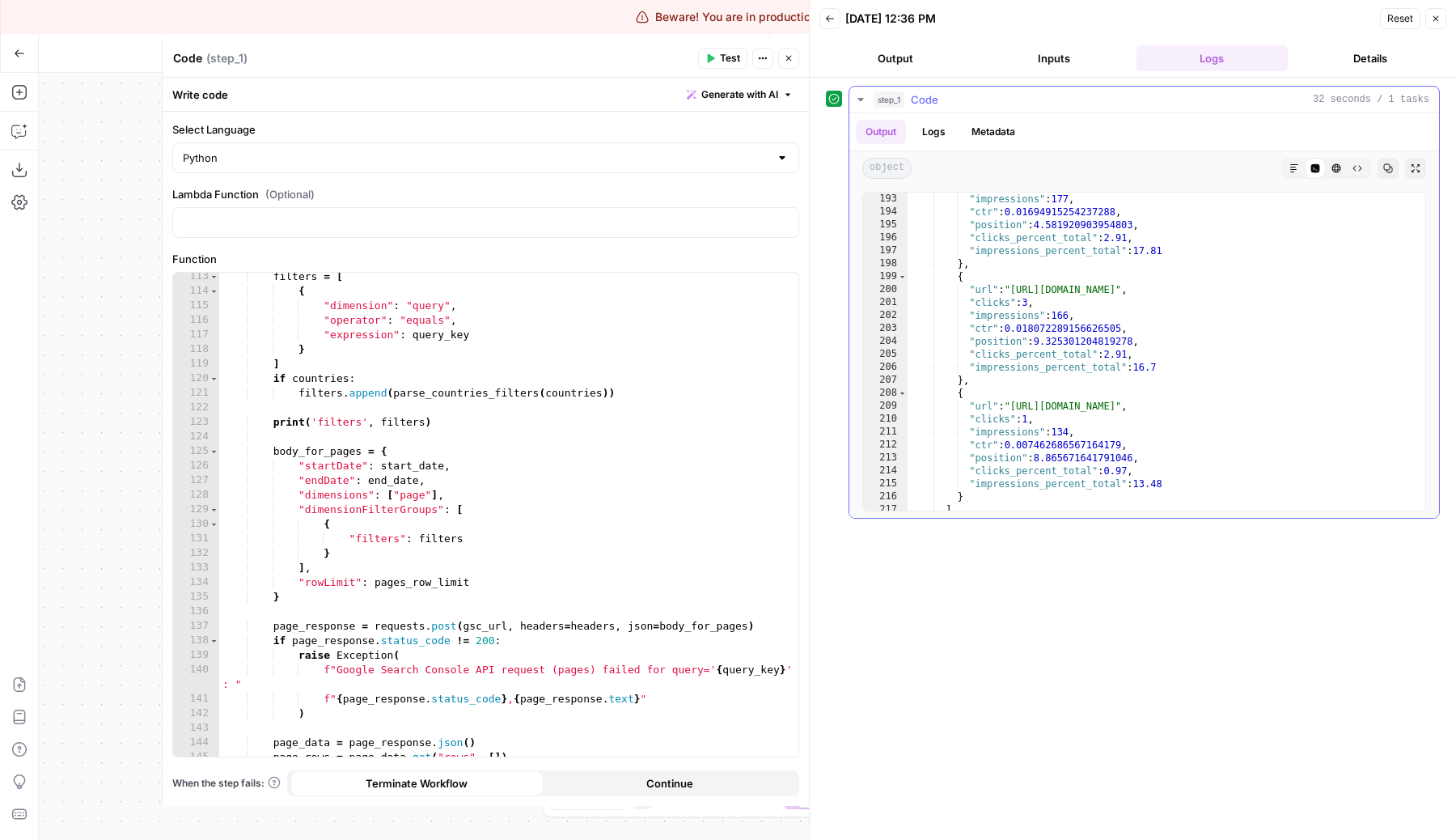
click at [946, 122] on button "Logs" at bounding box center [934, 132] width 43 height 25
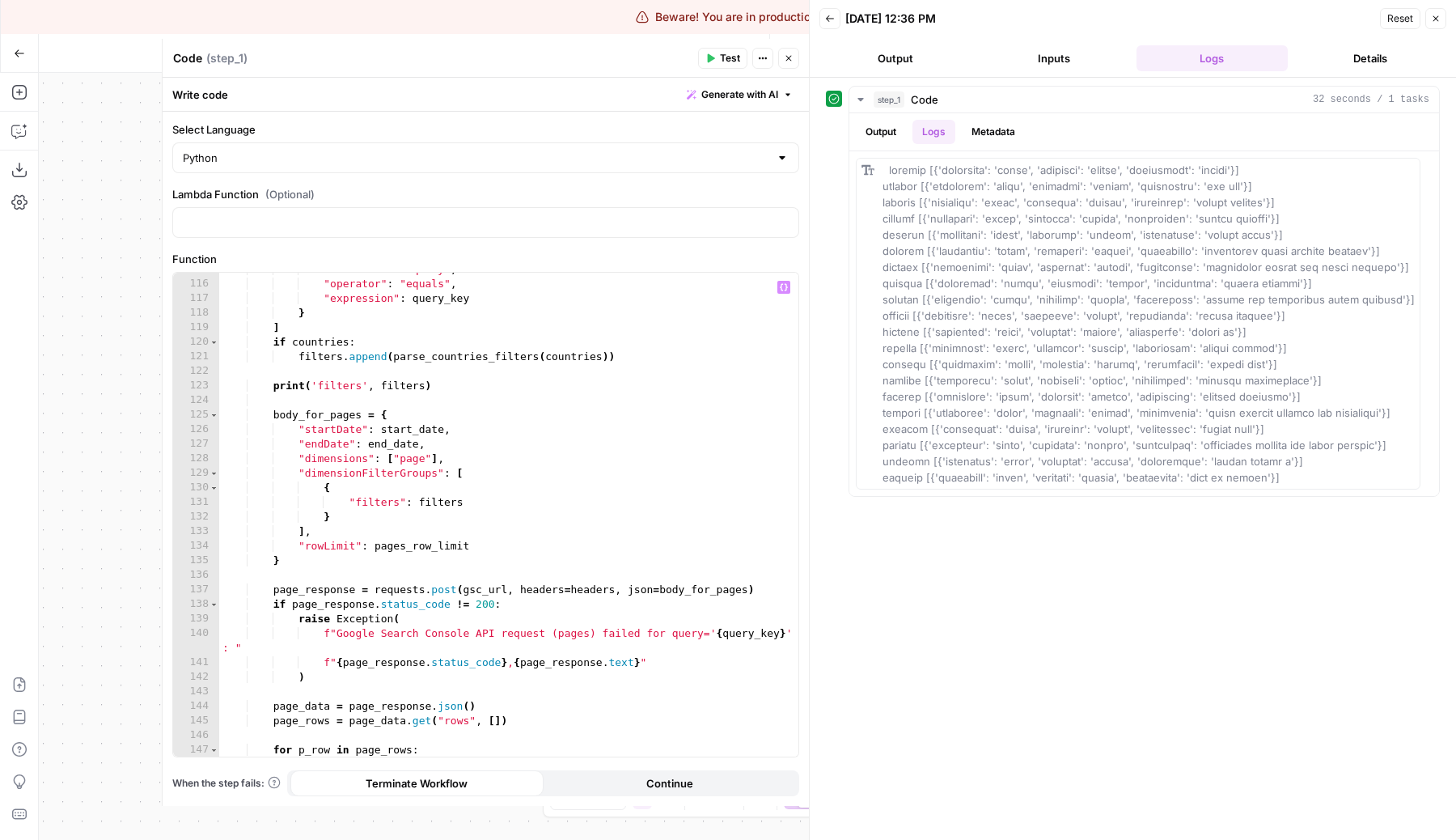
scroll to position [1716, 0]
click at [506, 573] on div ""dimension" : "query" , "operator" : "equals" , "expression" : query_key } ] if…" at bounding box center [508, 518] width 579 height 513
click at [760, 594] on div ""dimension" : "query" , "operator" : "equals" , "expression" : query_key } ] if…" at bounding box center [508, 518] width 579 height 513
type textarea "**********"
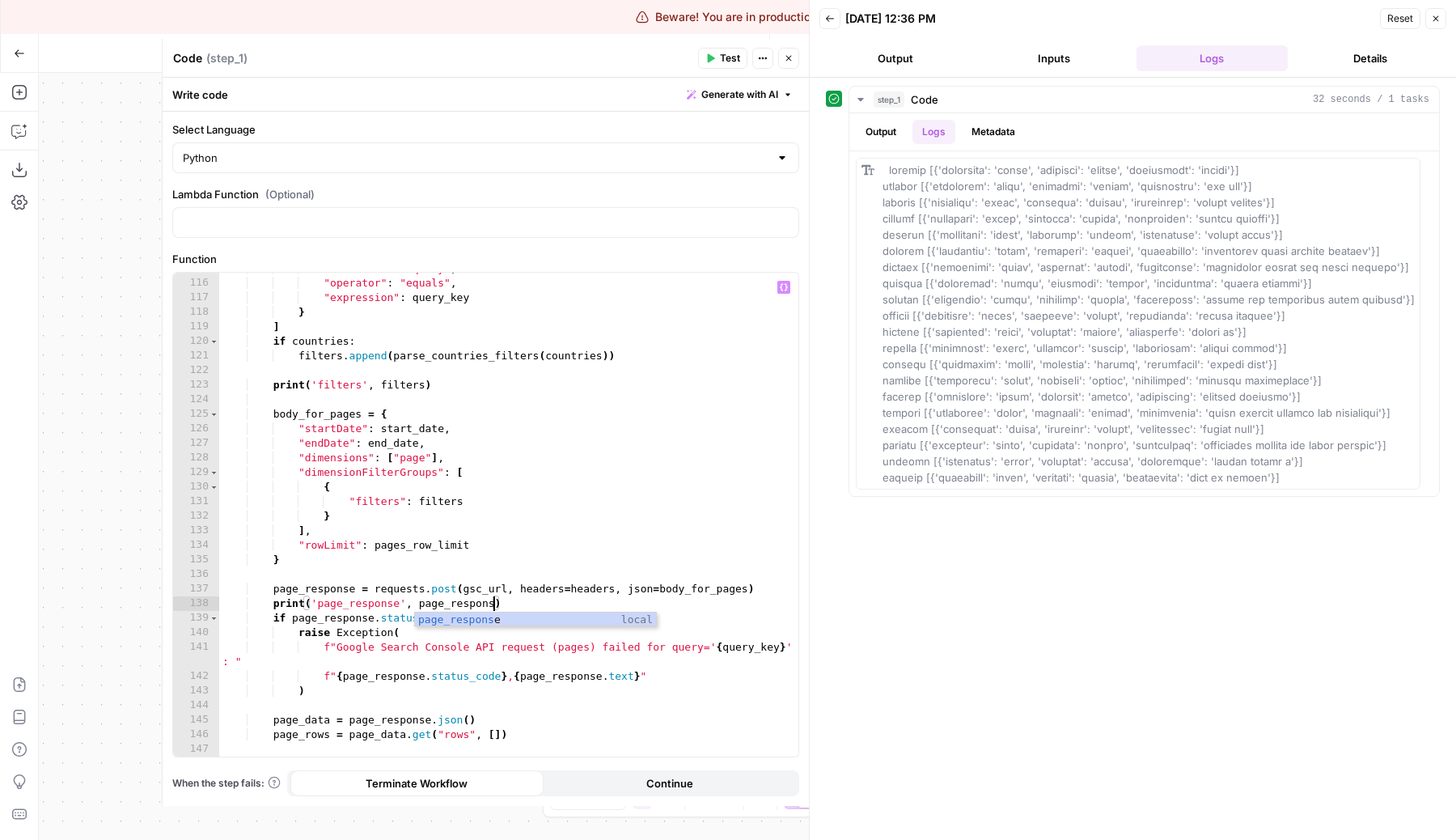
scroll to position [0, 21]
type textarea "**********"
click at [795, 52] on button "Close" at bounding box center [788, 58] width 21 height 21
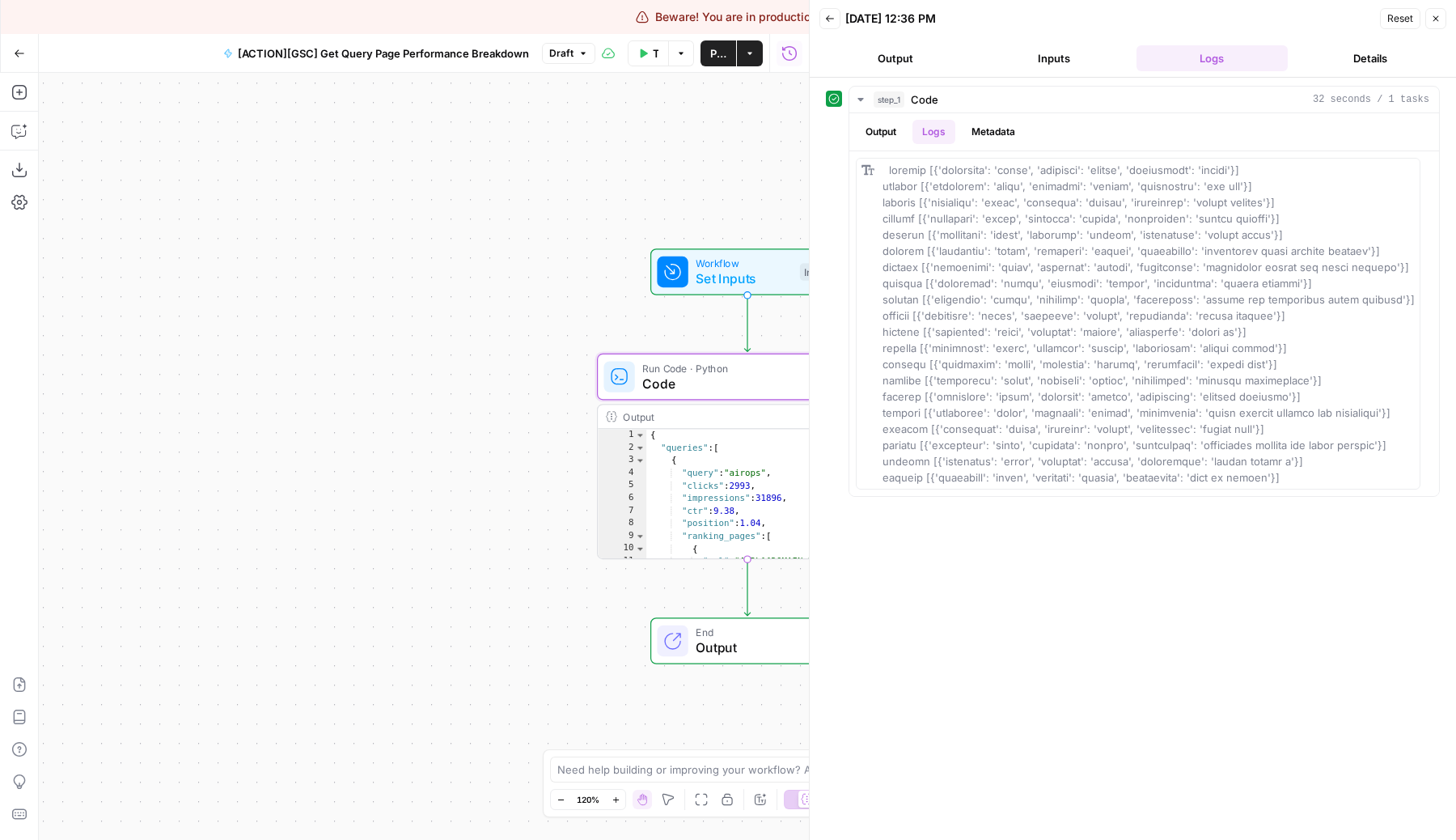
click at [646, 52] on button "Test Workflow" at bounding box center [648, 53] width 42 height 26
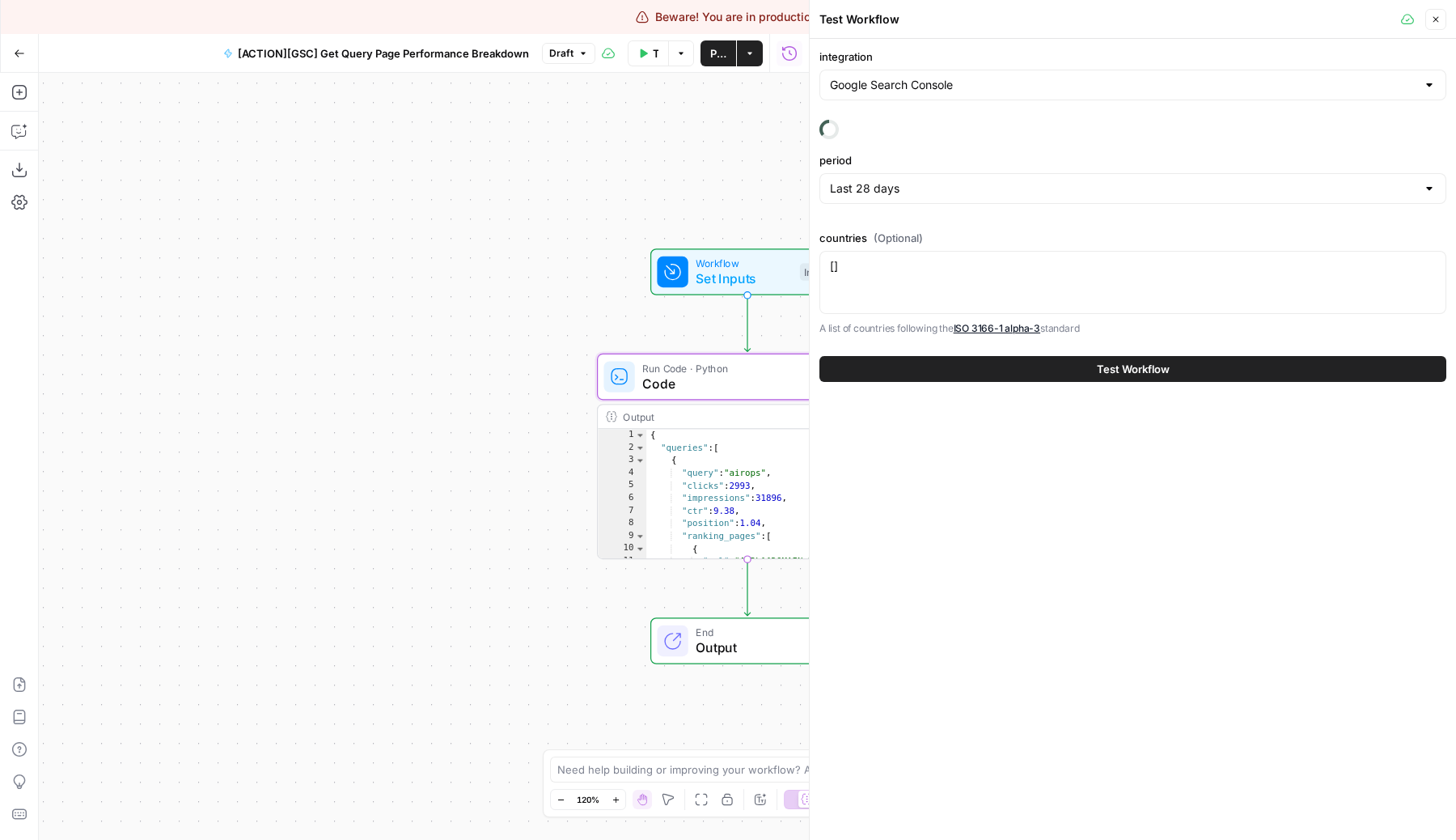
click at [979, 285] on div "[] []" at bounding box center [1132, 283] width 627 height 63
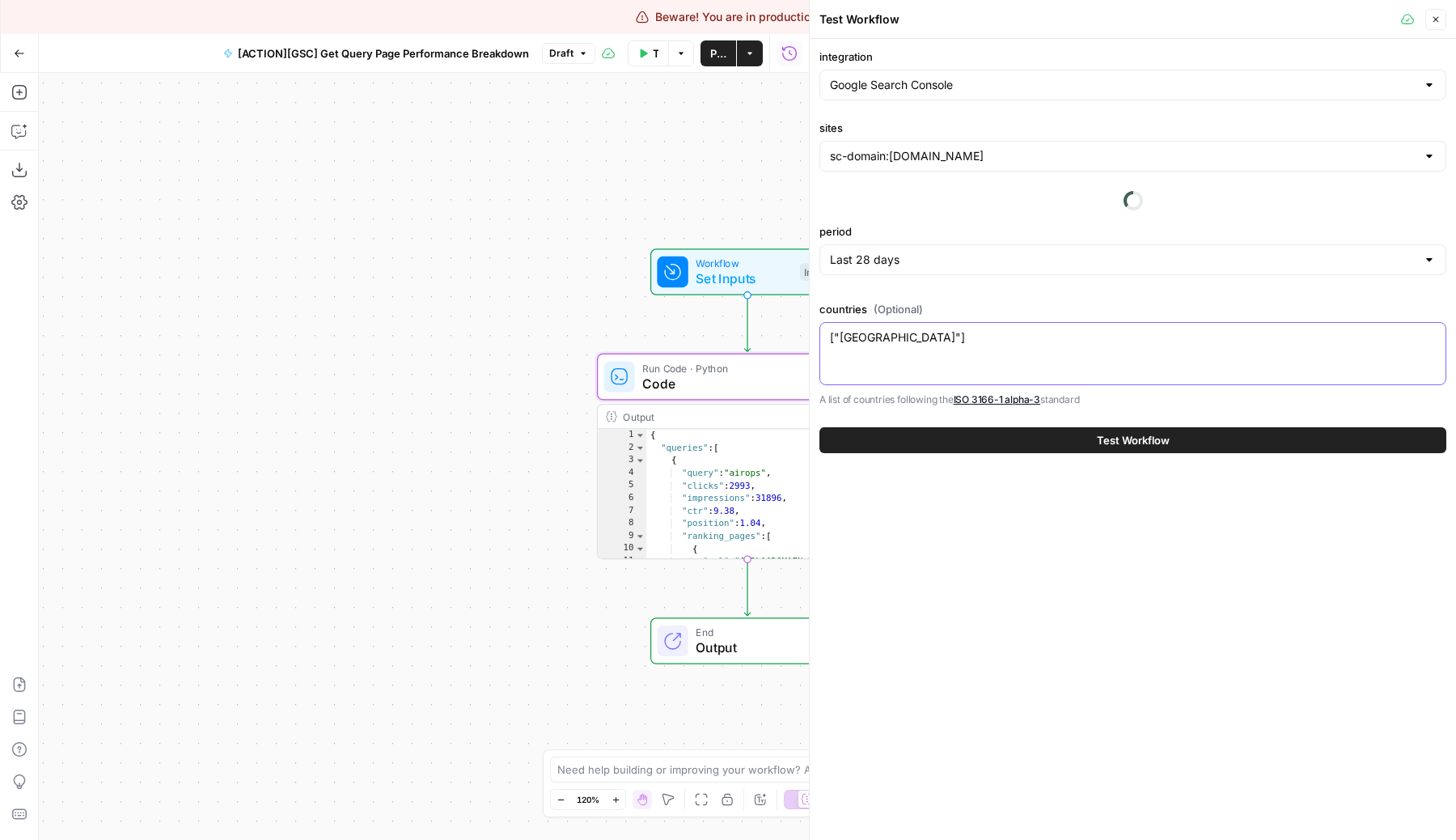
type textarea "["USA"]"
drag, startPoint x: 425, startPoint y: 377, endPoint x: 160, endPoint y: 383, distance: 265.1
click at [160, 383] on div "Workflow Set Inputs Inputs Run Code · Python Code Step 1 Output Expand Output C…" at bounding box center [424, 456] width 770 height 767
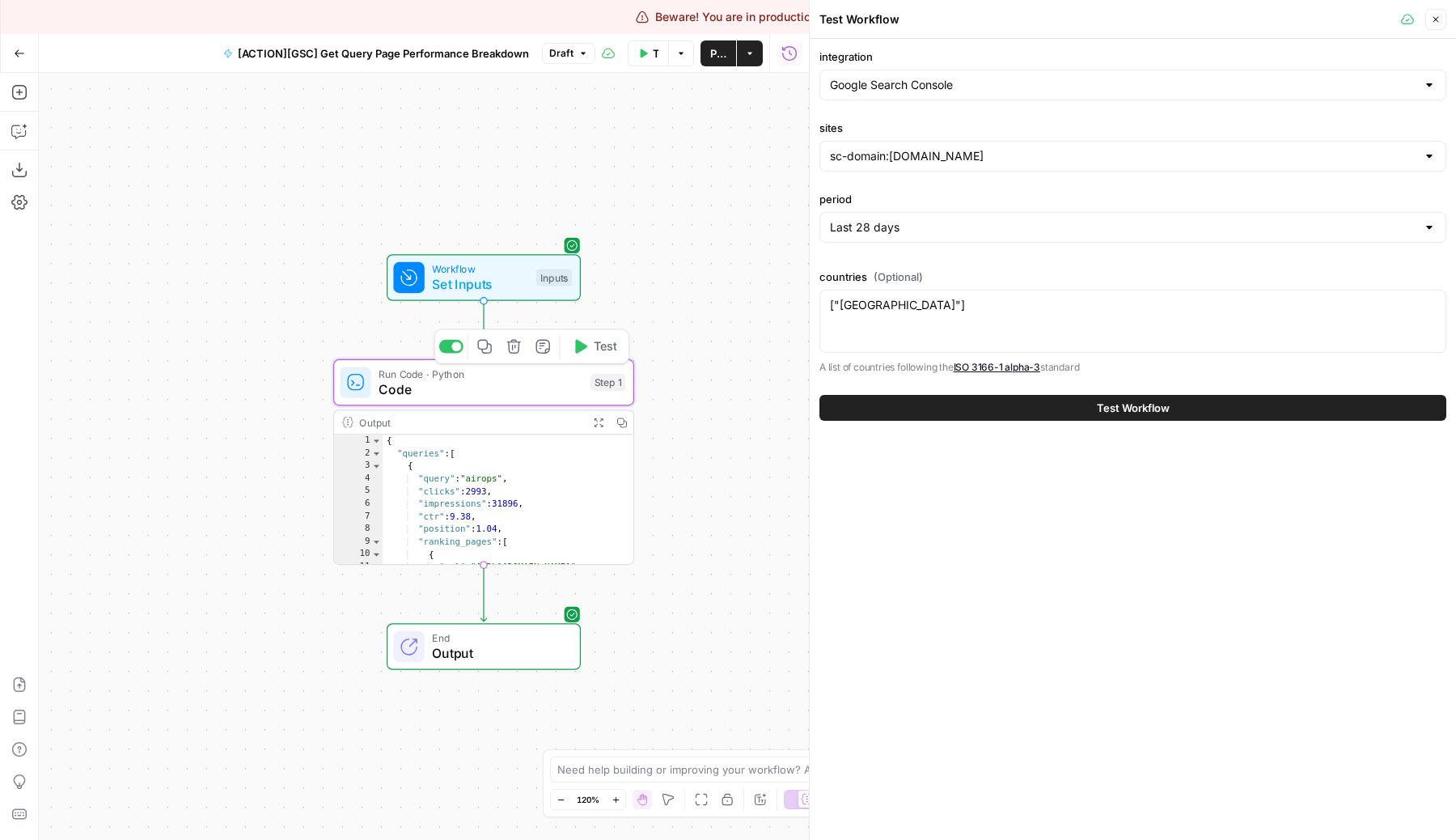
click at [605, 351] on span "Test" at bounding box center [605, 346] width 24 height 18
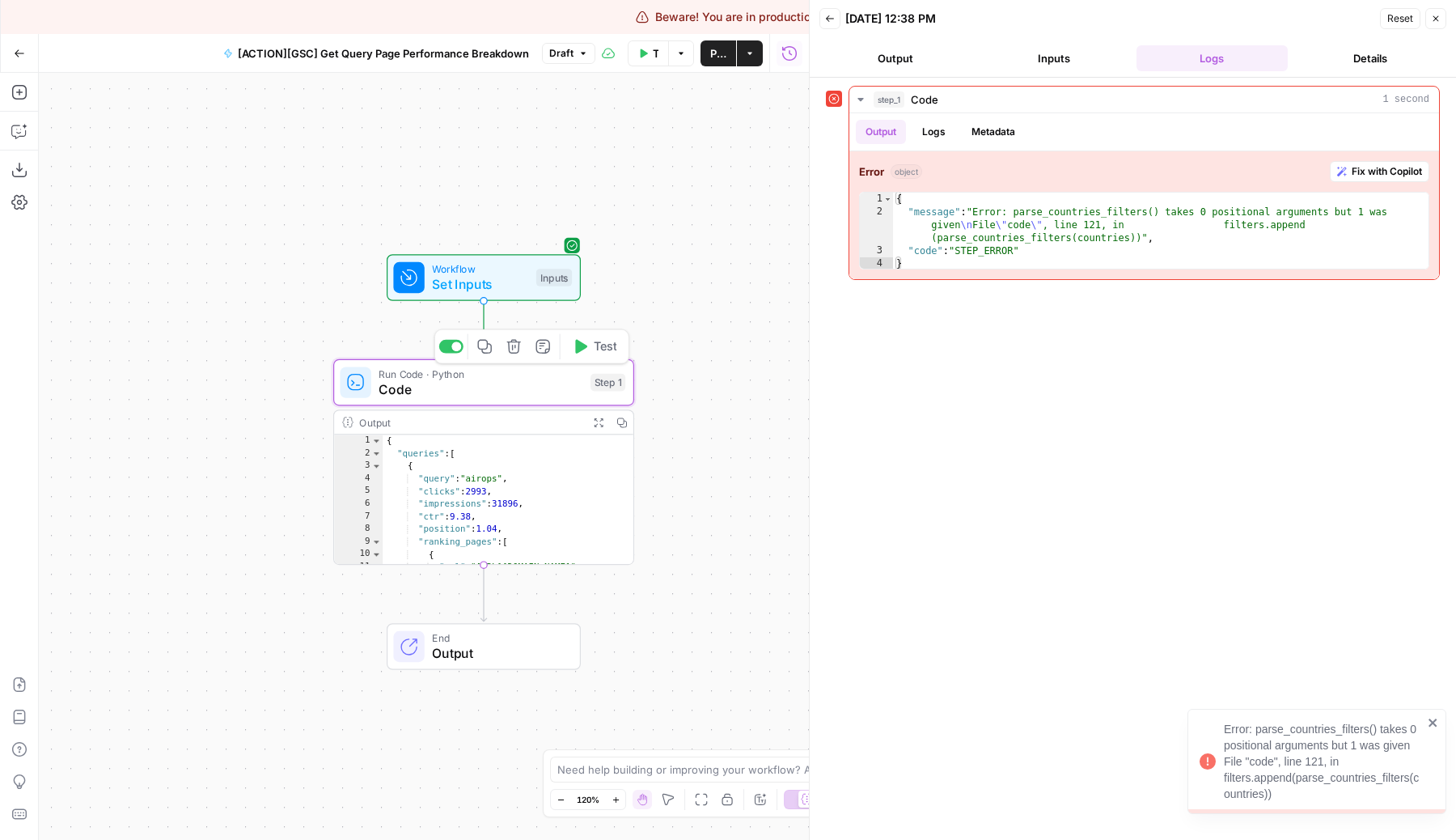
click at [537, 380] on span "Code" at bounding box center [480, 389] width 204 height 20
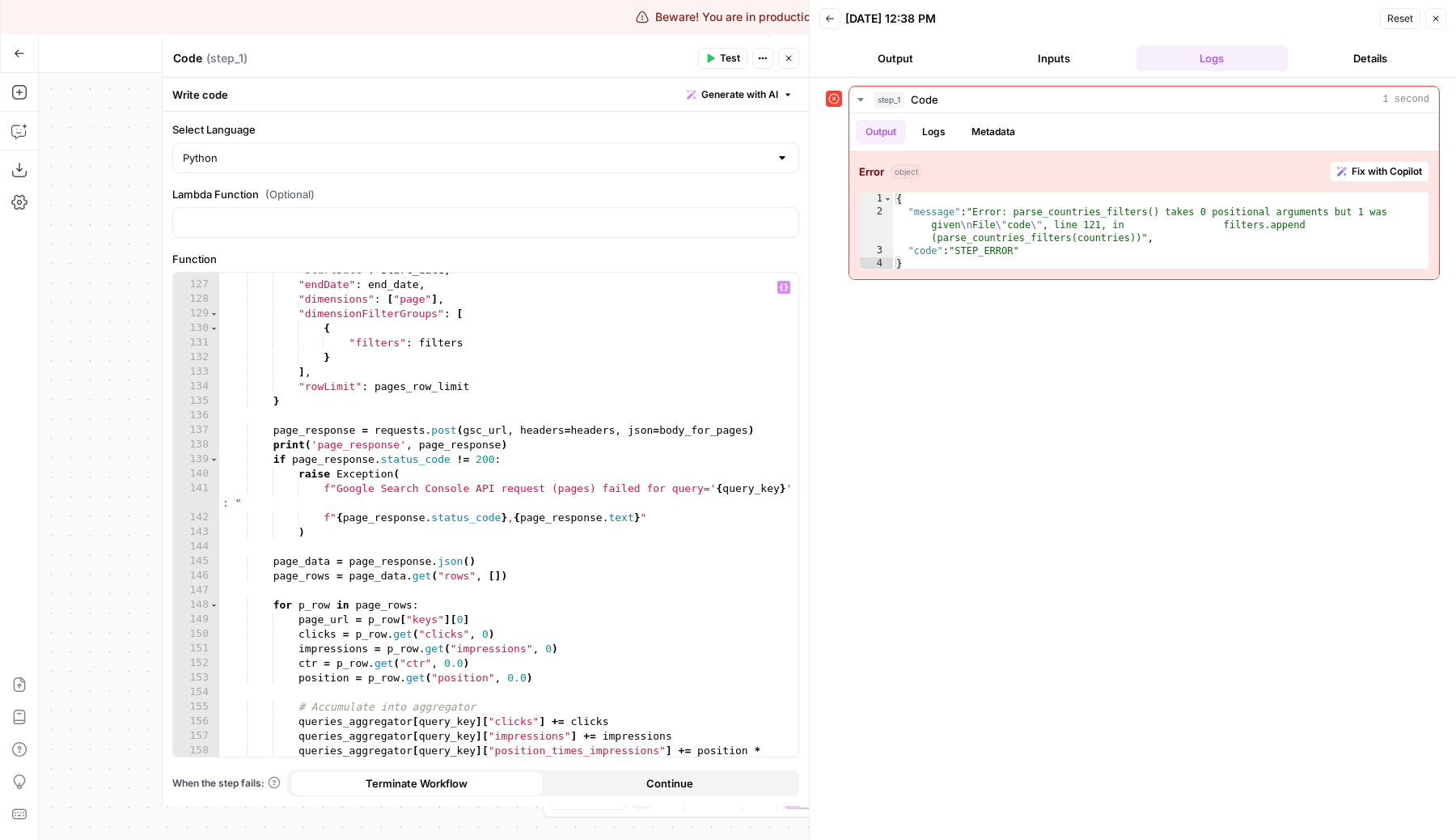
scroll to position [1893, 0]
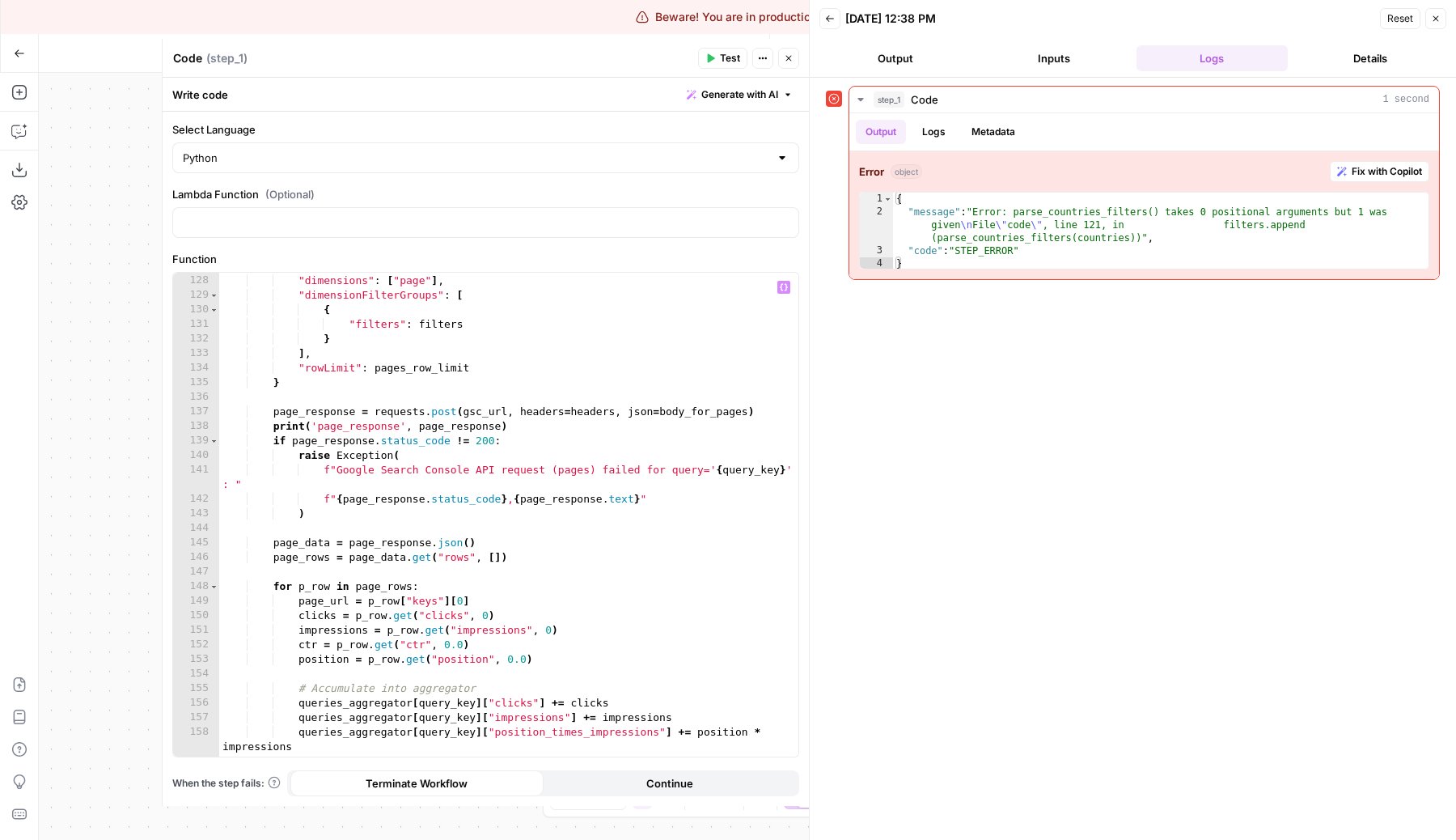
click at [370, 511] on div ""endDate" : end_date , "dimensions" : [ "page" ] , "dimensionFilterGroups" : [ …" at bounding box center [508, 515] width 579 height 513
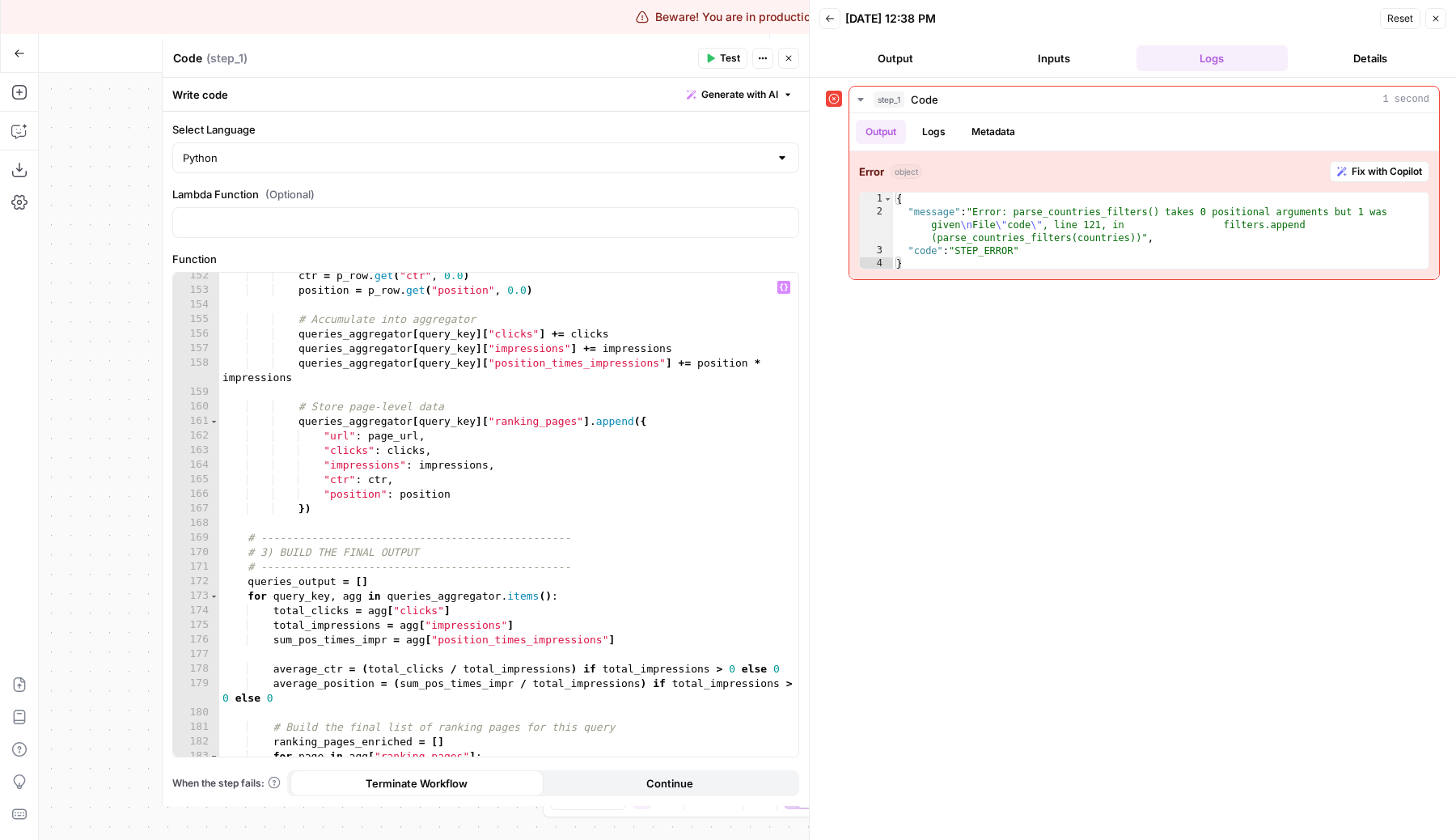
scroll to position [2262, 0]
click at [370, 511] on div "ctr = p_row . get ( "ctr" , 0.0 ) position = p_row . get ( "position" , 0.0 ) #…" at bounding box center [508, 525] width 579 height 513
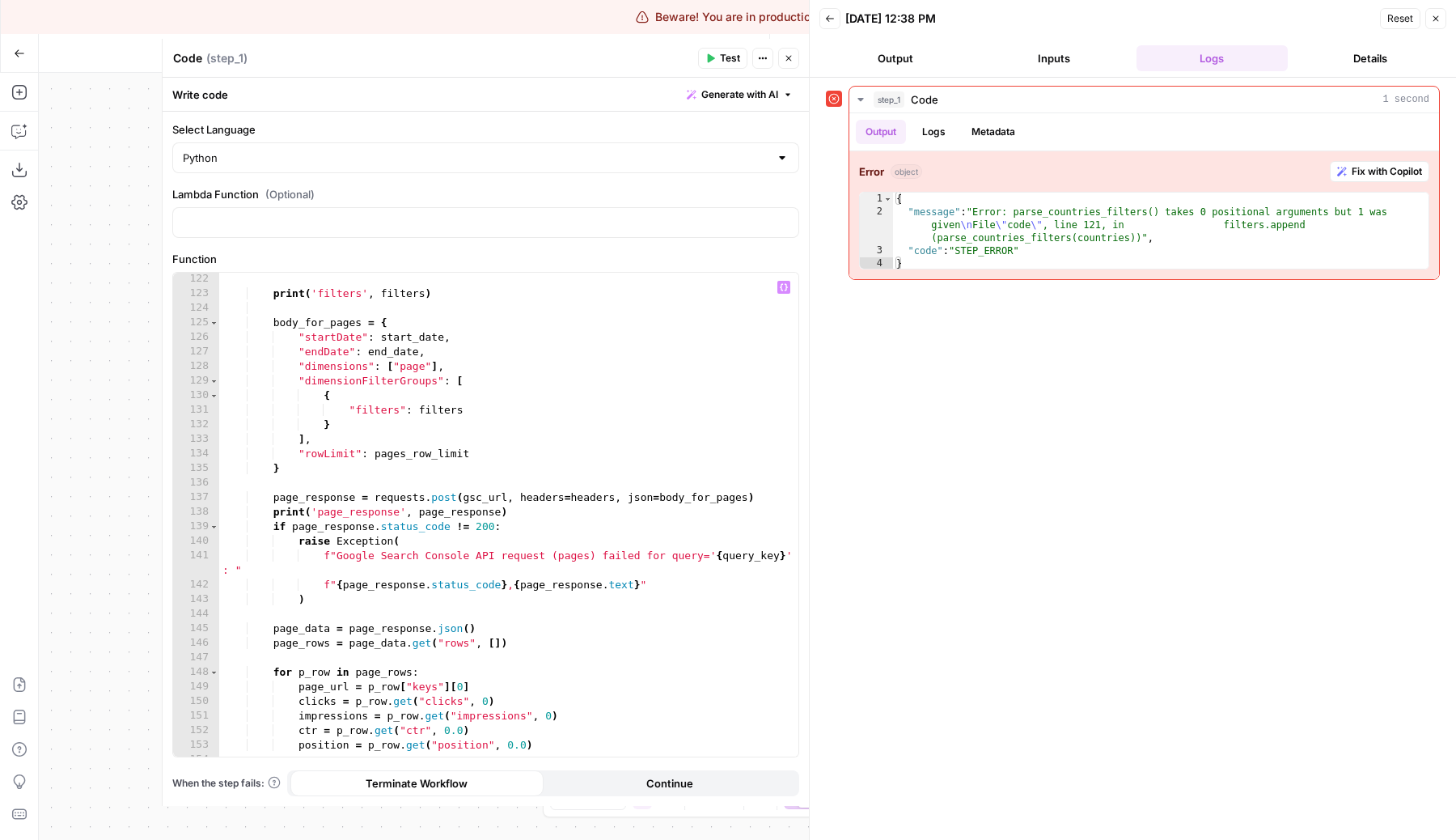
scroll to position [1834, 0]
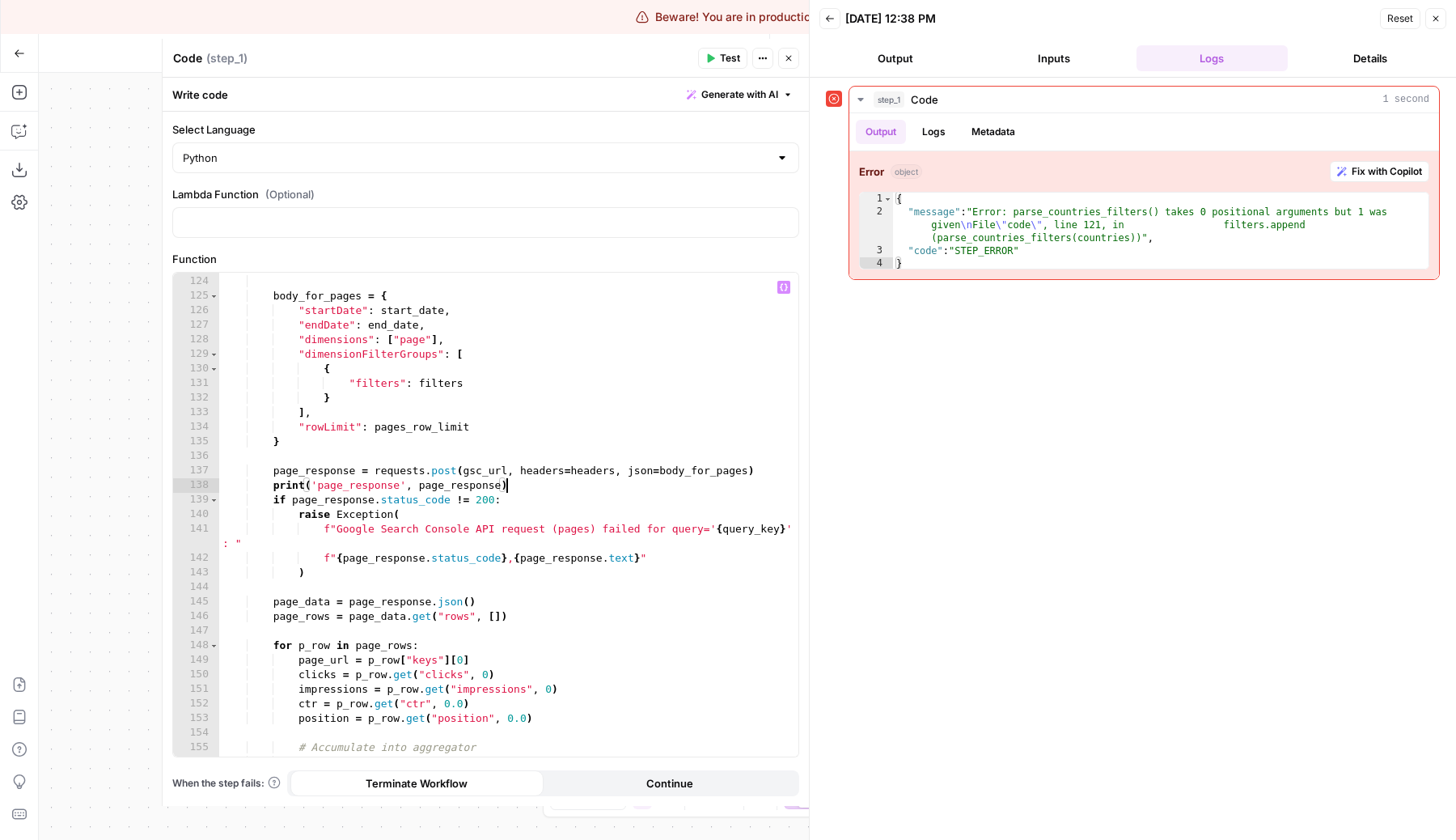
click at [538, 481] on div "print ( 'filters' , filters ) body_for_pages = { "startDate" : start_date , "en…" at bounding box center [508, 516] width 579 height 513
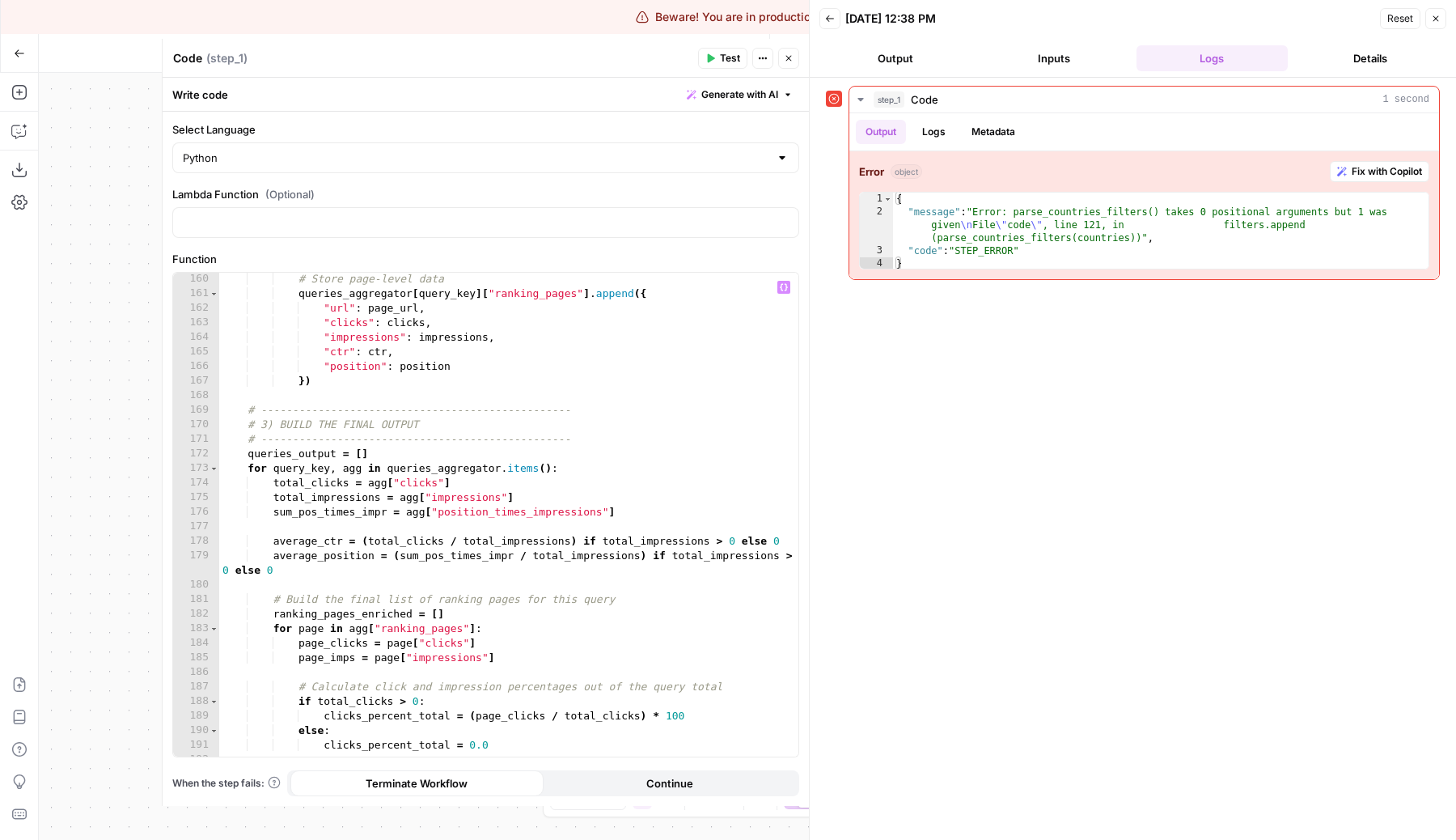
scroll to position [2393, 0]
click at [549, 479] on div "# Store page-level data queries_aggregator [ query_key ] [ "ranking_pages" ] . …" at bounding box center [508, 525] width 579 height 513
type textarea "**********"
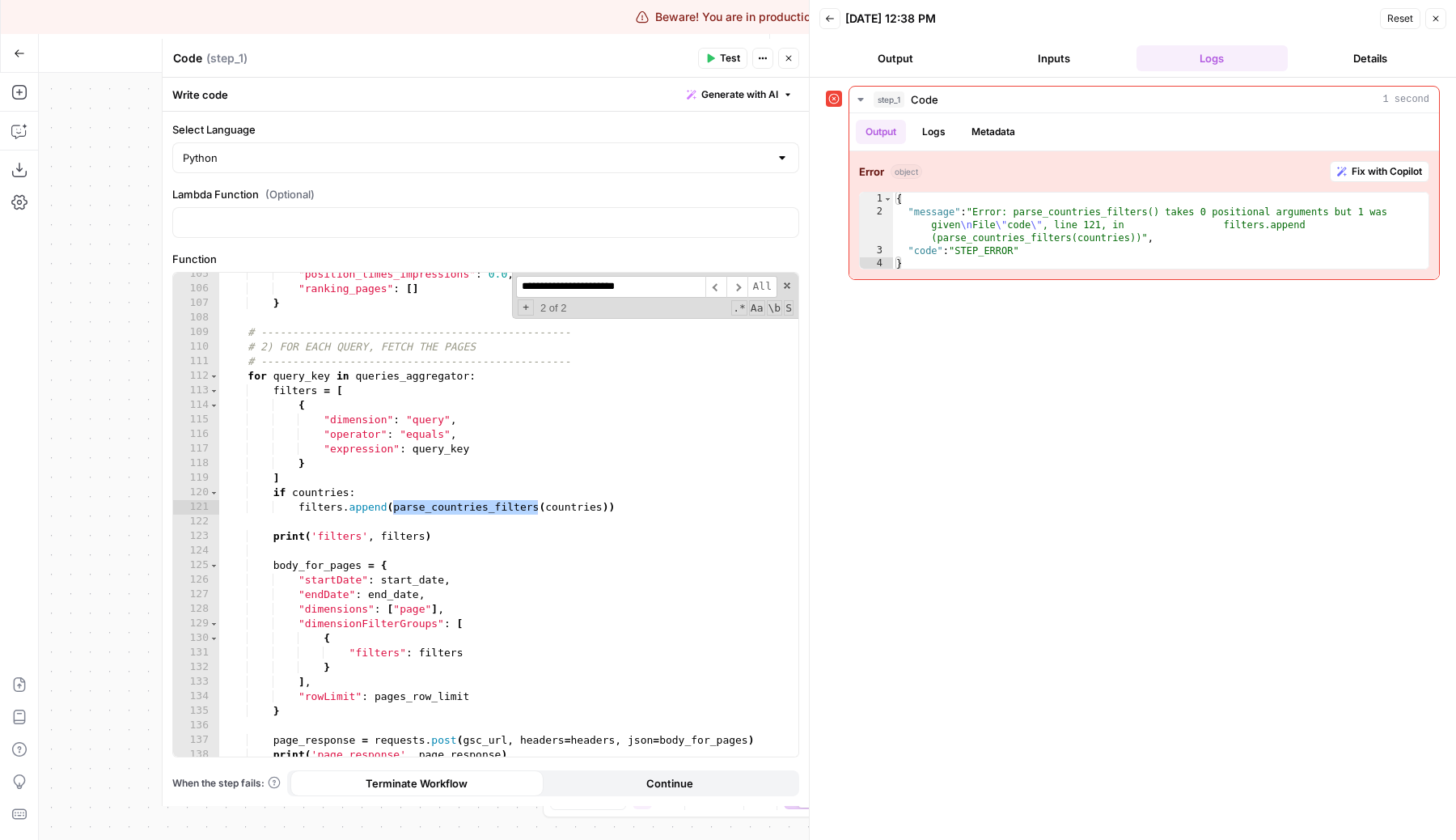
scroll to position [1565, 0]
type input "**********"
click at [551, 507] on div ""position_times_impressions" : 0.0 , "ranking_pages" : [ ] } # ----------------…" at bounding box center [508, 524] width 579 height 513
type textarea "**********"
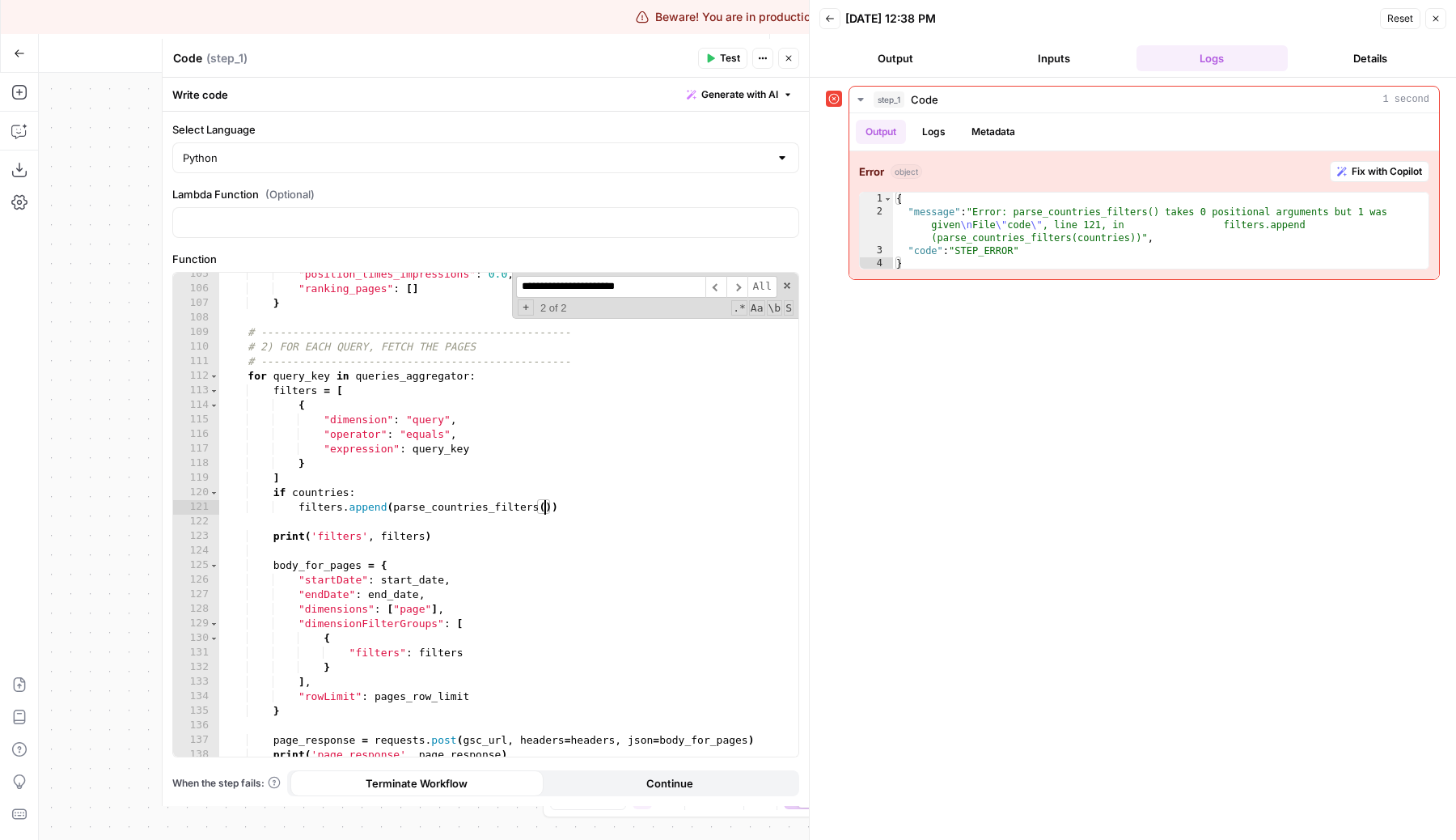
click at [776, 554] on div ""position_times_impressions" : 0.0 , "ranking_pages" : [ ] } # ----------------…" at bounding box center [508, 524] width 579 height 513
click at [717, 56] on button "Test" at bounding box center [722, 58] width 49 height 21
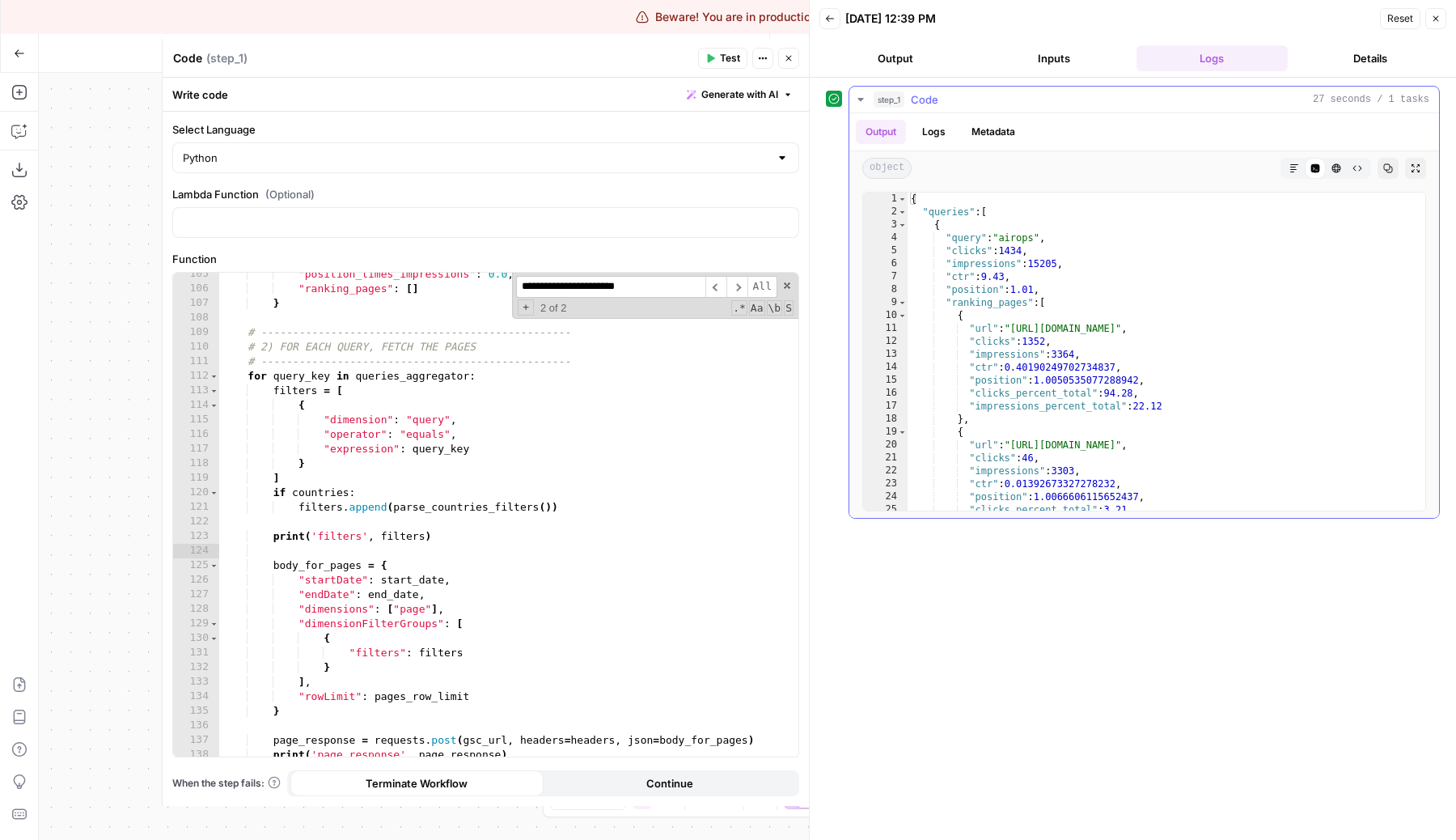
click at [926, 134] on button "Logs" at bounding box center [934, 132] width 43 height 25
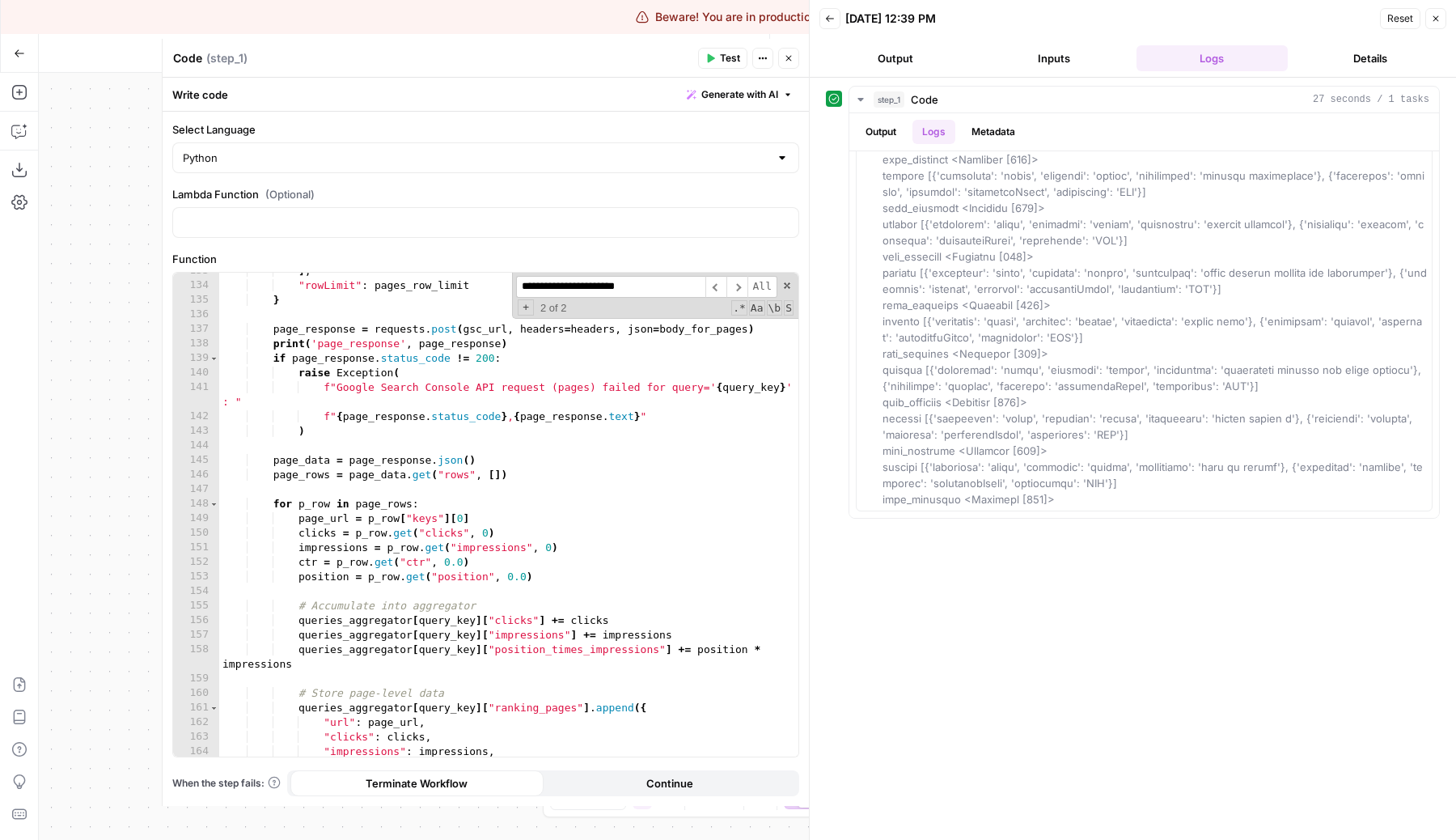
scroll to position [1616, 0]
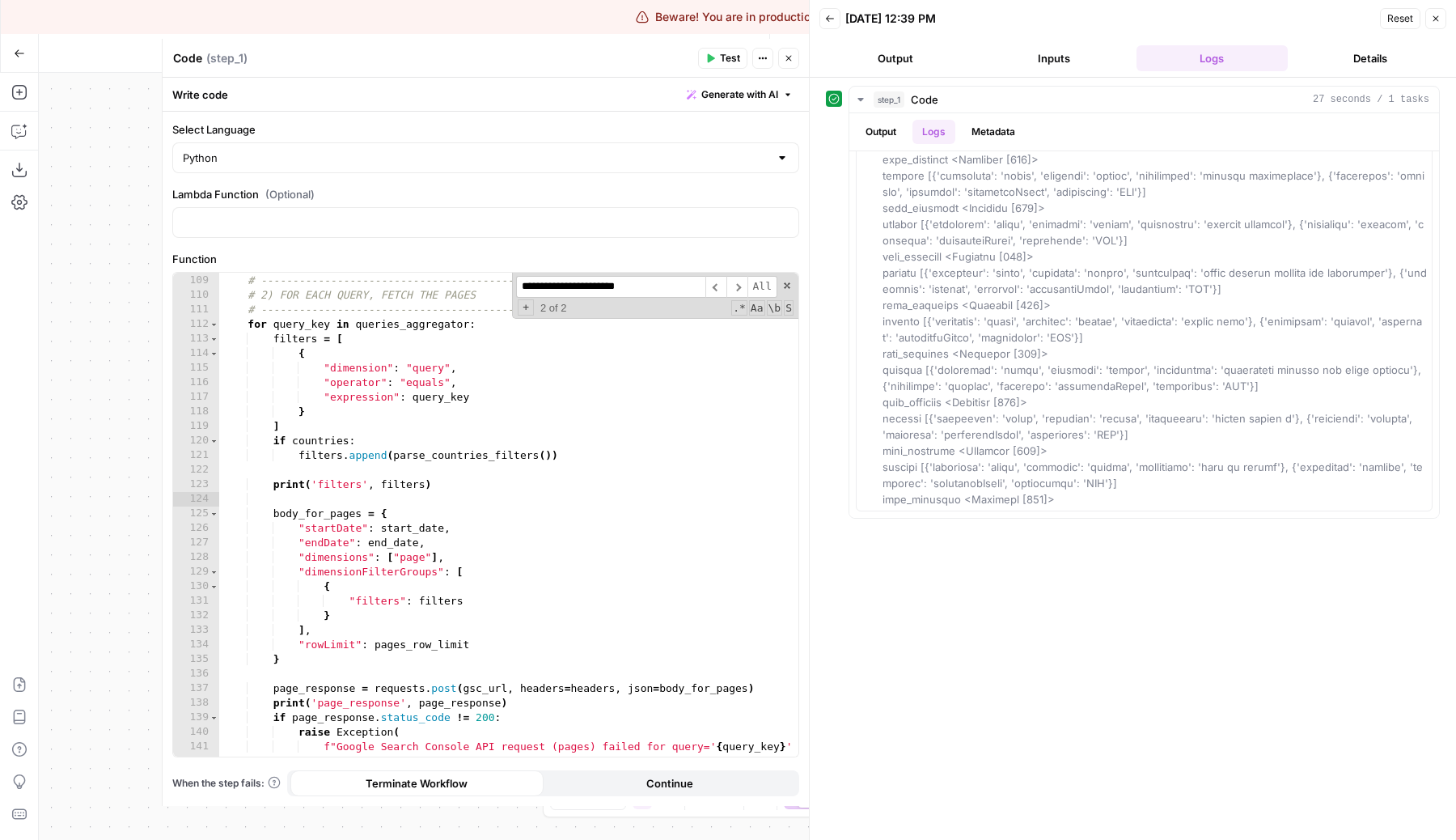
click at [653, 288] on input "**********" at bounding box center [610, 287] width 189 height 22
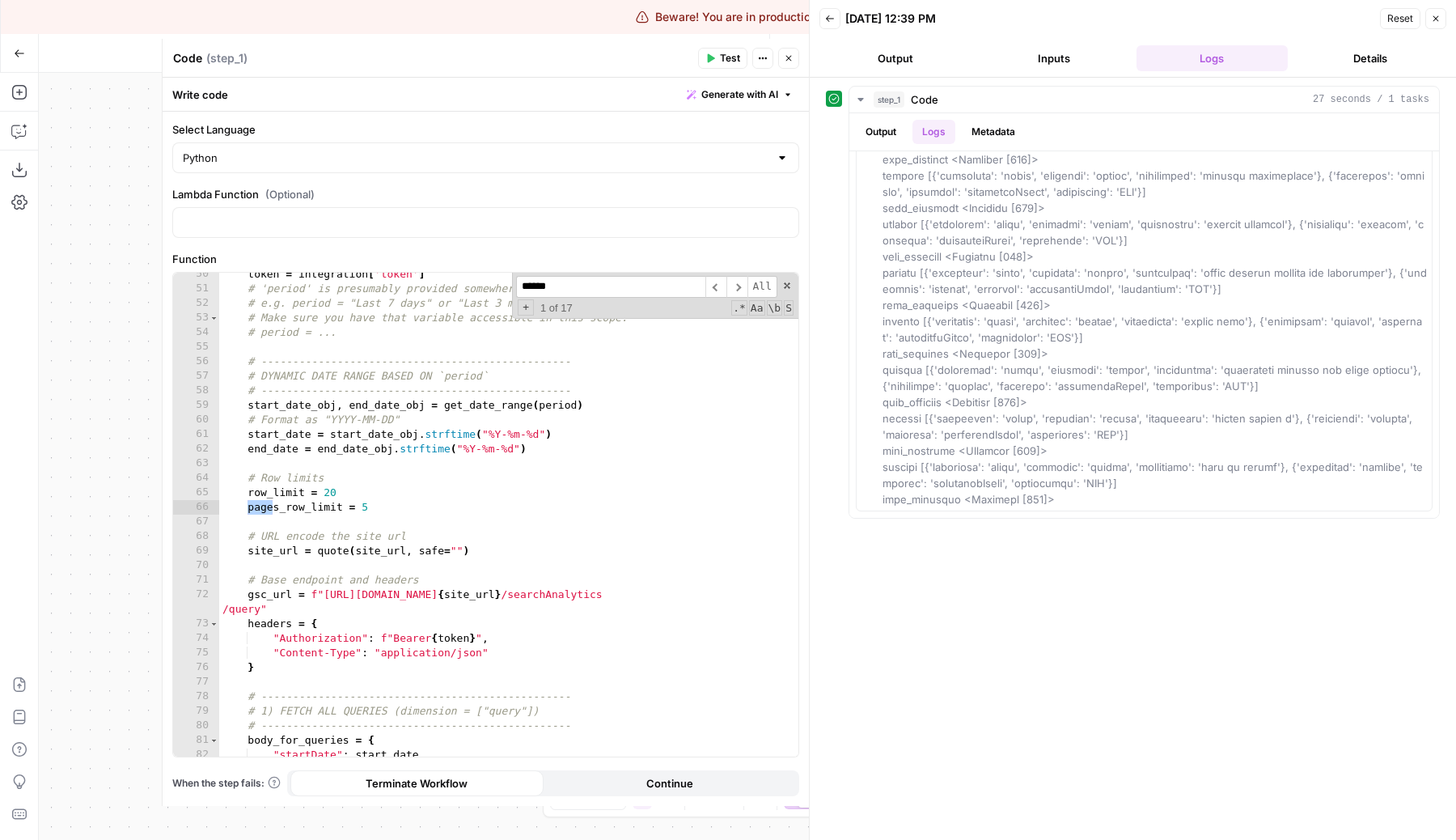
scroll to position [1797, 0]
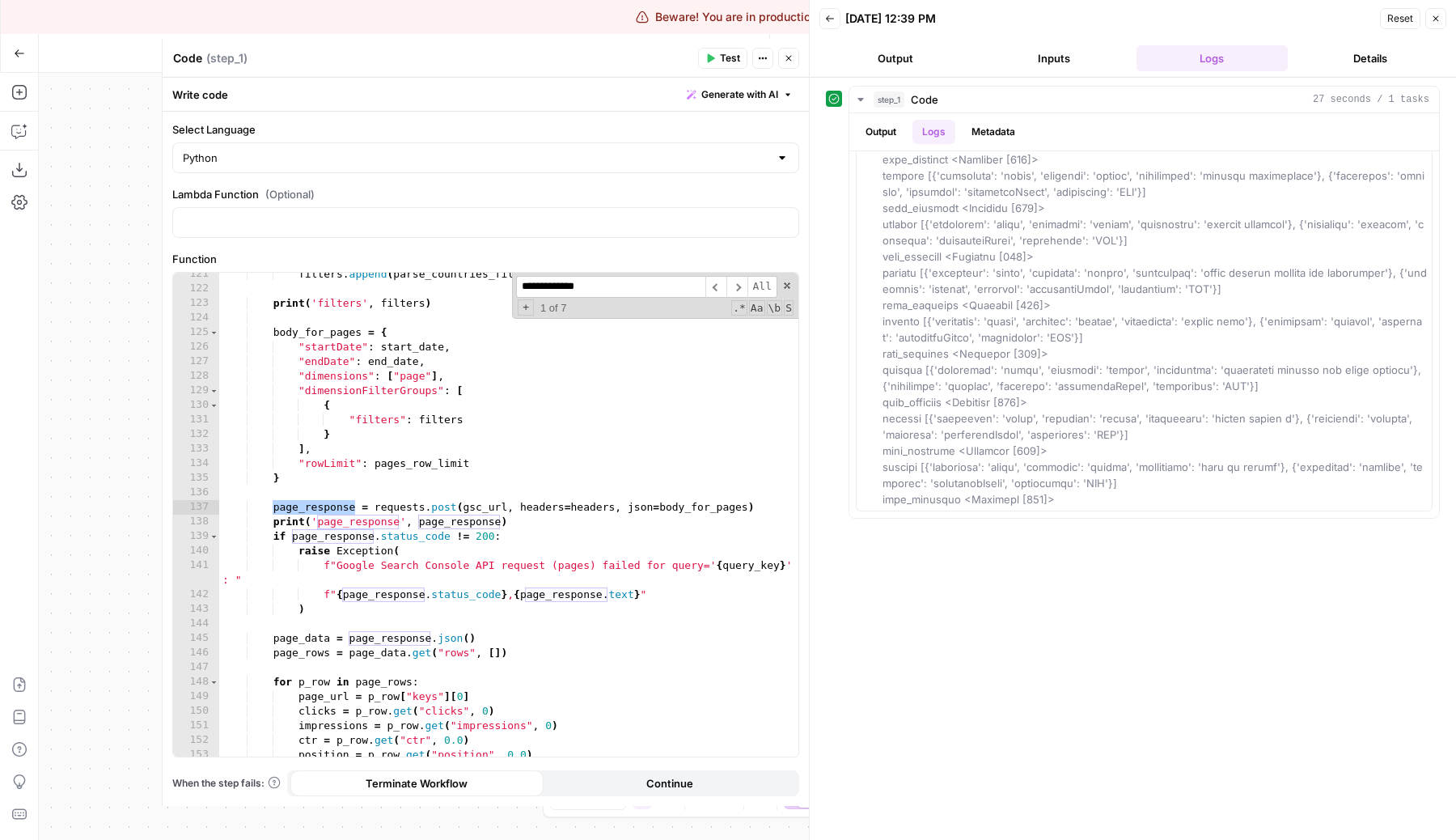
type input "**********"
click at [404, 534] on div "filters . append ( parse_countries_filters ( )) print ( 'filters' , filters ) b…" at bounding box center [508, 524] width 579 height 513
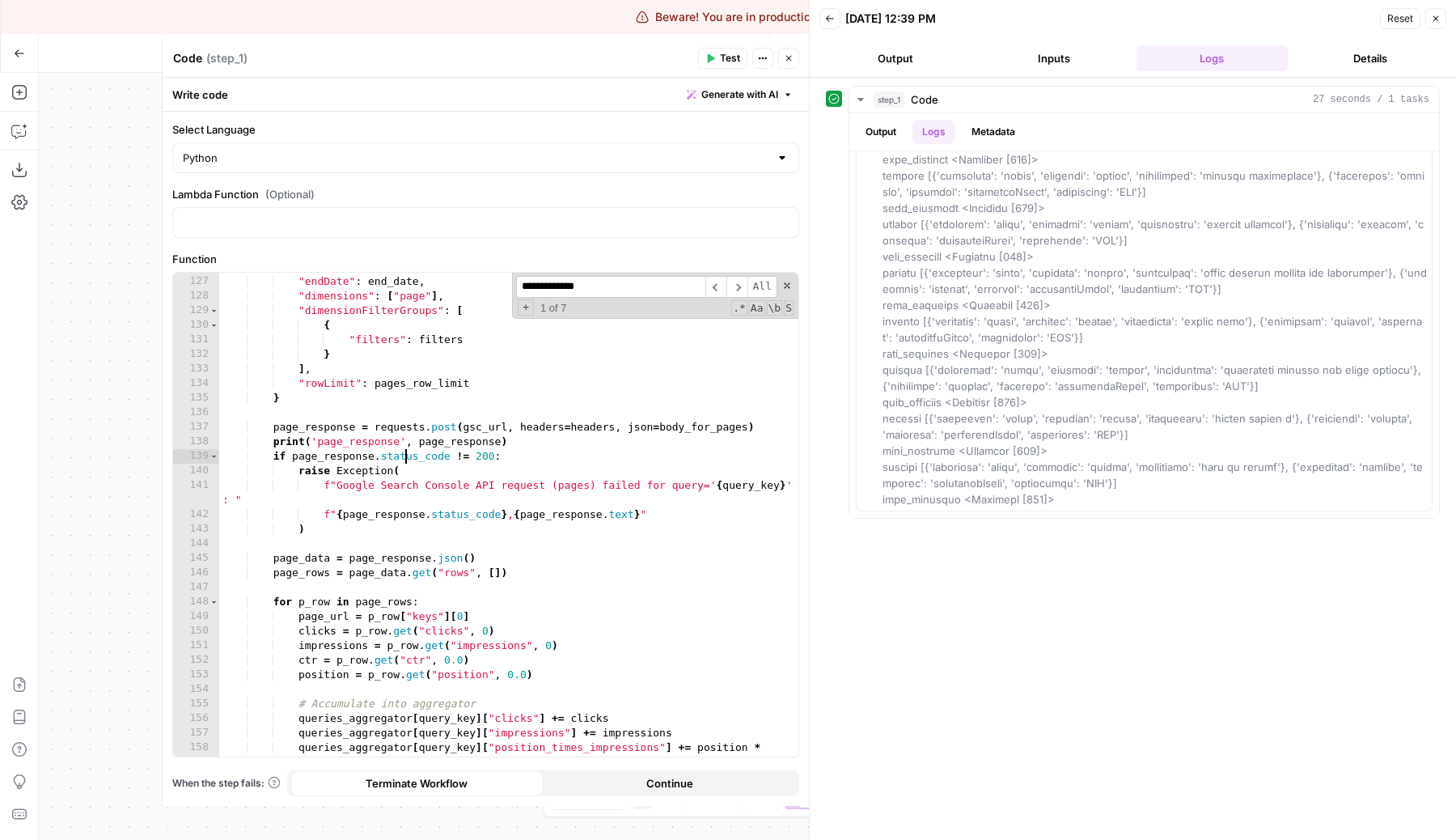
scroll to position [1878, 0]
click at [531, 439] on div ""startDate" : start_date , "endDate" : end_date , "dimensions" : [ "page" ] , "…" at bounding box center [508, 524] width 579 height 528
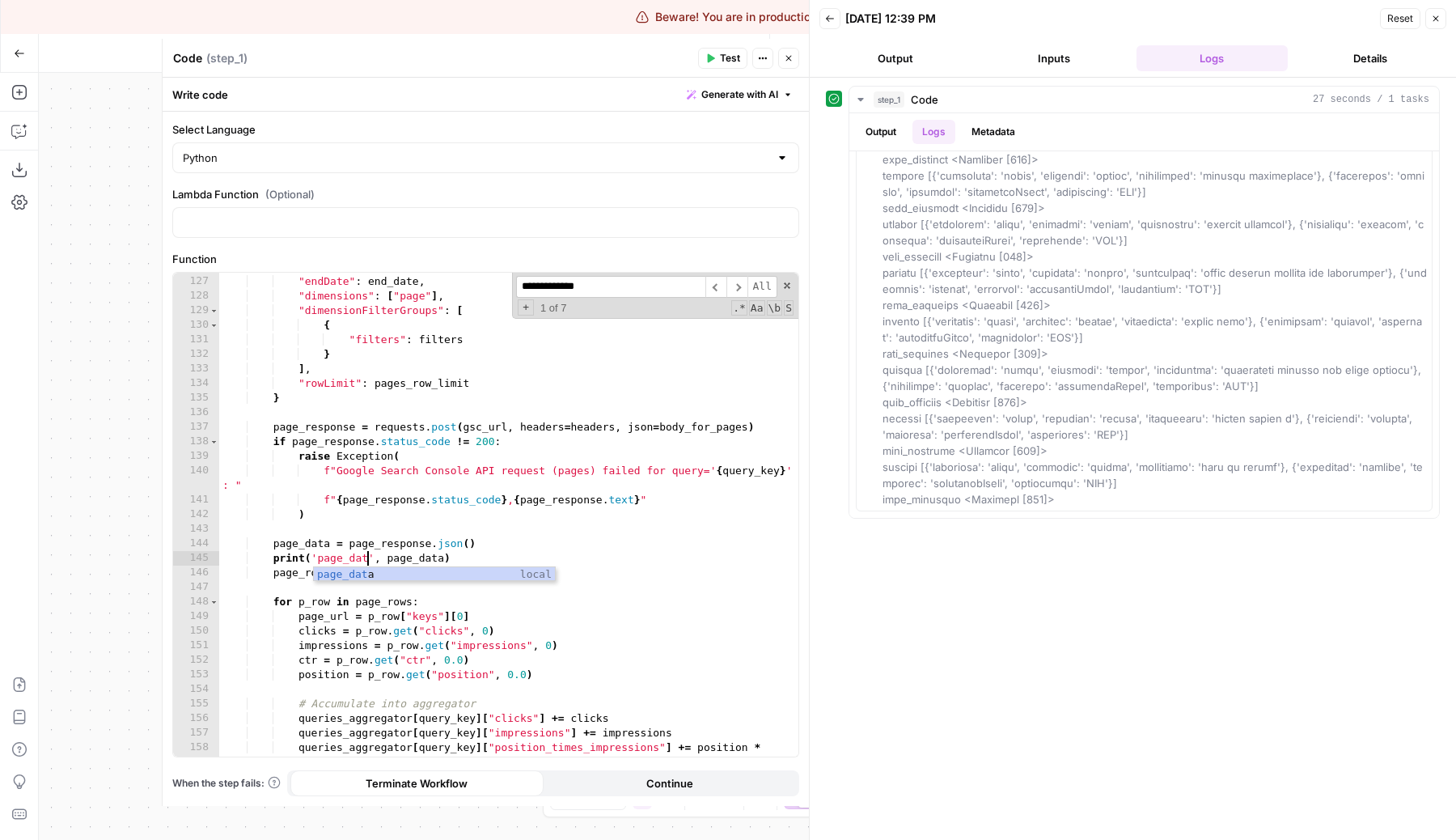
scroll to position [0, 11]
click at [709, 48] on button "Test" at bounding box center [722, 58] width 49 height 21
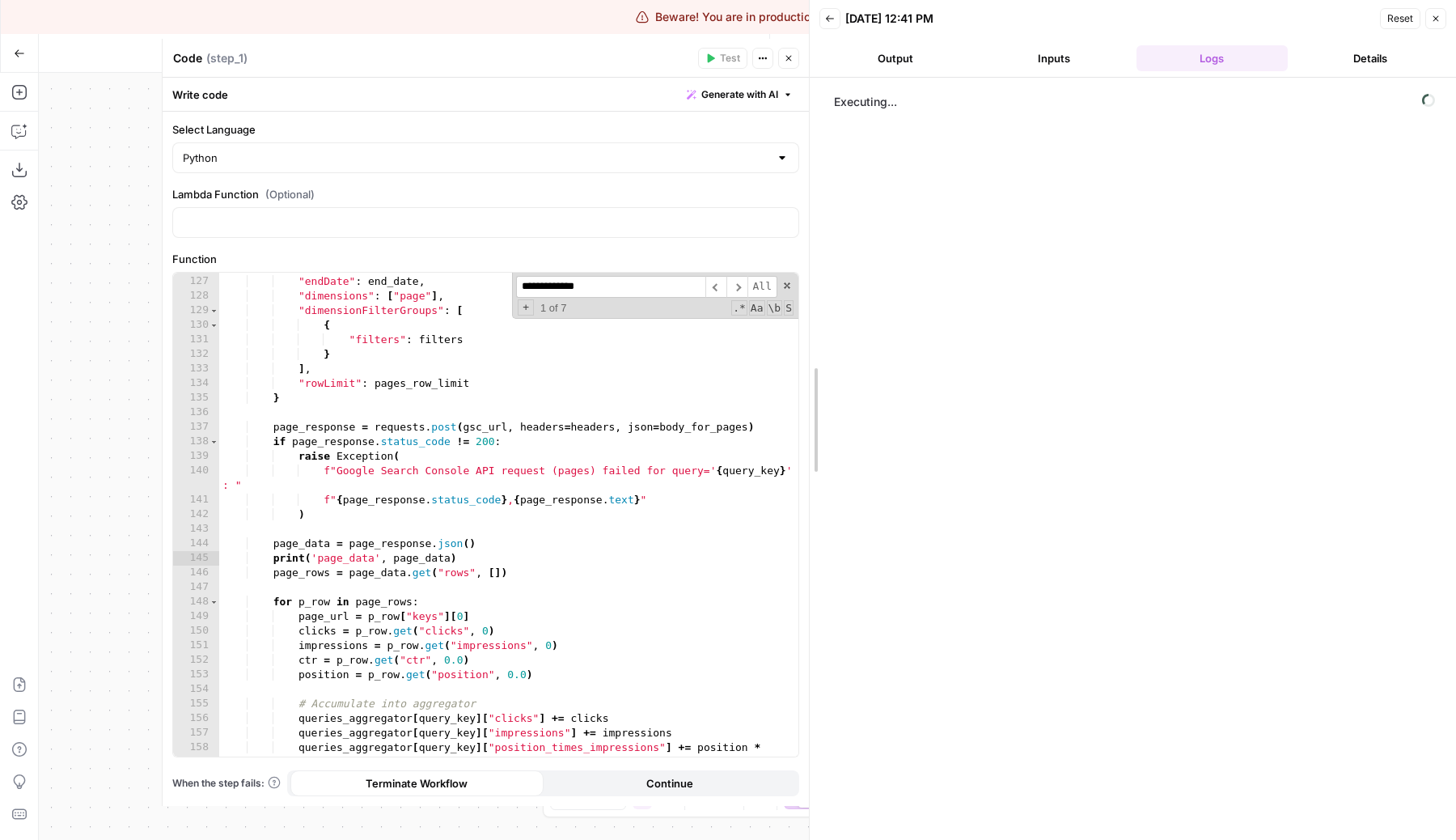
drag, startPoint x: 809, startPoint y: 314, endPoint x: 979, endPoint y: 321, distance: 170.1
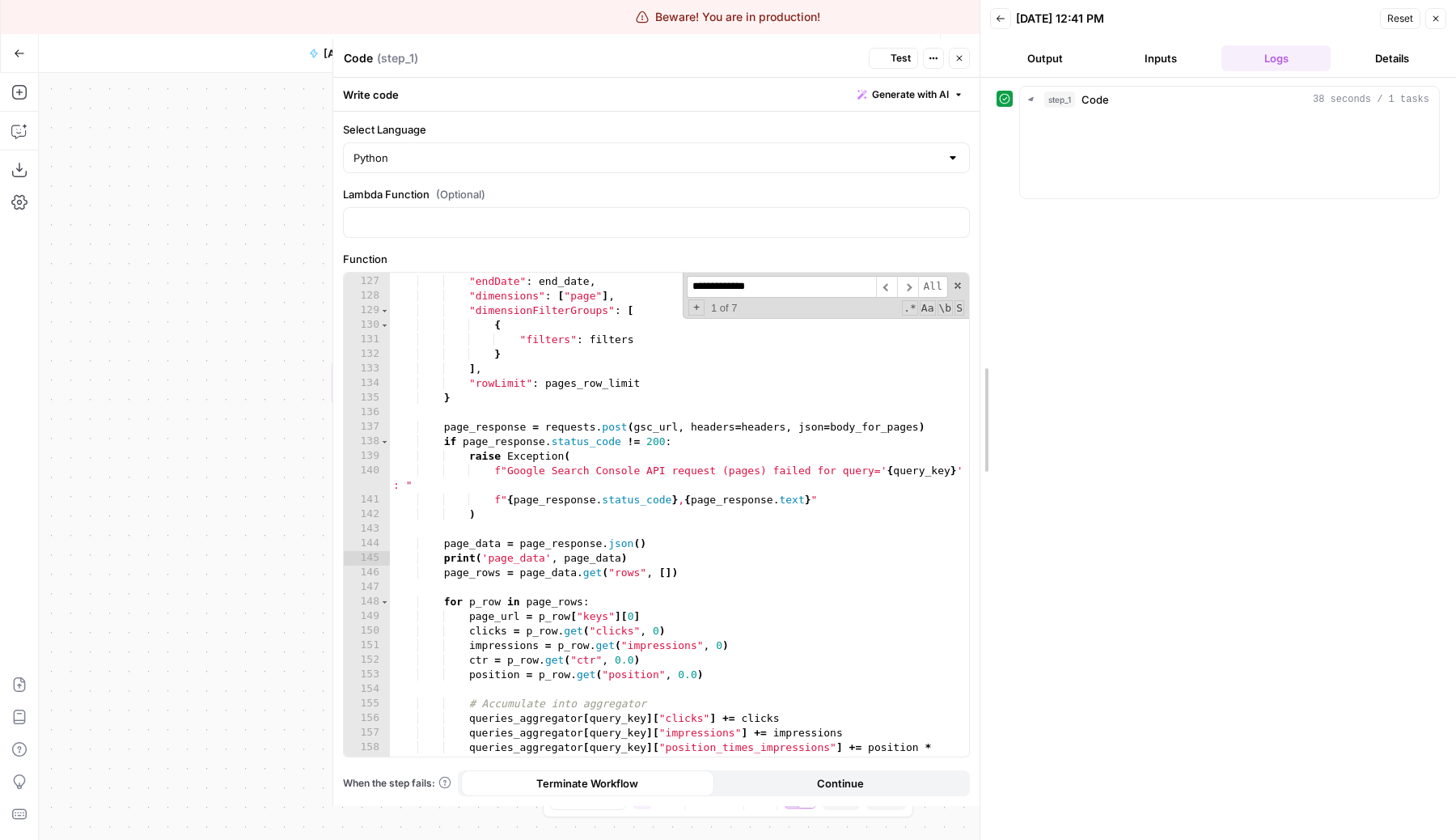
drag, startPoint x: 979, startPoint y: 321, endPoint x: 1029, endPoint y: 325, distance: 50.2
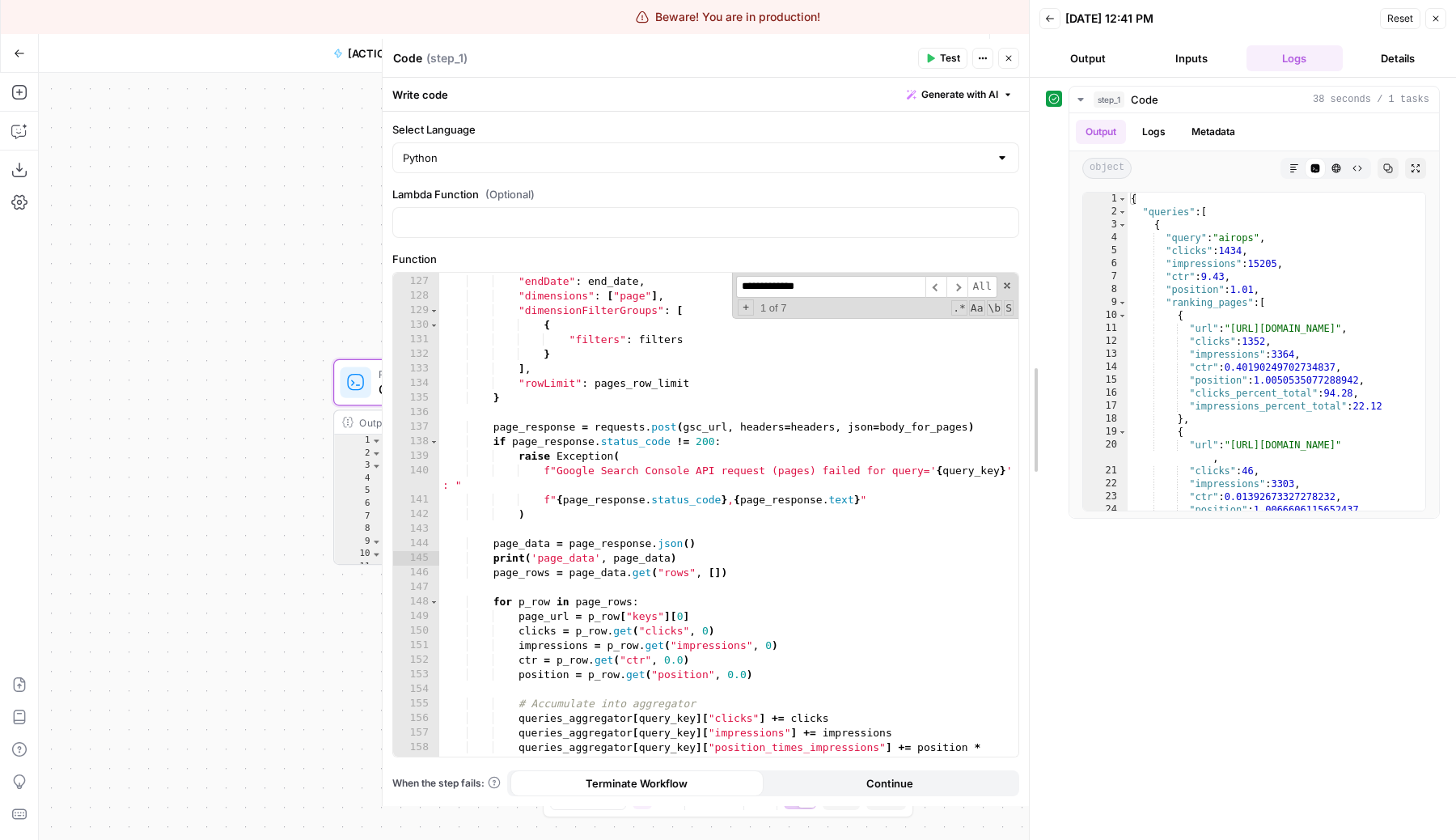
drag, startPoint x: 1029, startPoint y: 325, endPoint x: 786, endPoint y: 363, distance: 246.0
click at [786, 363] on body "Beware! You are in production! Break Production AirOps Administrative New Home …" at bounding box center [728, 420] width 1456 height 840
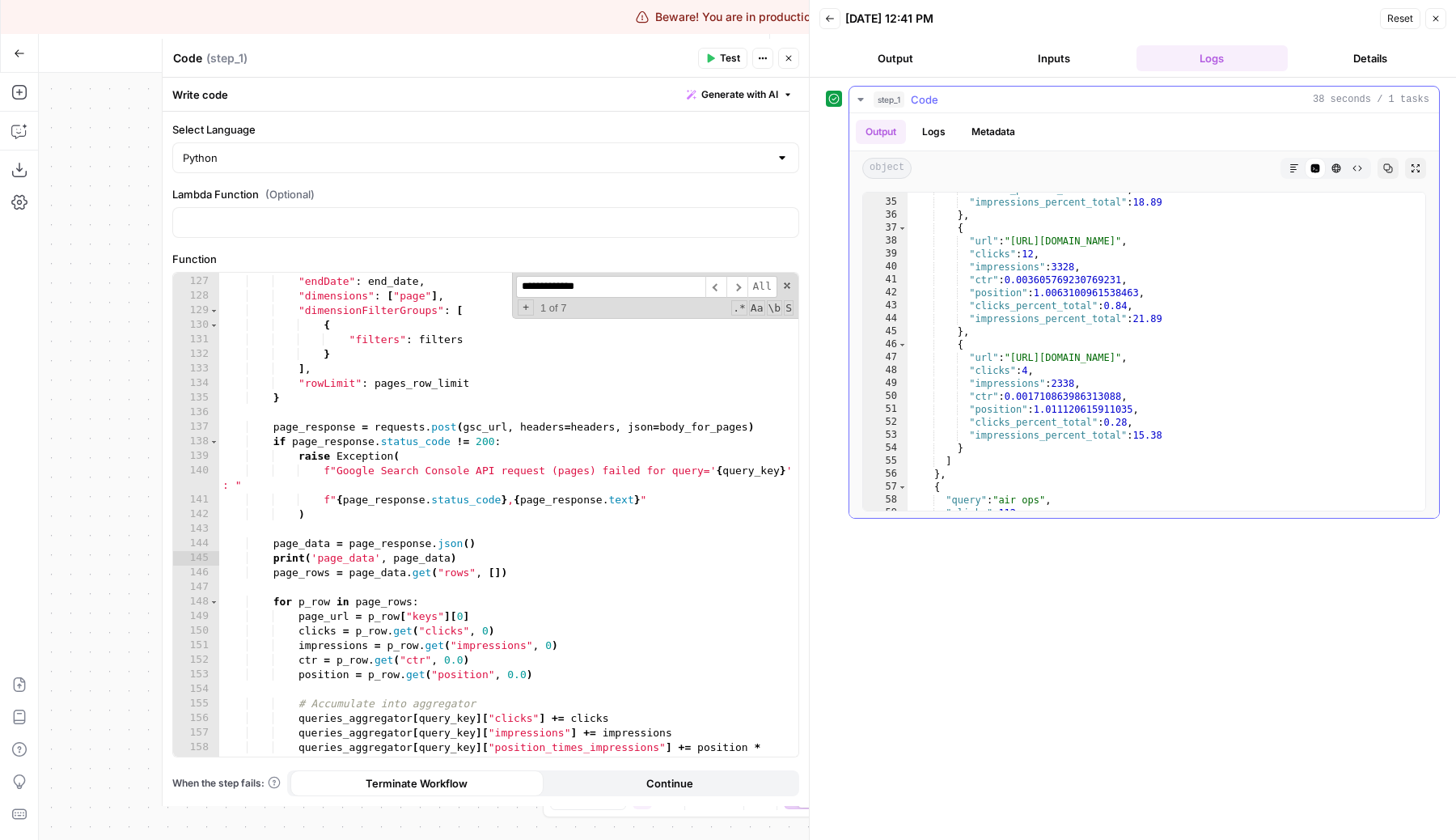
scroll to position [459, 0]
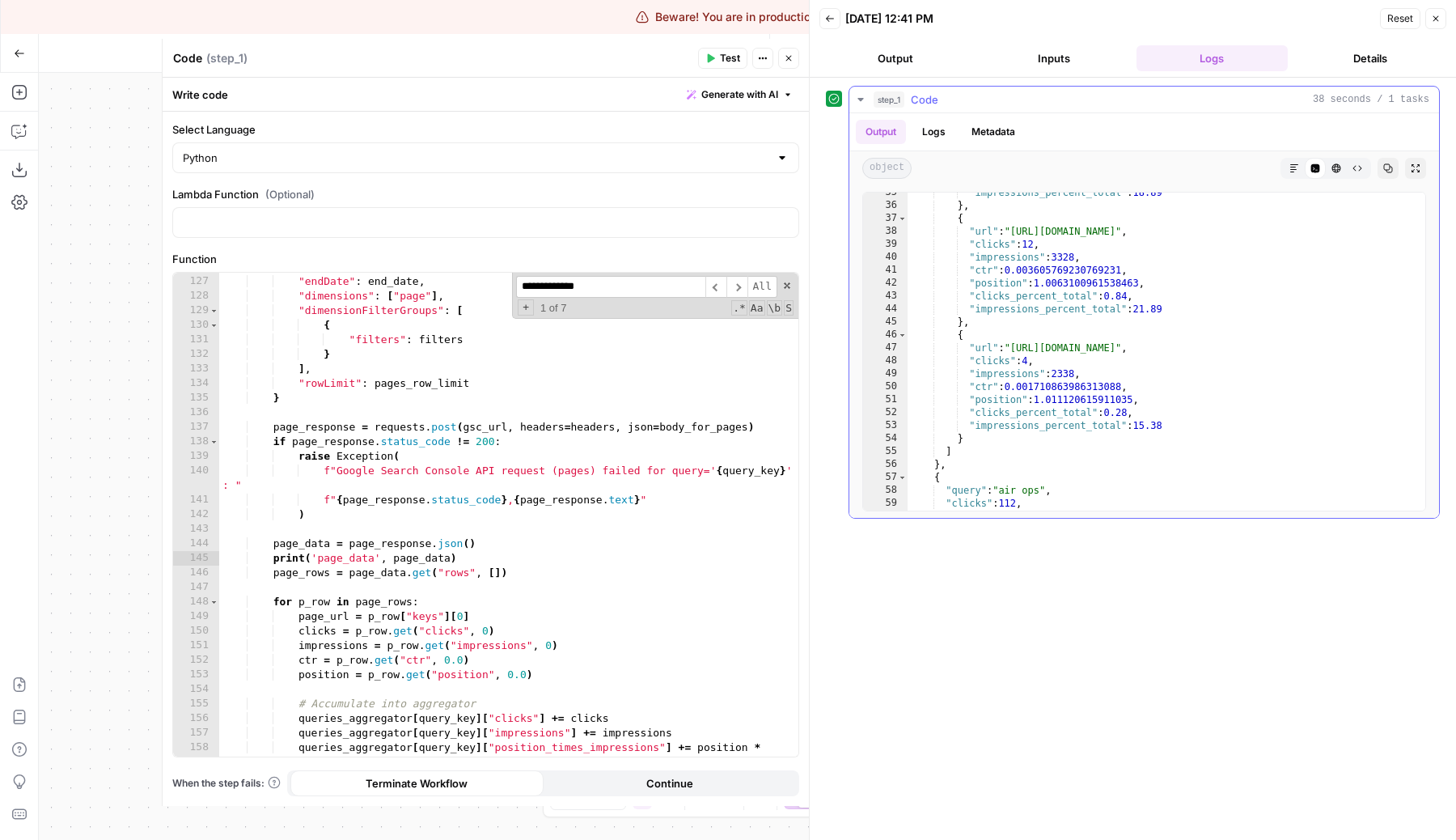
click at [938, 127] on button "Logs" at bounding box center [934, 132] width 43 height 25
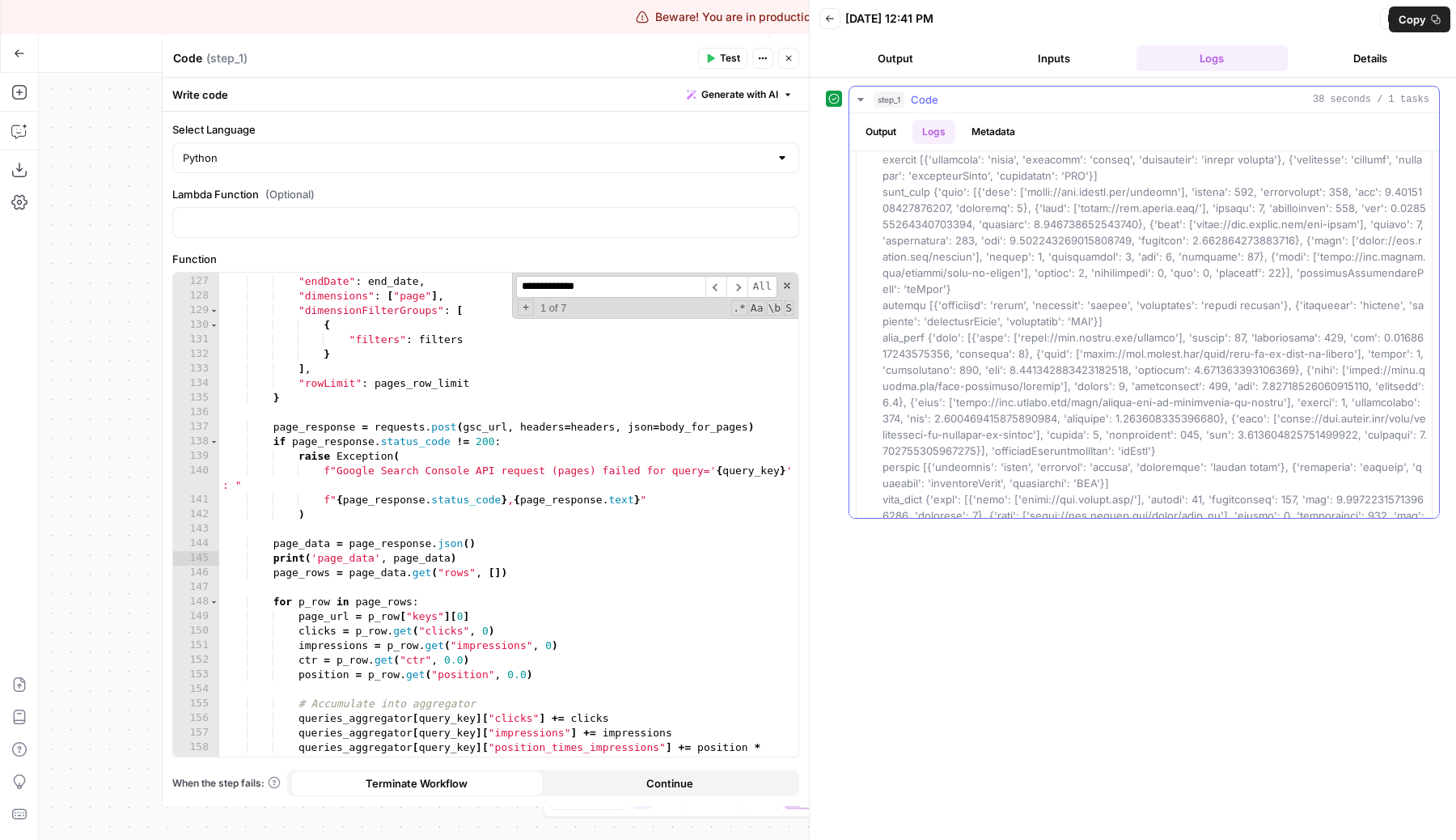
scroll to position [272, 0]
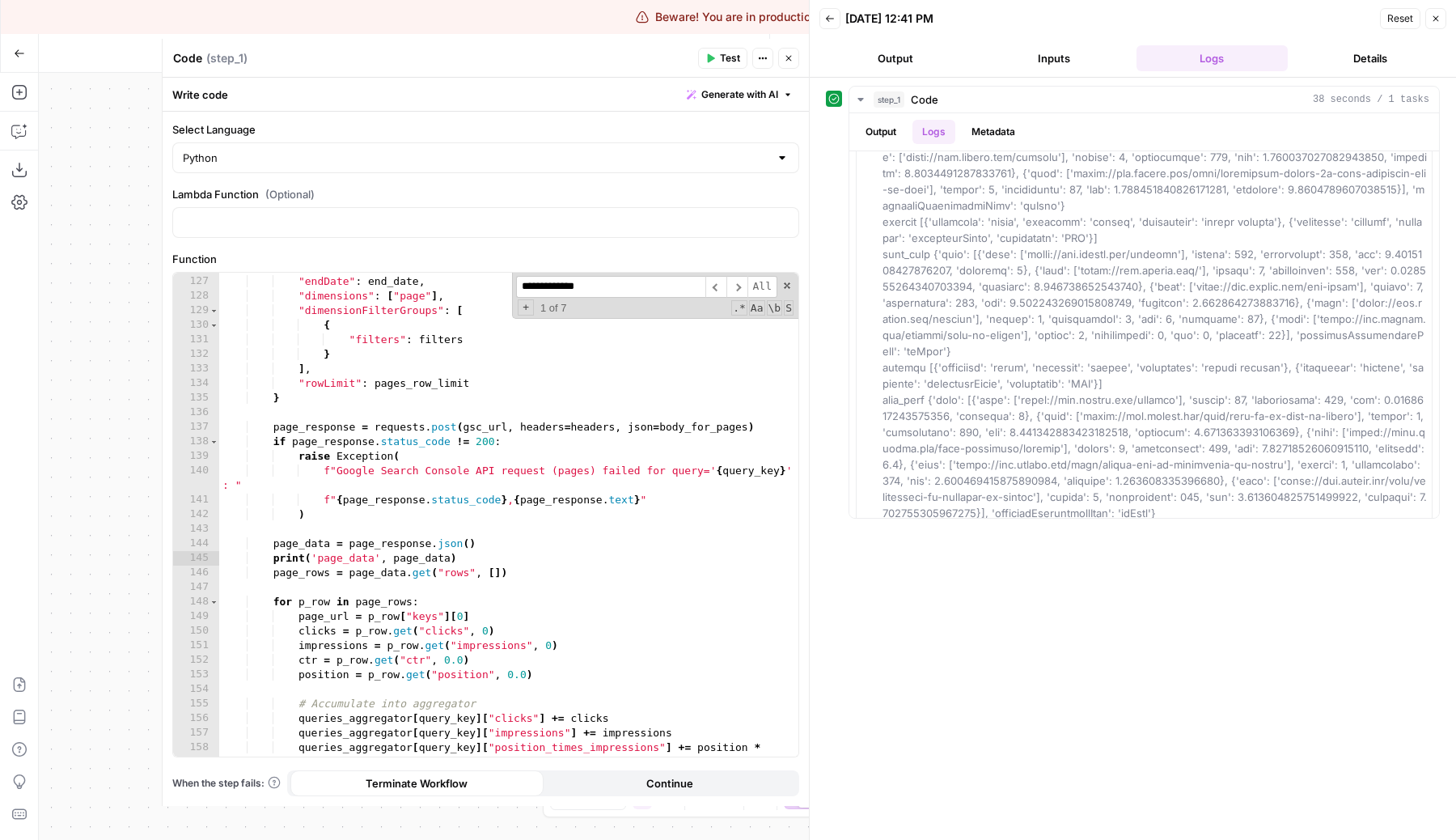
type textarea "**********"
click at [469, 507] on div ""startDate" : start_date , "endDate" : end_date , "dimensions" : [ "page" ] , "…" at bounding box center [508, 524] width 579 height 528
click at [795, 53] on button "Close" at bounding box center [788, 58] width 21 height 21
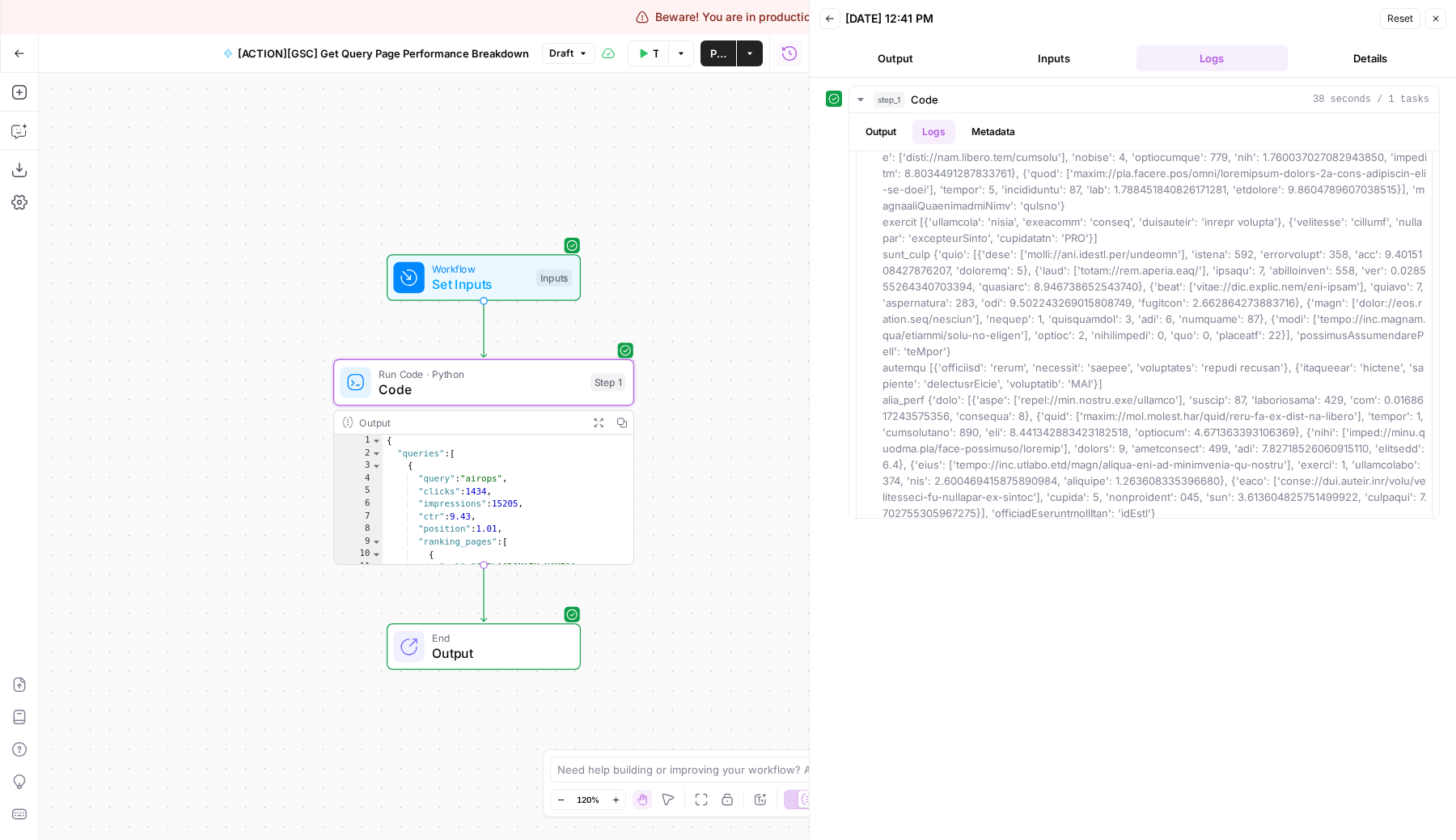
click at [630, 53] on button "Test Workflow" at bounding box center [648, 53] width 42 height 26
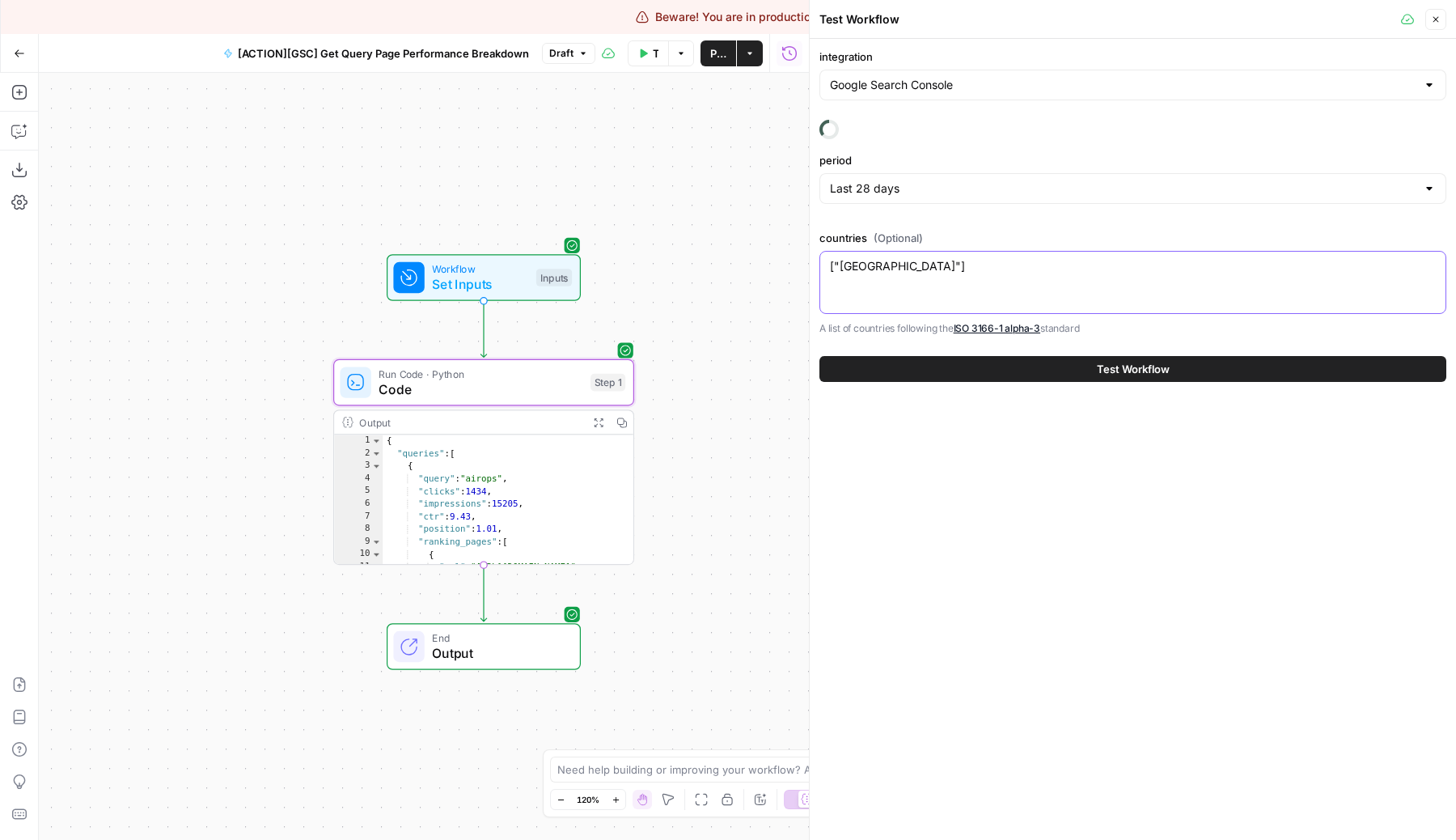
click at [845, 273] on textarea "["USA"]" at bounding box center [1133, 266] width 605 height 16
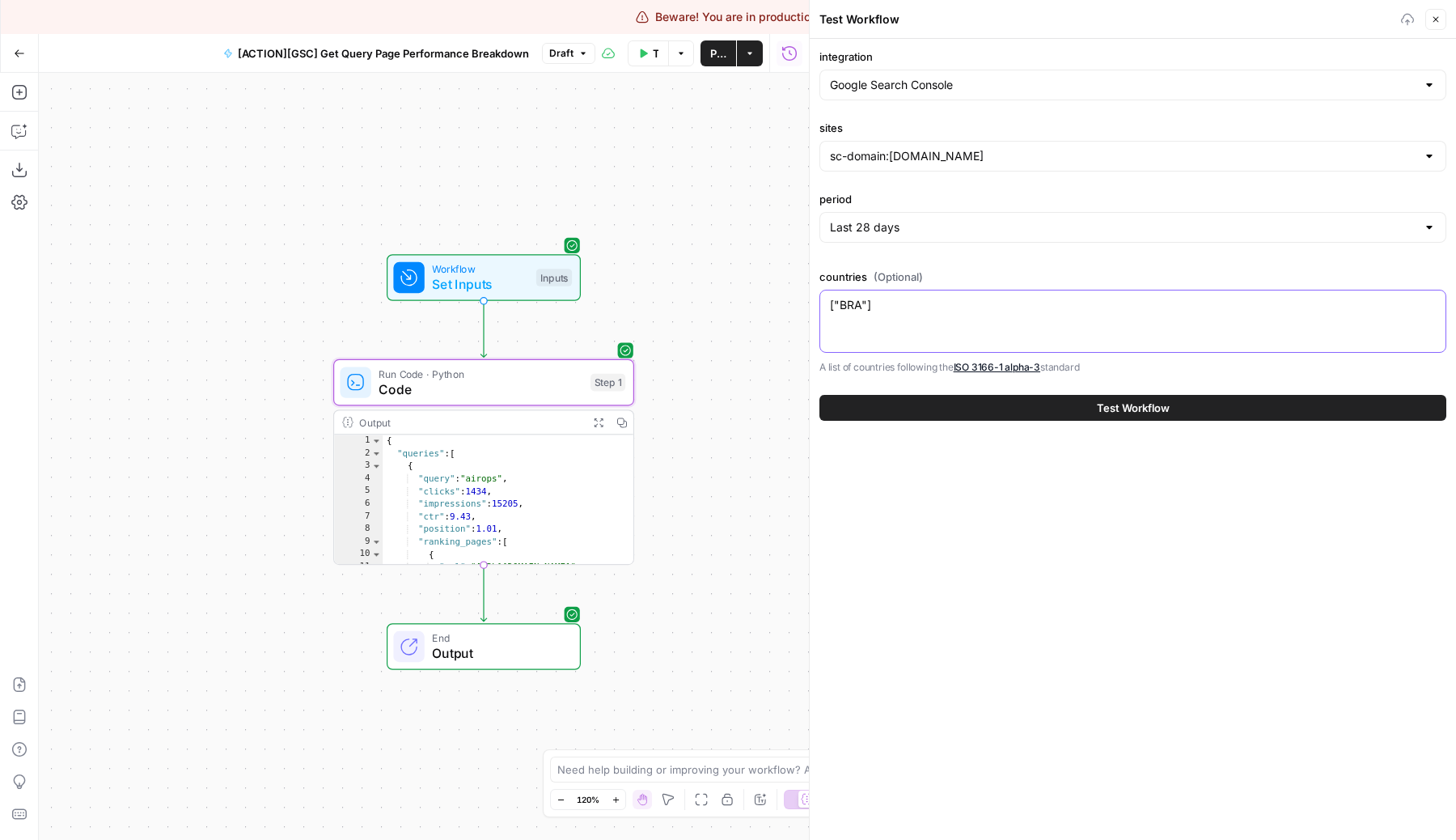
type textarea "["BRA"]"
click at [1118, 539] on div "integration Google Search Console sites sc-domain:airops.com period Last 28 day…" at bounding box center [1133, 440] width 646 height 801
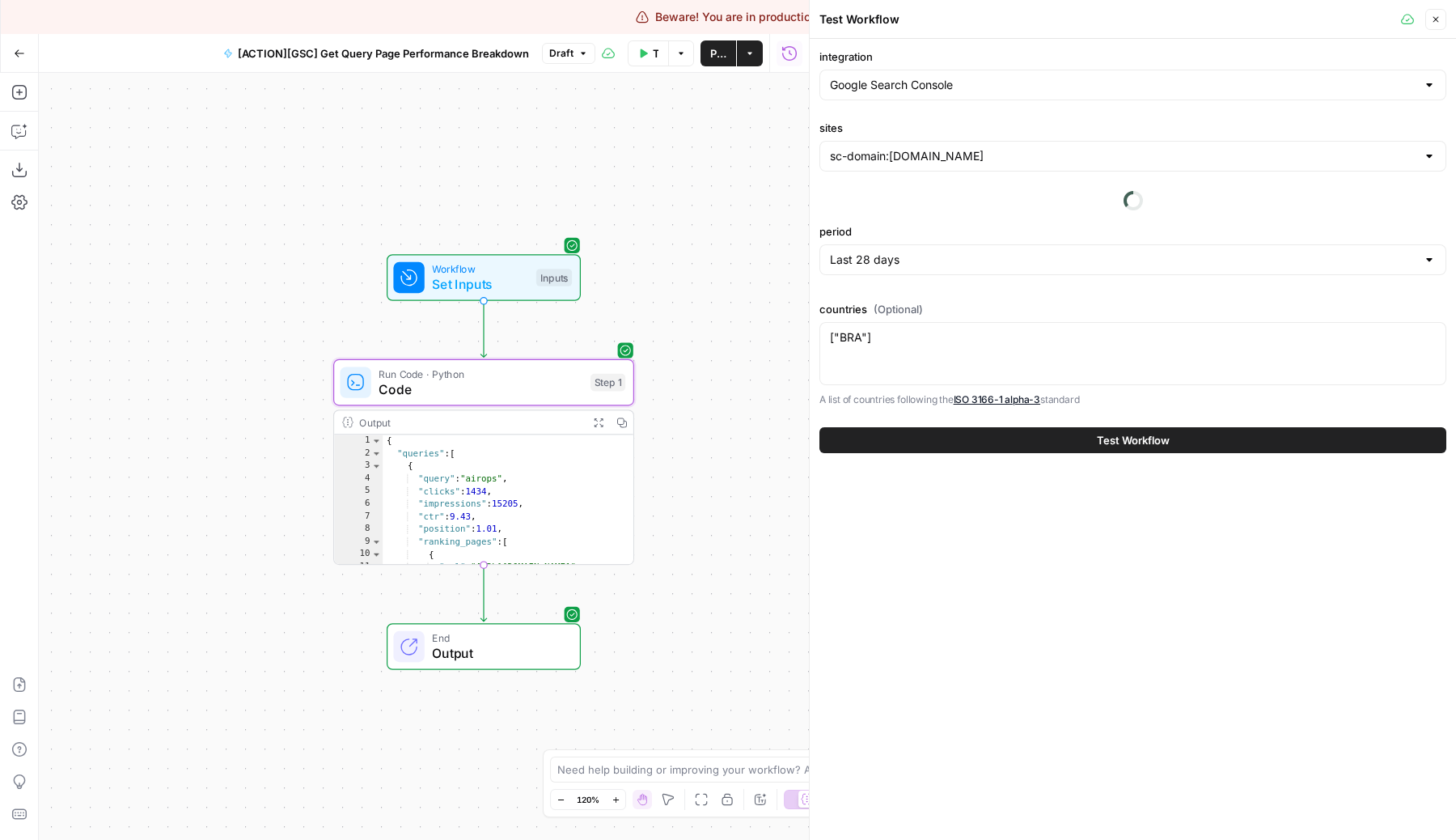
click at [489, 385] on span "Code" at bounding box center [480, 389] width 204 height 20
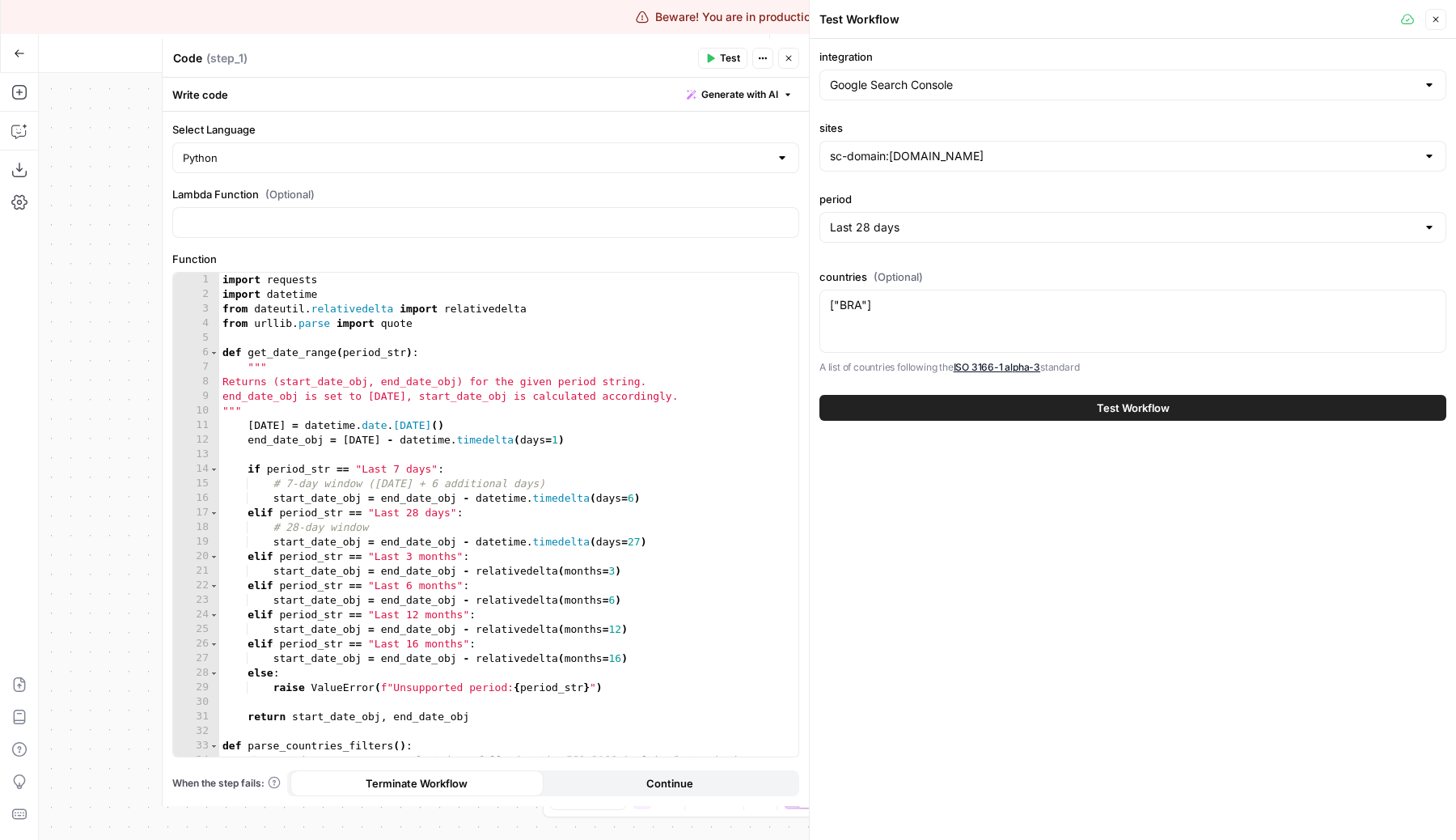
click at [723, 58] on span "Test" at bounding box center [730, 58] width 20 height 14
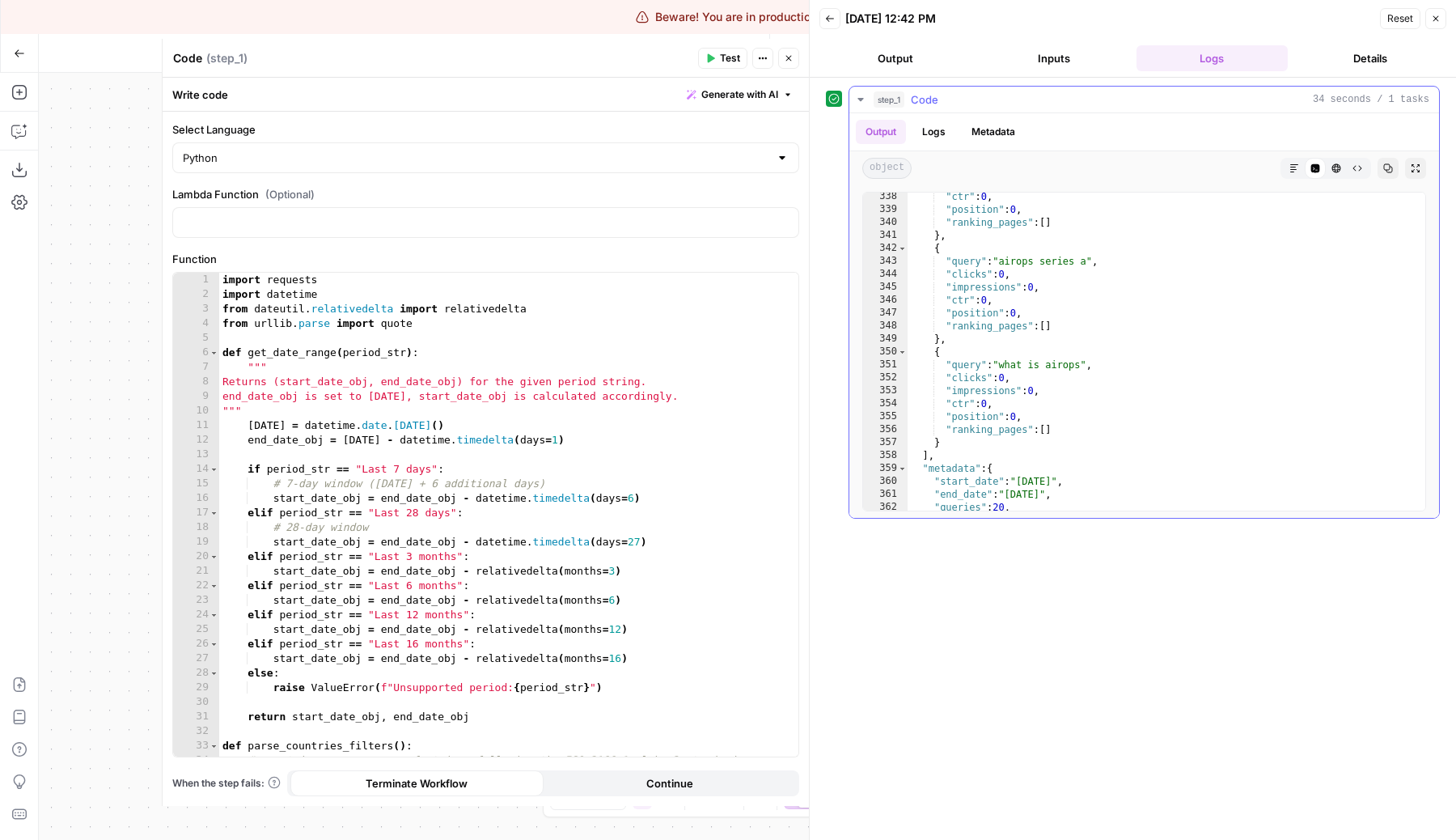
scroll to position [4433, 0]
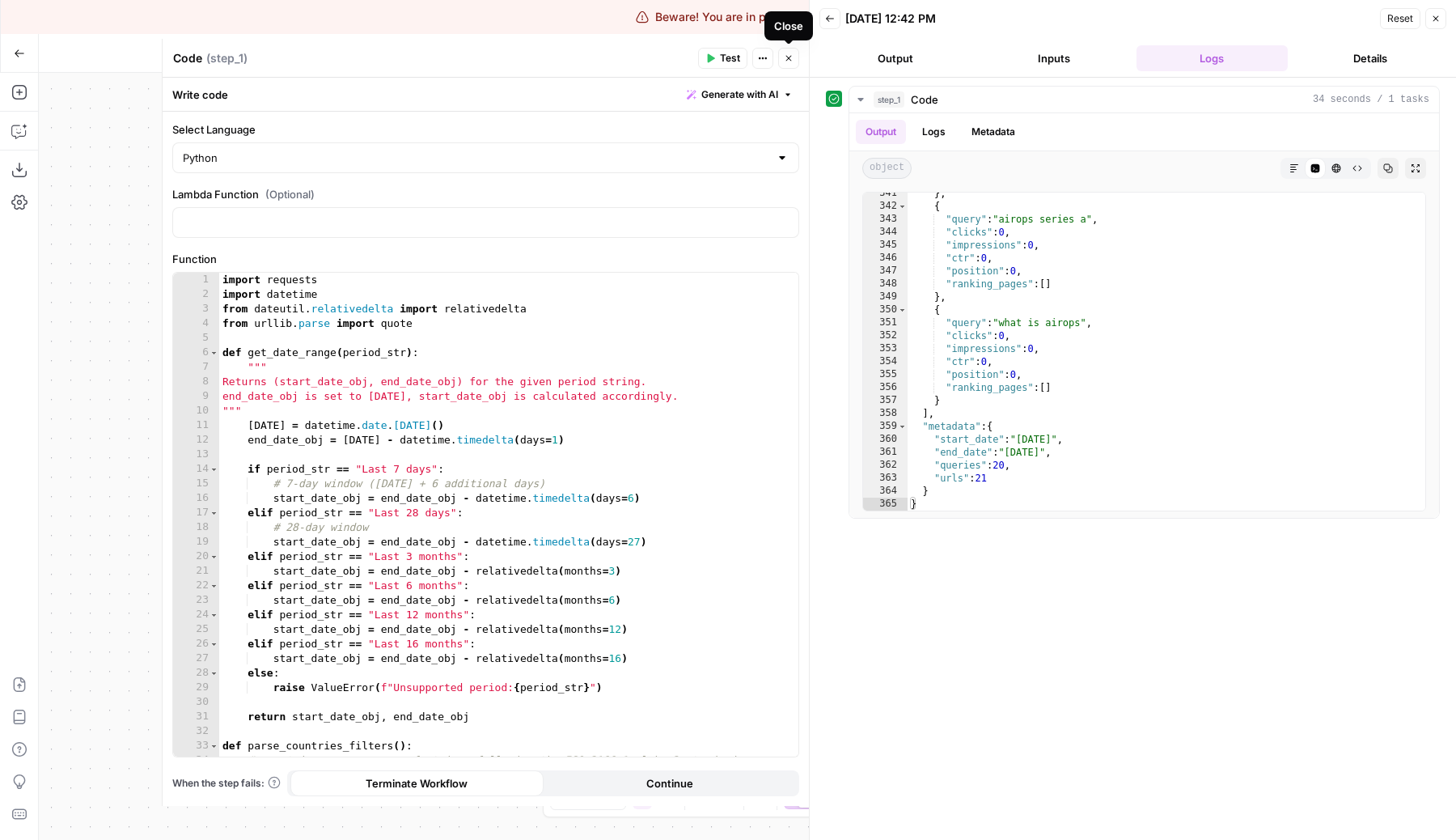
type textarea "**********"
click at [535, 570] on div "import requests import datetime from dateutil . relativedelta import relativede…" at bounding box center [508, 536] width 579 height 528
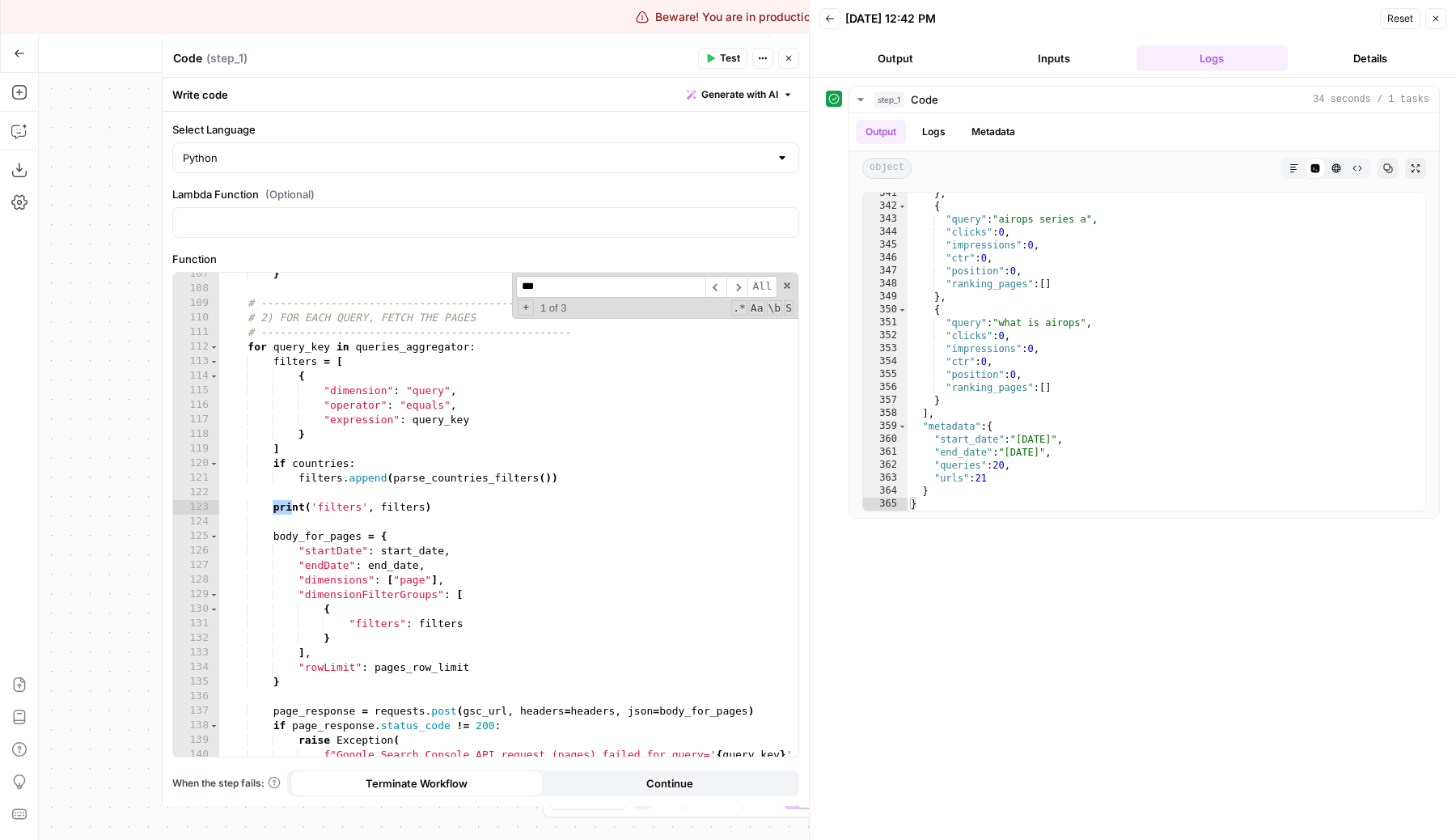
scroll to position [1593, 0]
type input "*****"
click at [483, 519] on div "} # ------------------------------------------------- # 2) FOR EACH QUERY, FETC…" at bounding box center [508, 531] width 579 height 528
type textarea "**********"
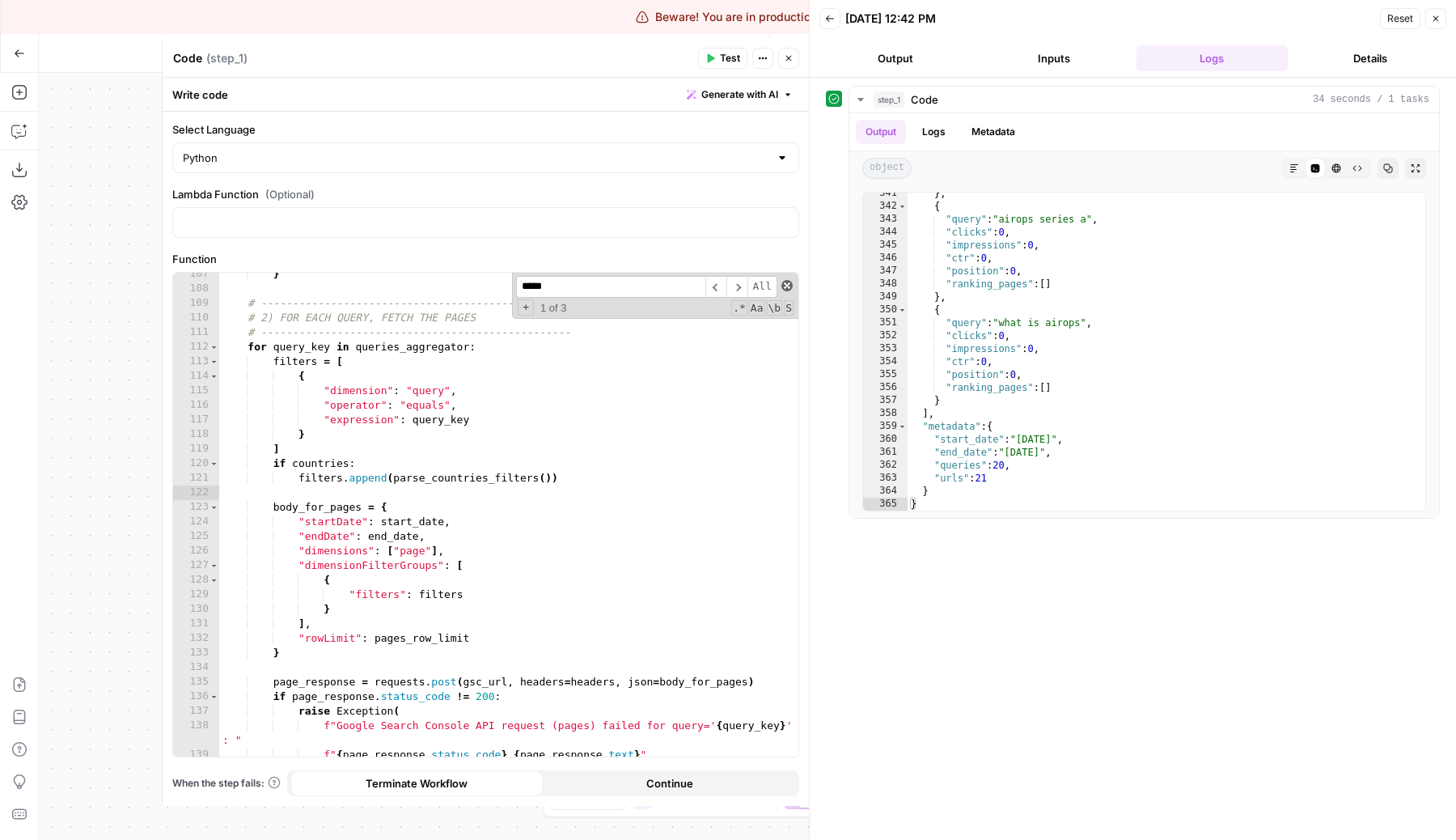
click at [786, 284] on span at bounding box center [786, 285] width 11 height 11
click at [667, 551] on div "} # ------------------------------------------------- # 2) FOR EACH QUERY, FETC…" at bounding box center [508, 524] width 579 height 513
type textarea "**********"
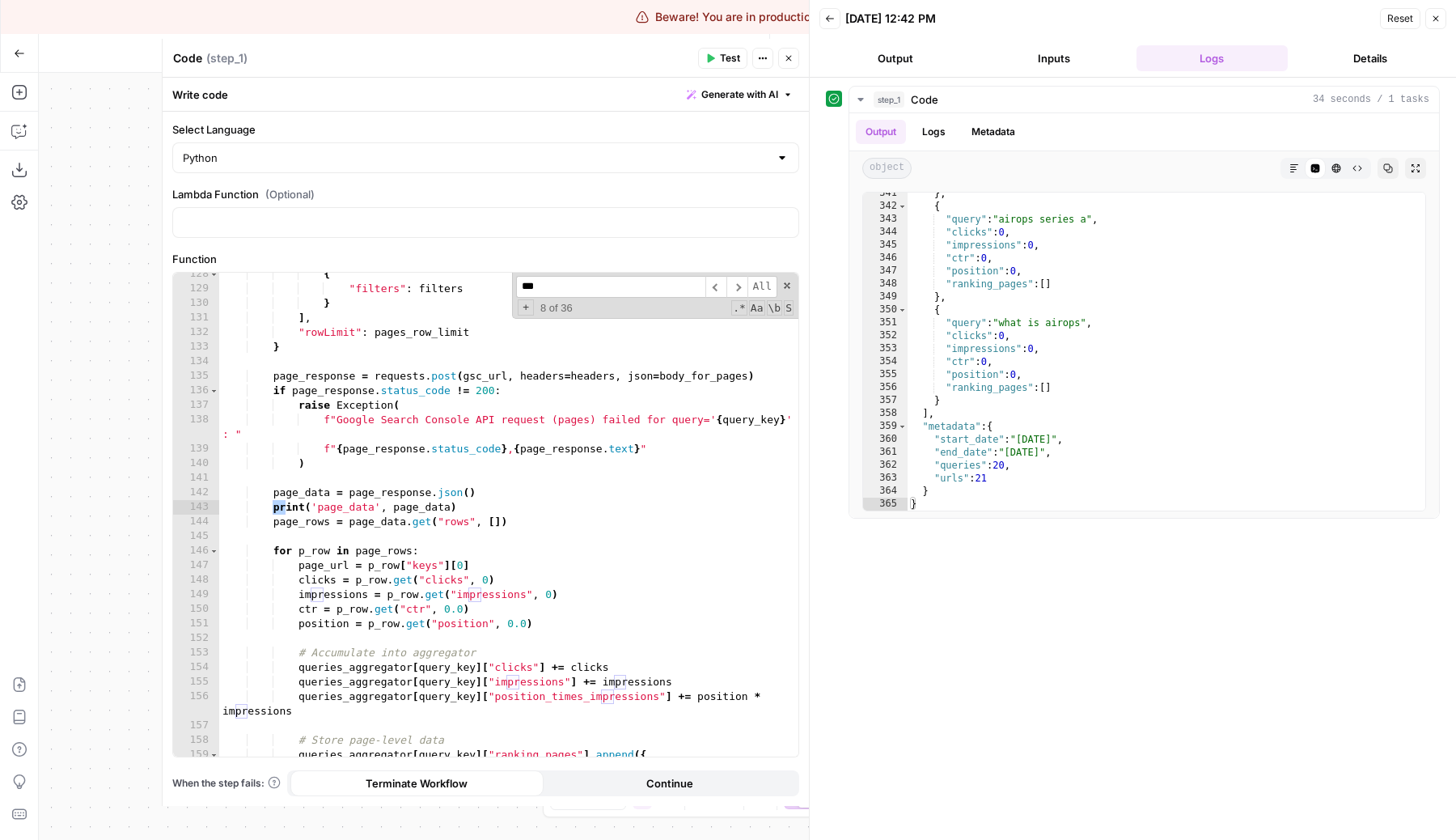
scroll to position [1899, 0]
type input "*****"
click at [555, 515] on div "{ "filters" : filters } ] , "rowLimit" : pages_row_limit } page_response = requ…" at bounding box center [508, 524] width 579 height 513
click at [540, 507] on div "{ "filters" : filters } ] , "rowLimit" : pages_row_limit } page_response = requ…" at bounding box center [508, 524] width 579 height 513
type textarea "**********"
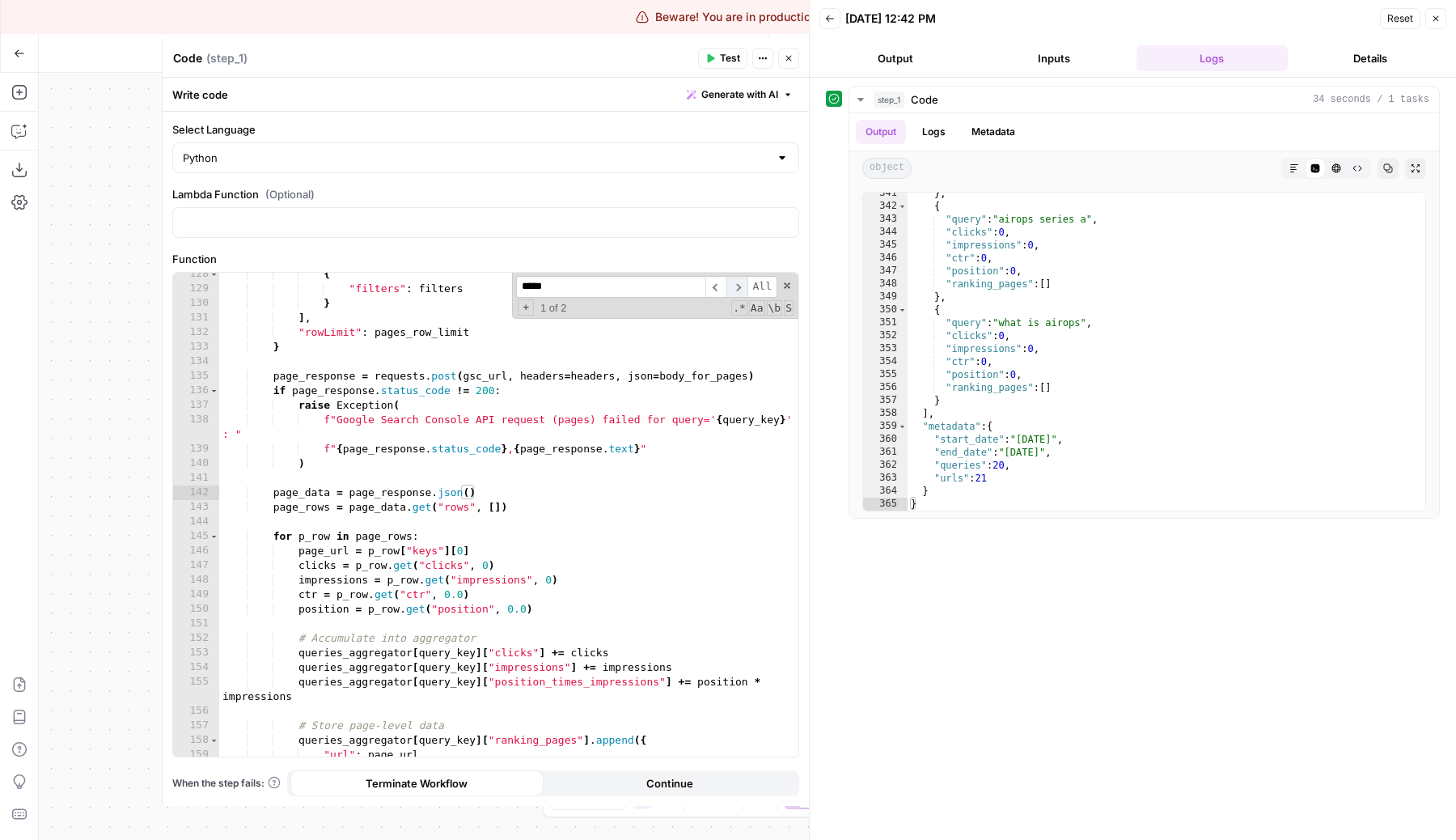
click at [730, 284] on span "​" at bounding box center [736, 287] width 21 height 22
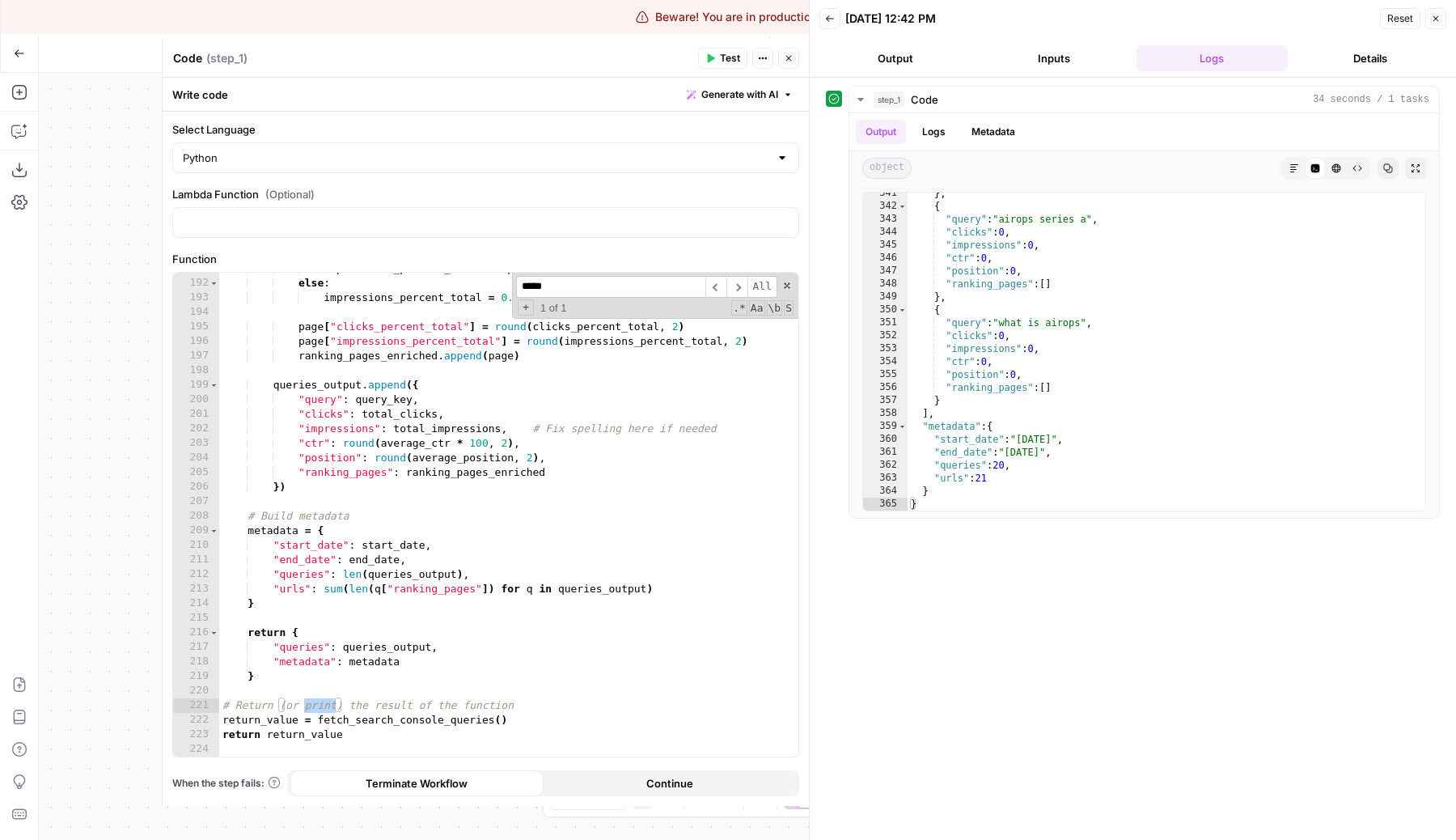
click at [734, 273] on div "***** ​ ​ All Replace All + 1 of 1 .* Aa \b S" at bounding box center [655, 295] width 287 height 46
click at [734, 286] on span "​" at bounding box center [736, 287] width 21 height 22
click at [789, 288] on span at bounding box center [786, 285] width 11 height 11
type textarea "**********"
click at [1444, 19] on button "Close" at bounding box center [1435, 19] width 21 height 21
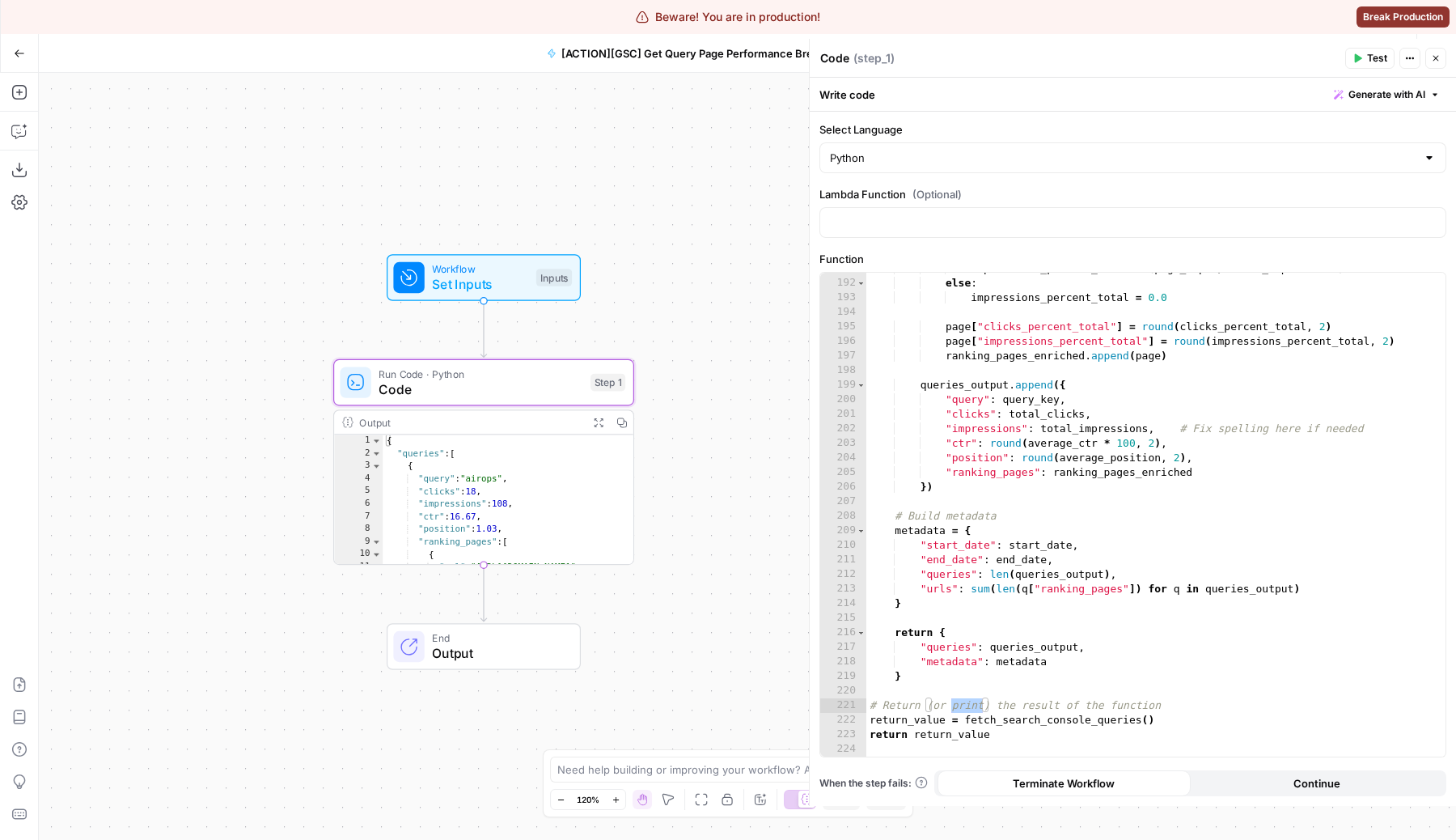
click at [8, 59] on button "Go Back" at bounding box center [20, 53] width 29 height 29
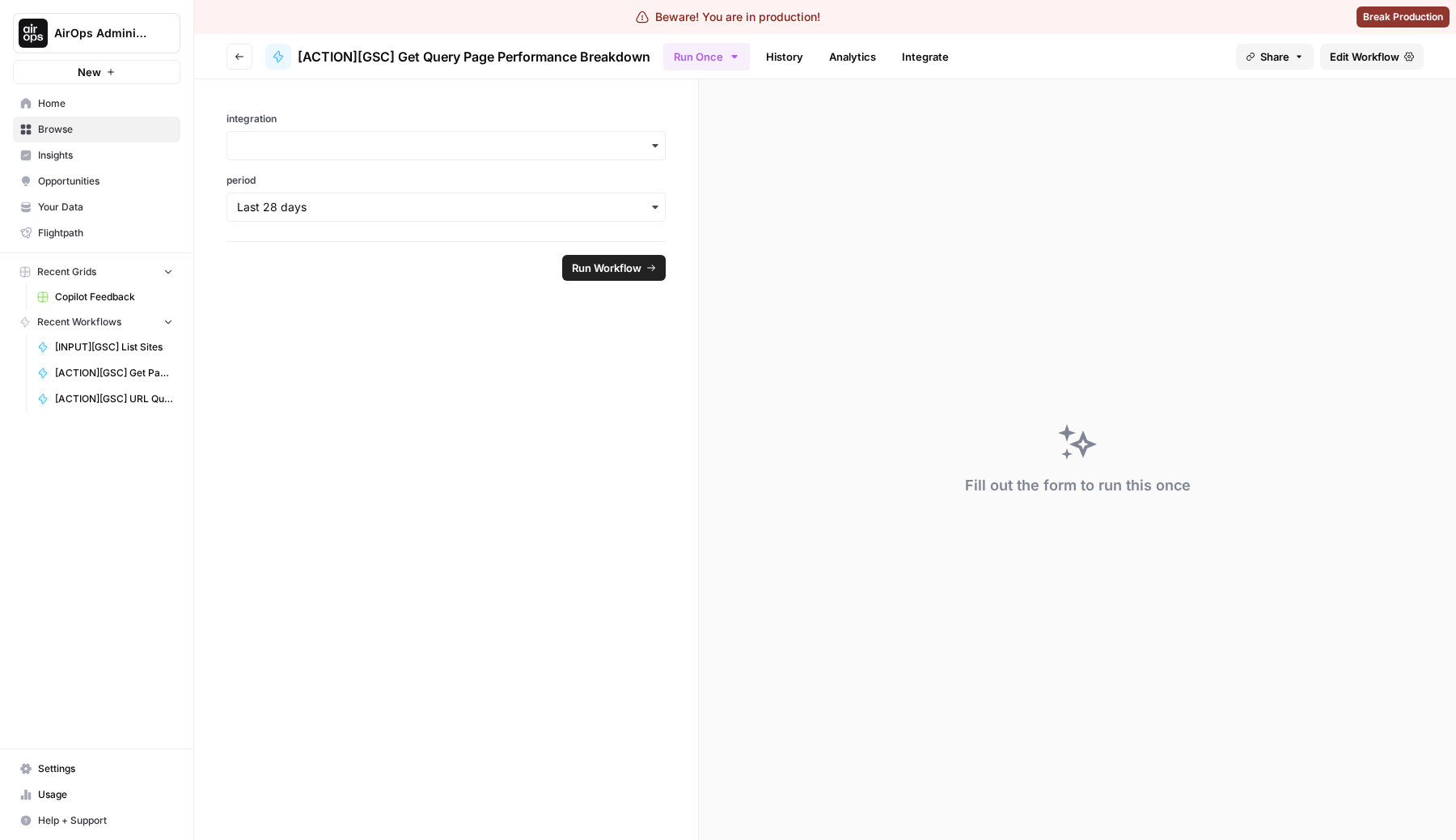
click at [236, 56] on icon "button" at bounding box center [240, 57] width 8 height 7
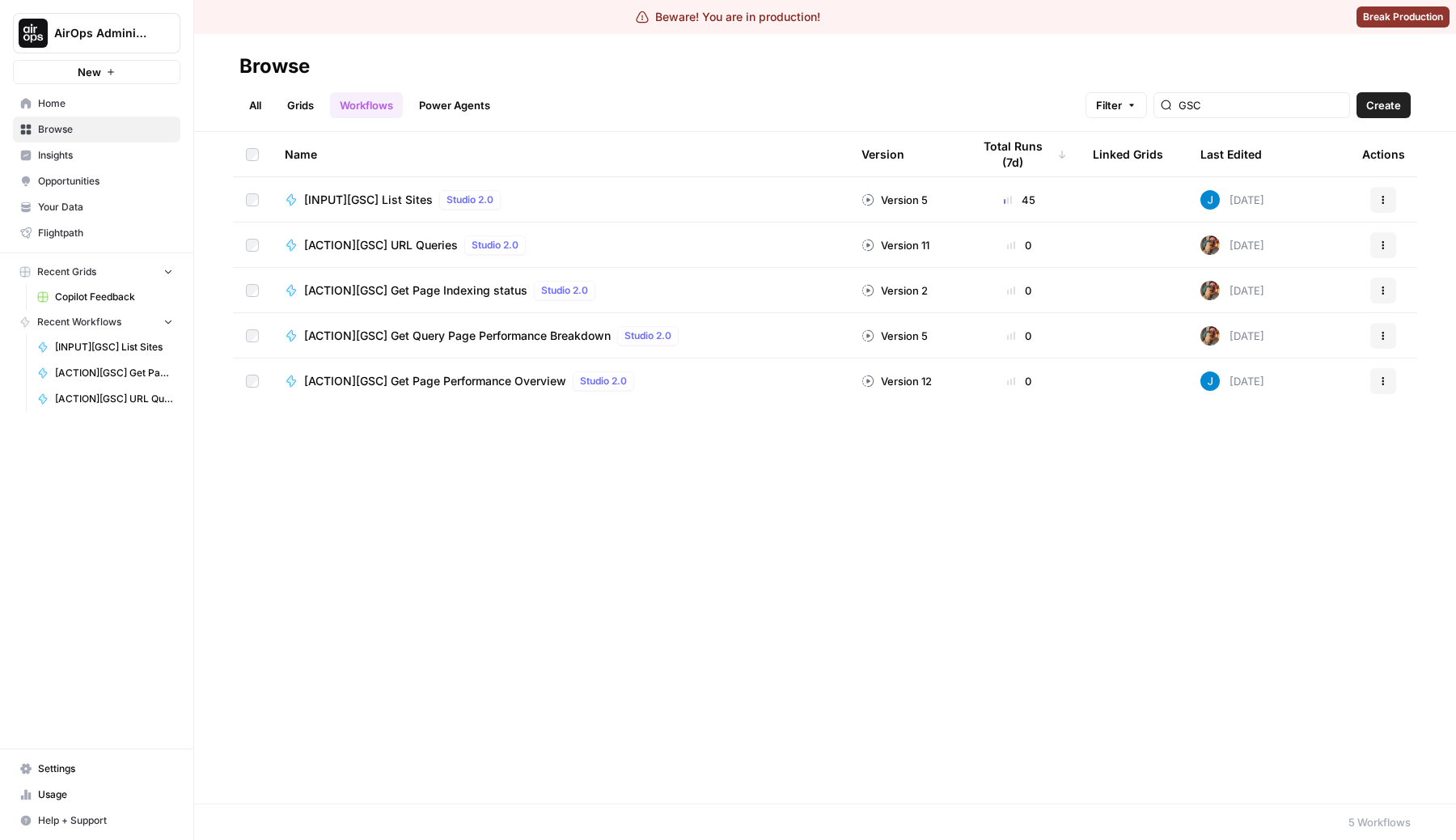
click at [463, 670] on div "Name Version Total Runs (7d) Linked Grids Last Edited Actions [INPUT][GSC] List…" at bounding box center [825, 468] width 1262 height 672
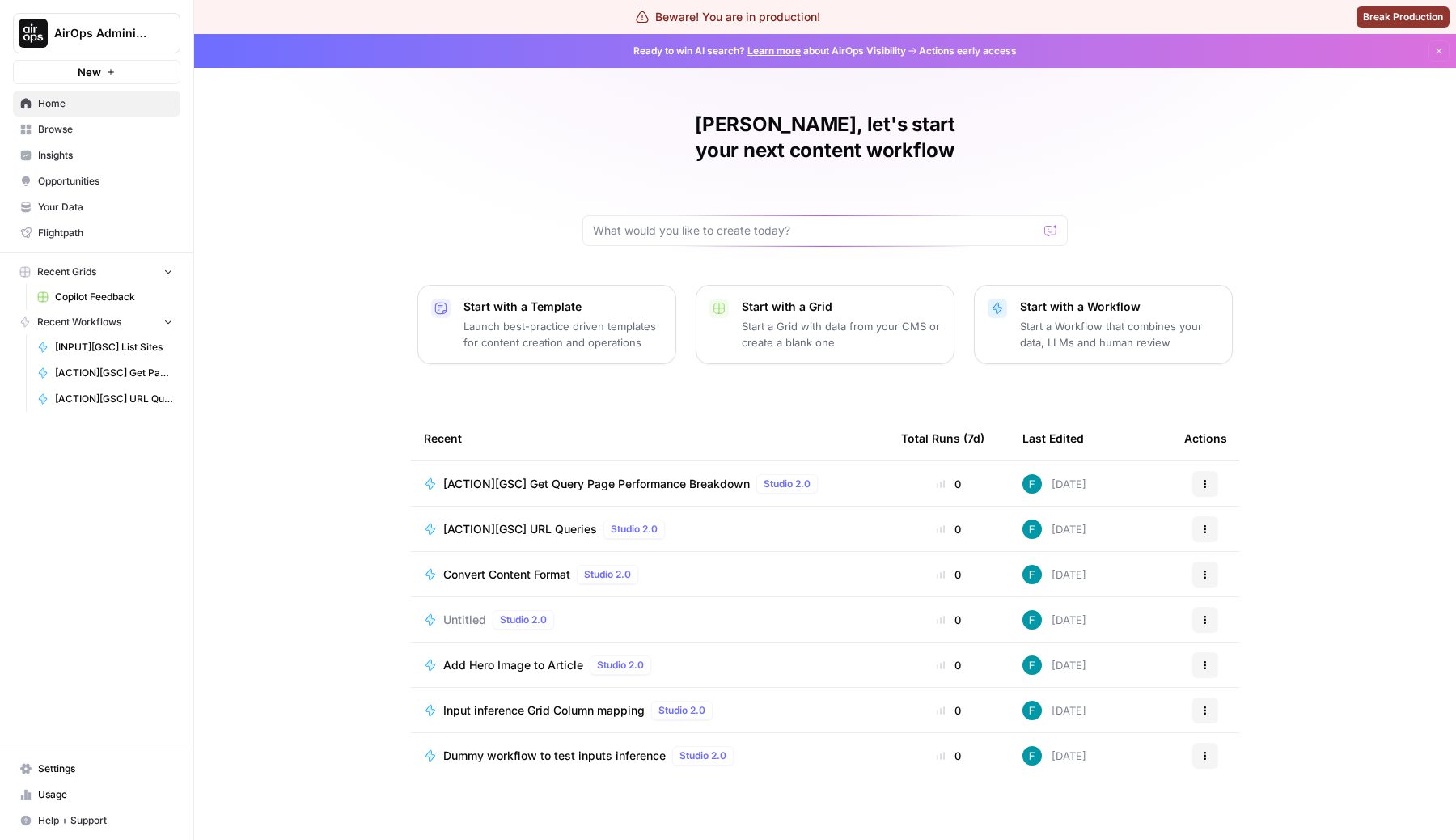
click at [275, 213] on div "[PERSON_NAME], let's start your next content workflow Start with a Template Lau…" at bounding box center [825, 437] width 1262 height 806
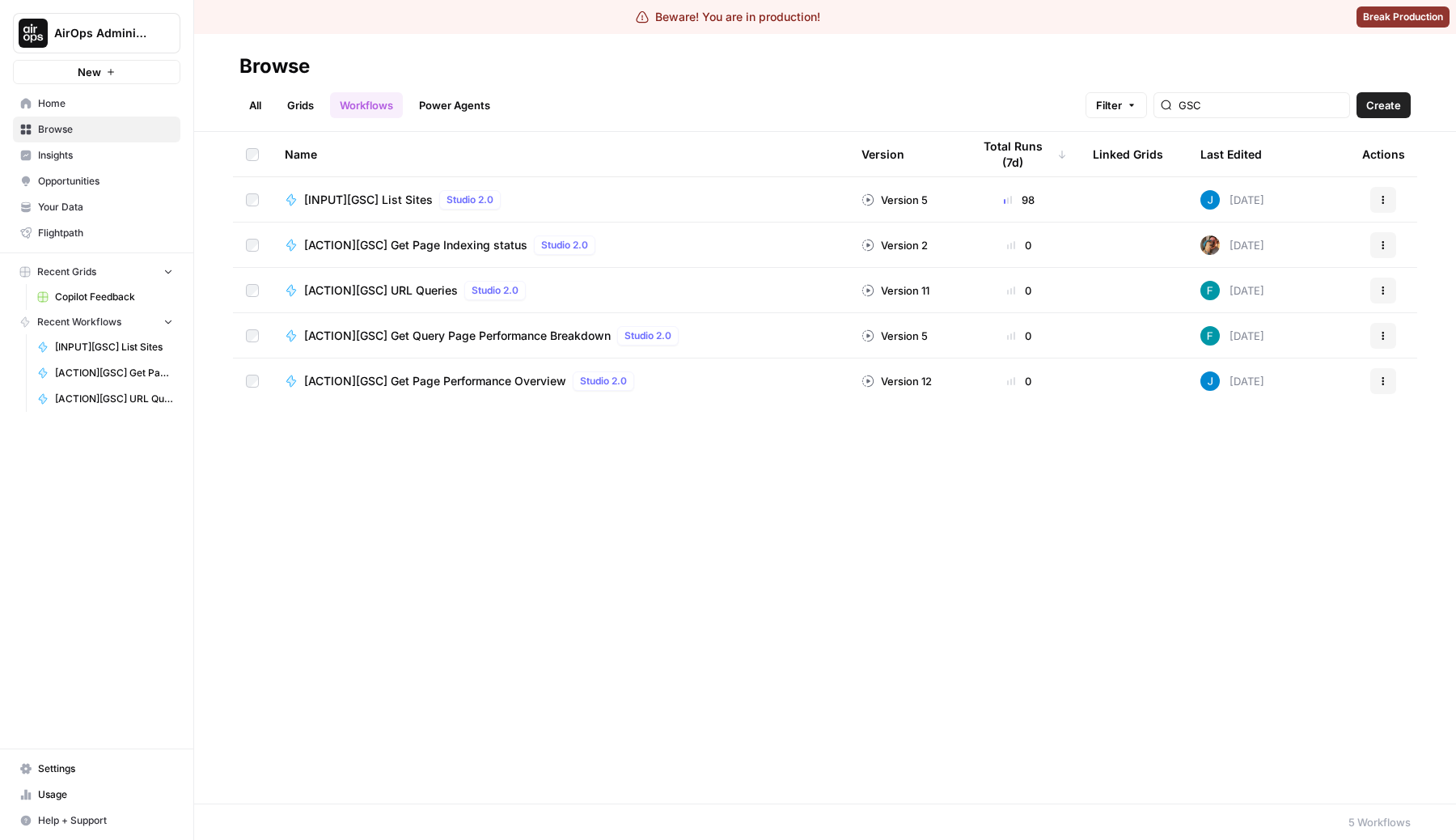
click at [529, 379] on span "[ACTION][GSC] Get Page Performance Overview" at bounding box center [435, 381] width 262 height 16
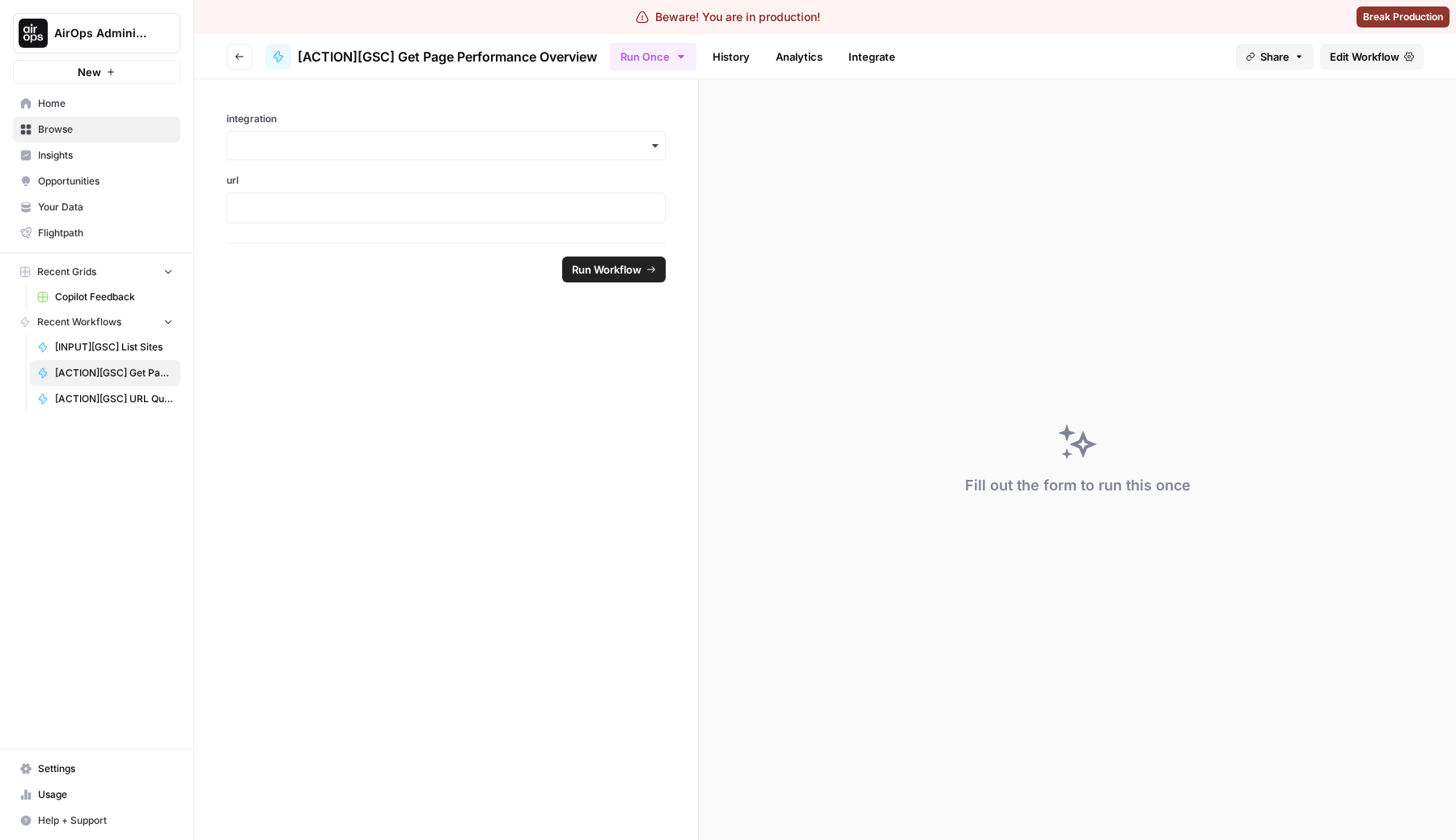
click at [1364, 48] on span "Edit Workflow" at bounding box center [1364, 56] width 70 height 16
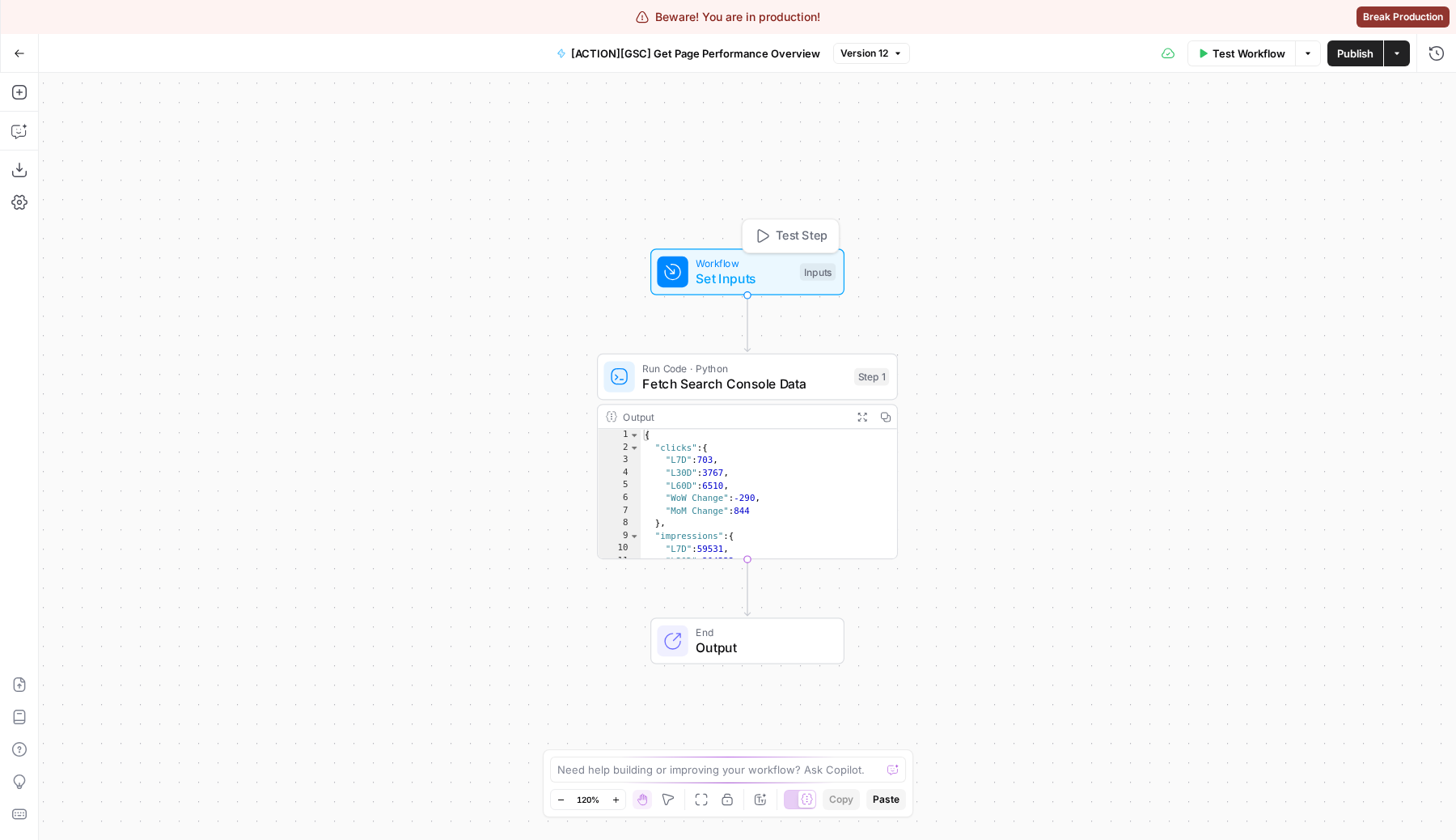
click at [719, 272] on span "Set Inputs" at bounding box center [743, 278] width 96 height 20
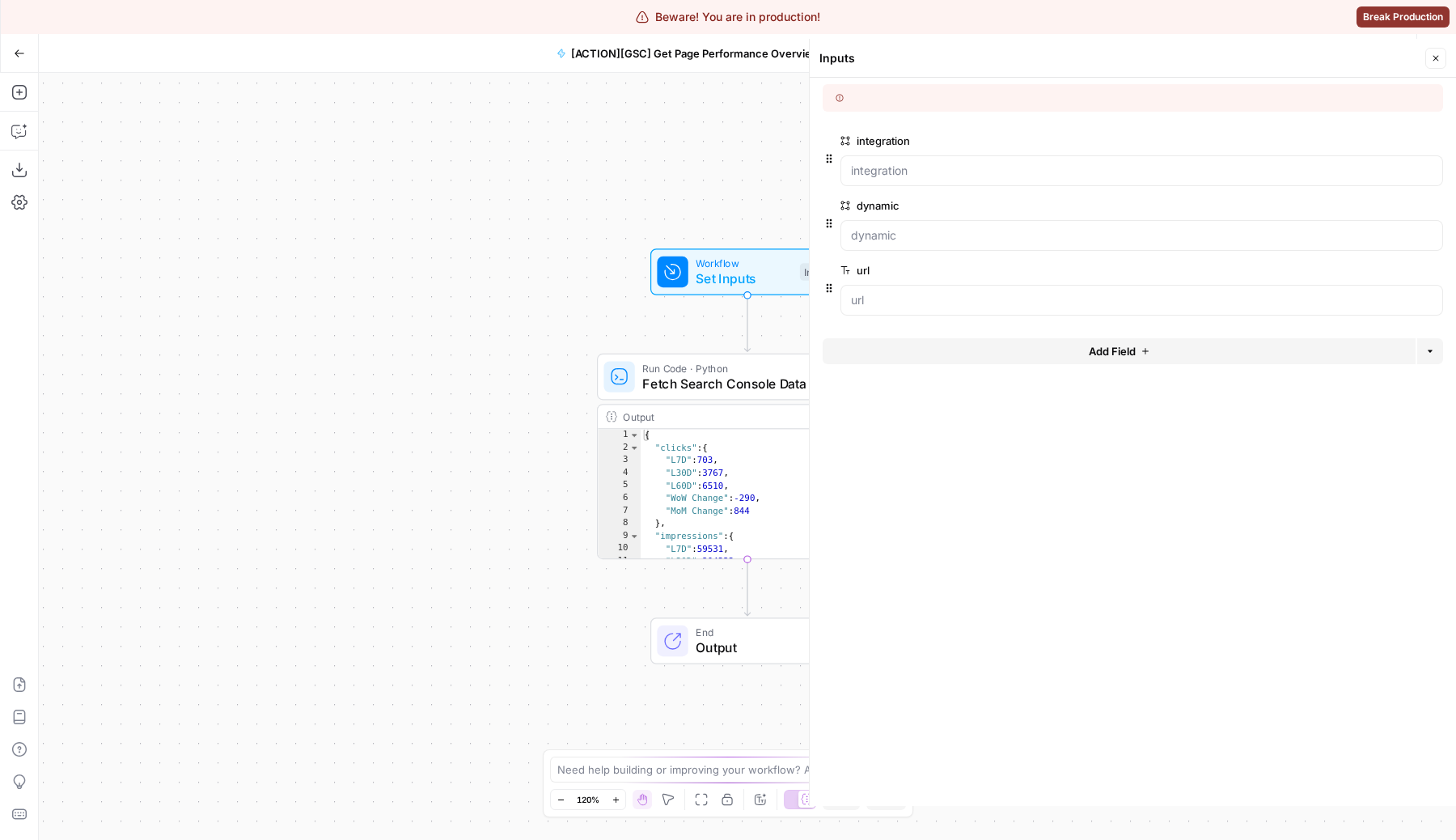
click at [1144, 361] on button "Add Field" at bounding box center [1118, 351] width 593 height 26
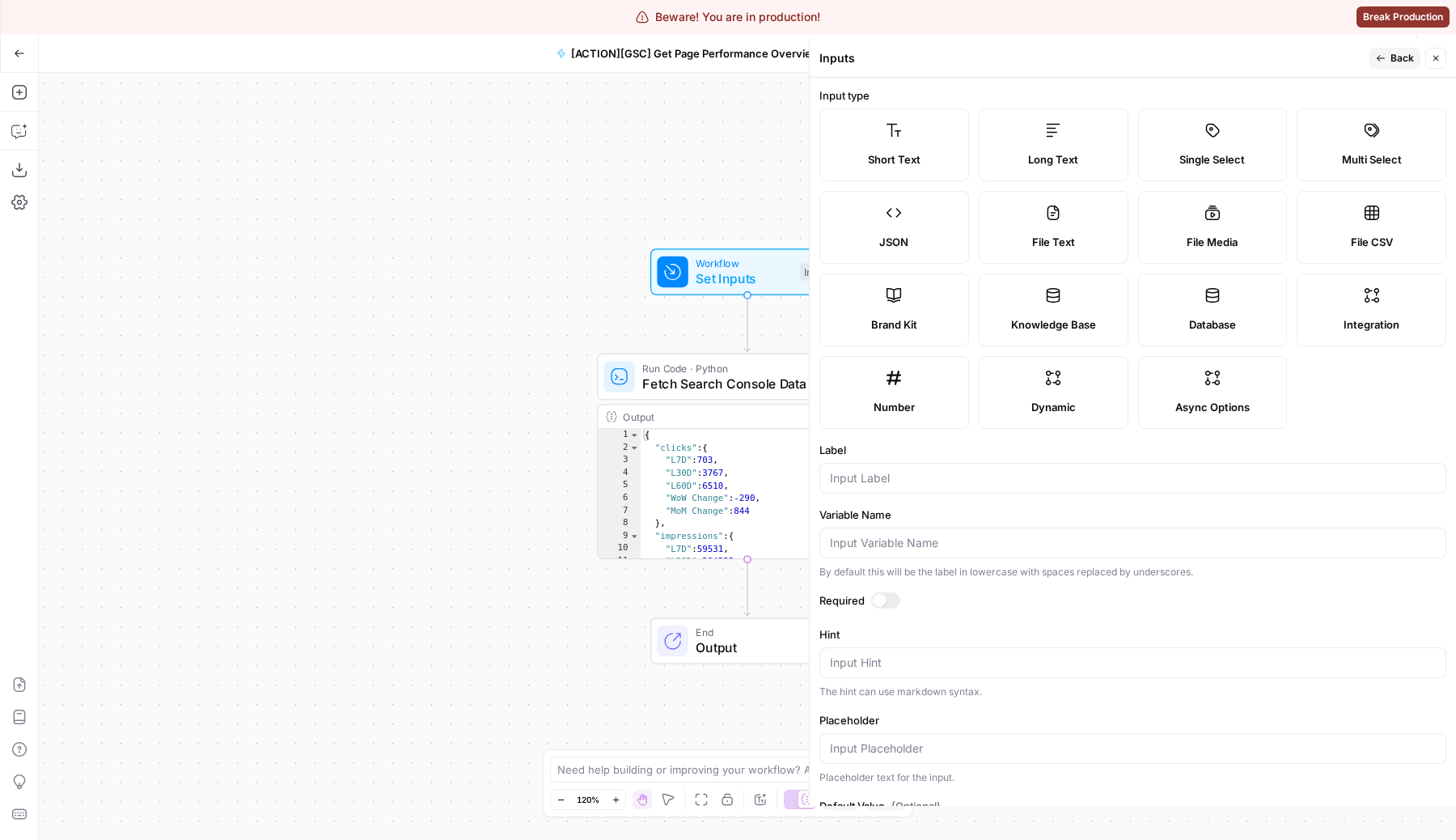
click at [898, 232] on label "JSON" at bounding box center [894, 227] width 149 height 73
click at [897, 484] on input "Label" at bounding box center [1133, 478] width 605 height 16
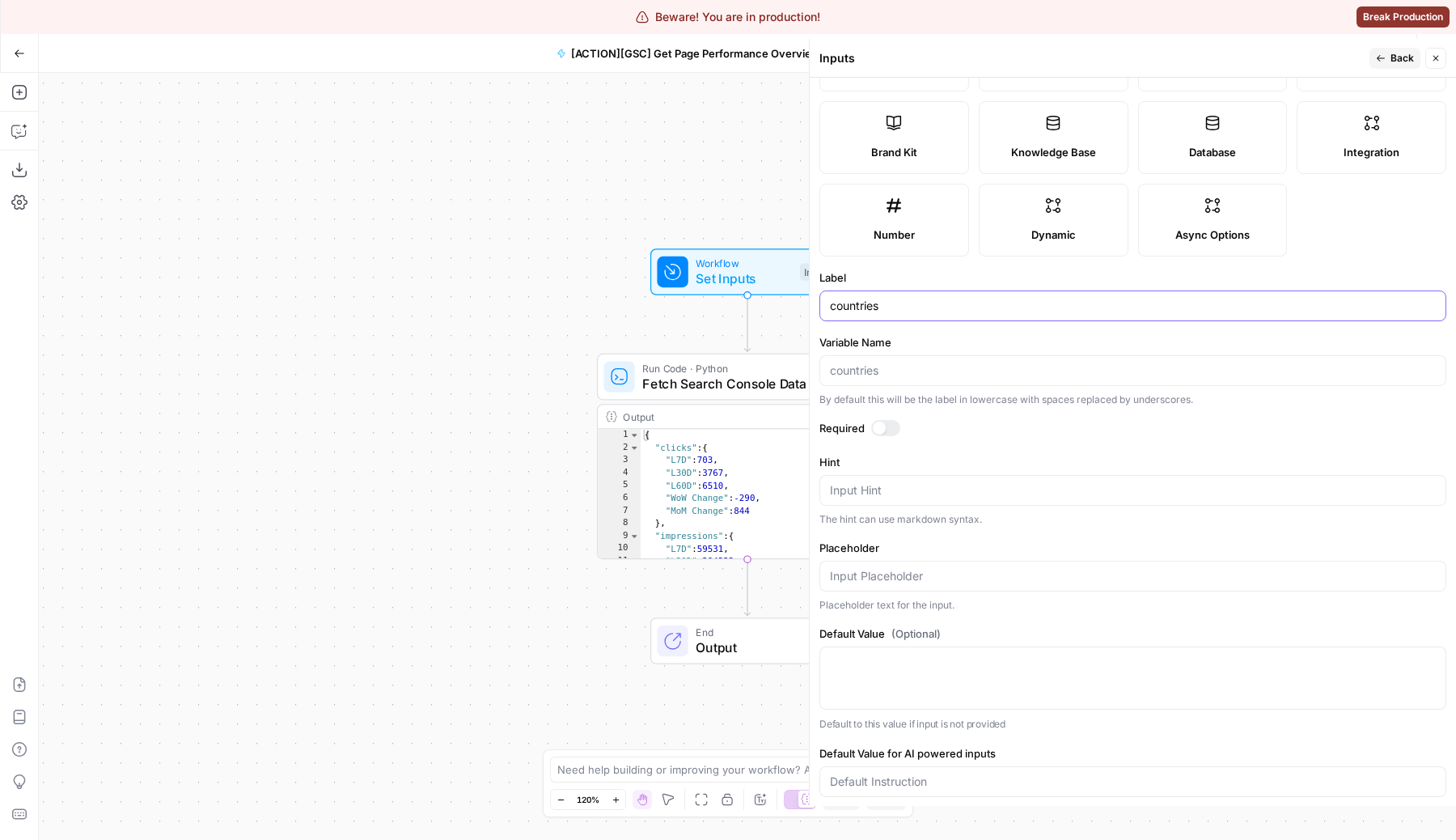
type input "countries"
click at [881, 490] on textarea "Hint" at bounding box center [1133, 490] width 605 height 16
click at [890, 656] on textarea "Default Value (Optional)" at bounding box center [1133, 662] width 605 height 16
click at [902, 496] on textarea "Hint" at bounding box center [1133, 490] width 605 height 16
paste textarea "A list of countries separated by commas, following the [ISO 3166-1 alpha-3](htt…"
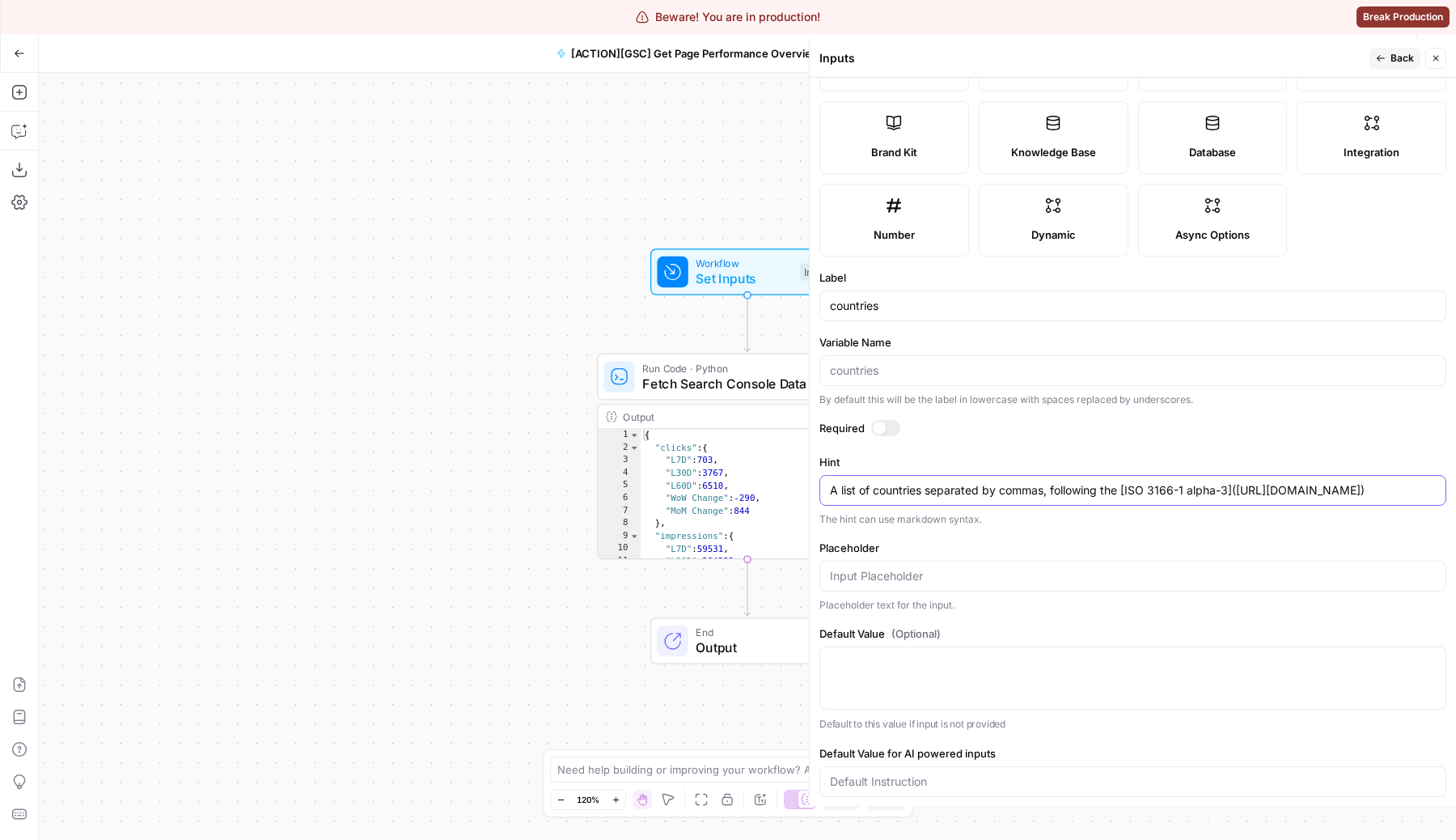
type textarea "A list of countries separated by commas, following the [ISO 3166-1 alpha-3](htt…"
click at [940, 585] on input "Placeholder" at bounding box center [1133, 576] width 605 height 16
paste input "["ARE", "USA"]"
click at [853, 585] on input "["ARE", "USA"]" at bounding box center [1133, 576] width 605 height 16
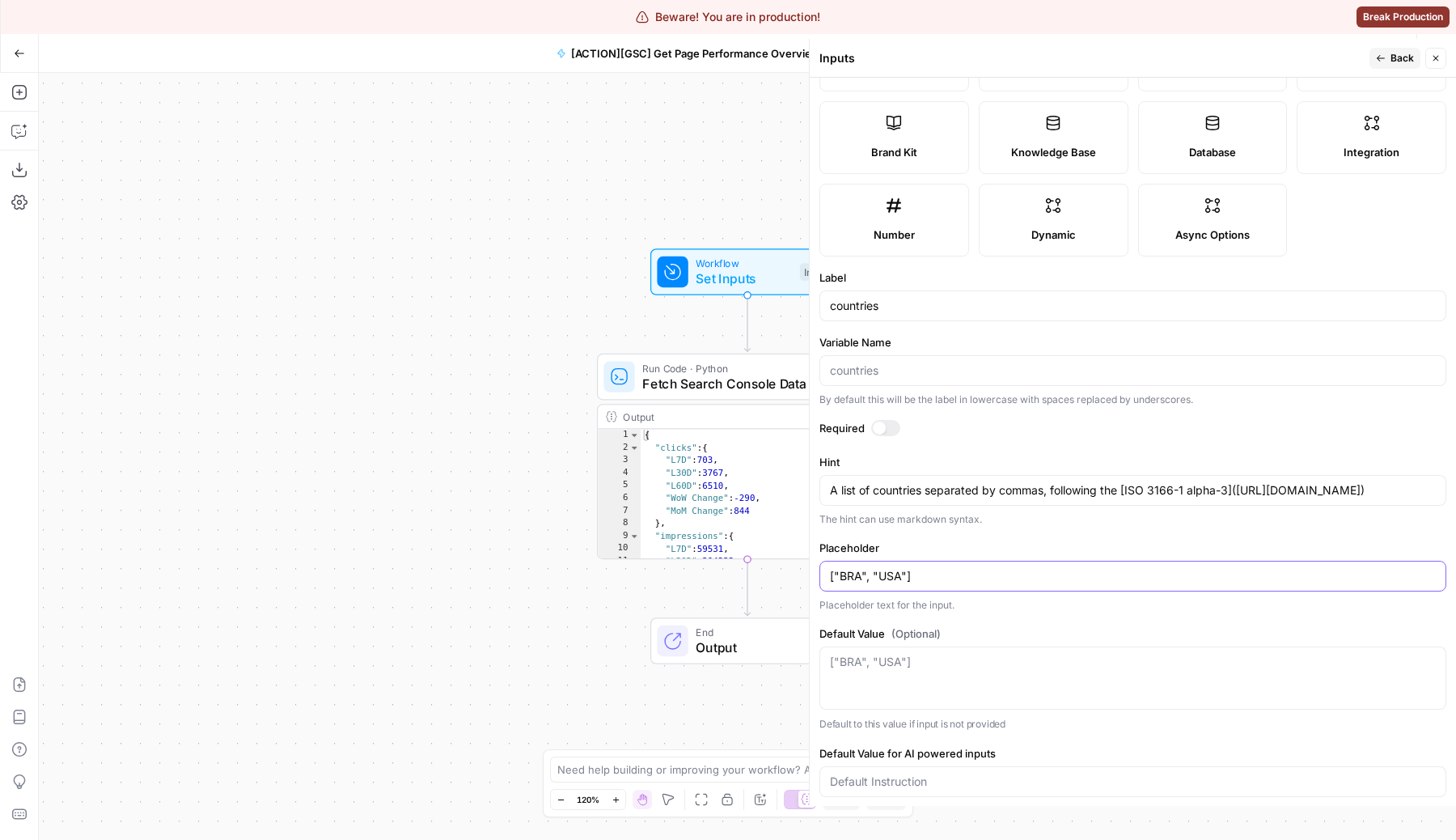
type input "["BRA", "USA"]"
click at [975, 692] on div "["BRA", "USA"]" at bounding box center [1132, 678] width 627 height 63
type textarea "[]"
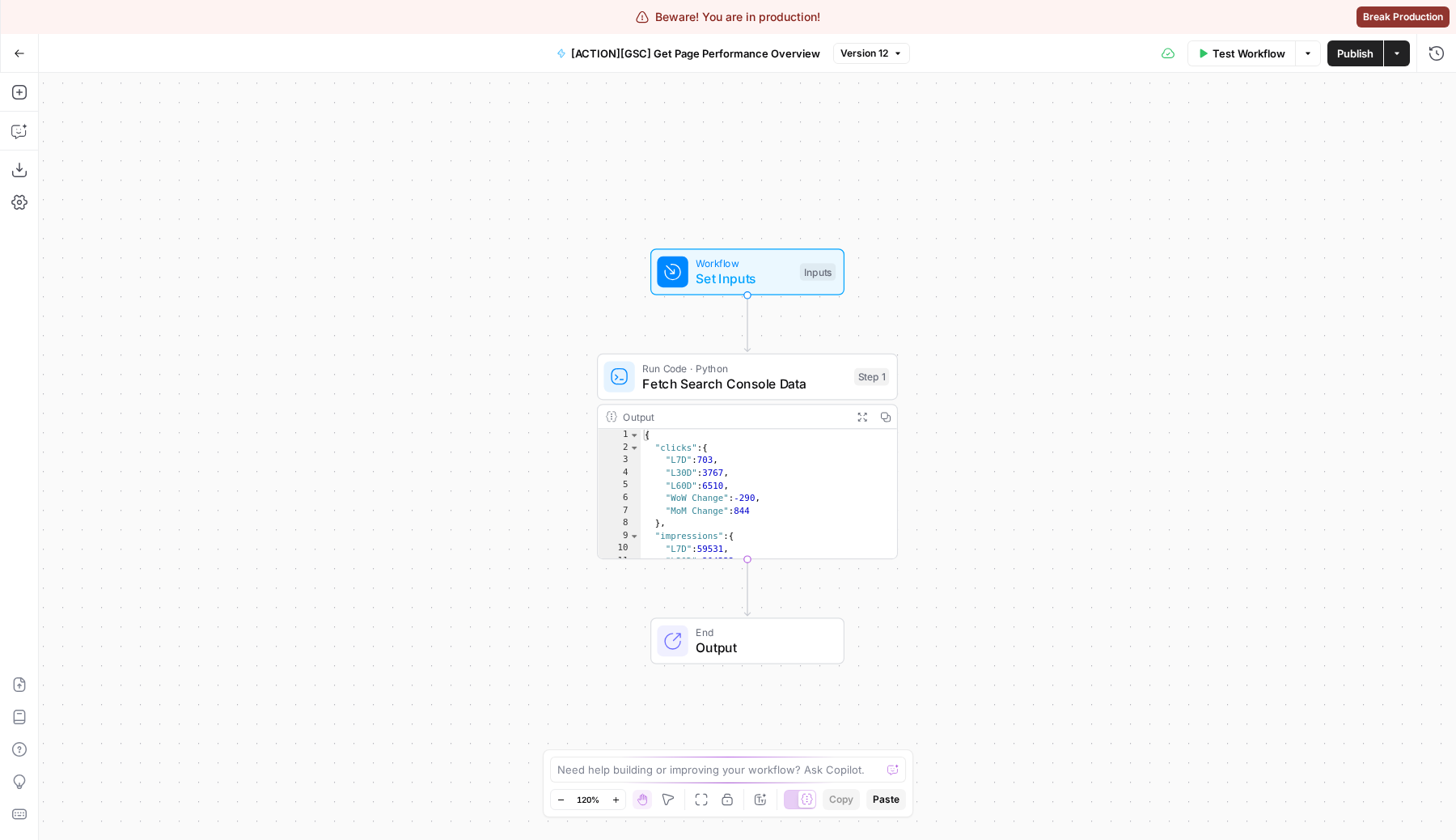
click at [699, 279] on span "Set Inputs" at bounding box center [743, 278] width 96 height 20
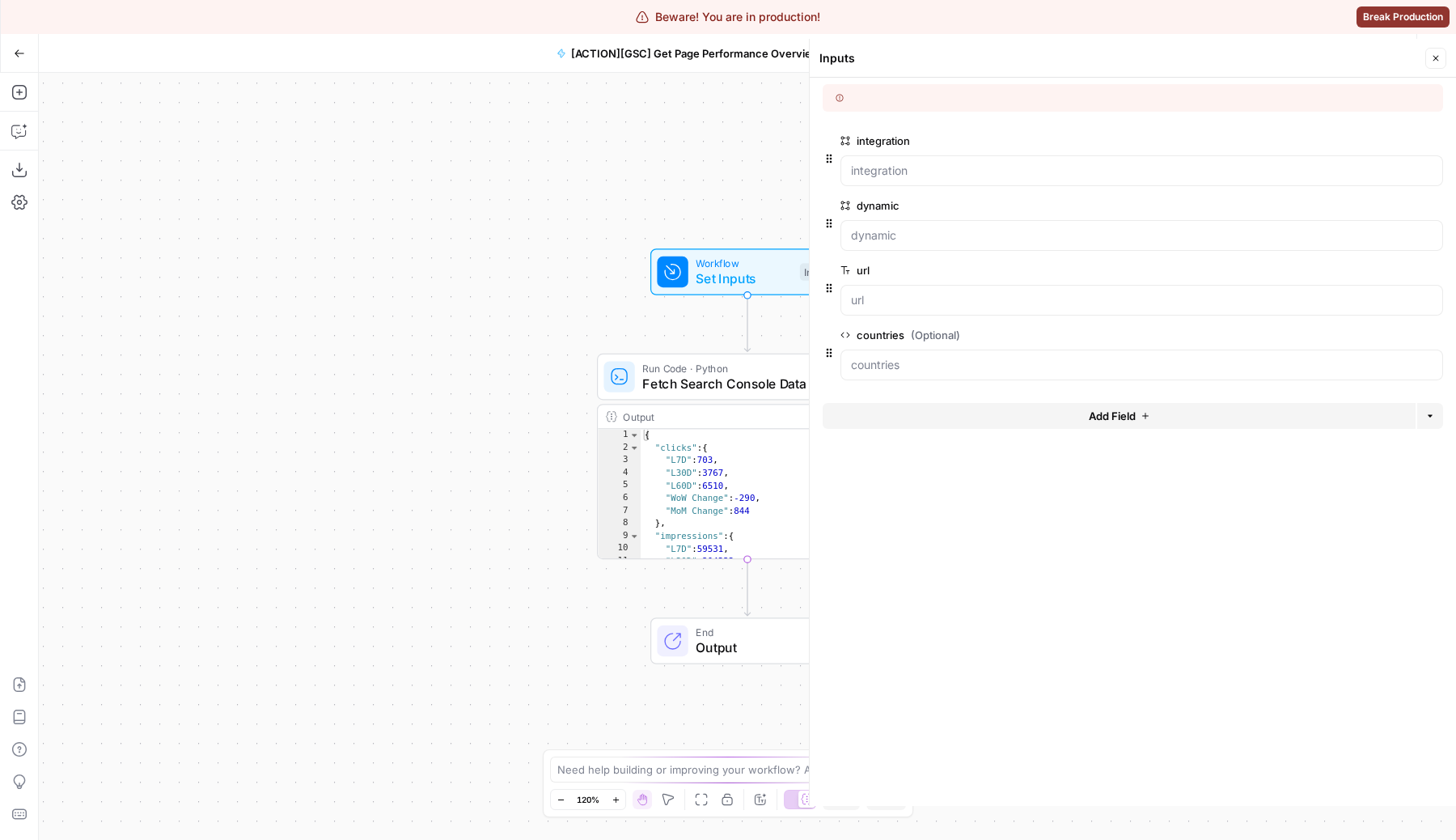
click at [1372, 331] on span "edit field" at bounding box center [1382, 334] width 36 height 13
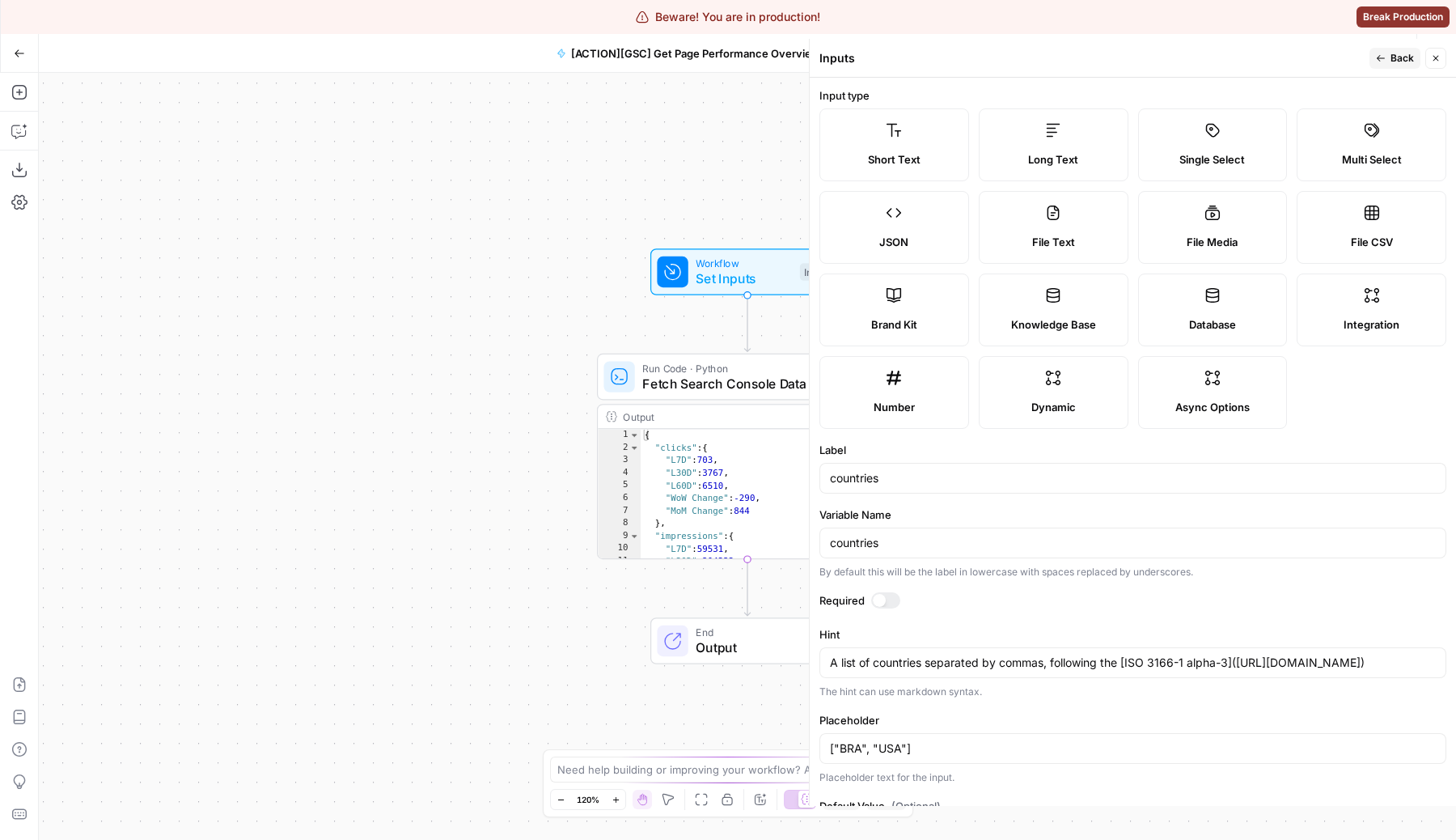
scroll to position [188, 0]
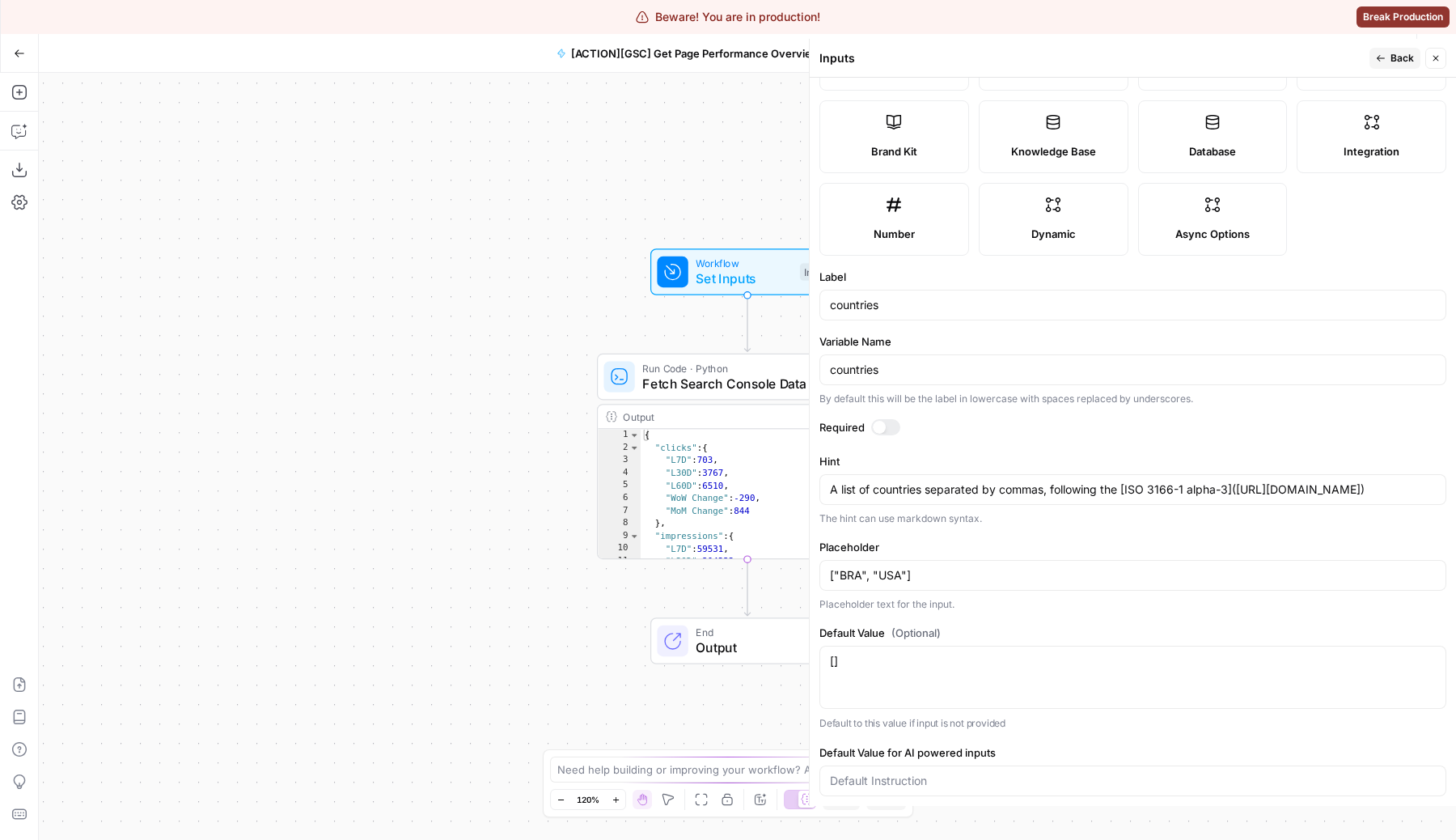
click at [949, 679] on div "[] []" at bounding box center [1132, 677] width 627 height 63
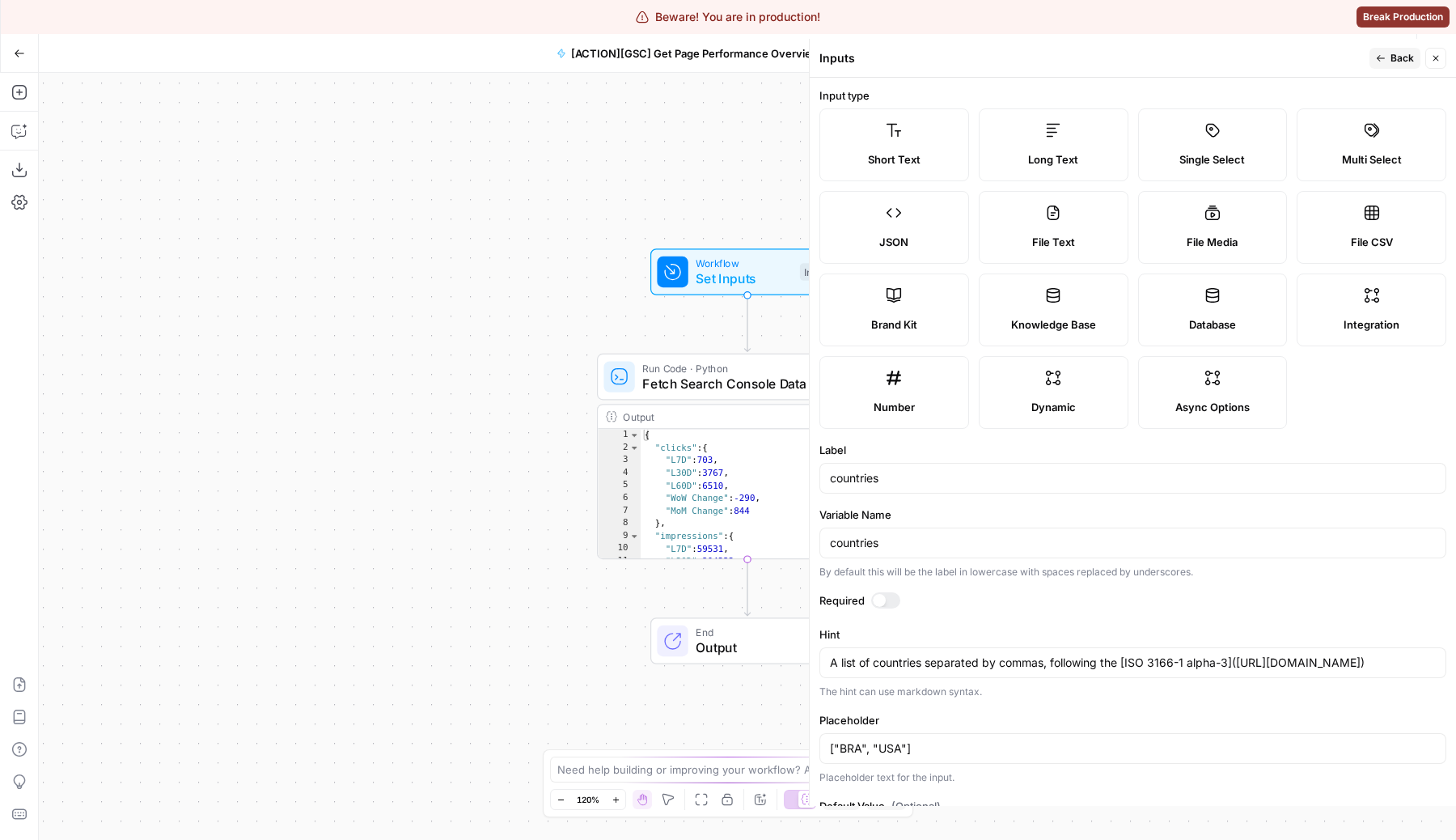
click at [1397, 63] on span "Back" at bounding box center [1402, 58] width 24 height 14
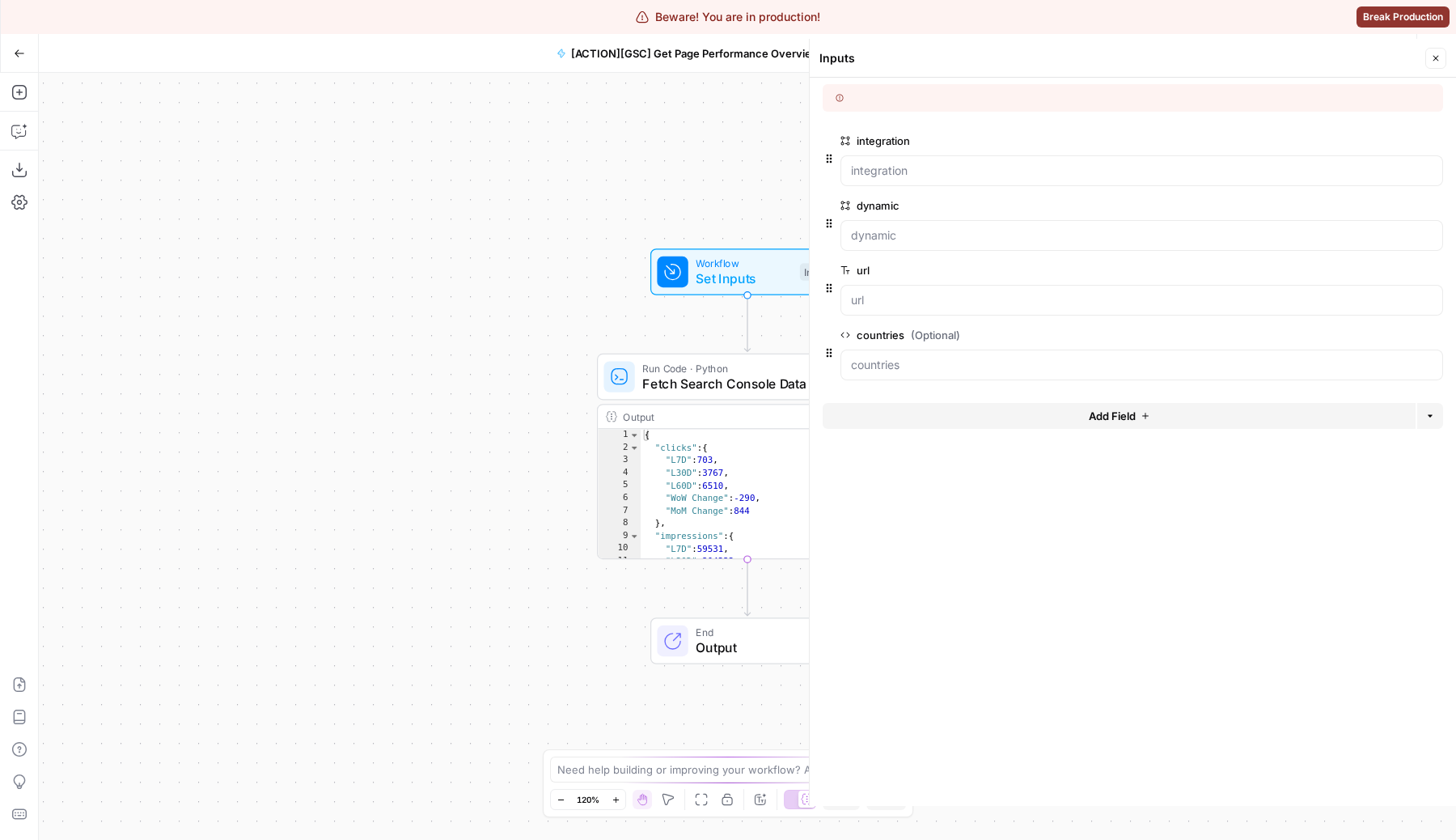
click at [1433, 55] on icon "button" at bounding box center [1435, 58] width 9 height 9
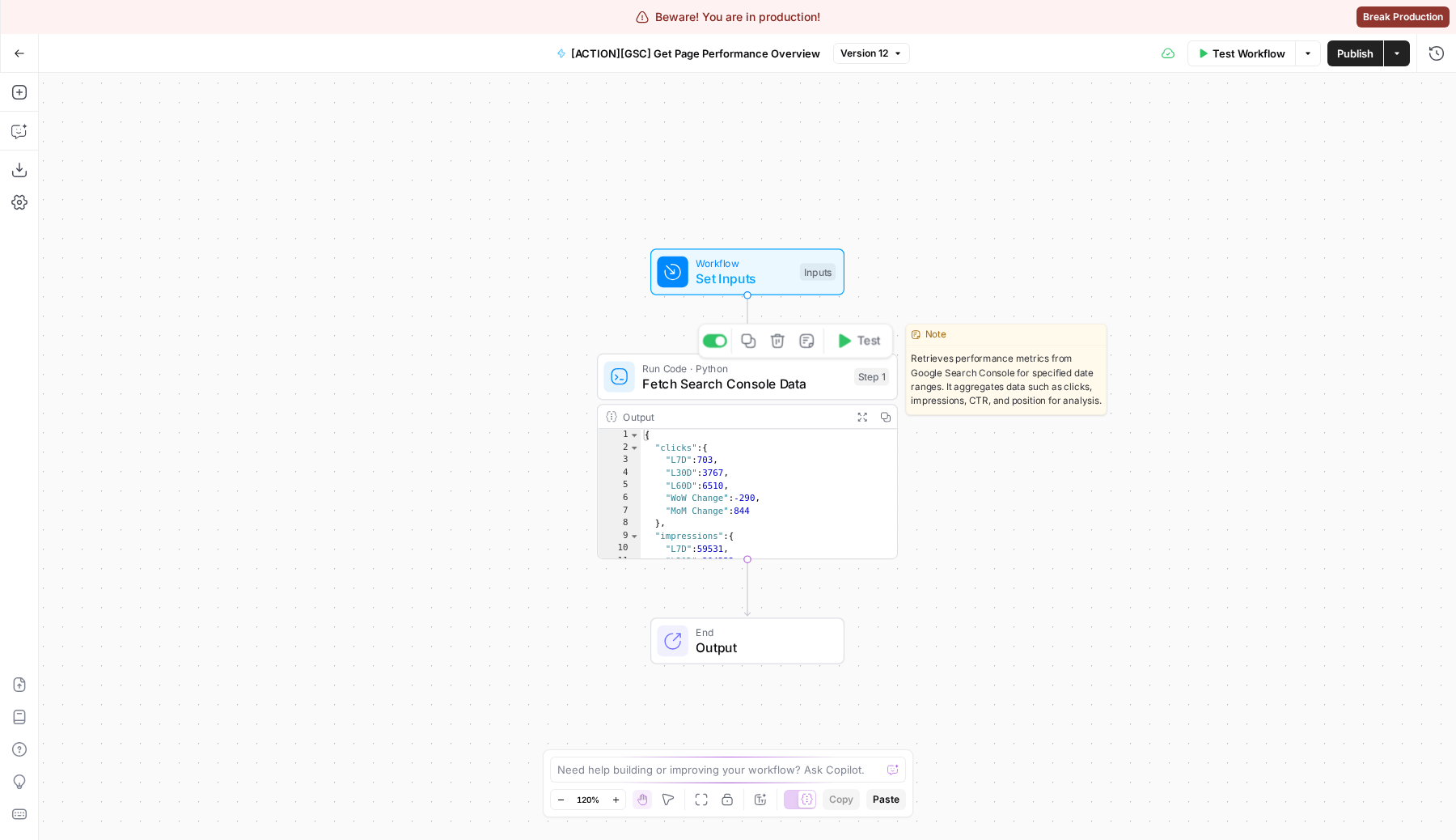
click at [746, 386] on span "Fetch Search Console Data" at bounding box center [744, 384] width 204 height 20
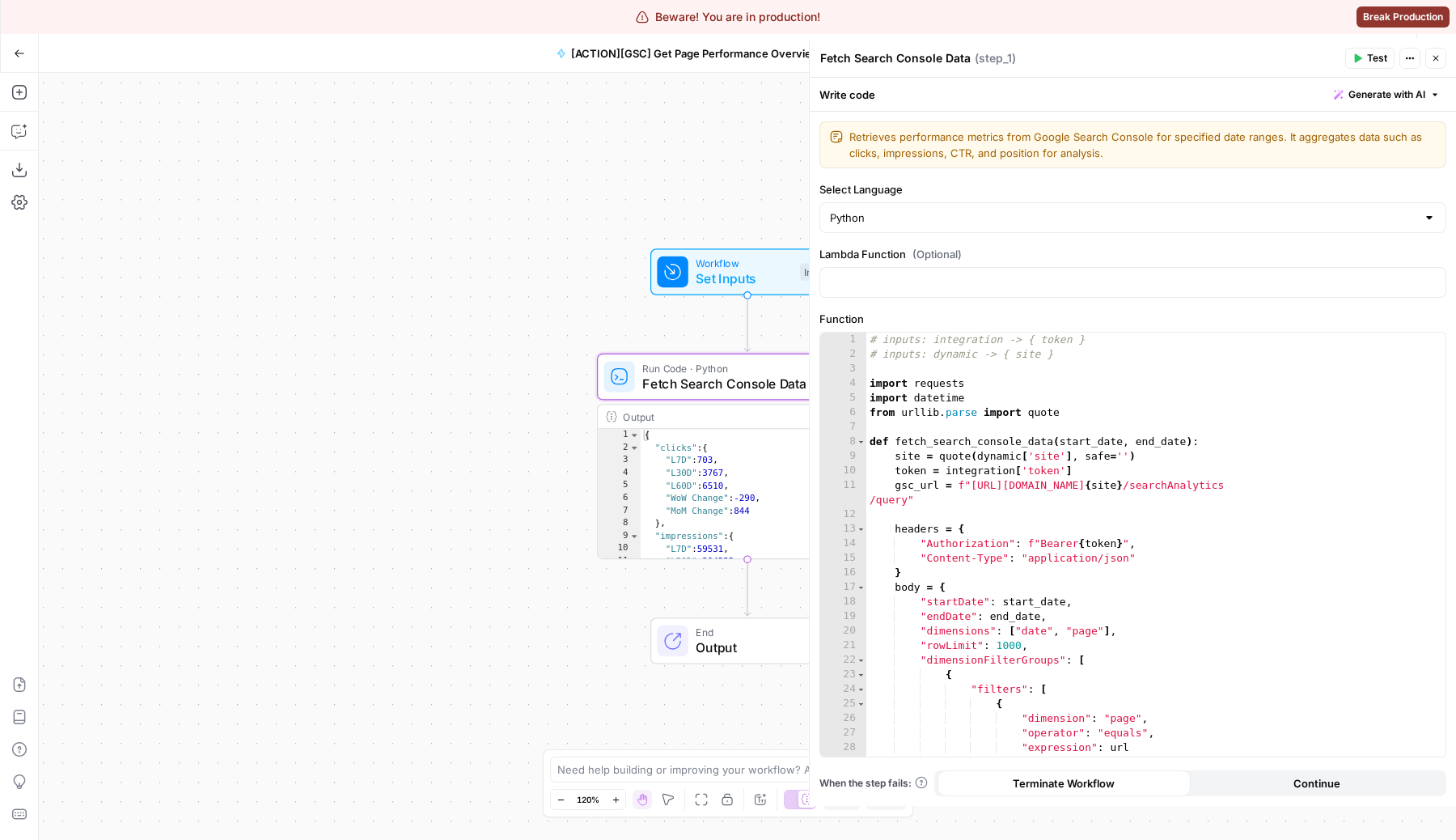
click at [1021, 638] on div "# inputs: integration -> { token } # inputs: dynamic -> { site } import request…" at bounding box center [1155, 559] width 579 height 453
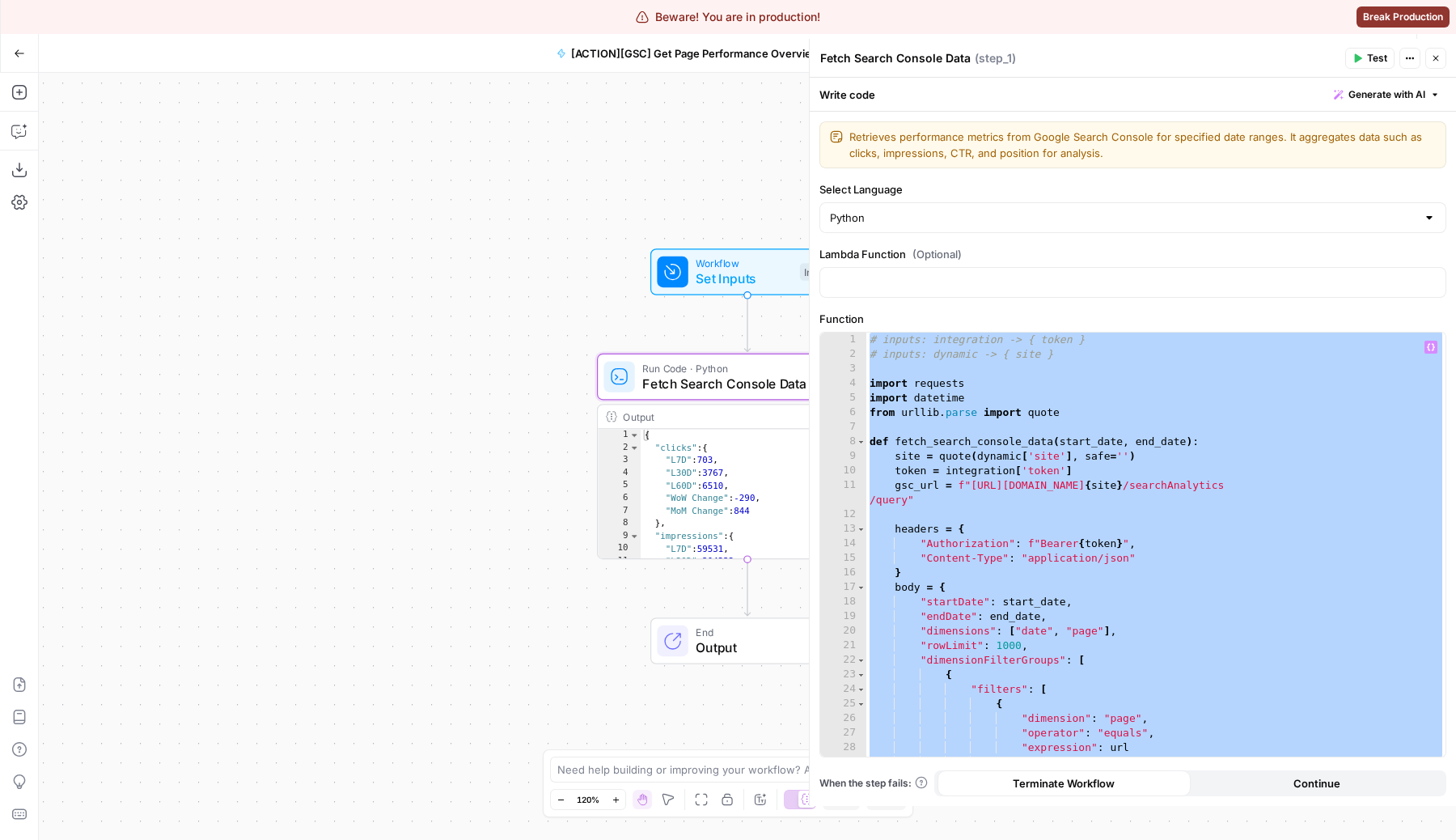
paste textarea
type textarea "**********"
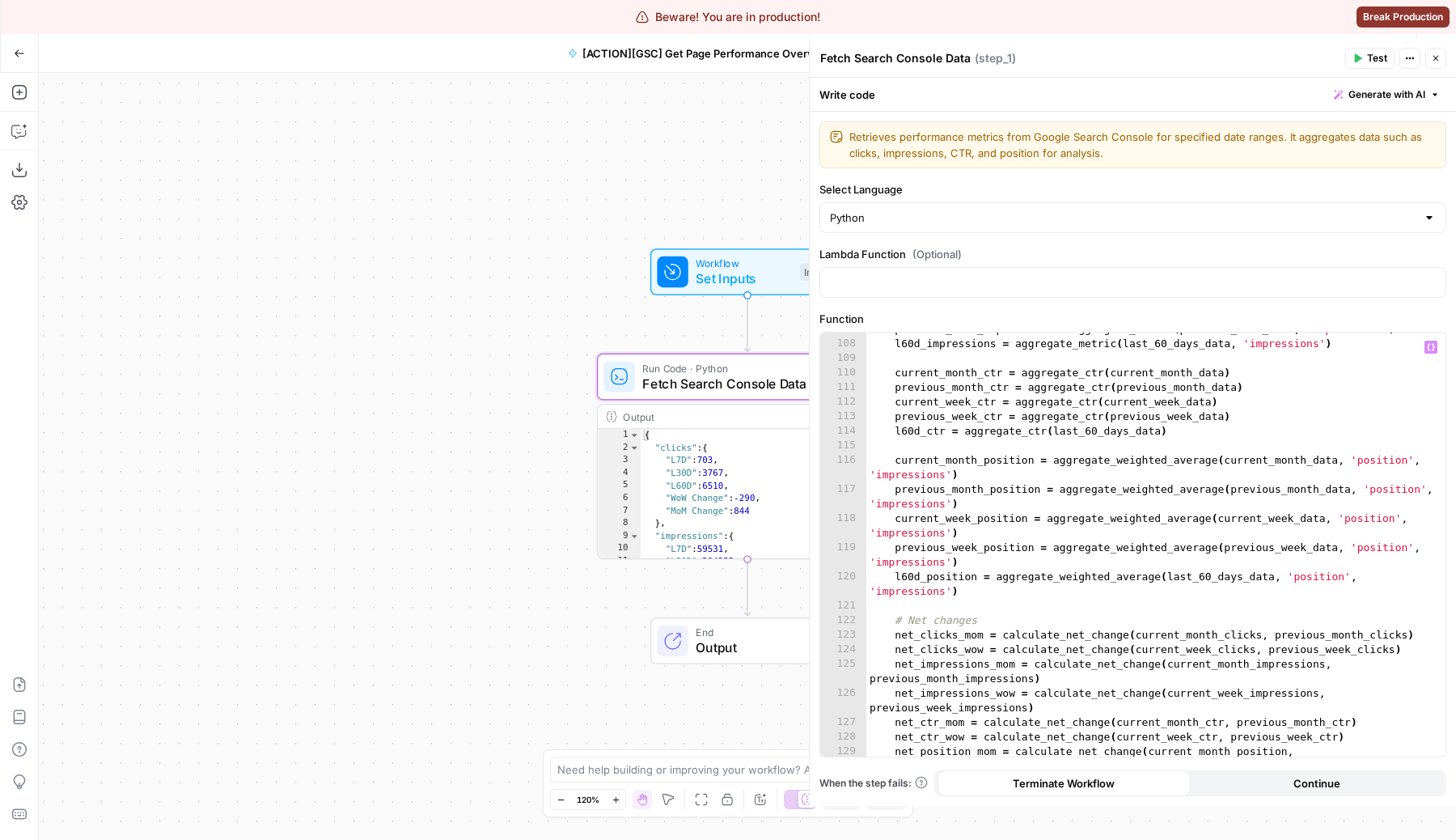
scroll to position [1641, 0]
click at [1432, 49] on button "Close" at bounding box center [1435, 58] width 21 height 21
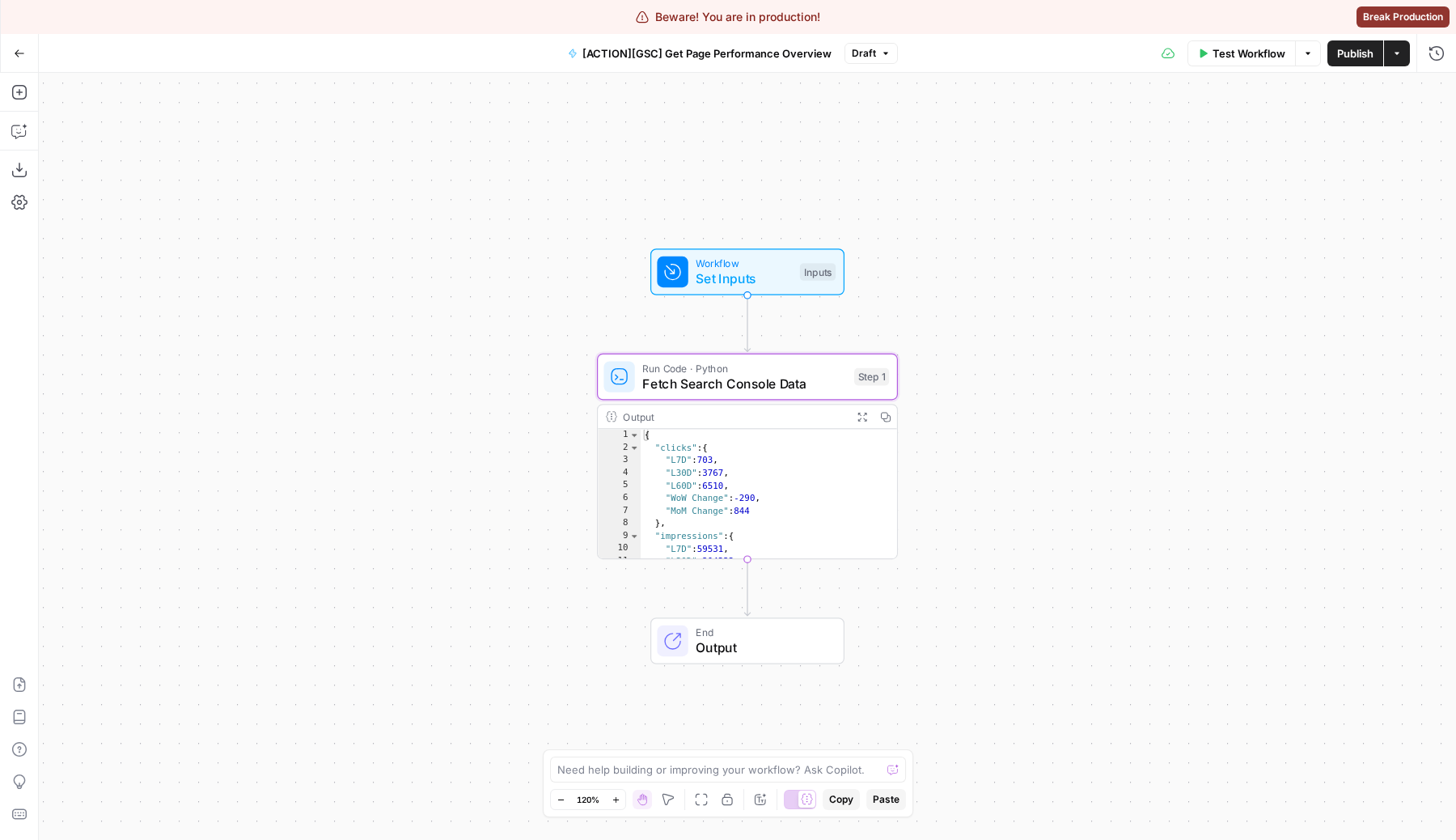
click at [726, 273] on span "Set Inputs" at bounding box center [743, 278] width 96 height 20
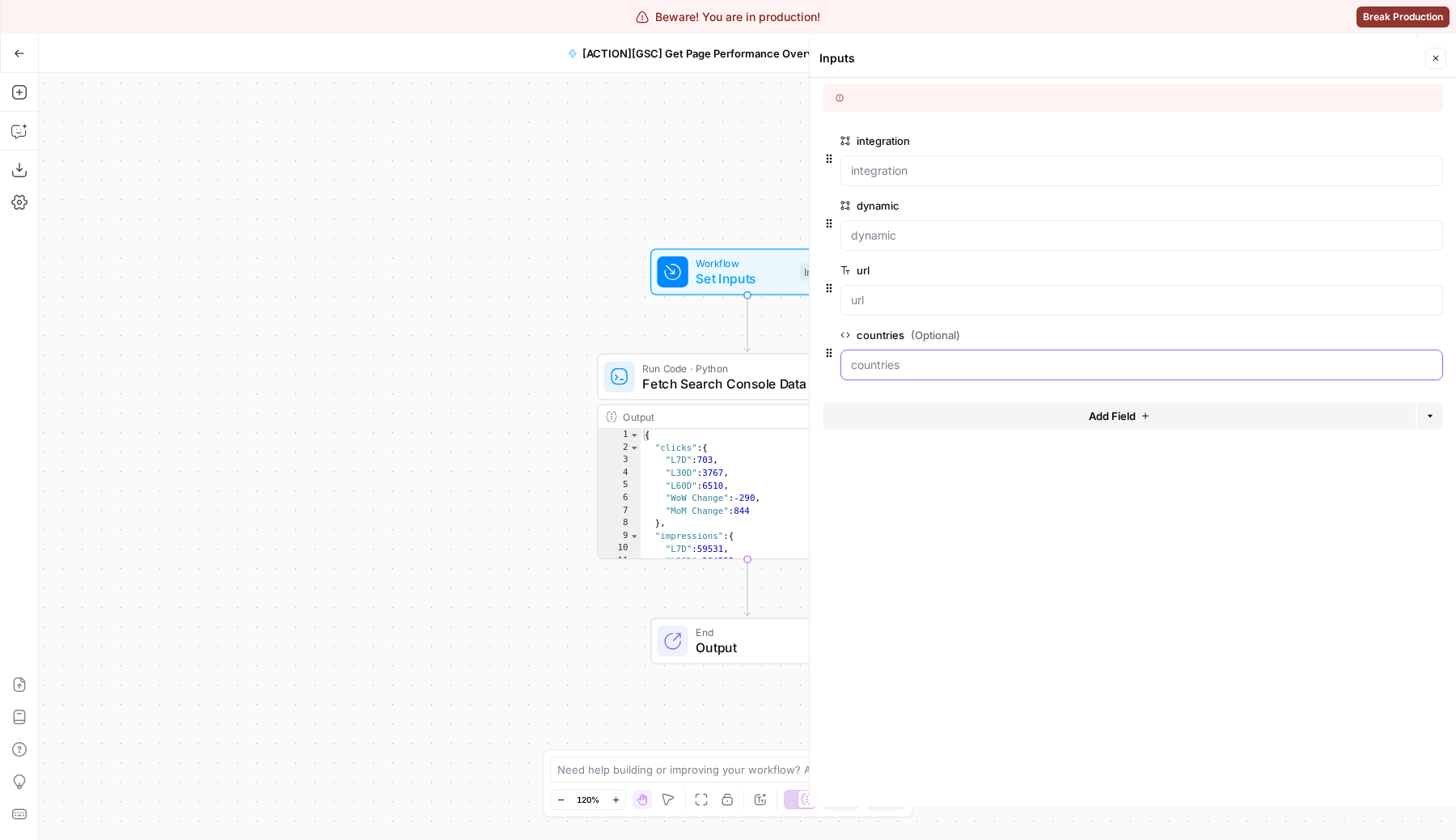
click at [920, 362] on input "countries (Optional)" at bounding box center [1141, 365] width 582 height 16
click at [1446, 48] on header "Inputs Close" at bounding box center [1133, 59] width 646 height 39
click at [1432, 52] on button "Close" at bounding box center [1435, 58] width 21 height 21
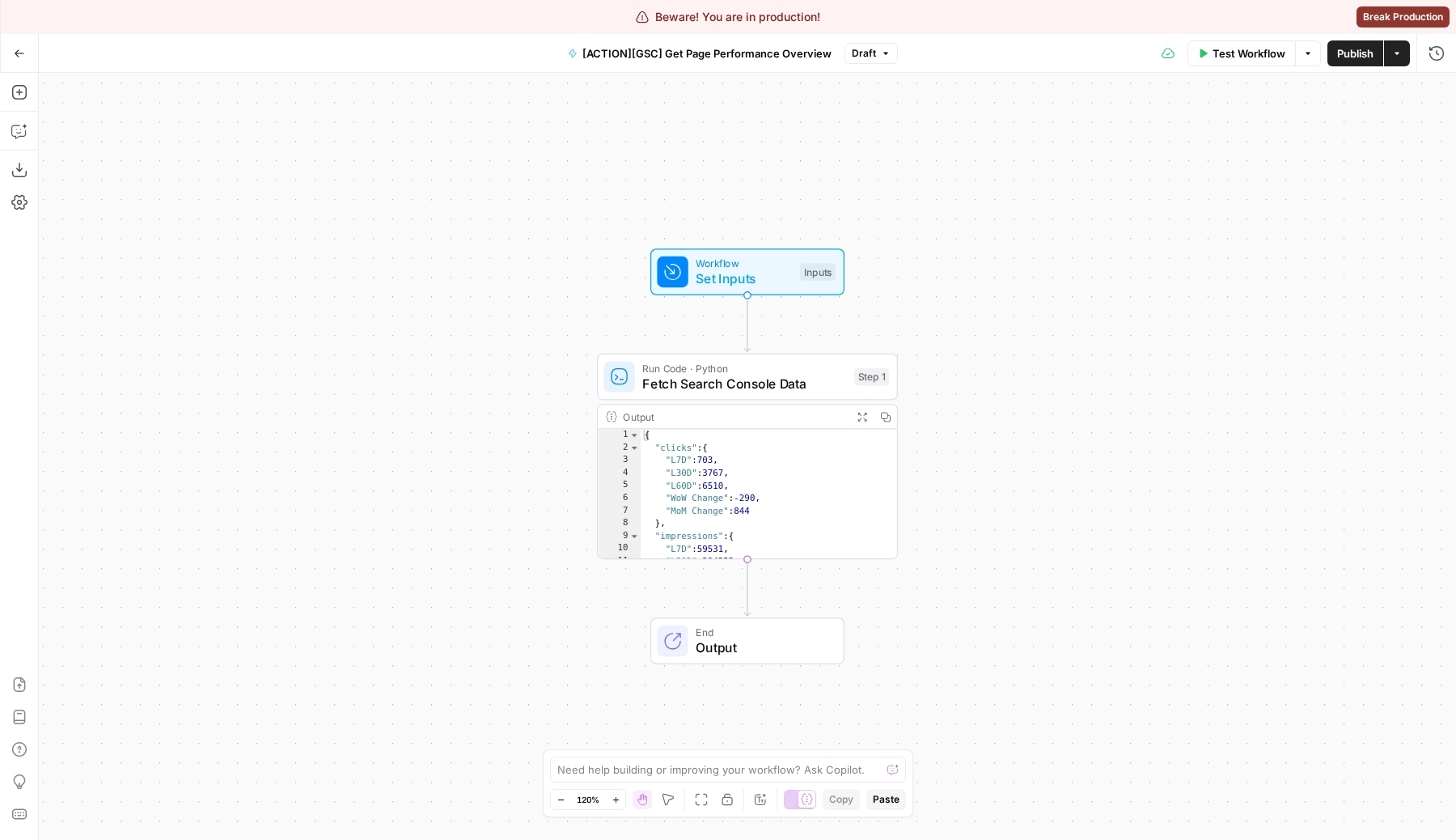
click at [1257, 50] on span "Test Workflow" at bounding box center [1249, 53] width 73 height 16
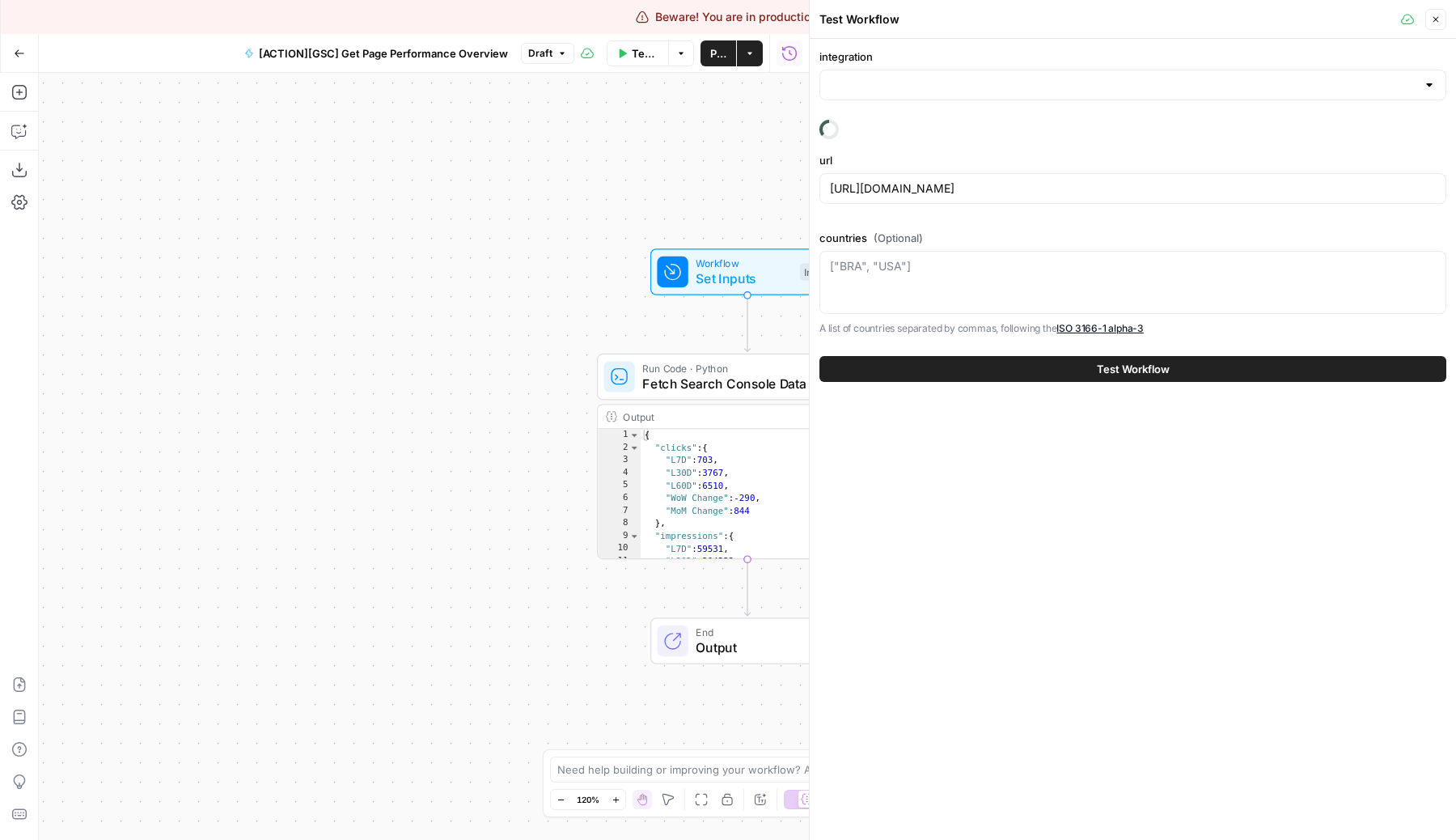
type input "Google Search Console"
click at [1000, 278] on div "["BRA", "USA"]" at bounding box center [1132, 283] width 627 height 63
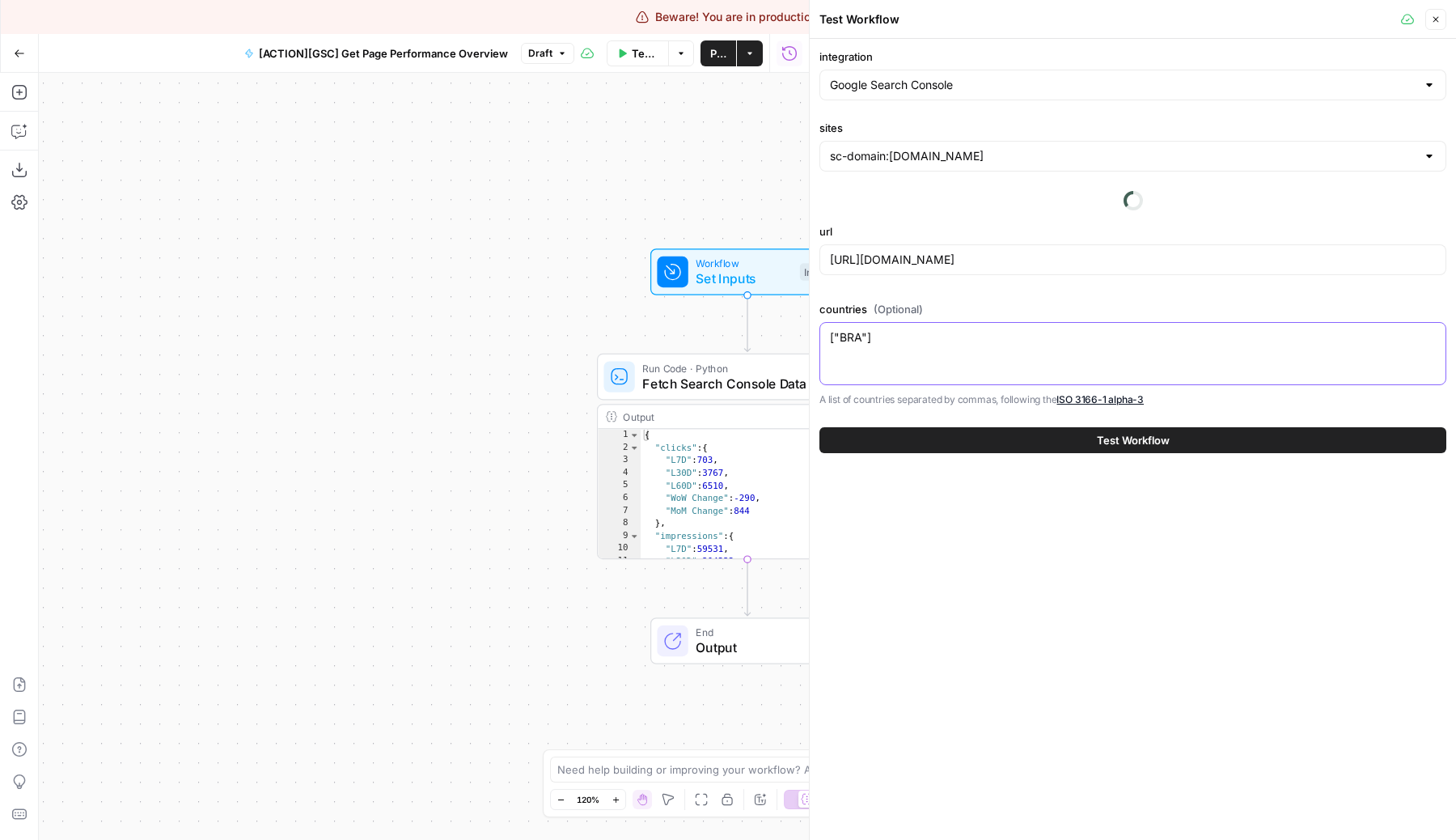
type textarea "["BRA"]"
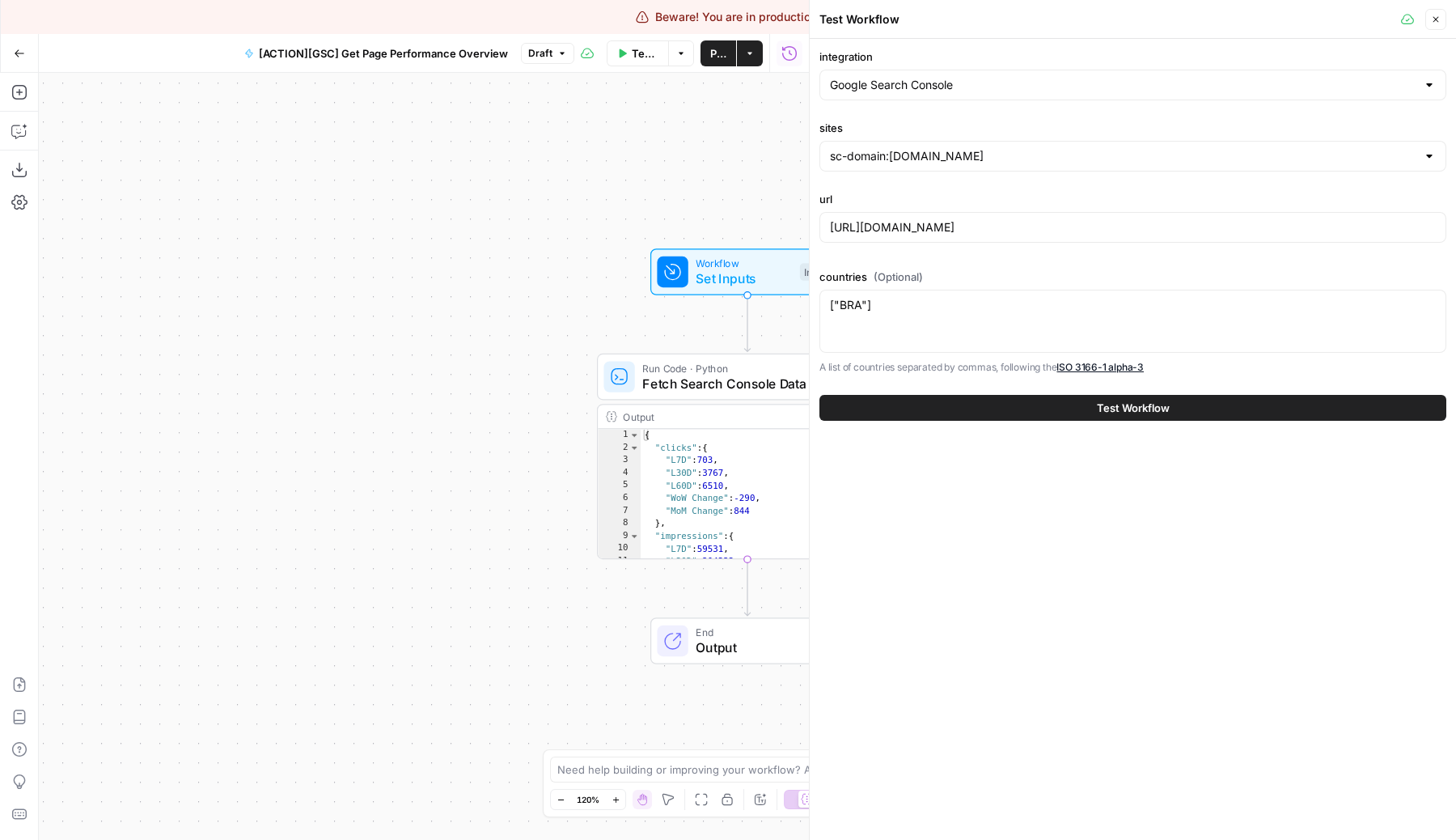
click at [1004, 410] on button "Test Workflow" at bounding box center [1132, 407] width 627 height 26
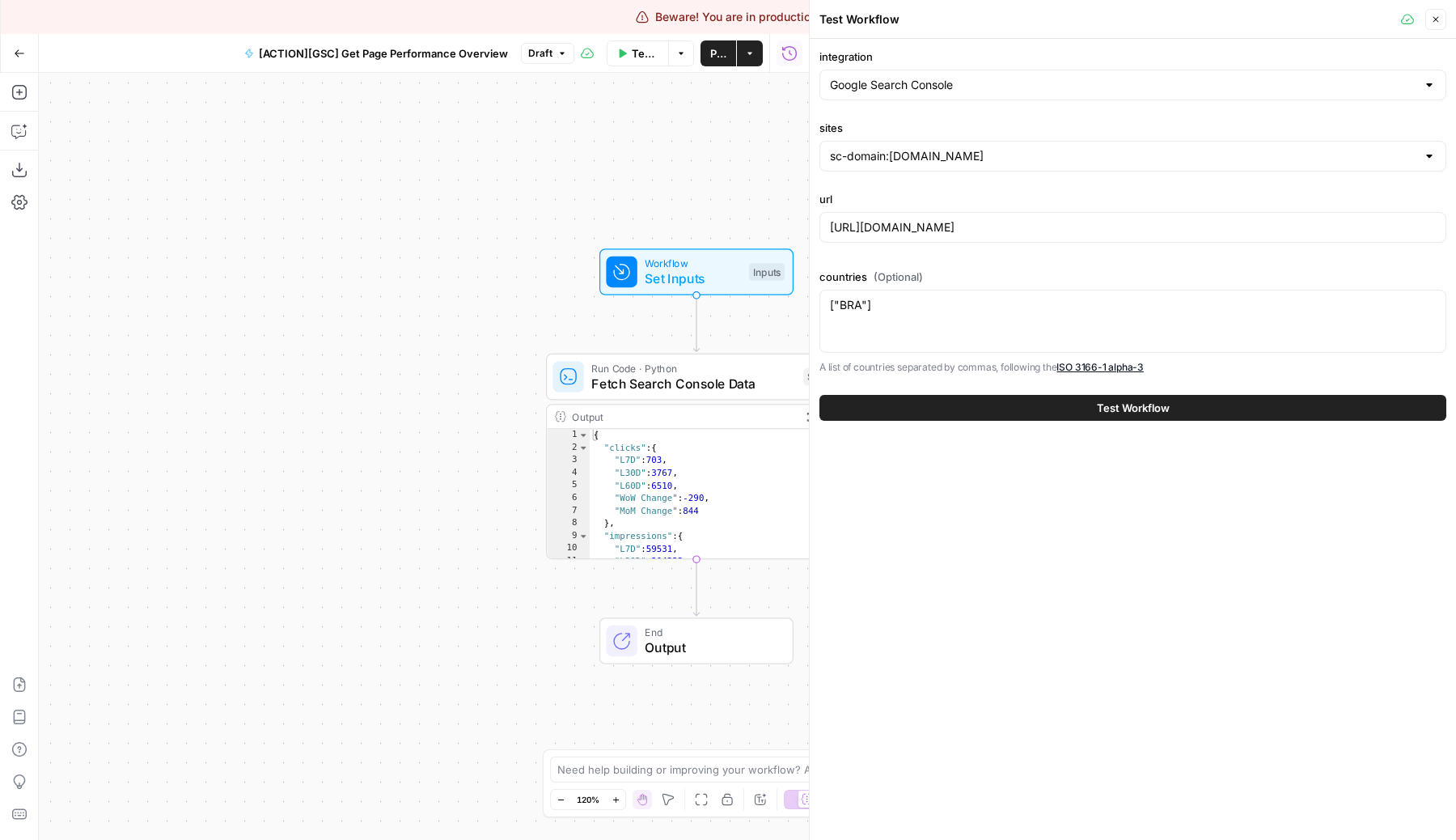
drag, startPoint x: 556, startPoint y: 300, endPoint x: 271, endPoint y: 300, distance: 285.0
click at [271, 300] on div "Workflow Set Inputs Inputs Run Code · Python Fetch Search Console Data Step 1 O…" at bounding box center [424, 456] width 770 height 767
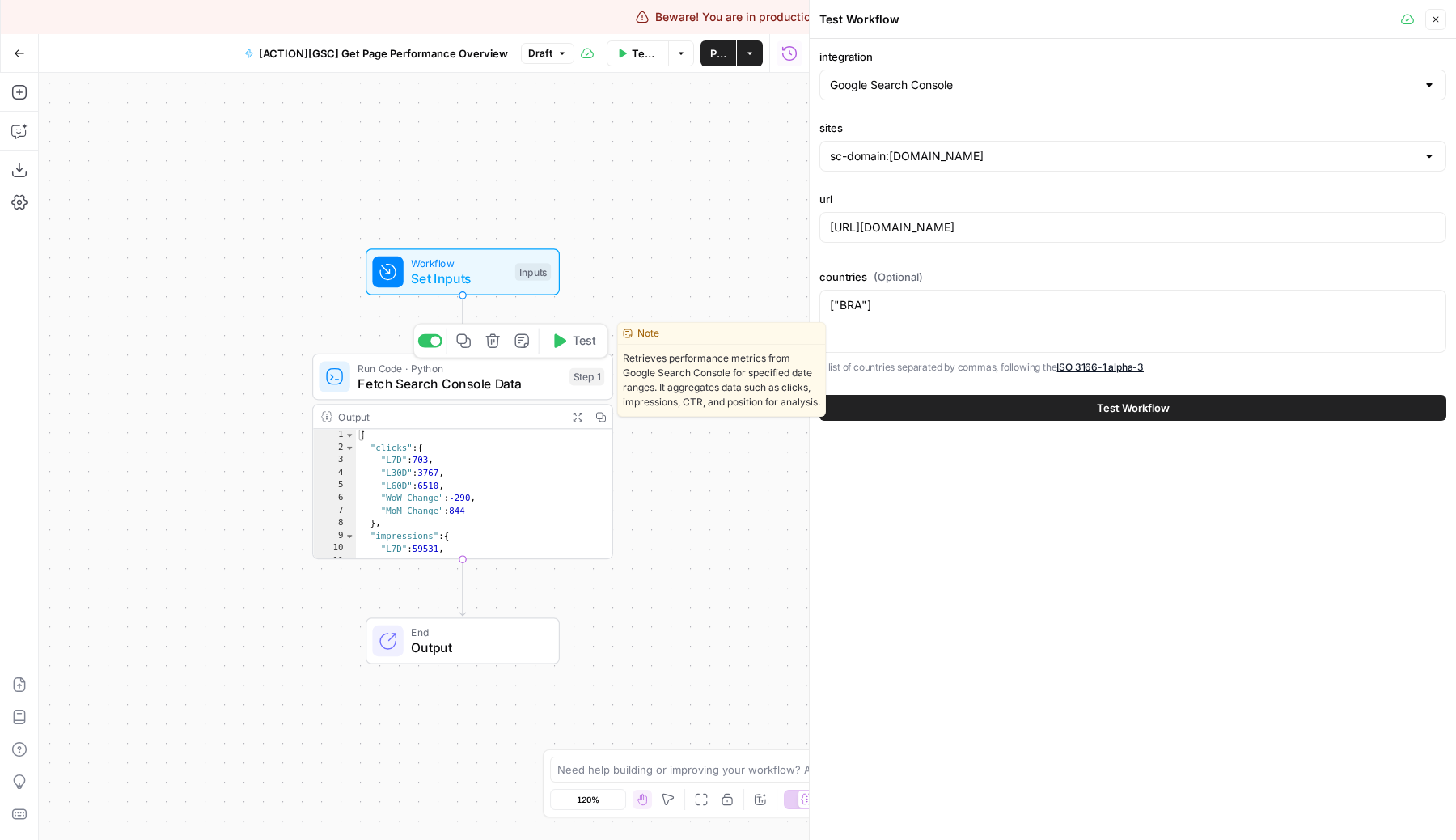
click at [587, 349] on span "Test" at bounding box center [584, 340] width 24 height 18
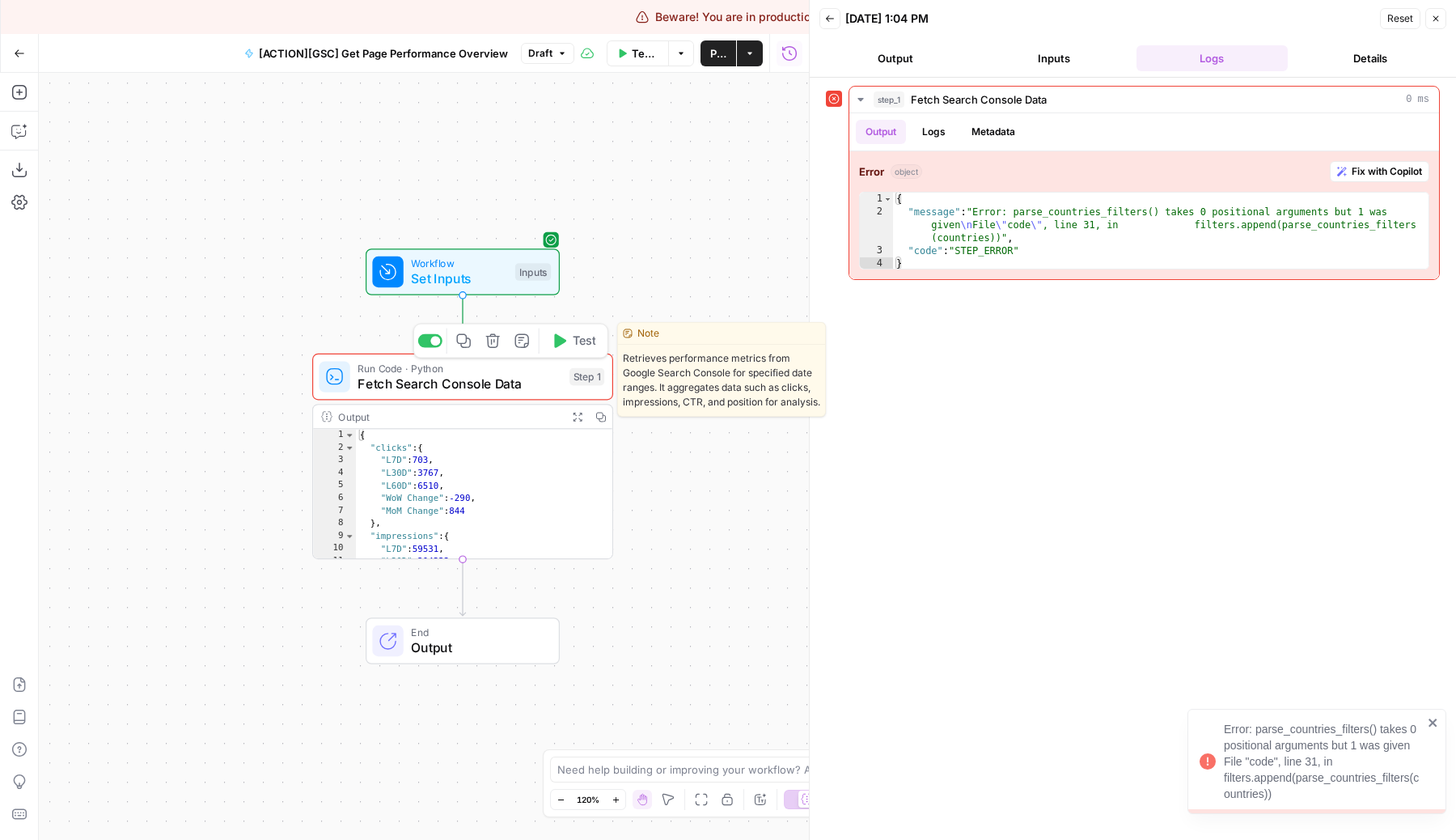
click at [427, 397] on div "Run Code · Python Fetch Search Console Data Step 1 Copy step Delete step Edit N…" at bounding box center [462, 377] width 301 height 47
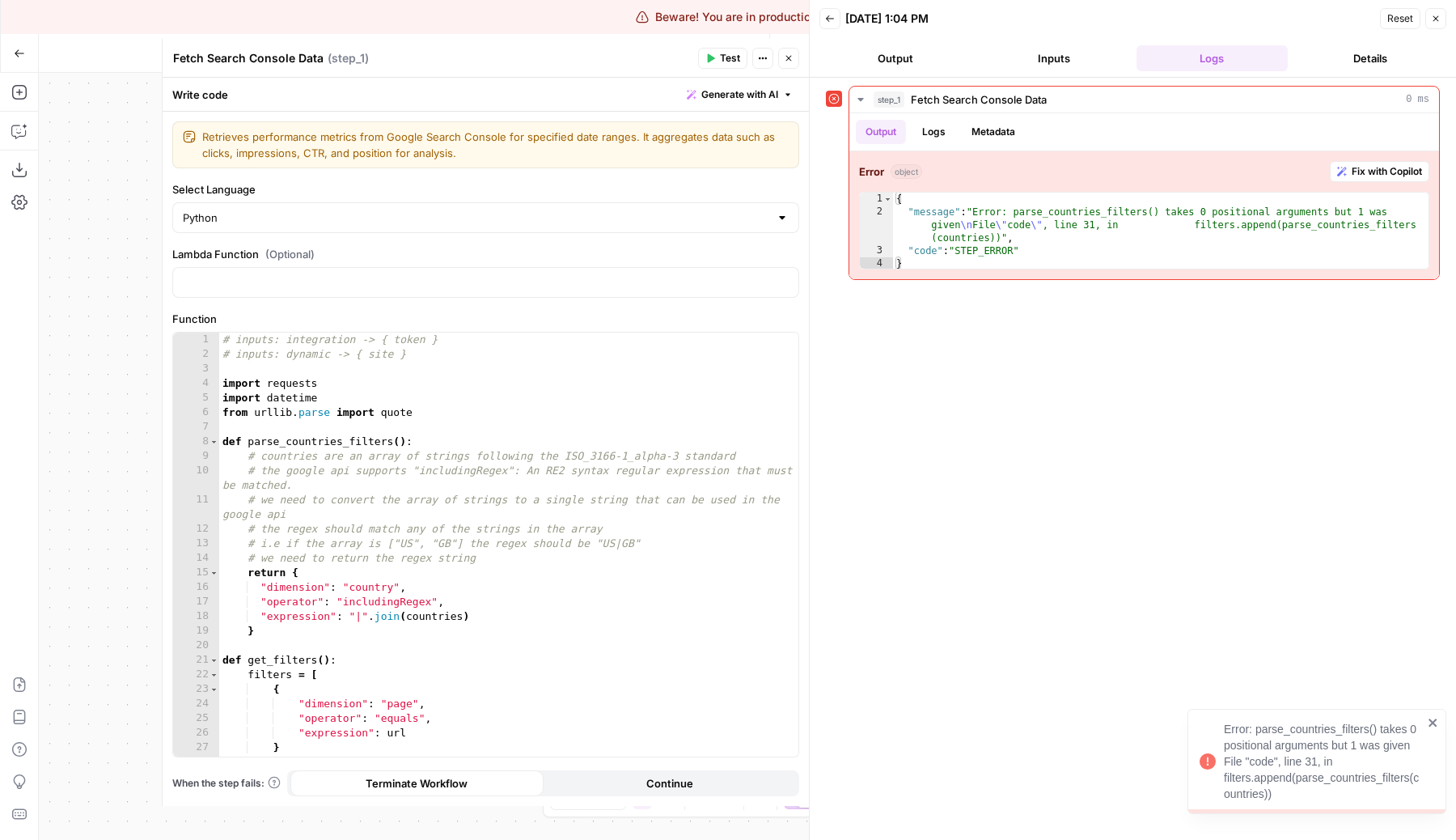
click at [532, 562] on div "# inputs: integration -> { token } # inputs: dynamic -> { site } import request…" at bounding box center [508, 559] width 579 height 453
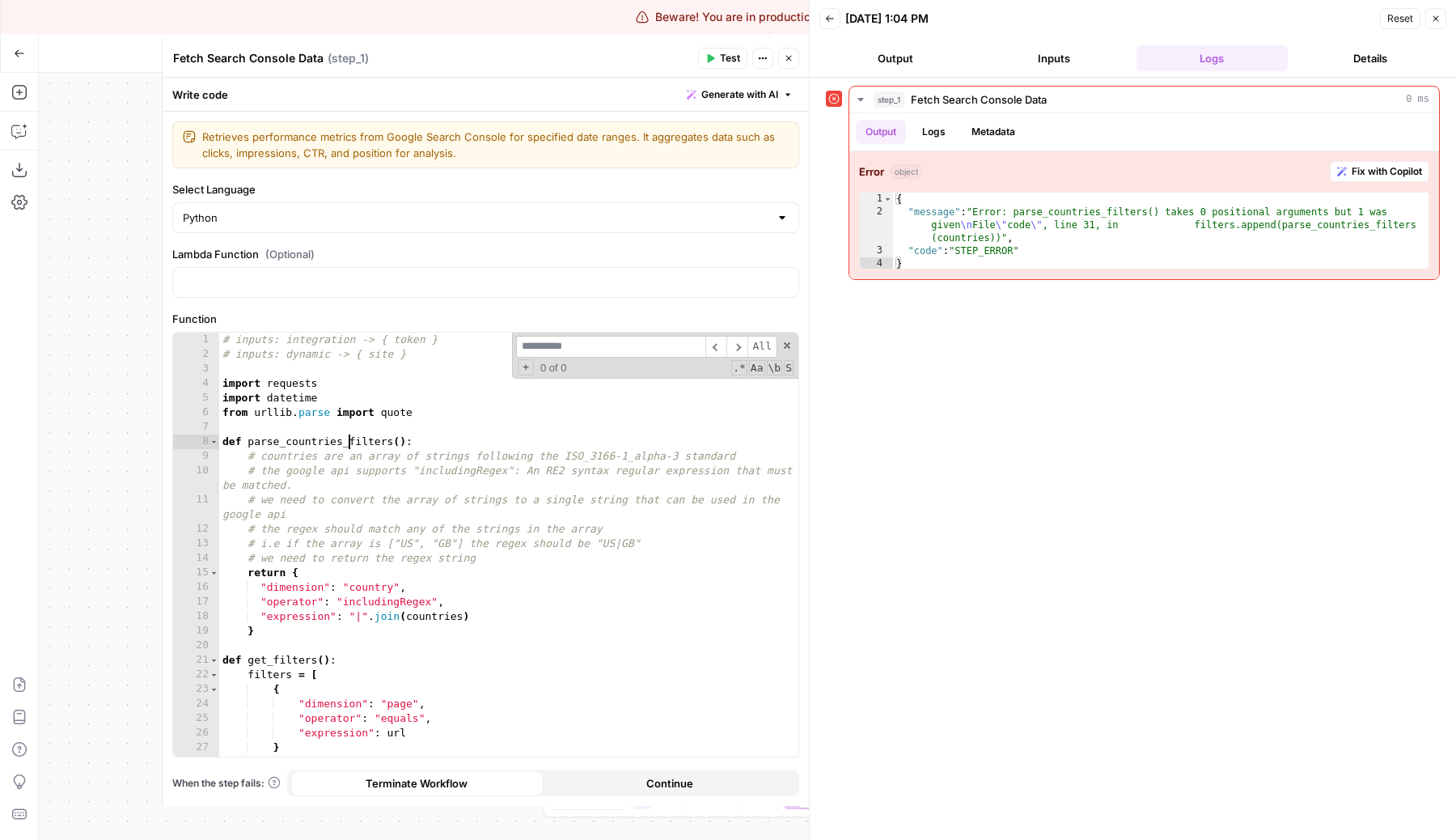
click at [347, 440] on div "# inputs: integration -> { token } # inputs: dynamic -> { site } import request…" at bounding box center [508, 559] width 579 height 453
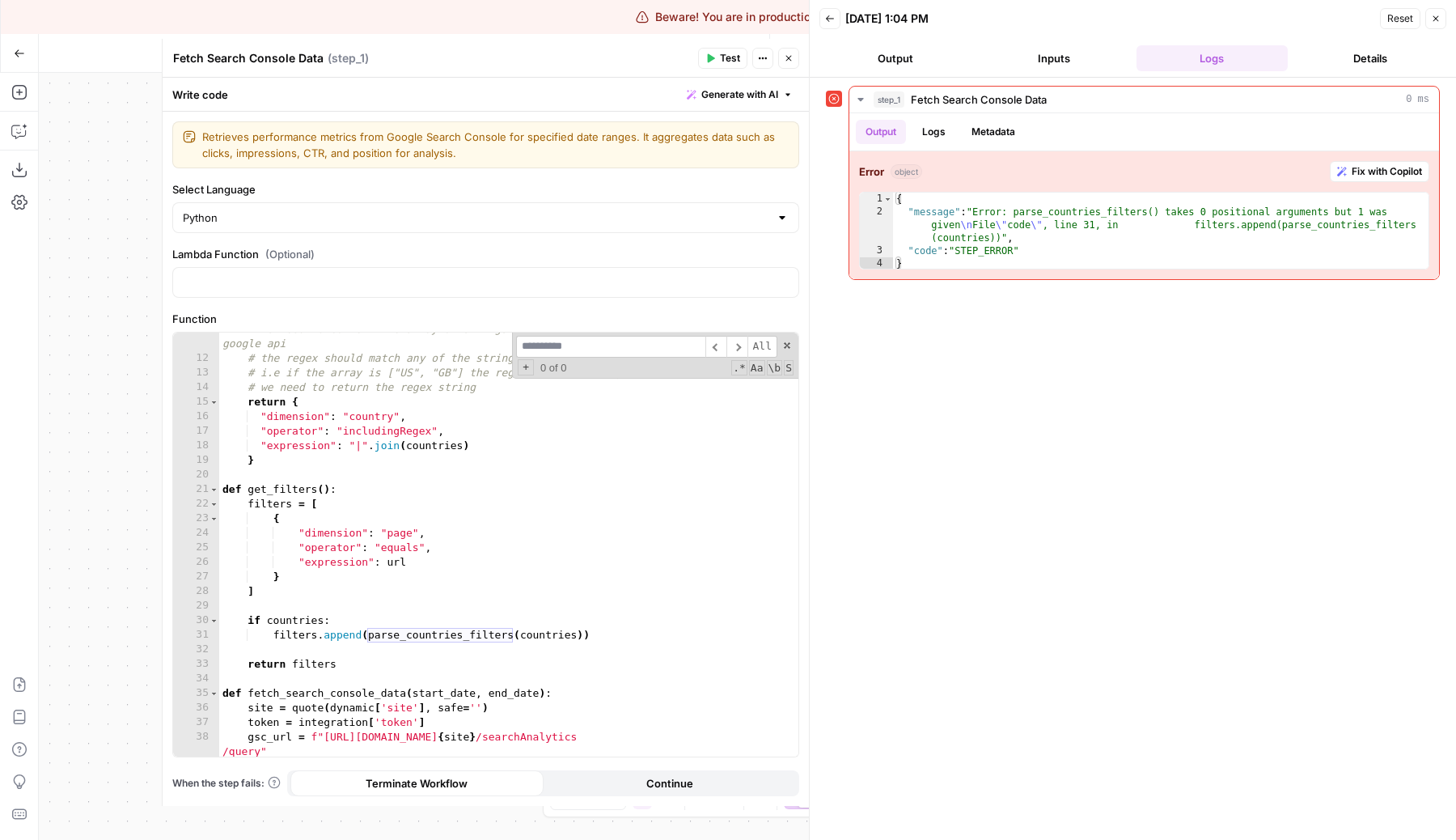
scroll to position [185, 0]
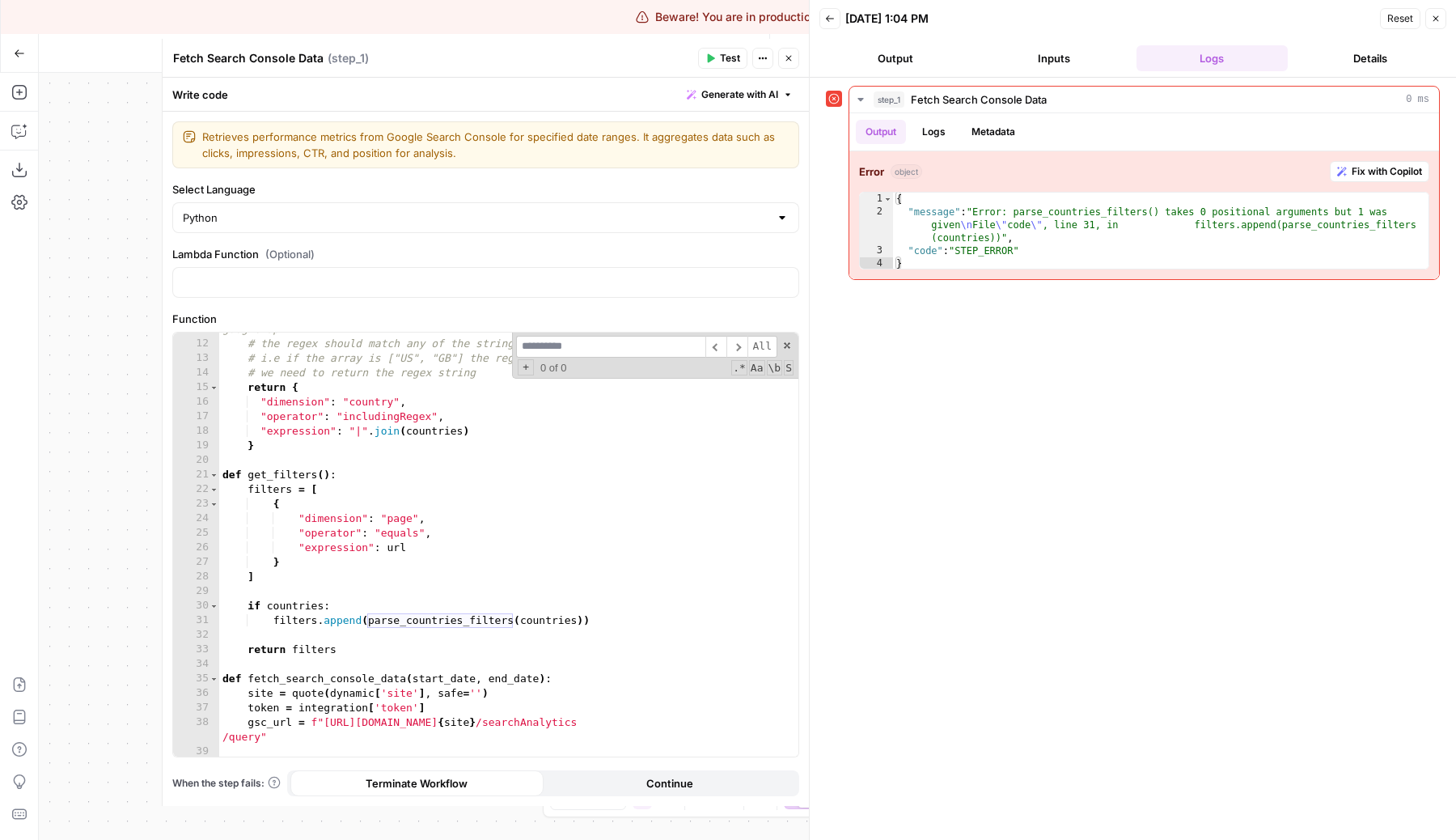
click at [549, 620] on div "# we need to convert the array of strings to a single string that can be used i…" at bounding box center [508, 540] width 579 height 468
type textarea "**********"
click at [787, 54] on icon "button" at bounding box center [788, 58] width 9 height 9
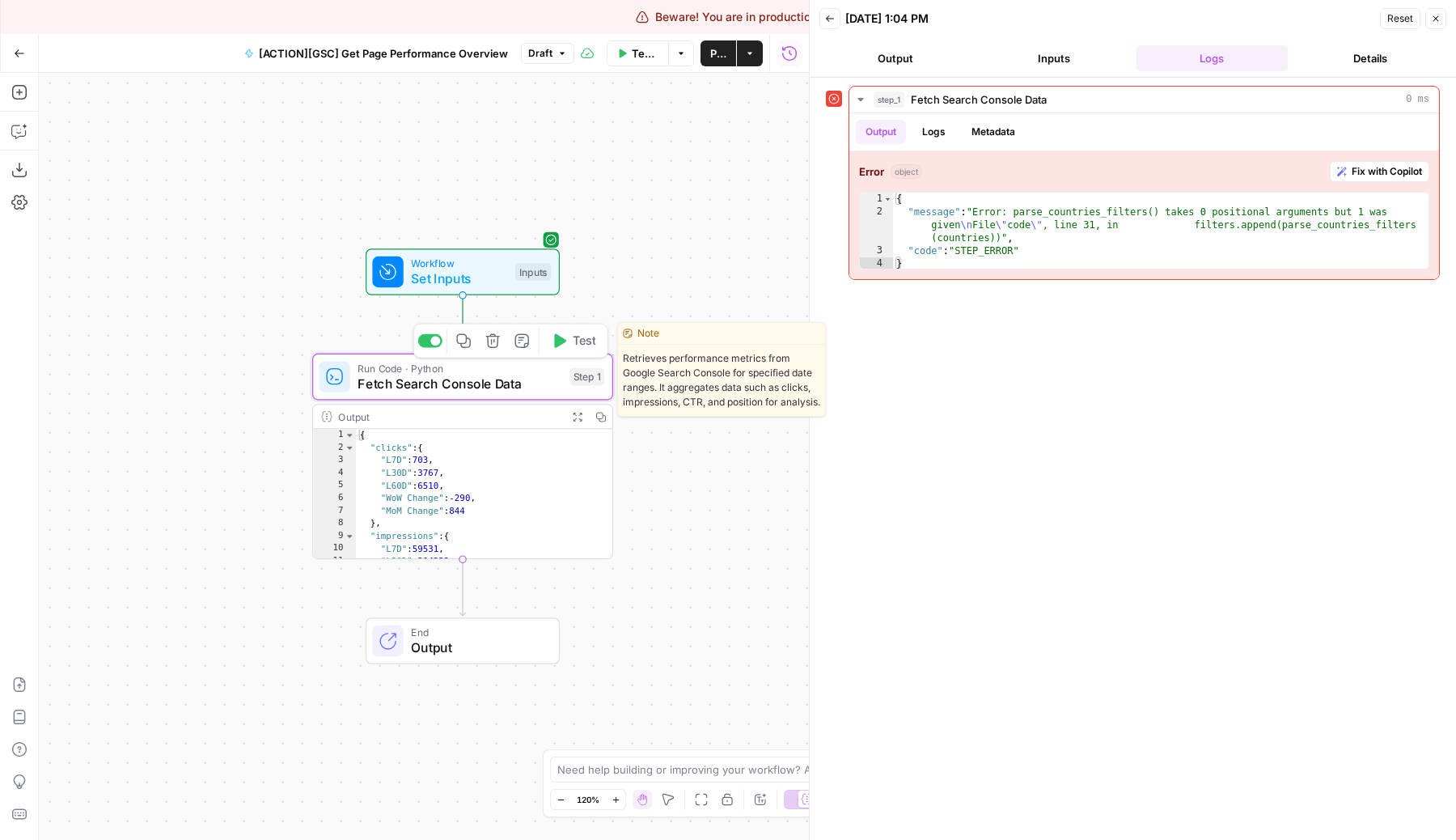
click at [585, 339] on span "Test" at bounding box center [584, 340] width 24 height 18
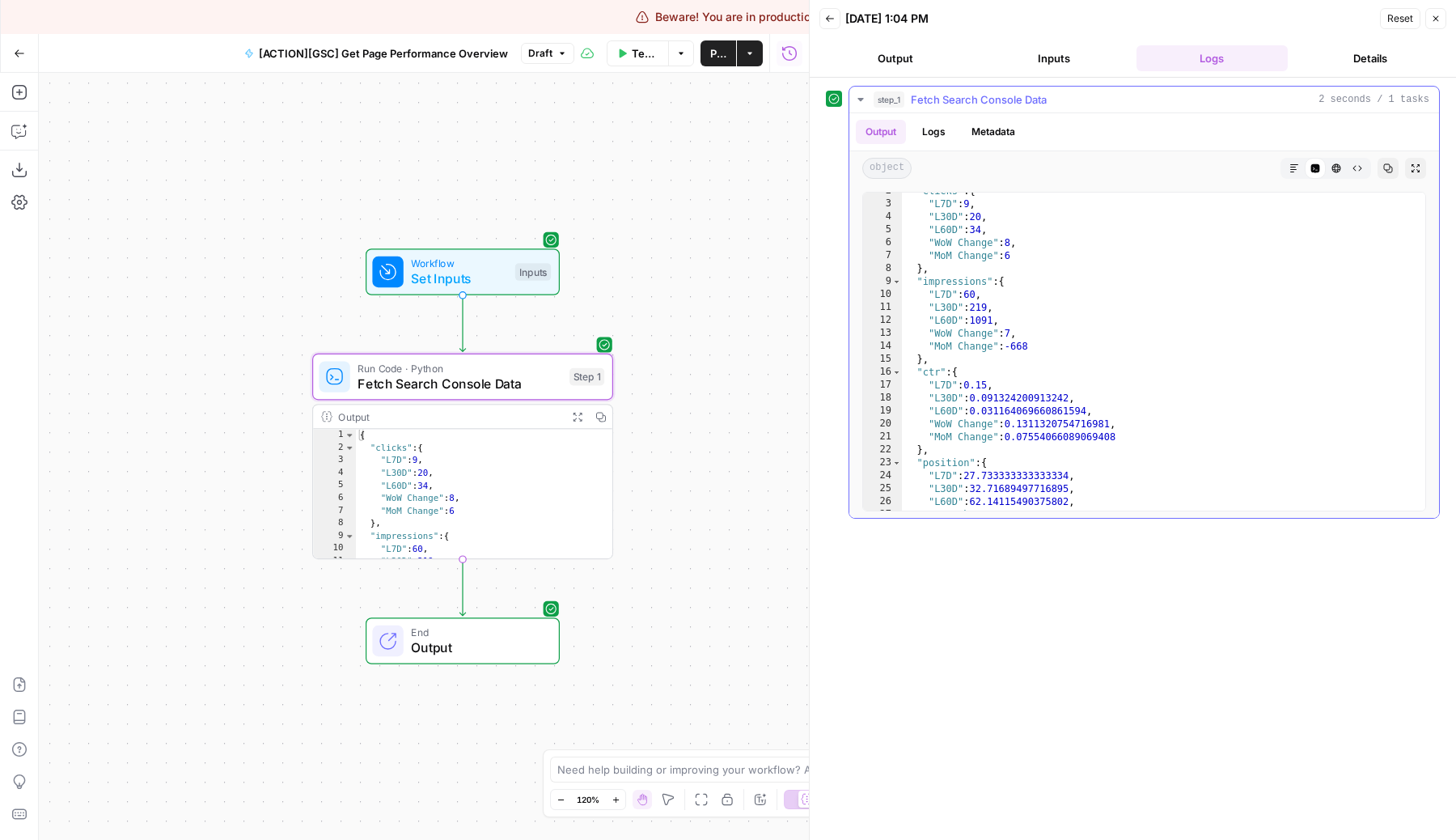
scroll to position [0, 0]
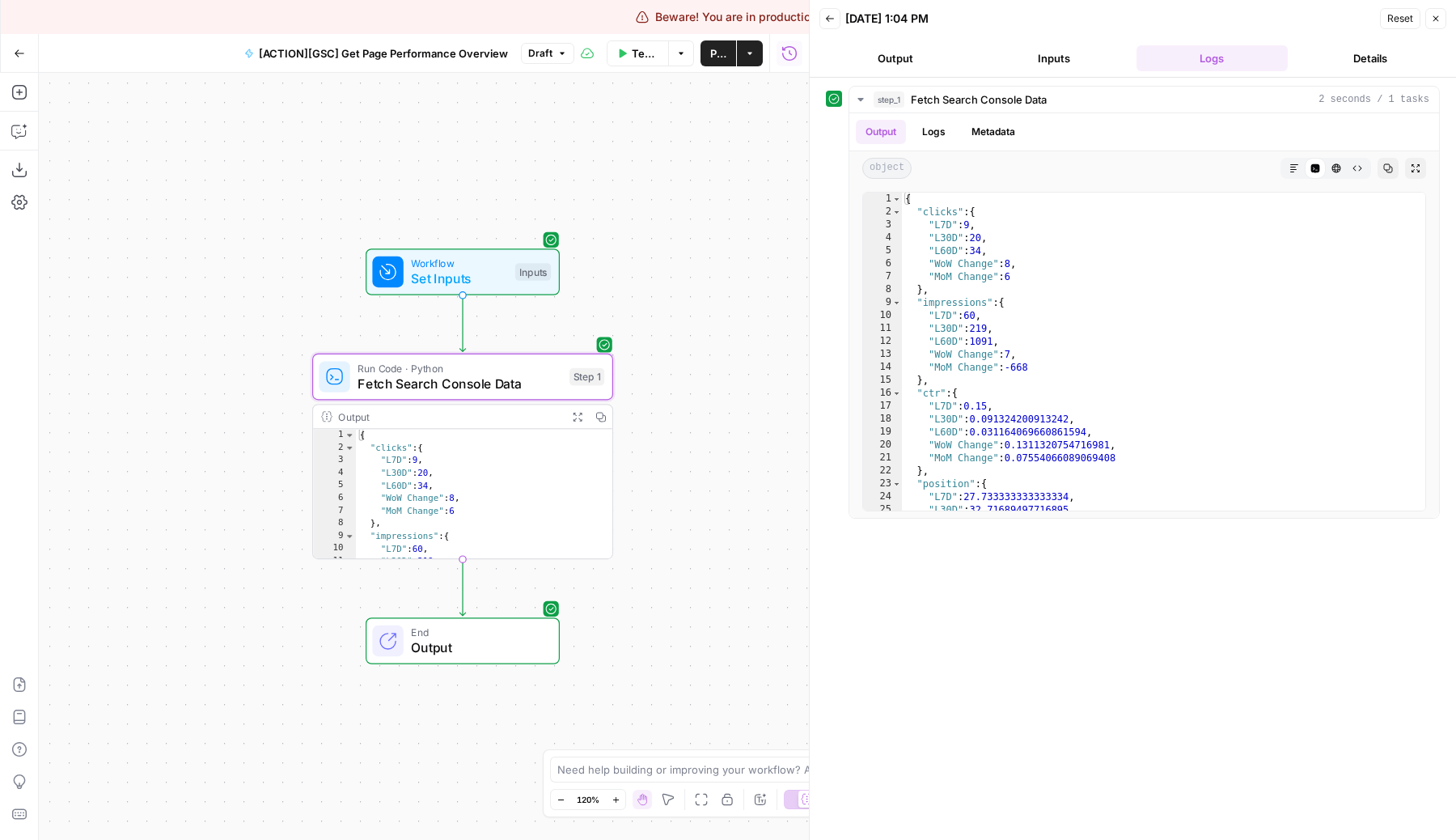
click at [641, 60] on span "Test Workflow" at bounding box center [644, 53] width 26 height 16
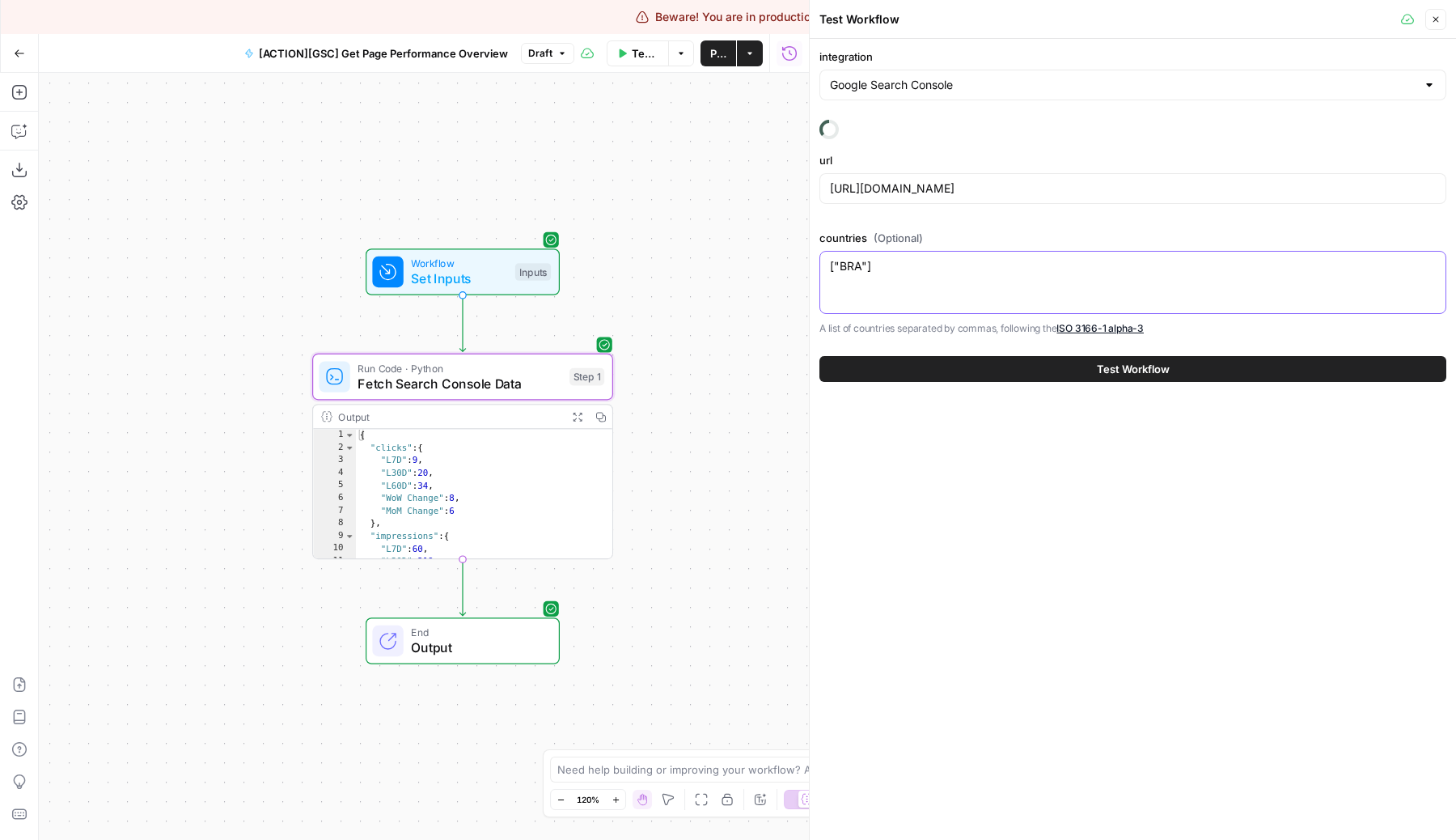
click at [844, 266] on textarea "["BRA"]" at bounding box center [1133, 266] width 605 height 16
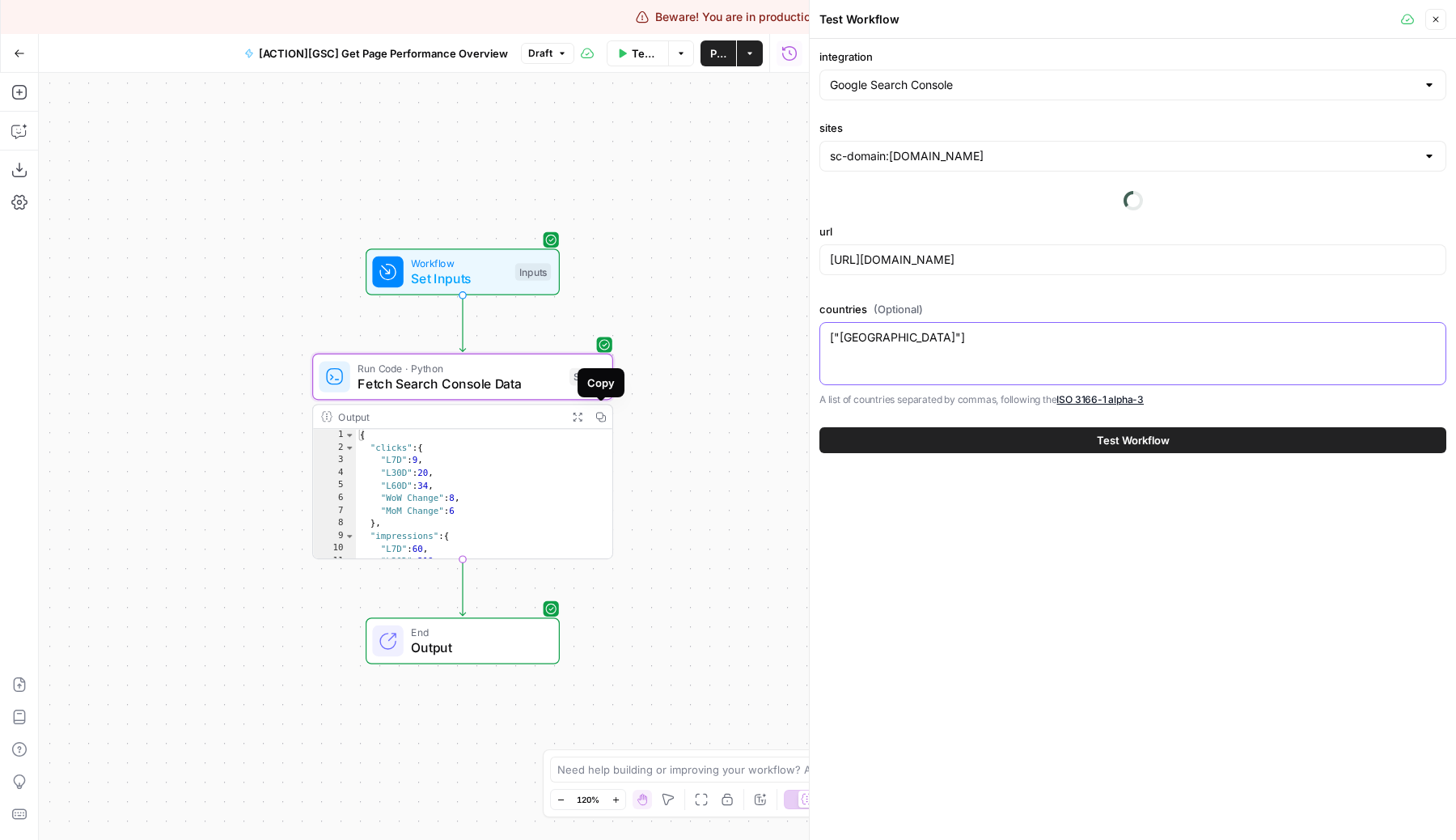
type textarea "["USA"]"
click at [604, 417] on icon "button" at bounding box center [600, 416] width 9 height 9
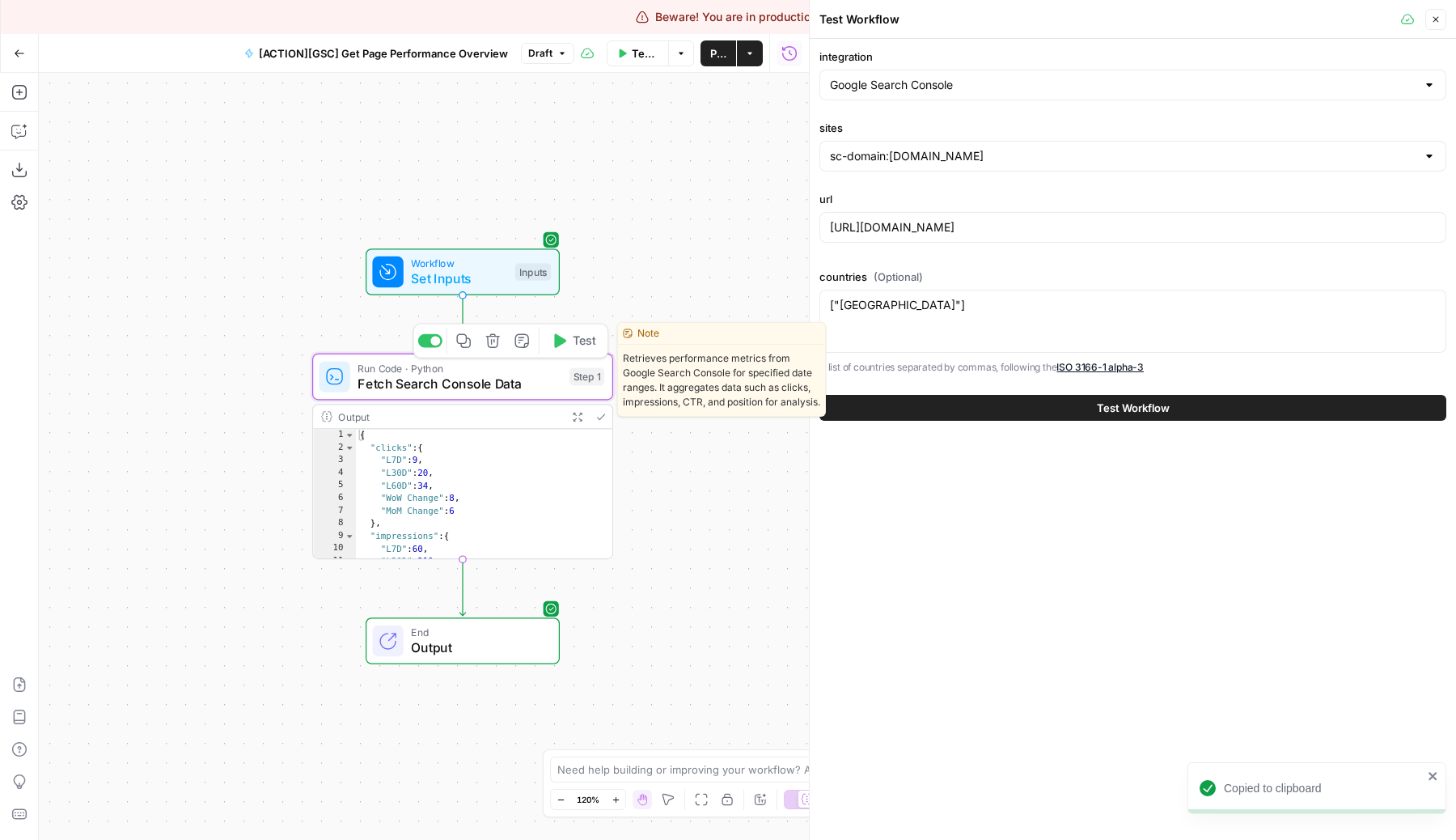
click at [585, 341] on span "Test" at bounding box center [584, 340] width 24 height 18
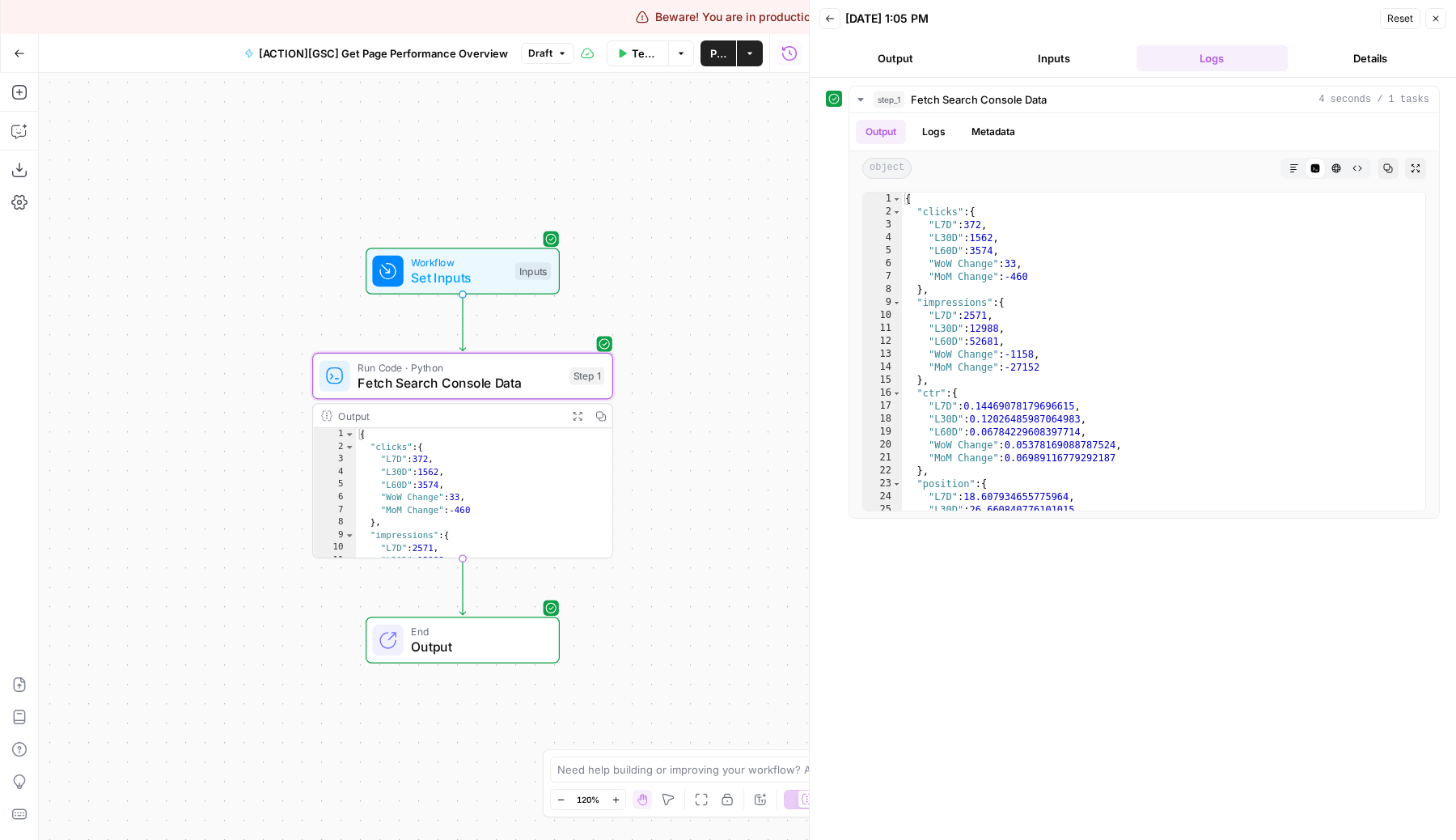
click at [726, 236] on div "Workflow Set Inputs Inputs Run Code · Python Fetch Search Console Data Step 1 O…" at bounding box center [424, 456] width 770 height 767
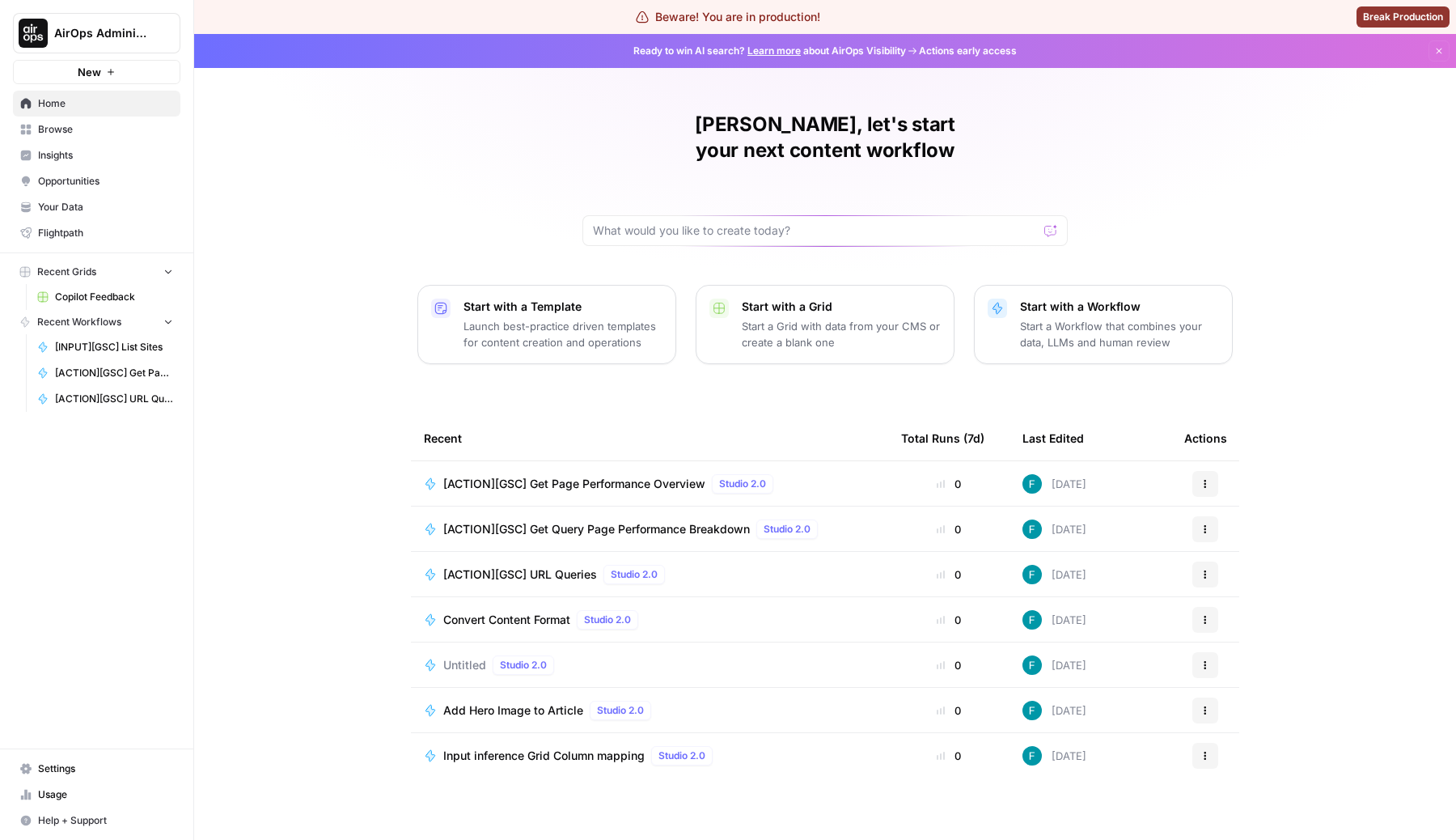
click at [61, 34] on span "AirOps Administrative" at bounding box center [103, 33] width 98 height 16
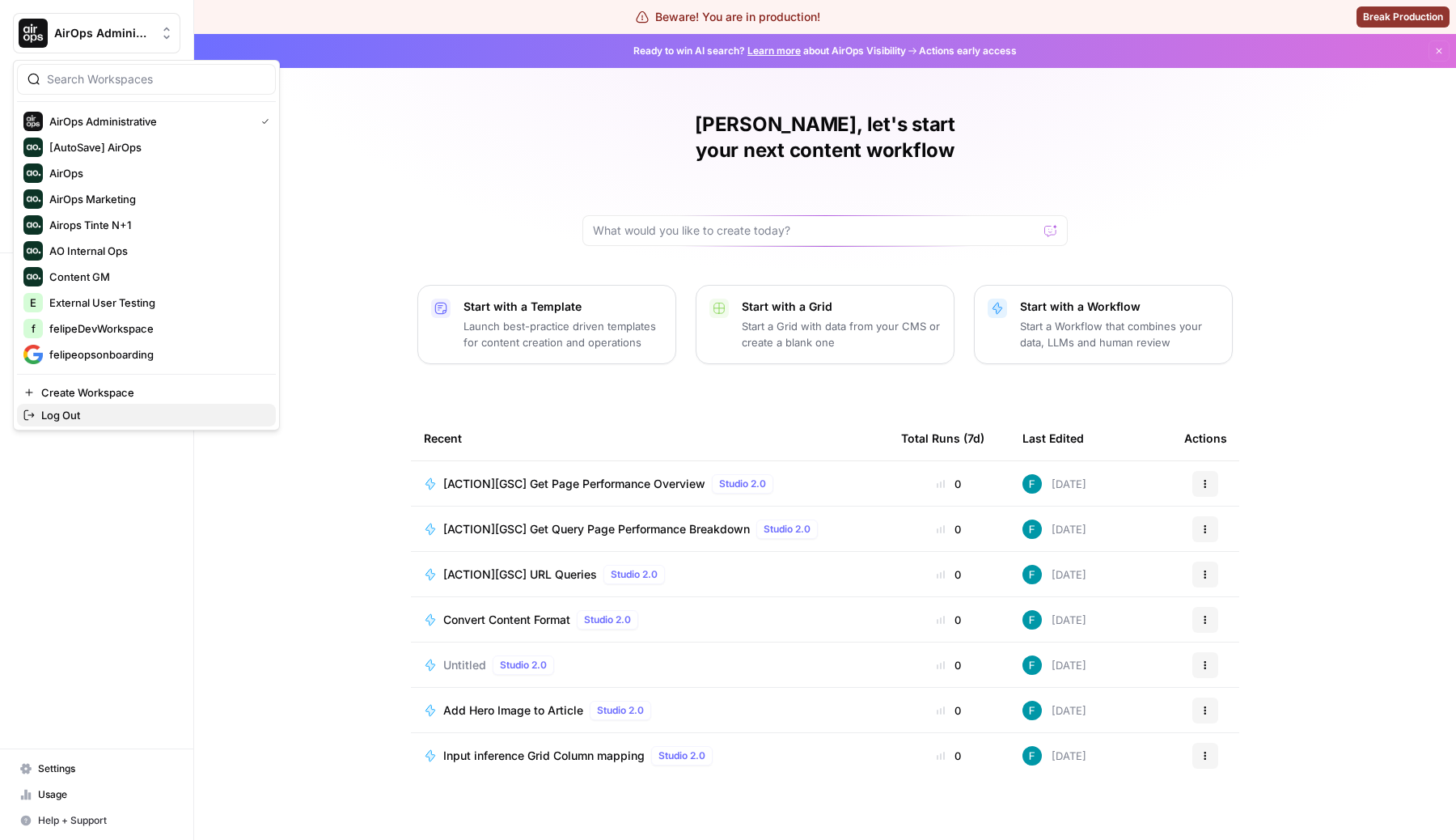
click at [77, 422] on span "Log Out" at bounding box center [152, 415] width 221 height 16
